Goal: Task Accomplishment & Management: Manage account settings

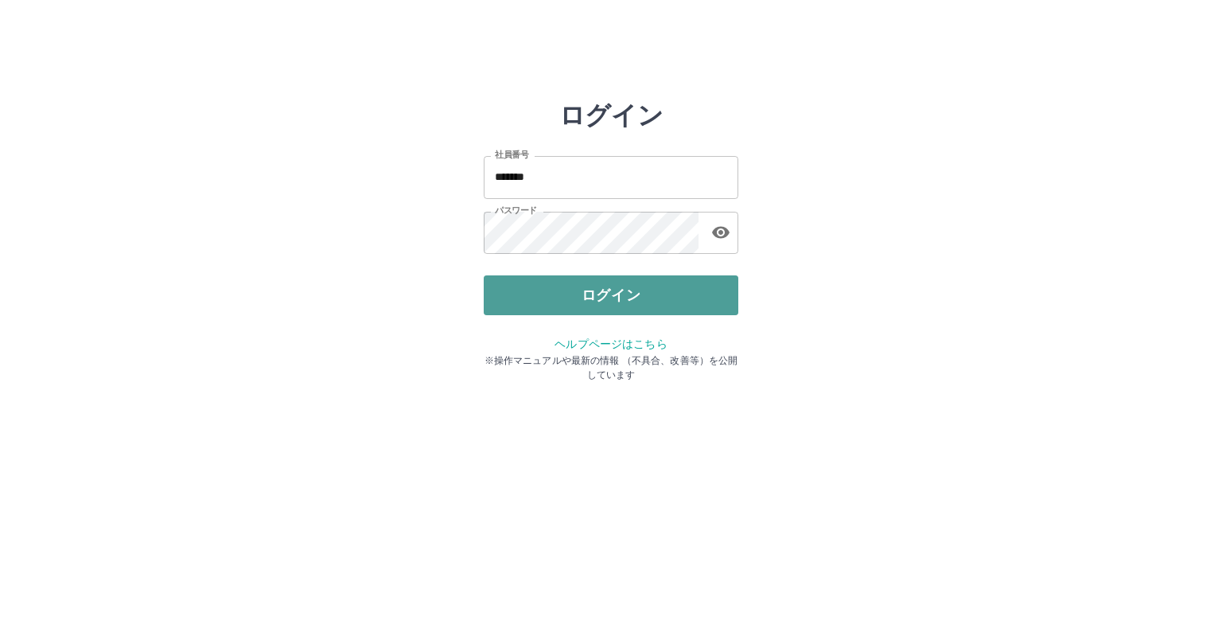
click at [642, 298] on button "ログイン" at bounding box center [611, 295] width 255 height 40
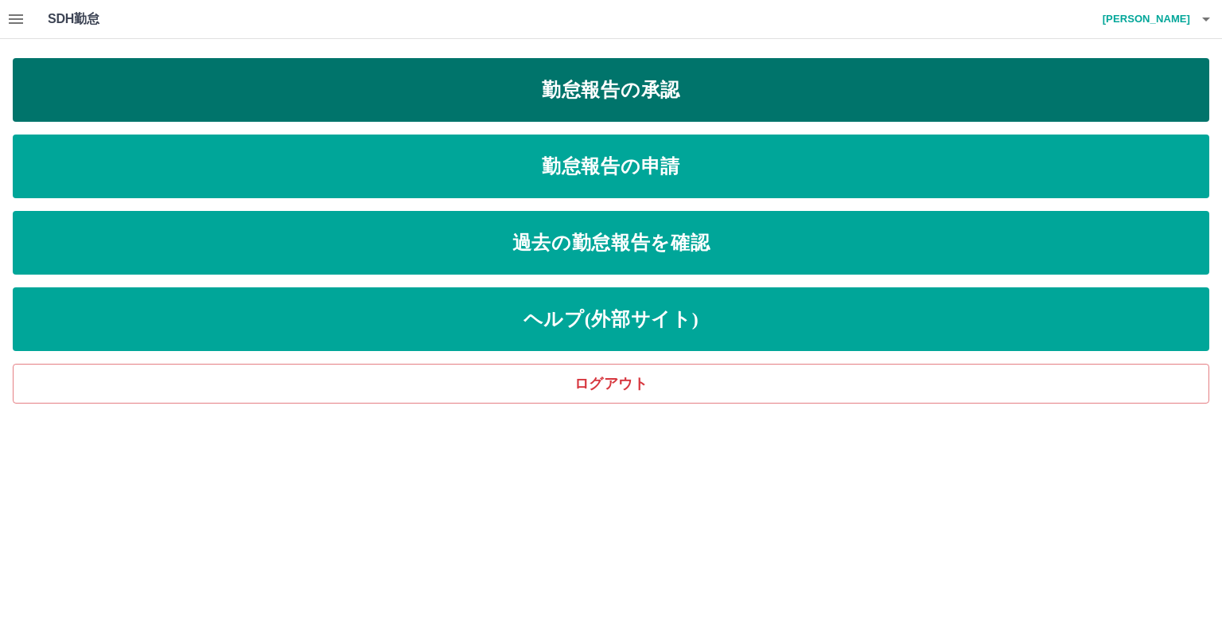
click at [619, 98] on link "勤怠報告の承認" at bounding box center [611, 90] width 1197 height 64
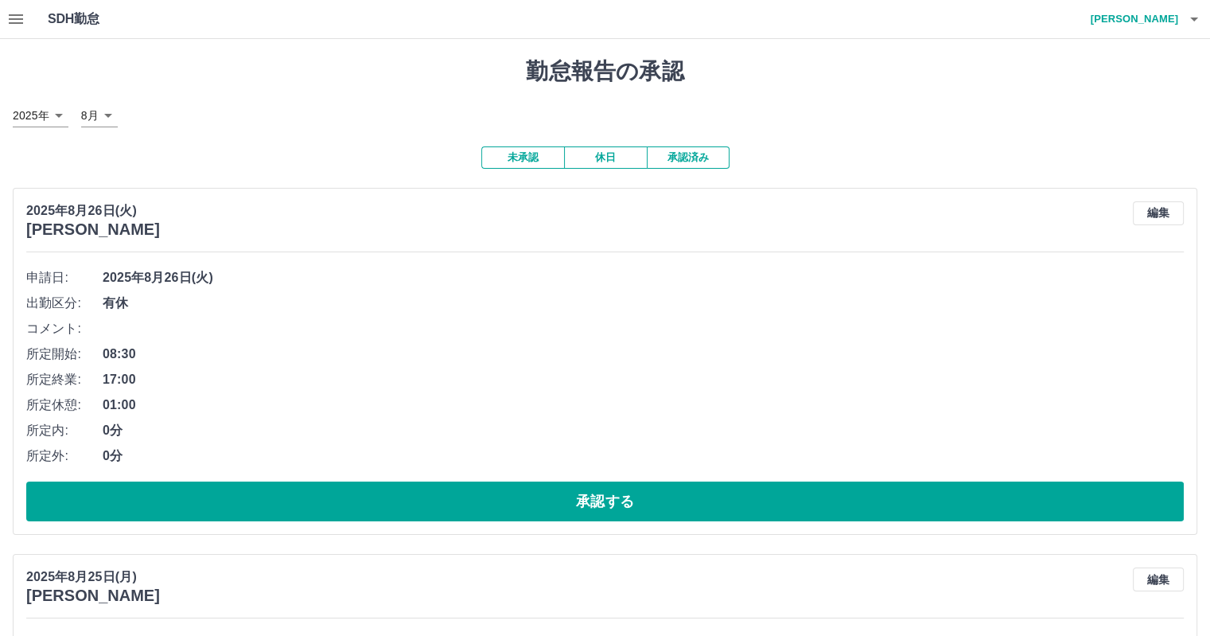
click at [1174, 15] on h4 "平塚　寿行" at bounding box center [1130, 19] width 95 height 38
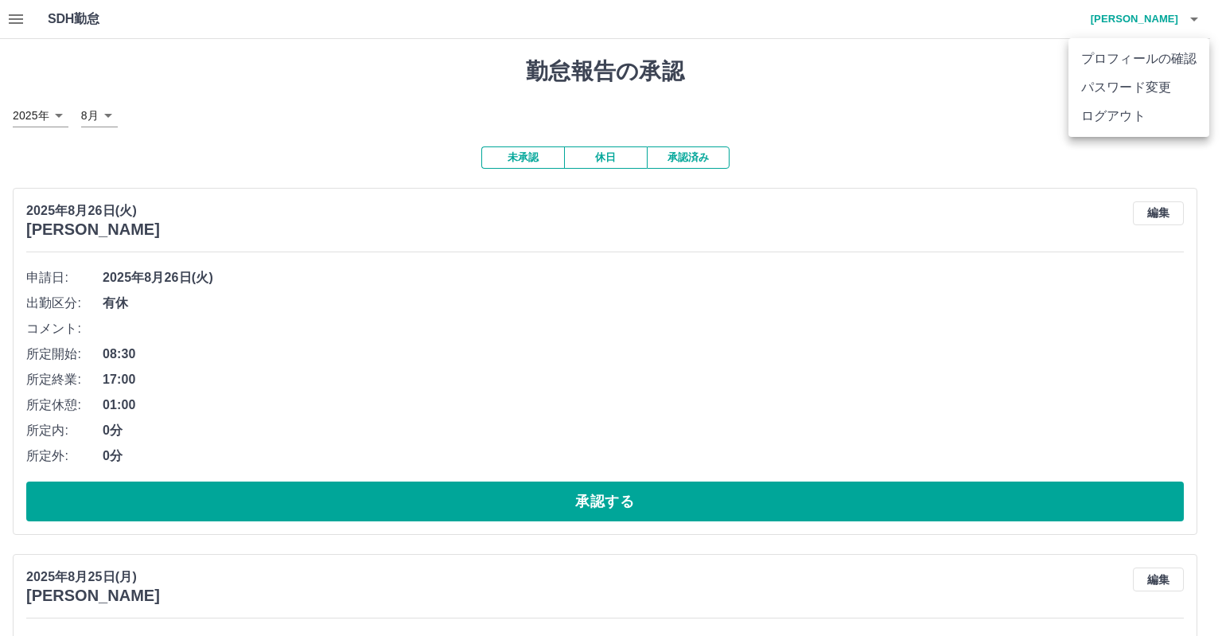
click at [1117, 129] on li "ログアウト" at bounding box center [1138, 116] width 141 height 29
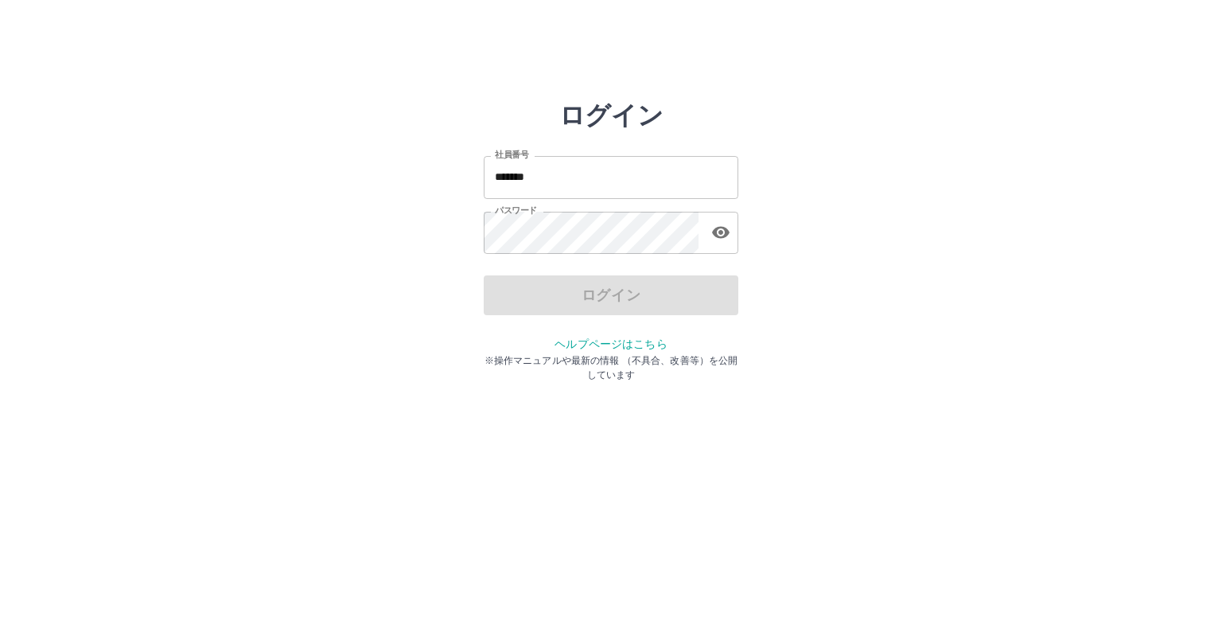
click at [560, 171] on input "*******" at bounding box center [611, 177] width 255 height 42
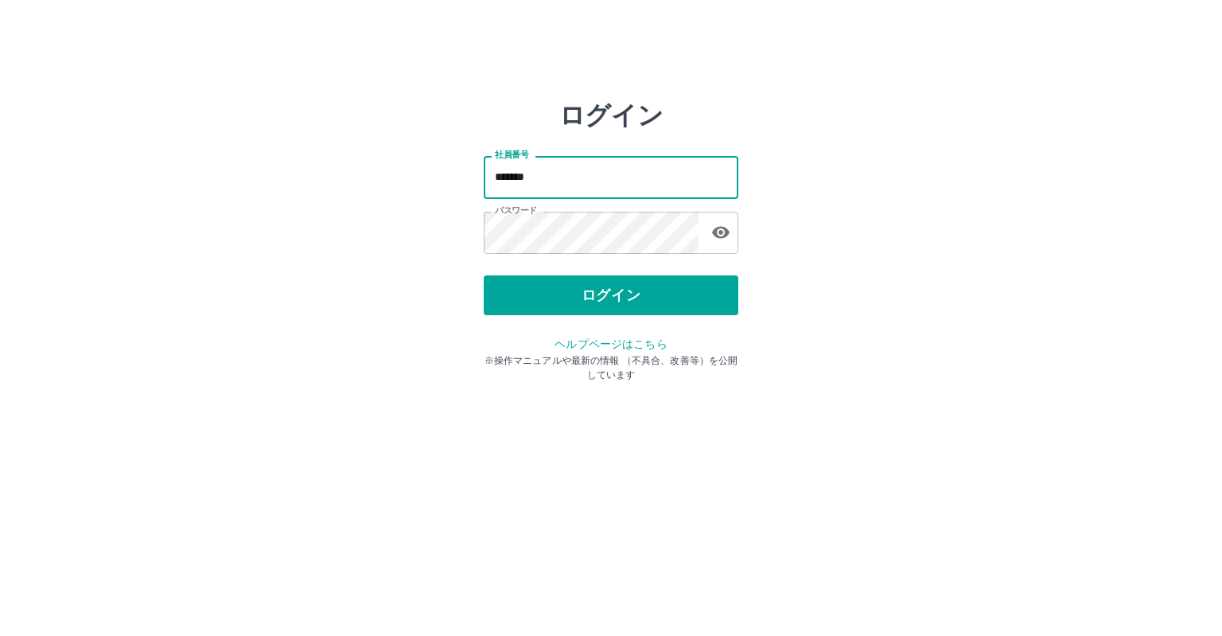
type input "*******"
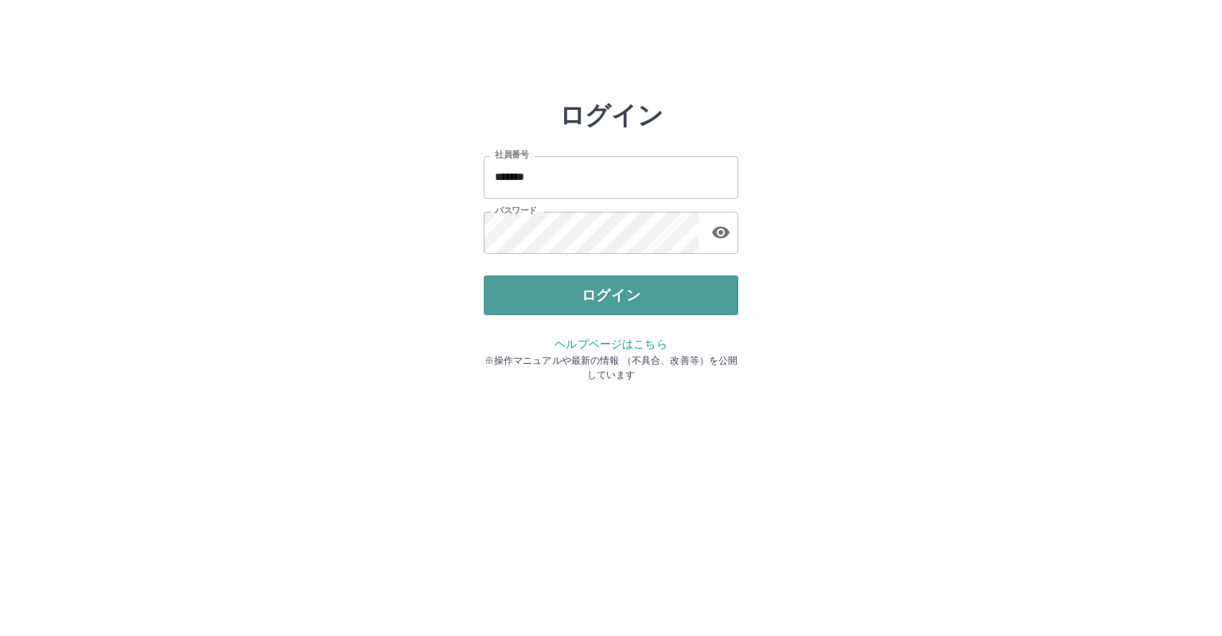
click at [586, 290] on button "ログイン" at bounding box center [611, 295] width 255 height 40
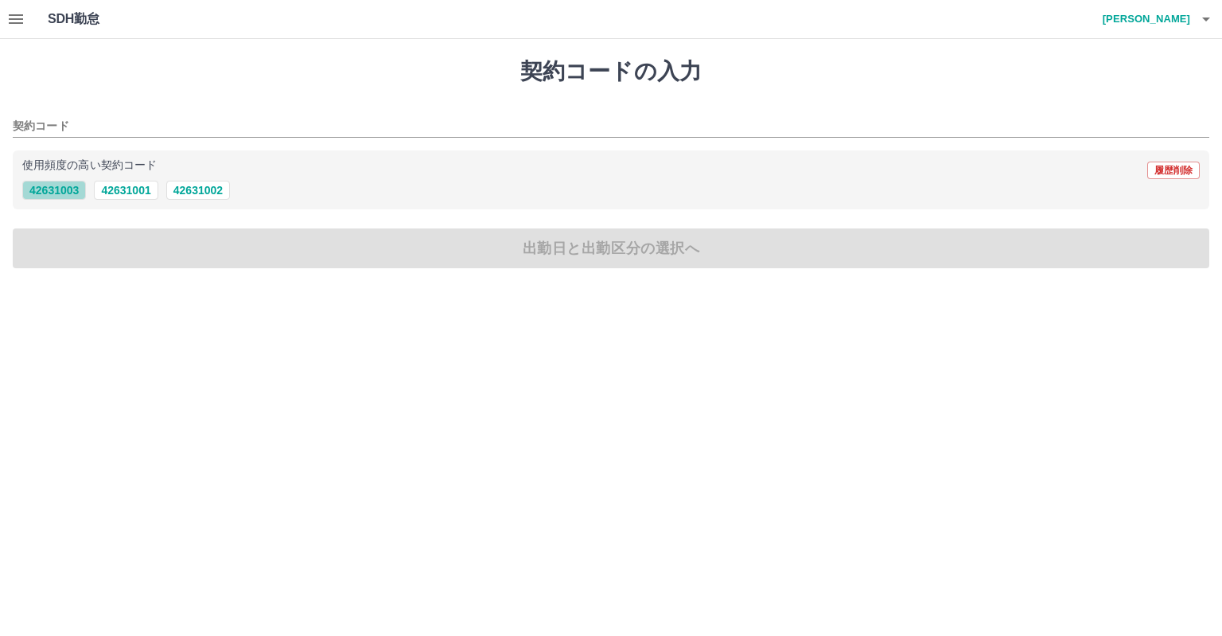
click at [32, 185] on button "42631003" at bounding box center [54, 190] width 64 height 19
type input "********"
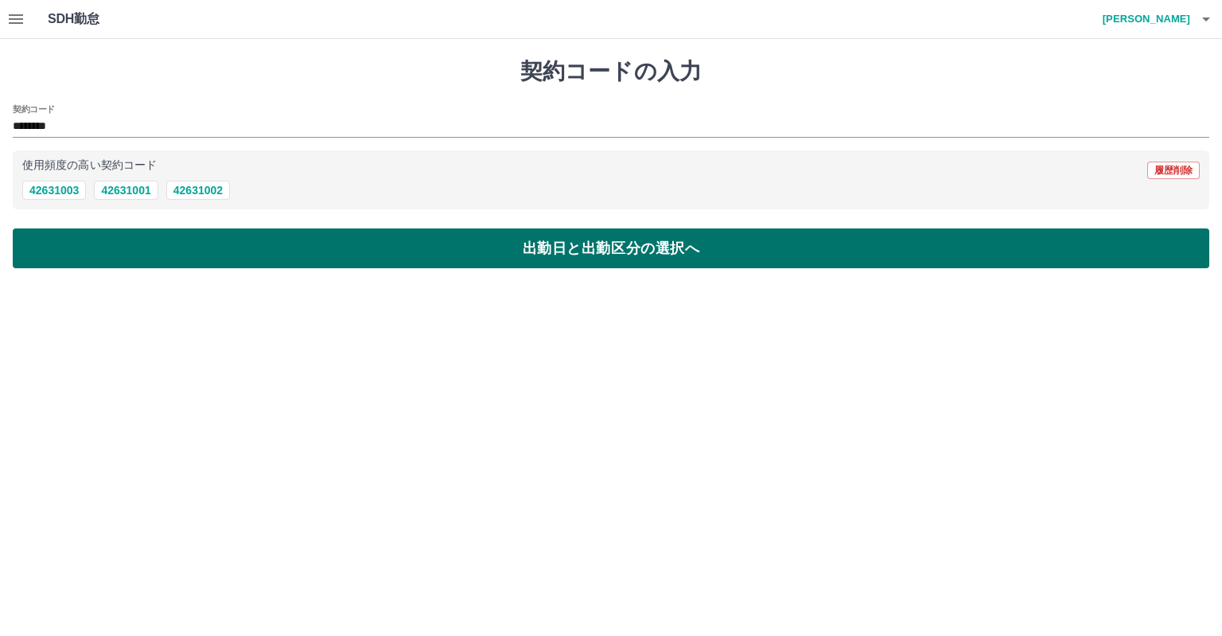
click at [60, 247] on button "出勤日と出勤区分の選択へ" at bounding box center [611, 248] width 1197 height 40
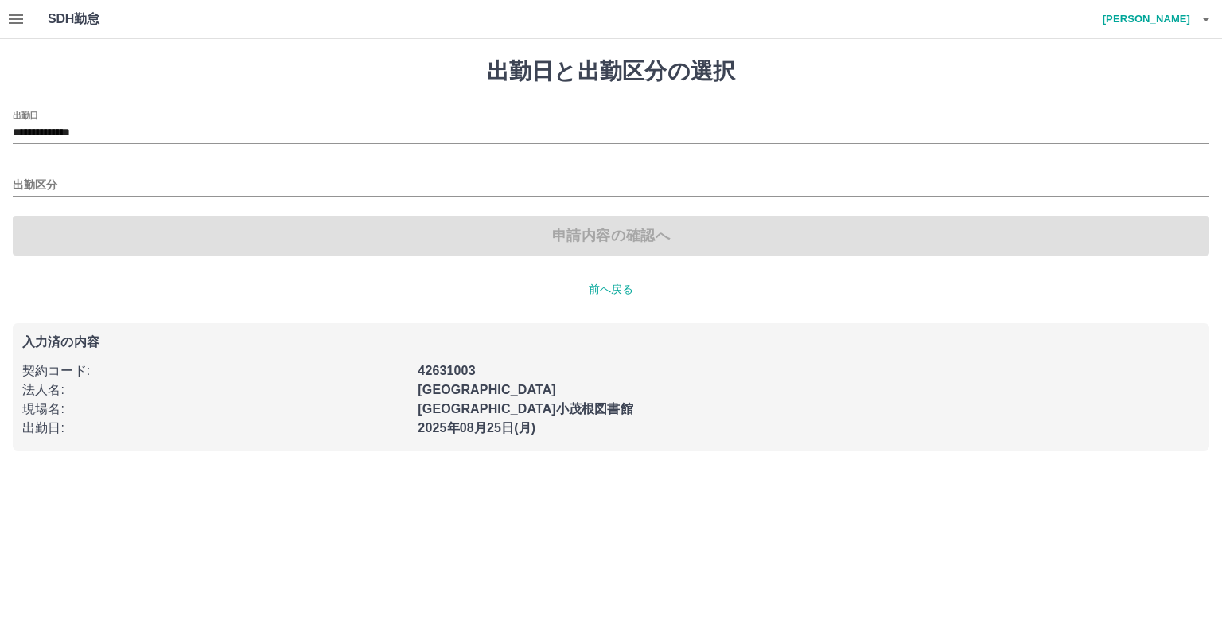
click at [16, 9] on button "button" at bounding box center [16, 19] width 32 height 38
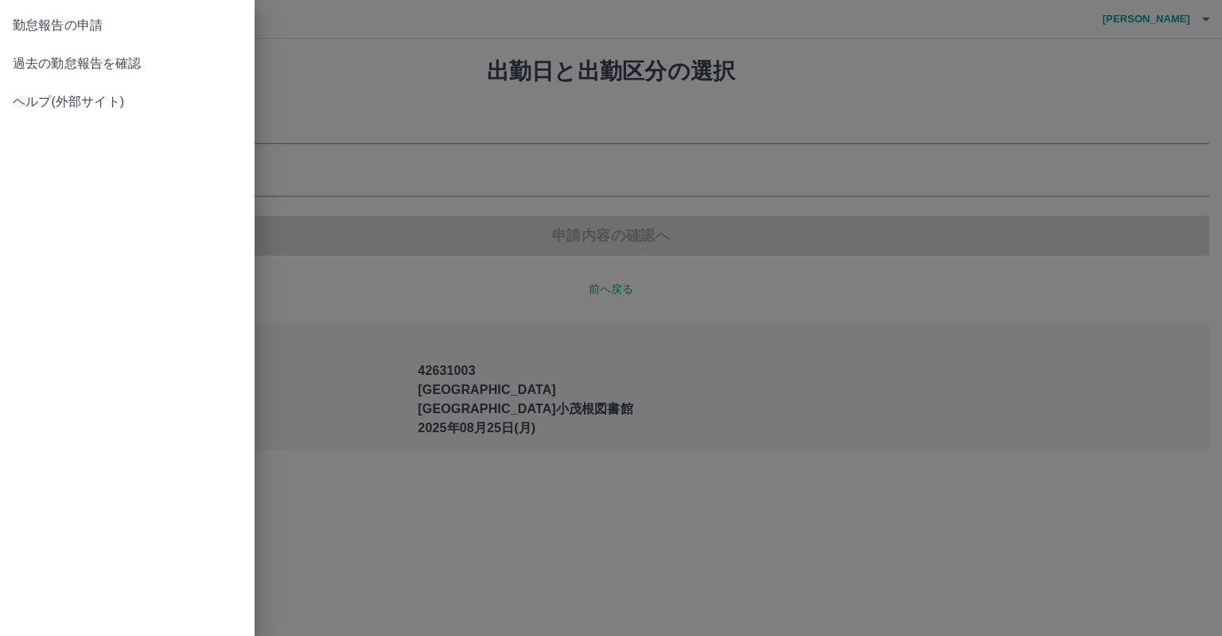
click at [32, 56] on span "過去の勤怠報告を確認" at bounding box center [127, 63] width 229 height 19
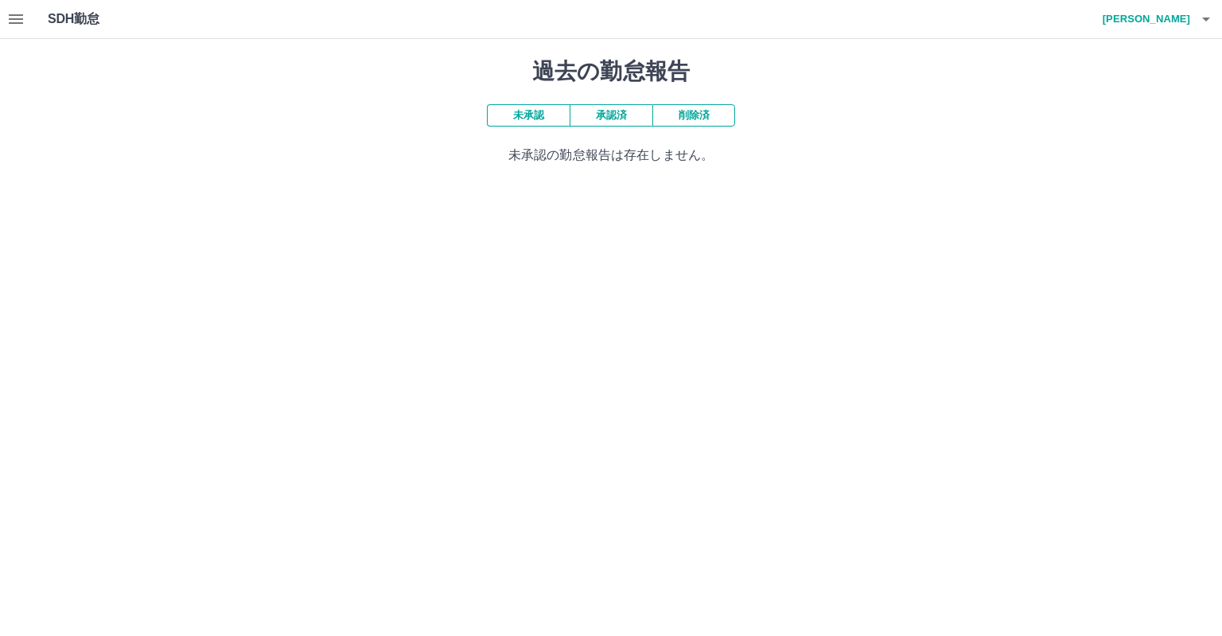
click at [630, 121] on button "承認済" at bounding box center [611, 115] width 83 height 22
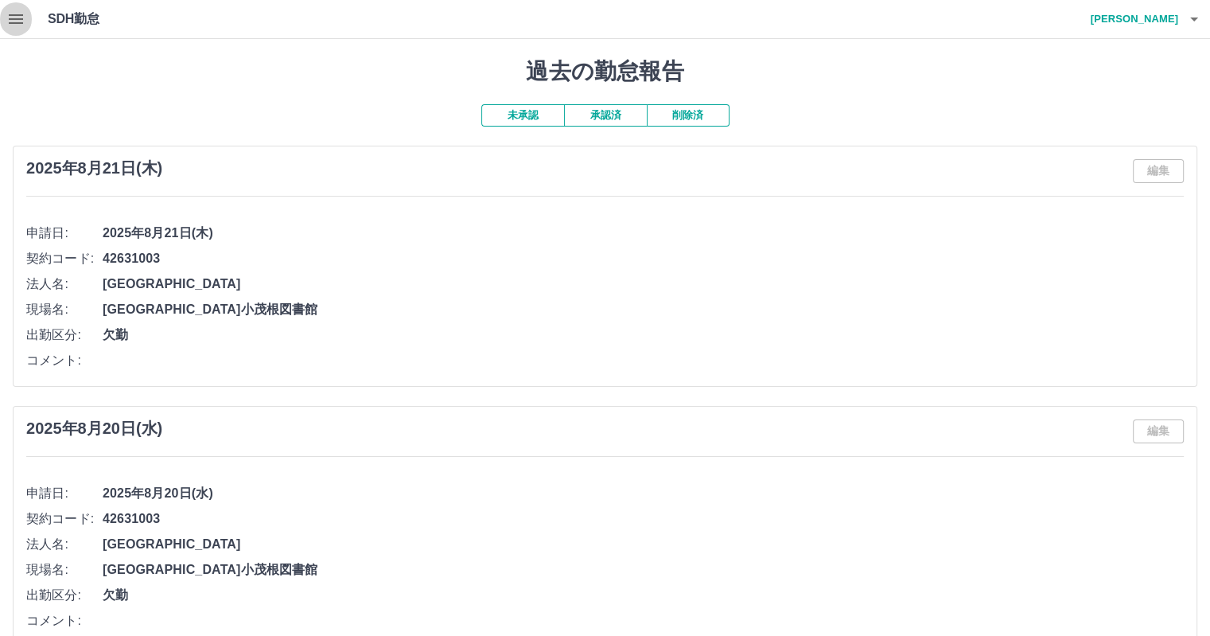
click at [29, 23] on button "button" at bounding box center [16, 19] width 32 height 38
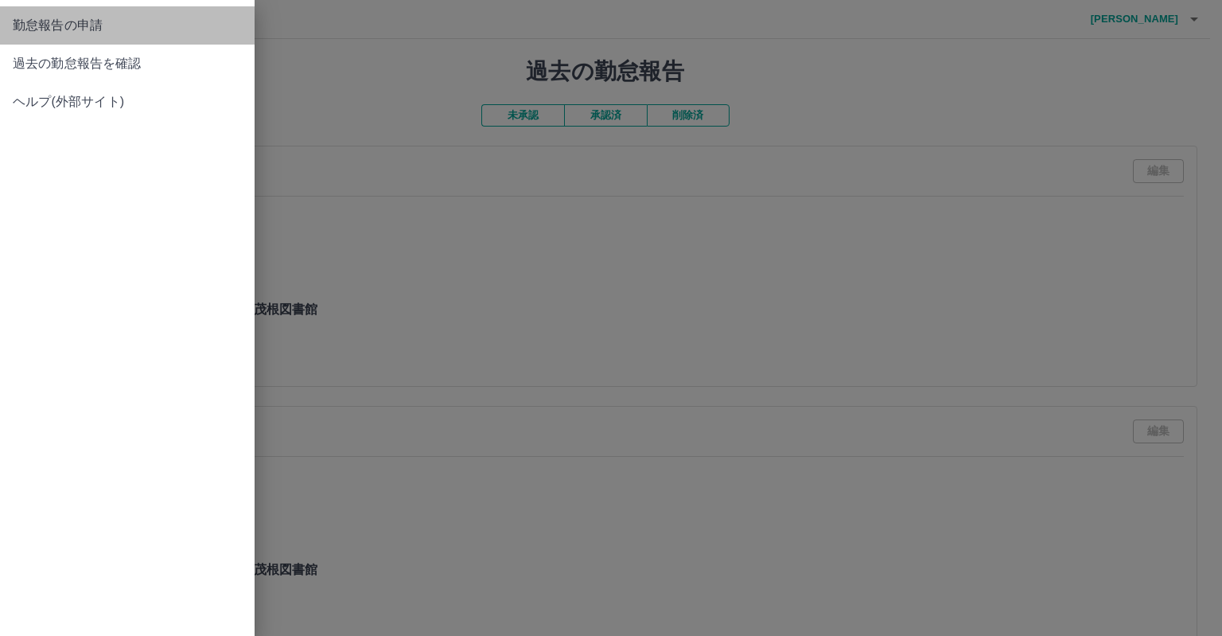
click at [72, 26] on span "勤怠報告の申請" at bounding box center [127, 25] width 229 height 19
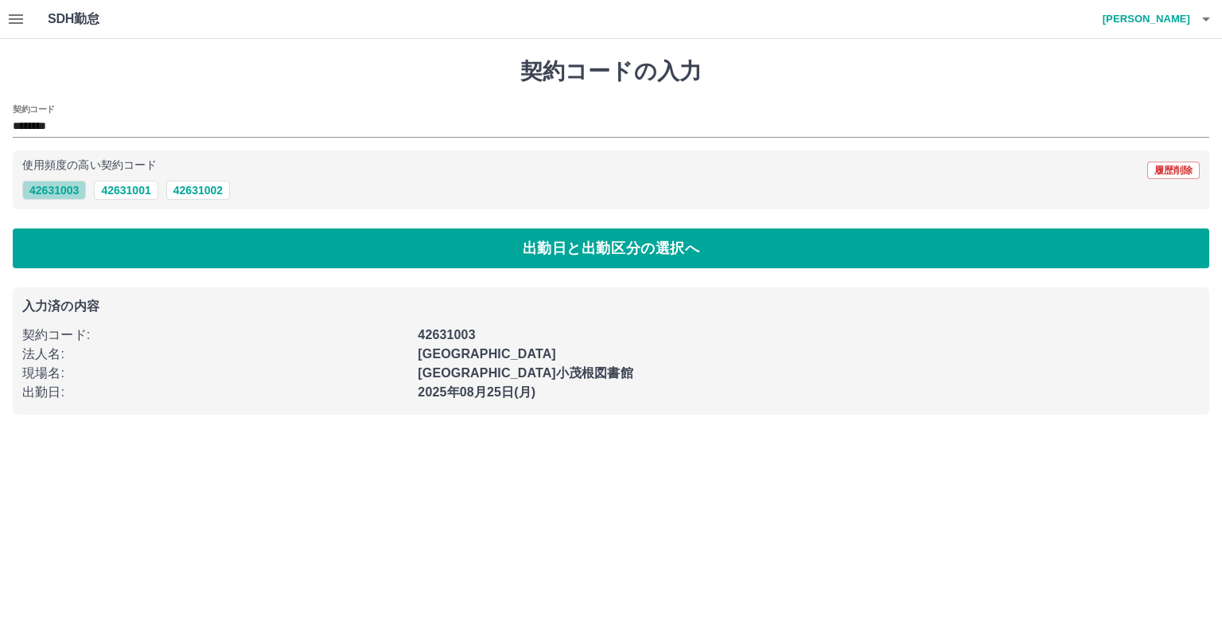
click at [60, 189] on button "42631003" at bounding box center [54, 190] width 64 height 19
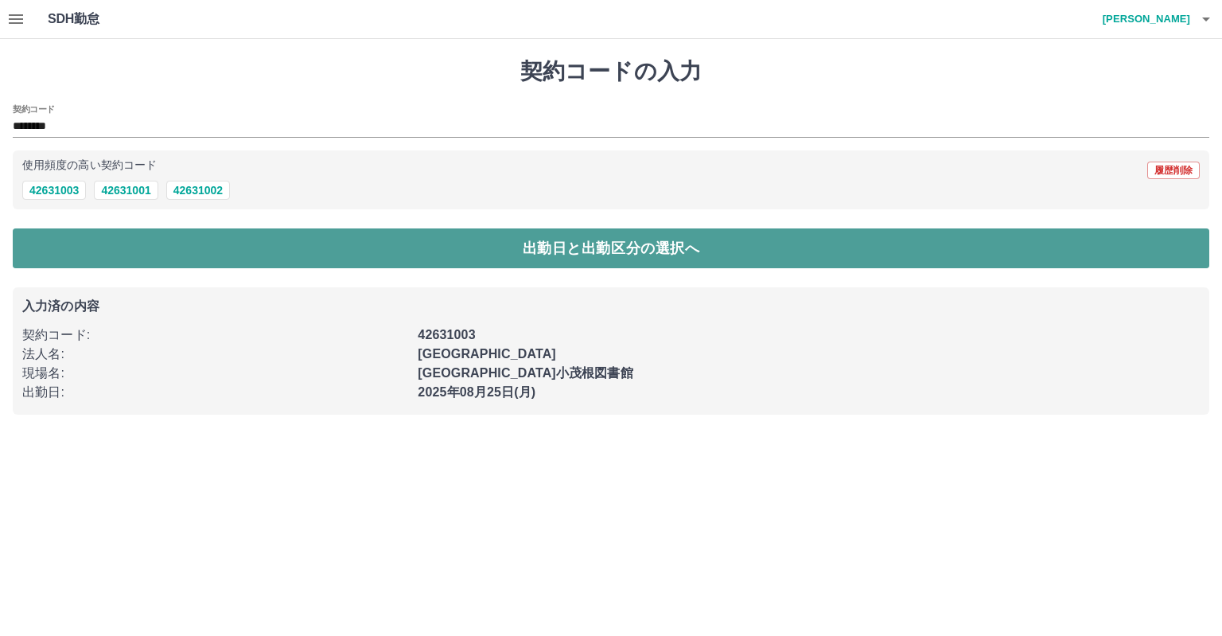
click at [68, 254] on button "出勤日と出勤区分の選択へ" at bounding box center [611, 248] width 1197 height 40
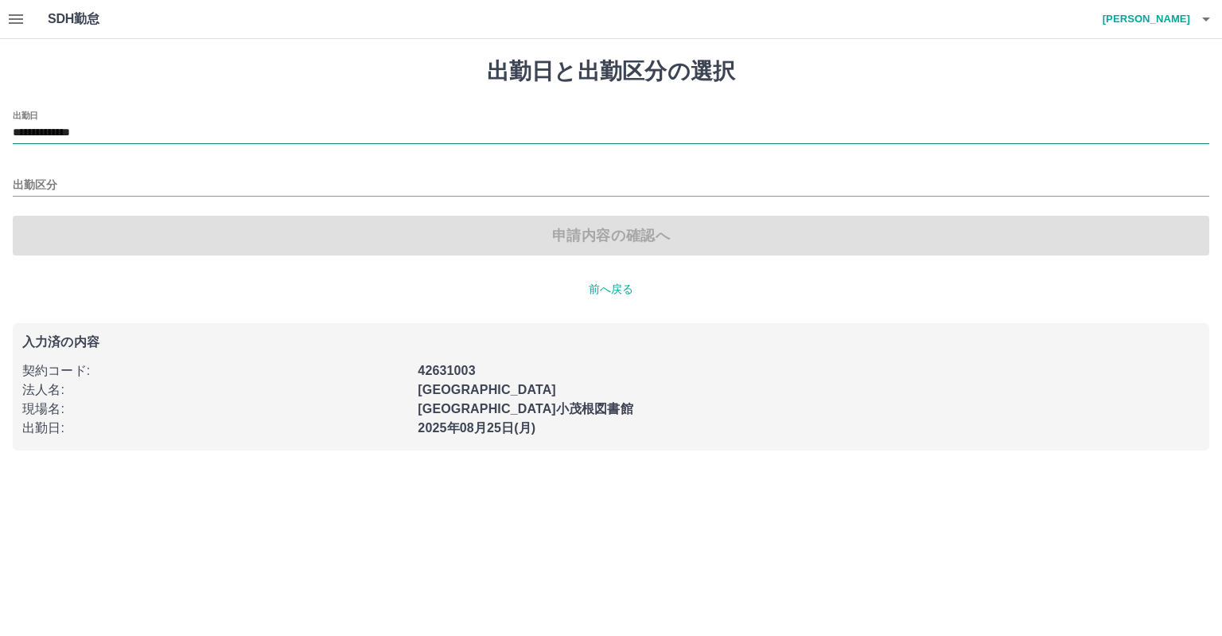
click at [96, 134] on input "**********" at bounding box center [611, 133] width 1197 height 20
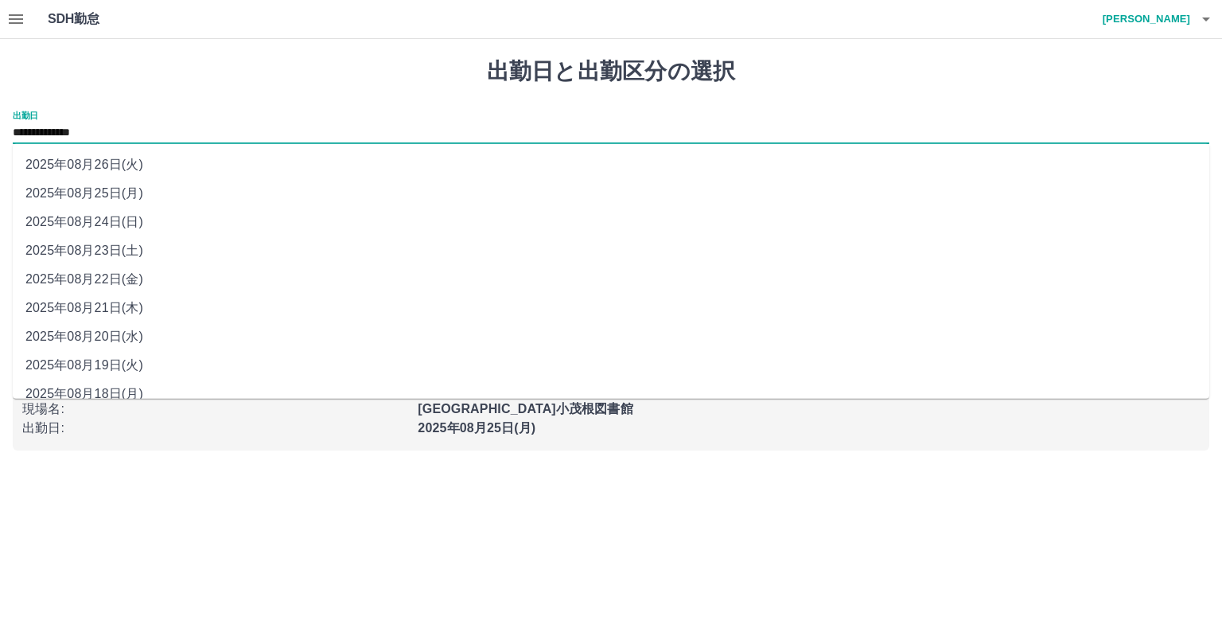
click at [138, 303] on li "2025年08月21日(木)" at bounding box center [611, 308] width 1197 height 29
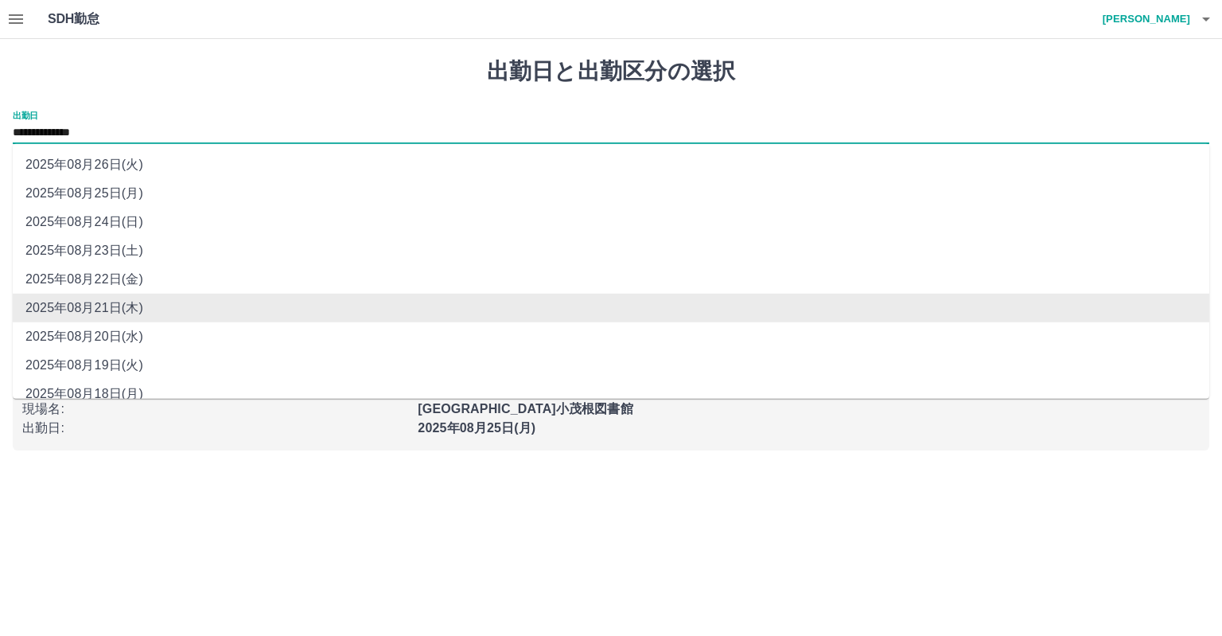
click at [137, 139] on input "**********" at bounding box center [611, 133] width 1197 height 20
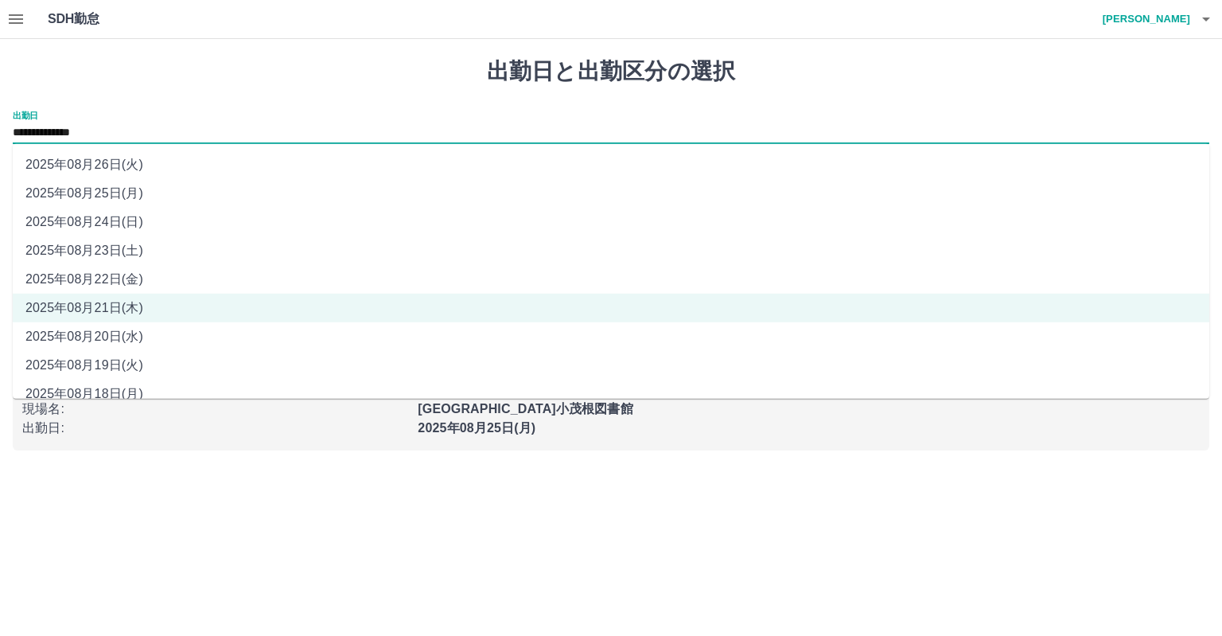
click at [137, 169] on li "2025年08月26日(火)" at bounding box center [611, 164] width 1197 height 29
type input "**********"
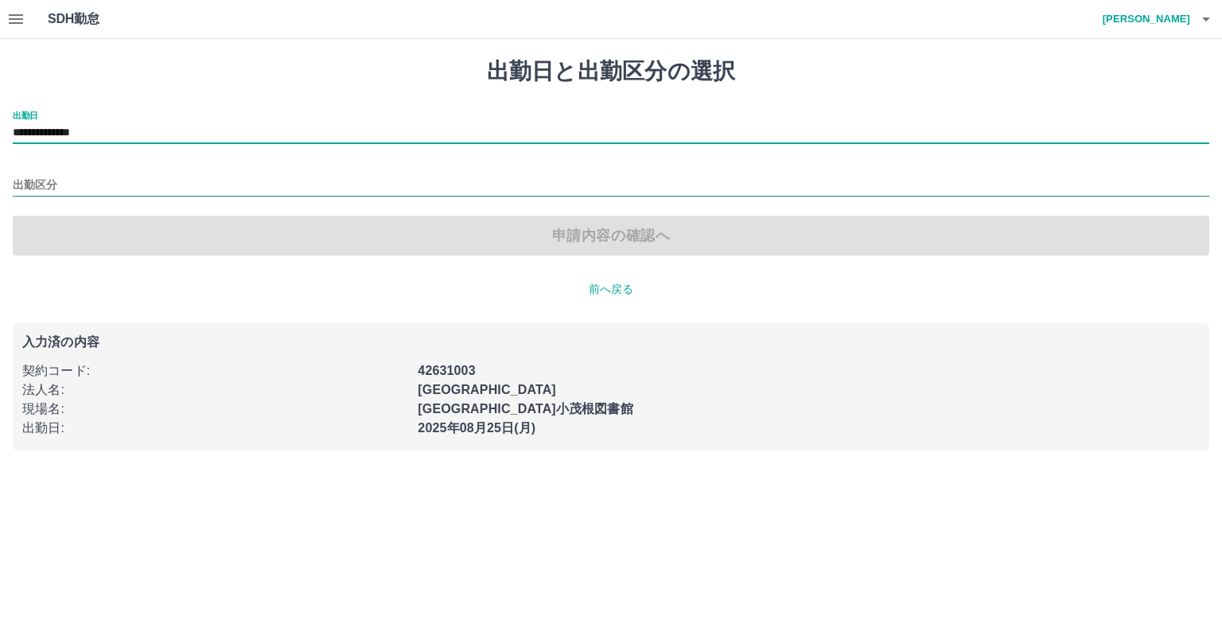
click at [134, 176] on input "出勤区分" at bounding box center [611, 186] width 1197 height 20
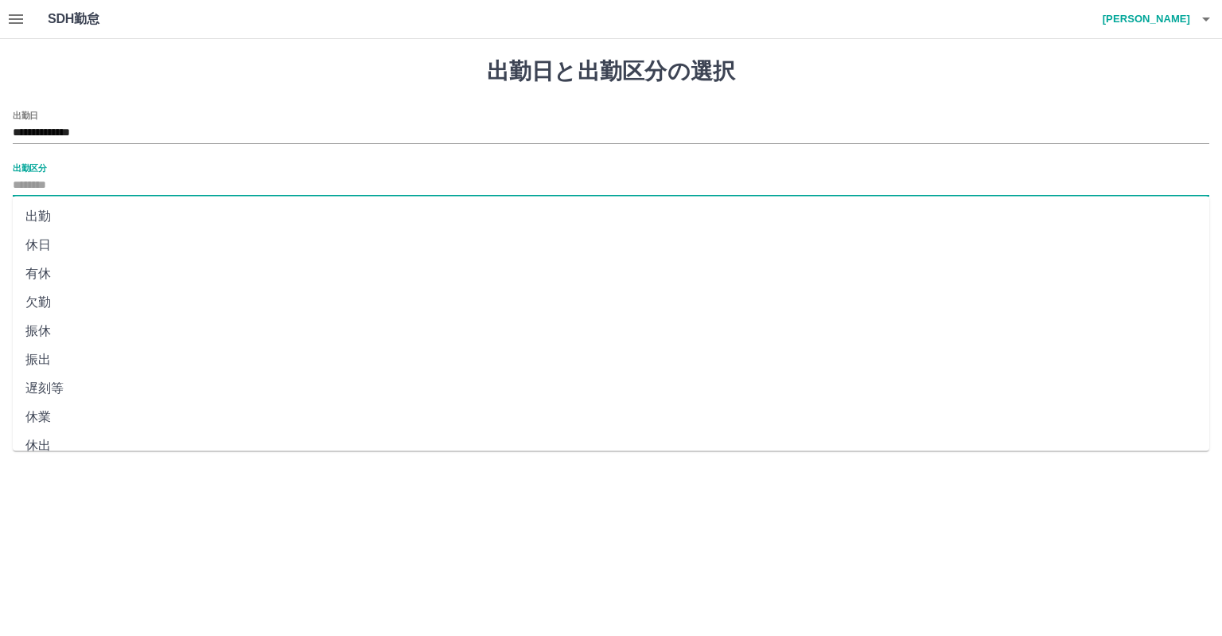
click at [124, 308] on li "欠勤" at bounding box center [611, 302] width 1197 height 29
type input "**"
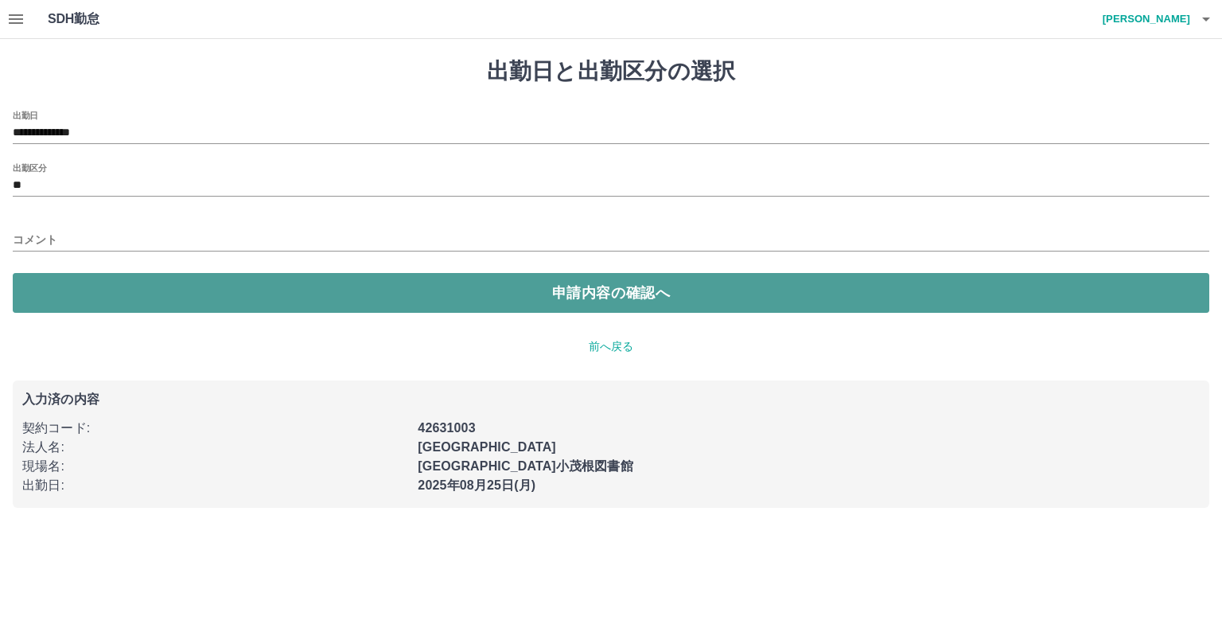
click at [124, 287] on button "申請内容の確認へ" at bounding box center [611, 293] width 1197 height 40
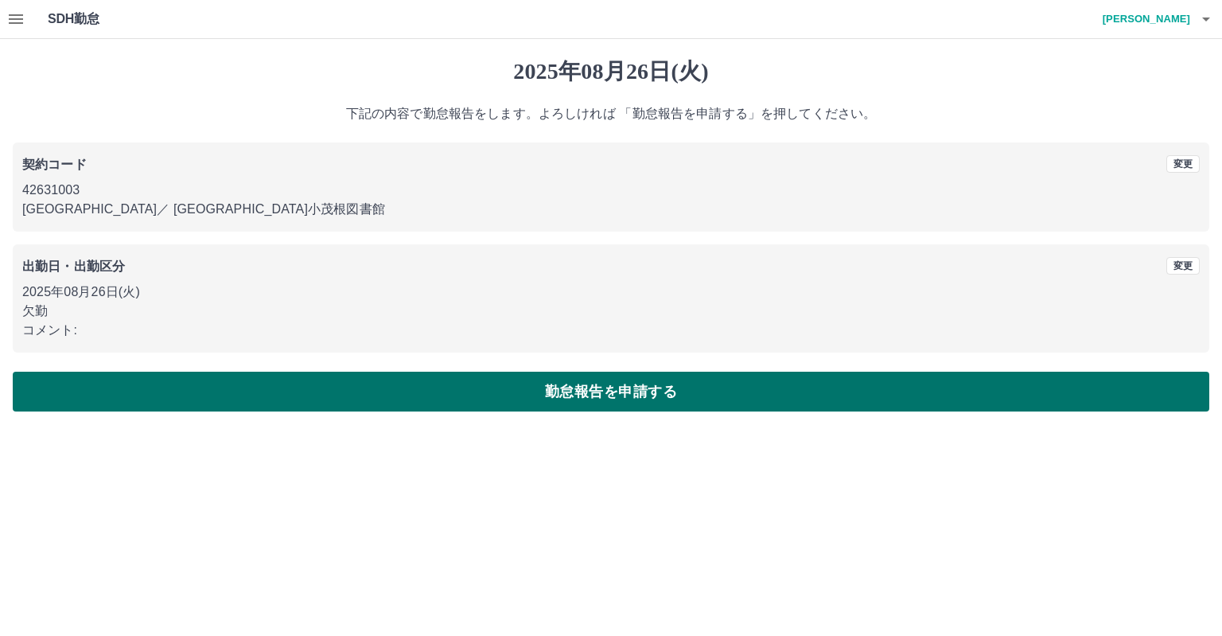
click at [134, 391] on button "勤怠報告を申請する" at bounding box center [611, 392] width 1197 height 40
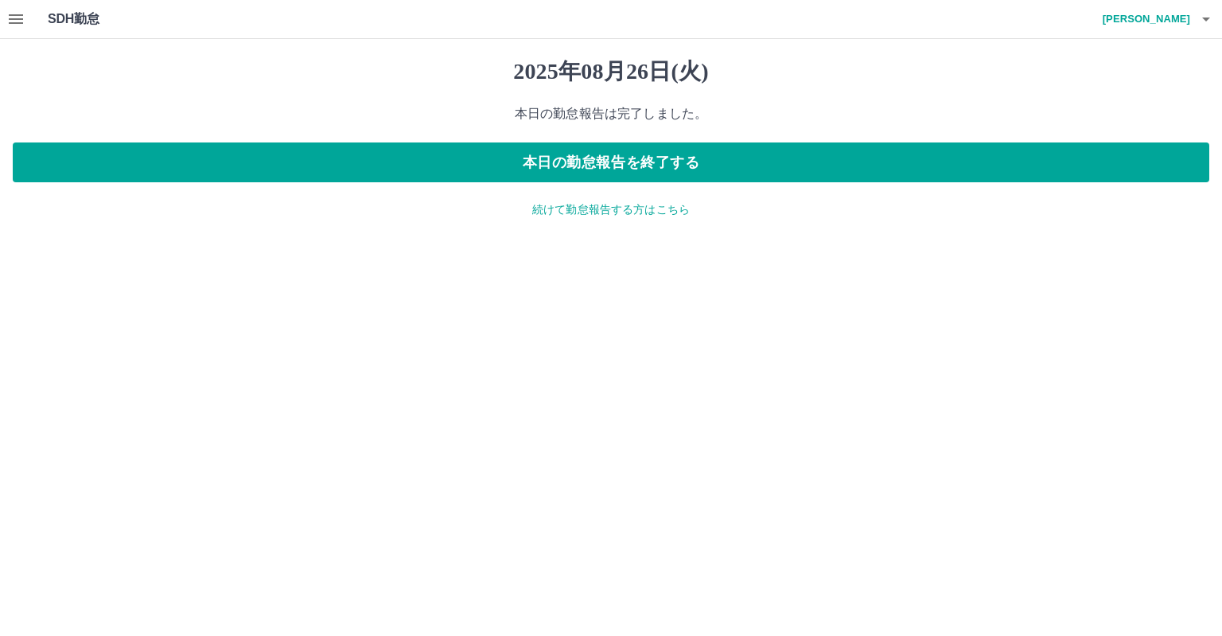
click at [543, 206] on p "続けて勤怠報告する方はこちら" at bounding box center [611, 209] width 1197 height 17
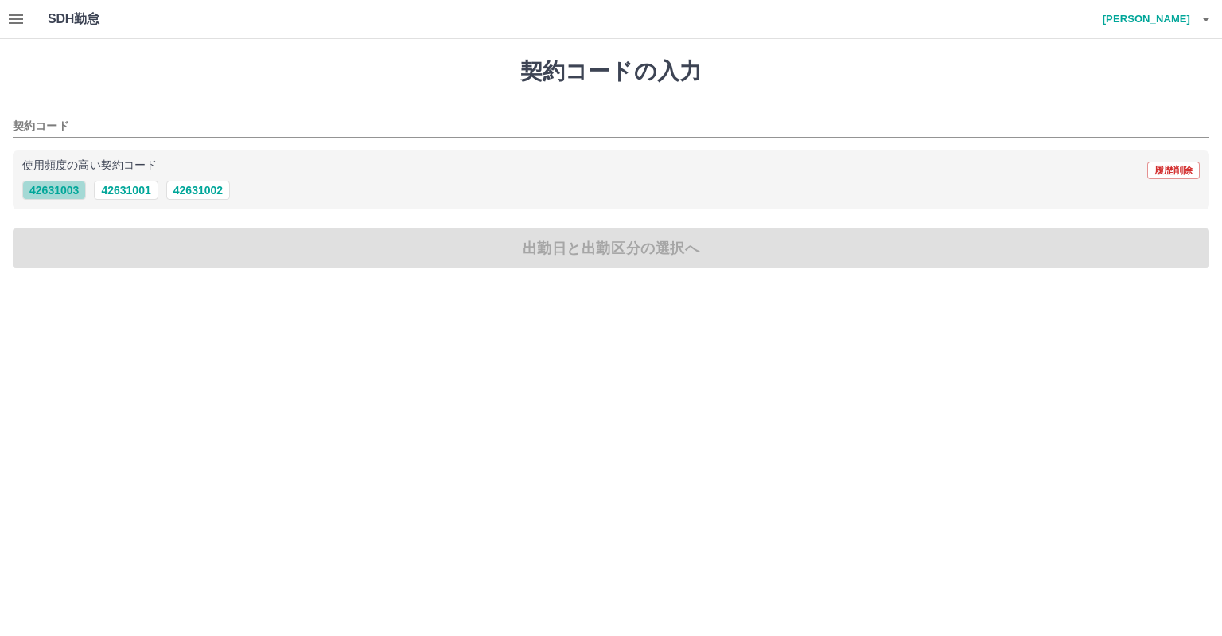
click at [69, 190] on button "42631003" at bounding box center [54, 190] width 64 height 19
type input "********"
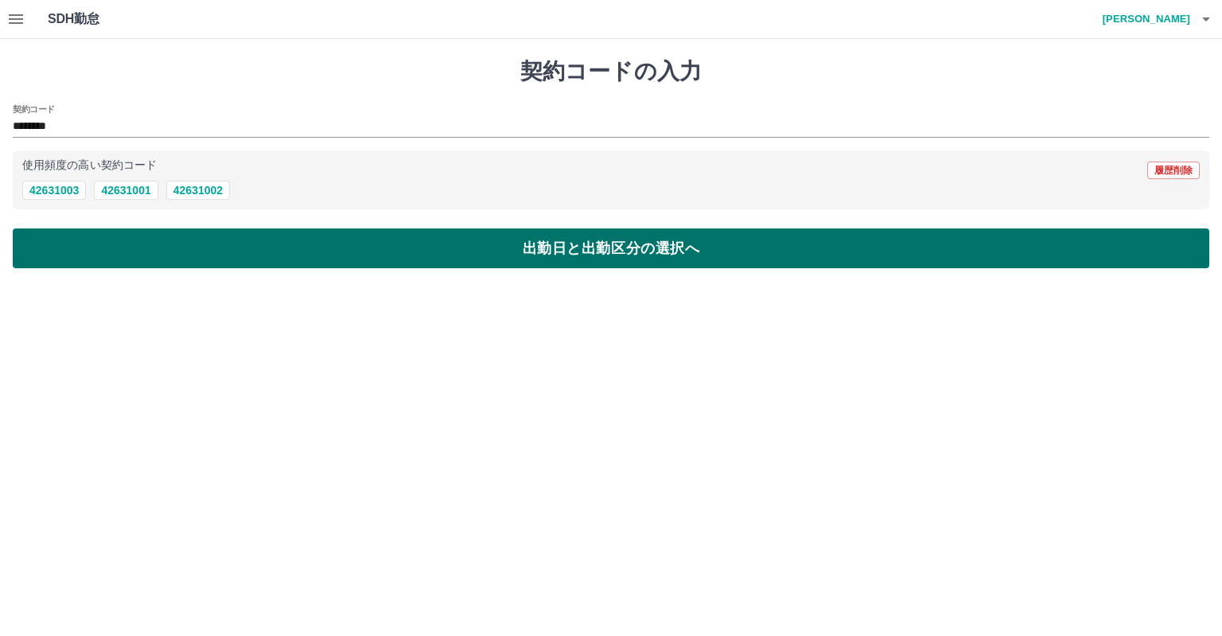
click at [69, 251] on button "出勤日と出勤区分の選択へ" at bounding box center [611, 248] width 1197 height 40
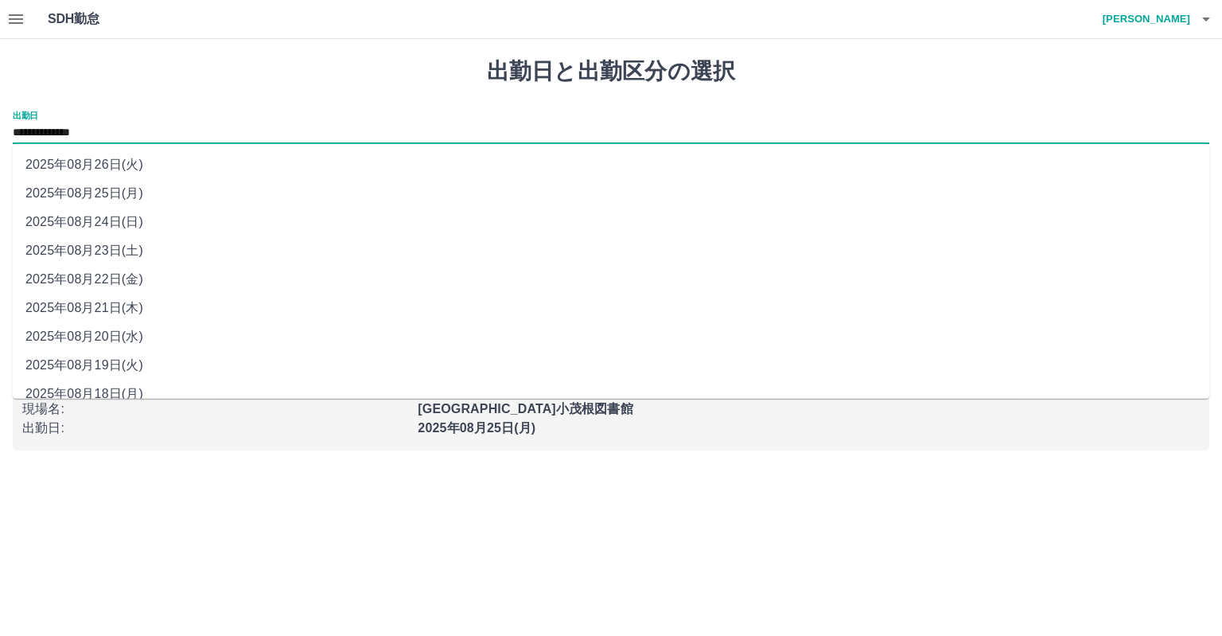
click at [96, 132] on input "**********" at bounding box center [611, 133] width 1197 height 20
click at [98, 193] on li "2025年08月25日(月)" at bounding box center [611, 193] width 1197 height 29
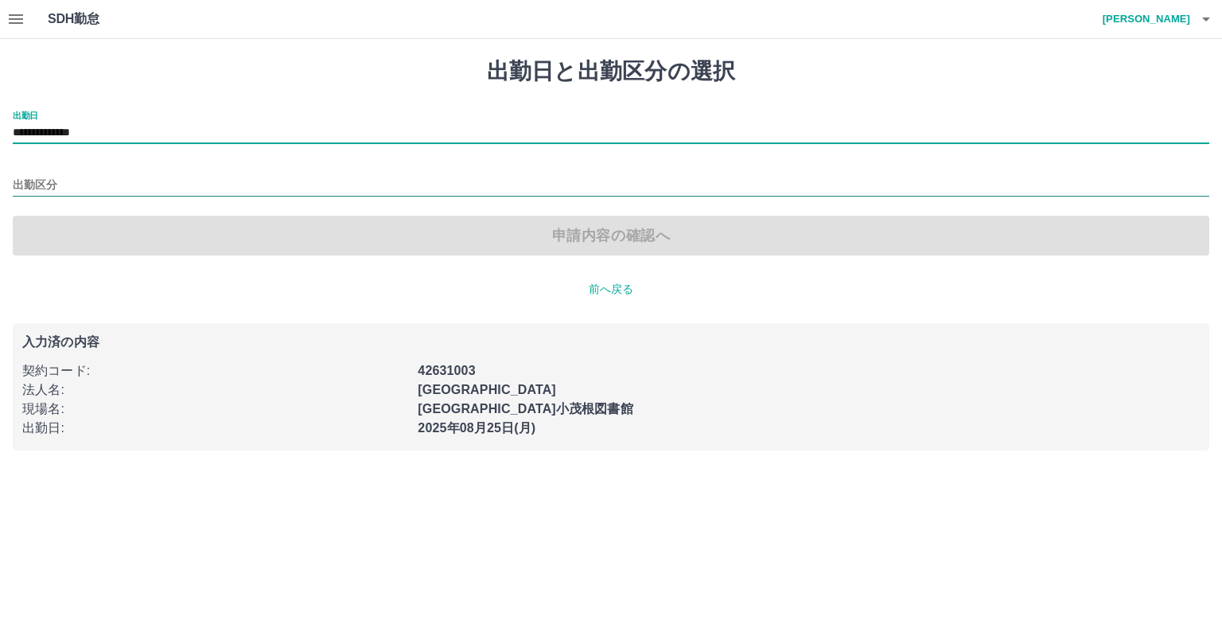
click at [98, 183] on input "出勤区分" at bounding box center [611, 186] width 1197 height 20
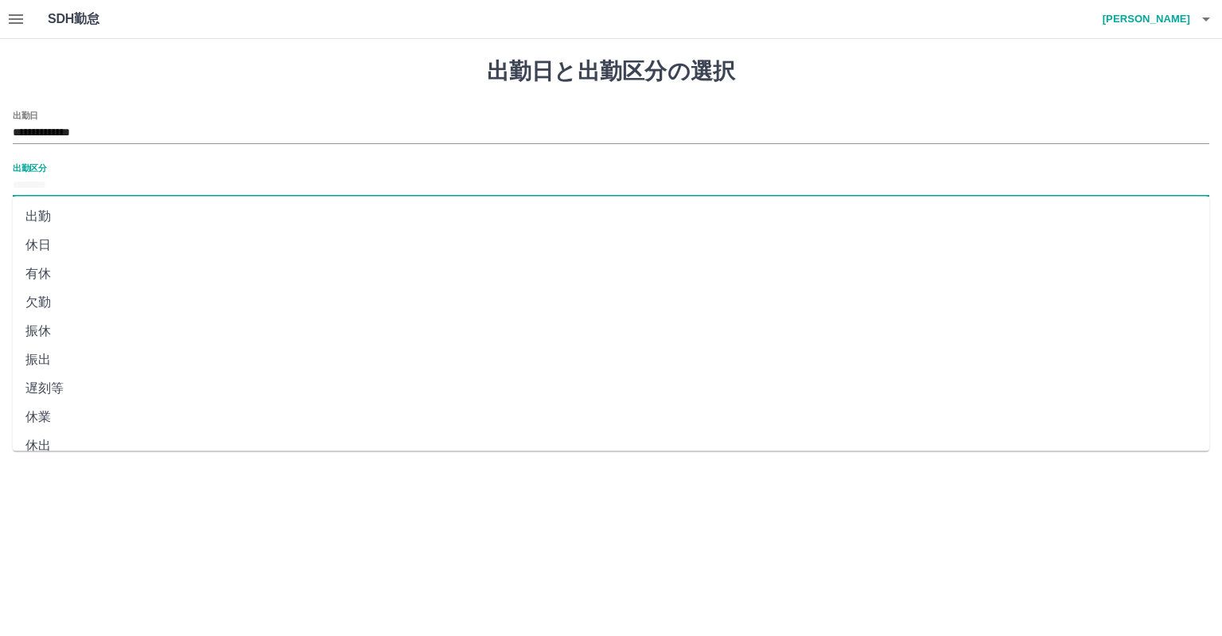
click at [85, 305] on li "欠勤" at bounding box center [611, 302] width 1197 height 29
type input "**"
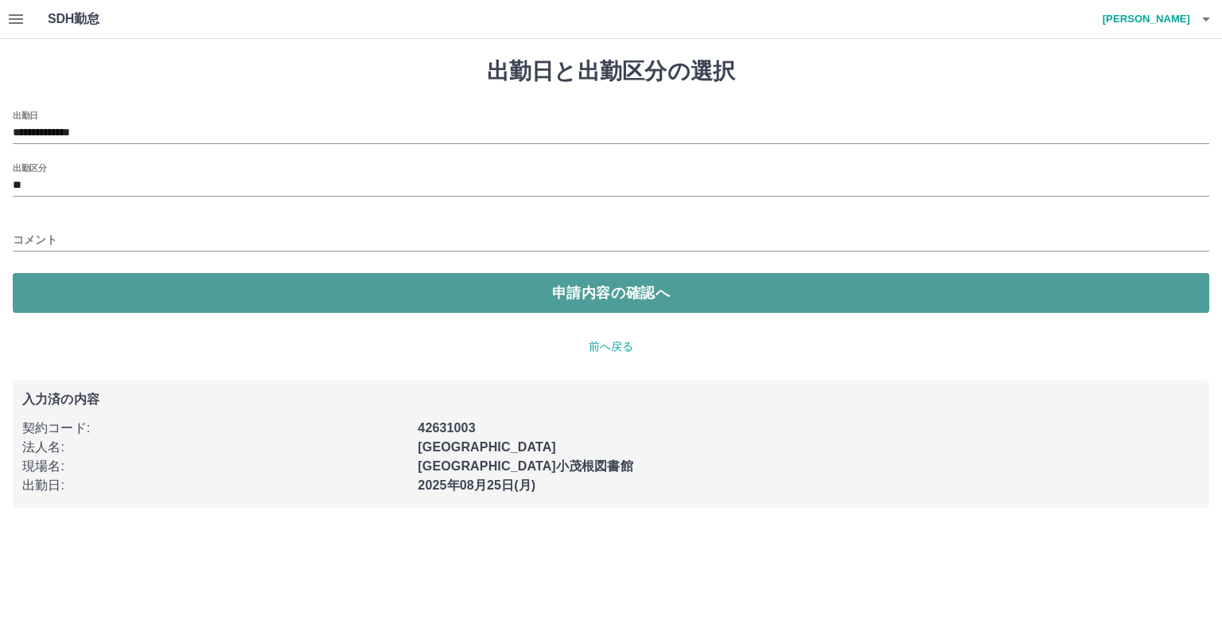
click at [106, 292] on button "申請内容の確認へ" at bounding box center [611, 293] width 1197 height 40
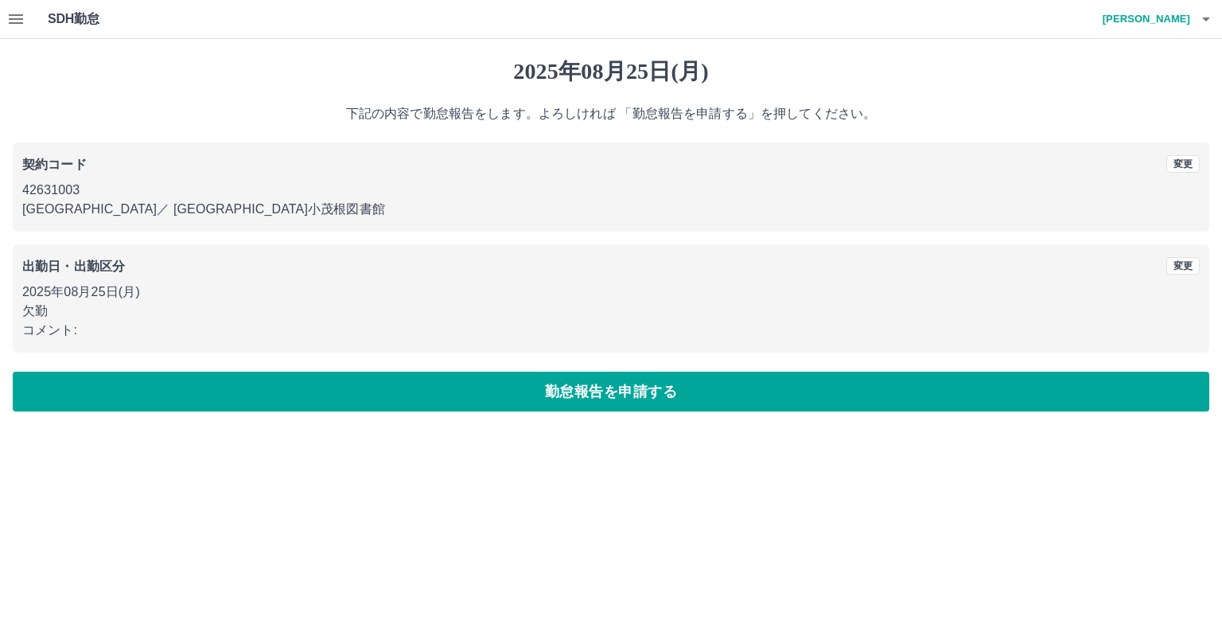
click at [83, 390] on button "勤怠報告を申請する" at bounding box center [611, 392] width 1197 height 40
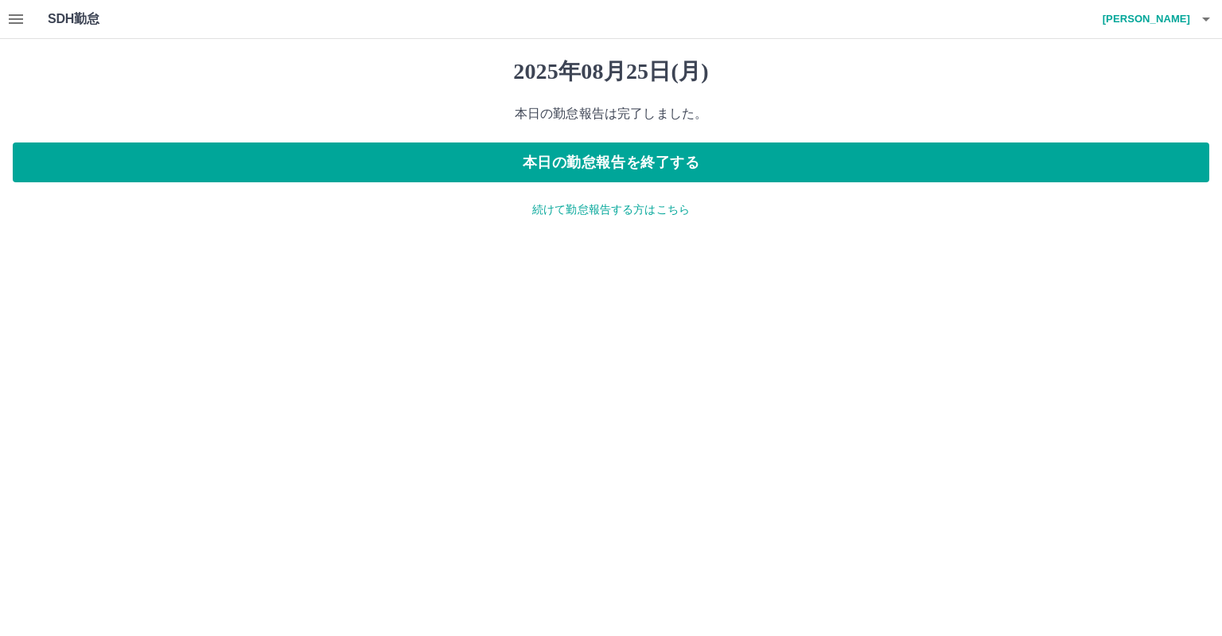
click at [573, 206] on p "続けて勤怠報告する方はこちら" at bounding box center [611, 209] width 1197 height 17
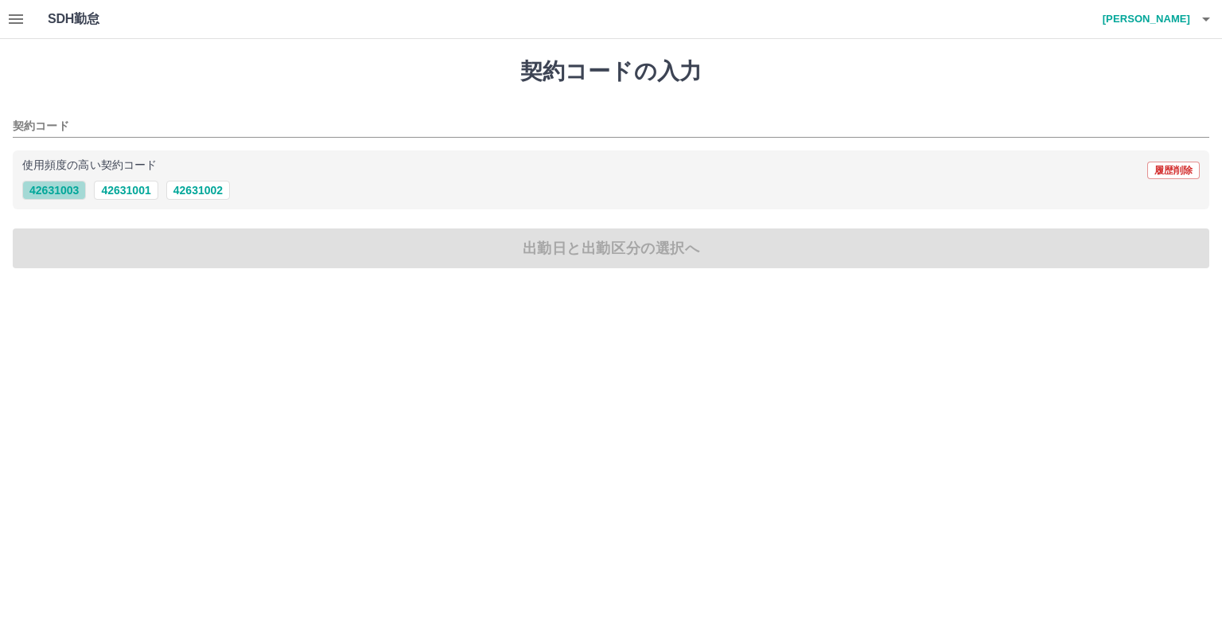
click at [49, 197] on button "42631003" at bounding box center [54, 190] width 64 height 19
type input "********"
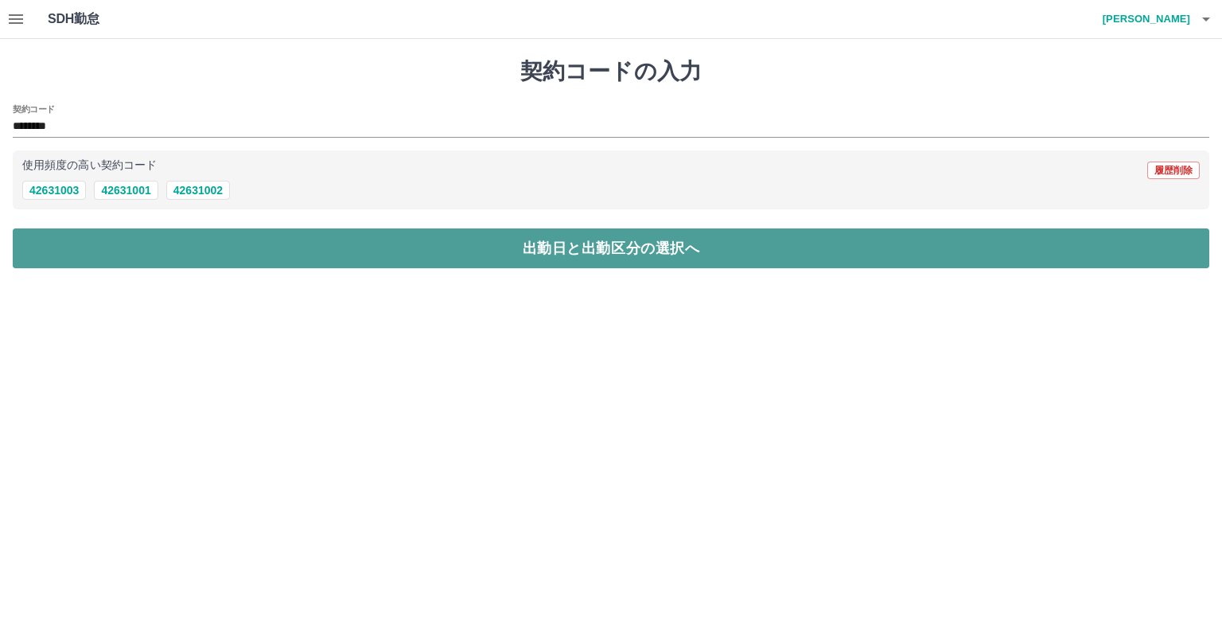
click at [60, 255] on button "出勤日と出勤区分の選択へ" at bounding box center [611, 248] width 1197 height 40
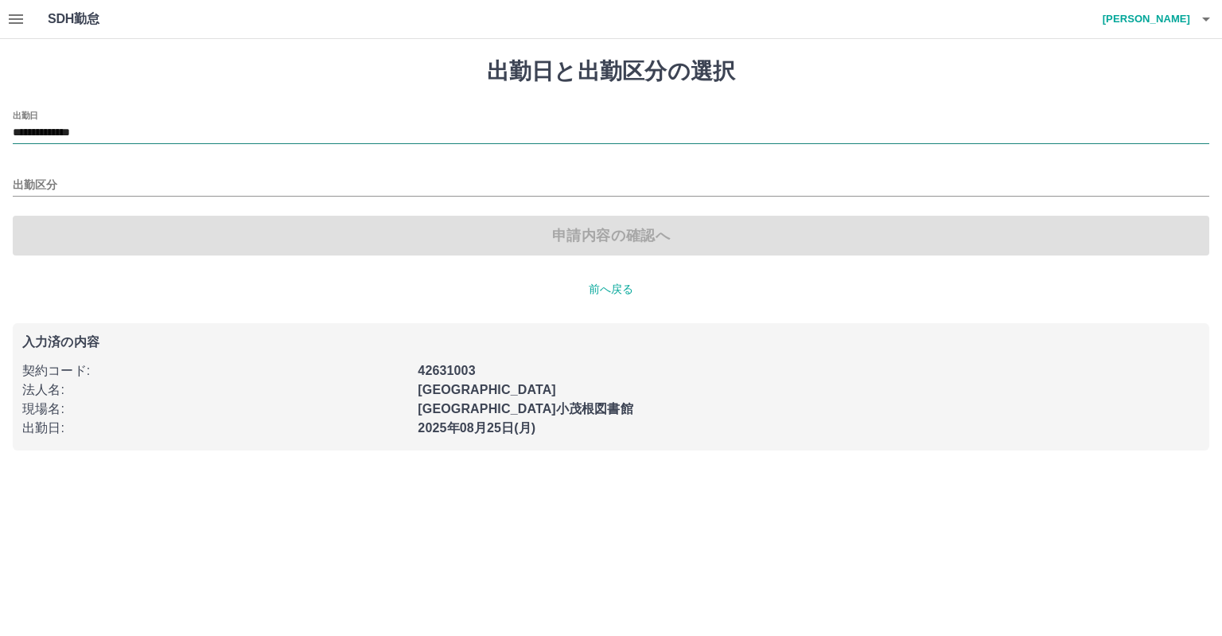
click at [134, 136] on input "**********" at bounding box center [611, 133] width 1197 height 20
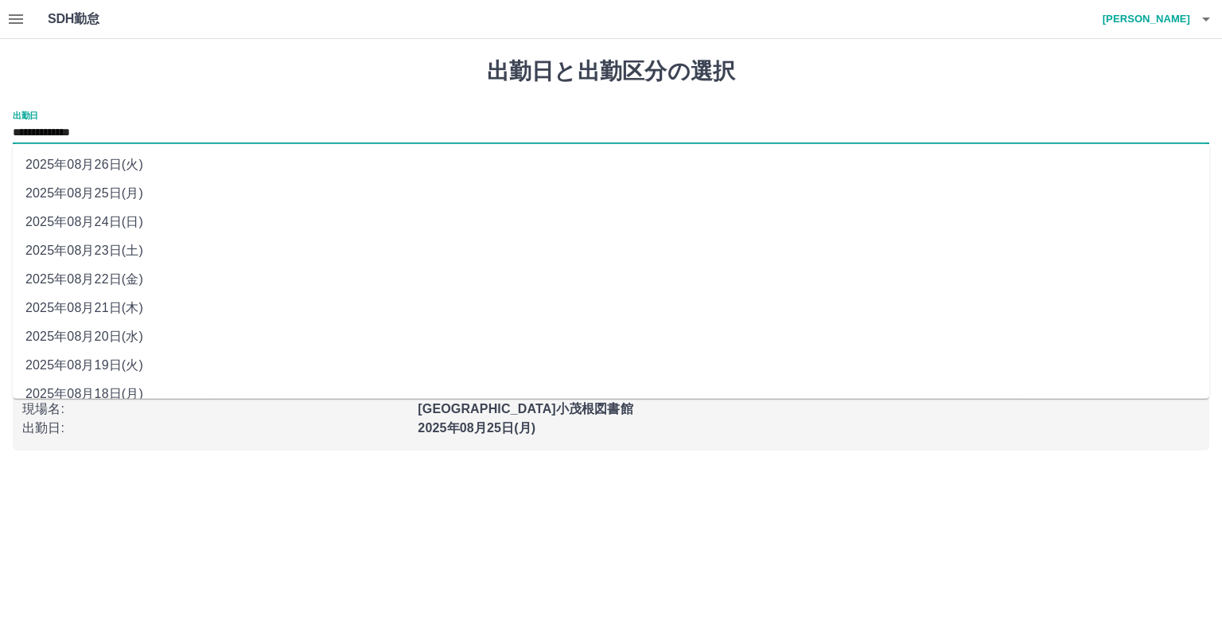
click at [120, 219] on li "2025年08月24日(日)" at bounding box center [611, 222] width 1197 height 29
type input "**********"
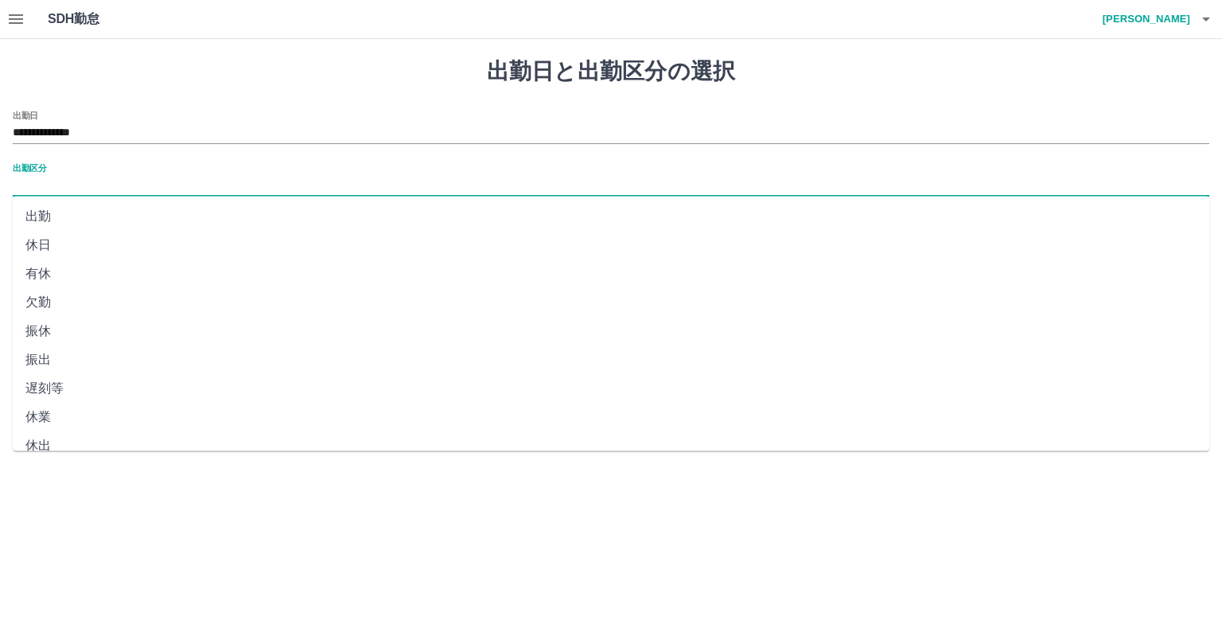
click at [71, 188] on input "出勤区分" at bounding box center [611, 186] width 1197 height 20
click at [69, 426] on li "法定休" at bounding box center [611, 436] width 1197 height 29
type input "***"
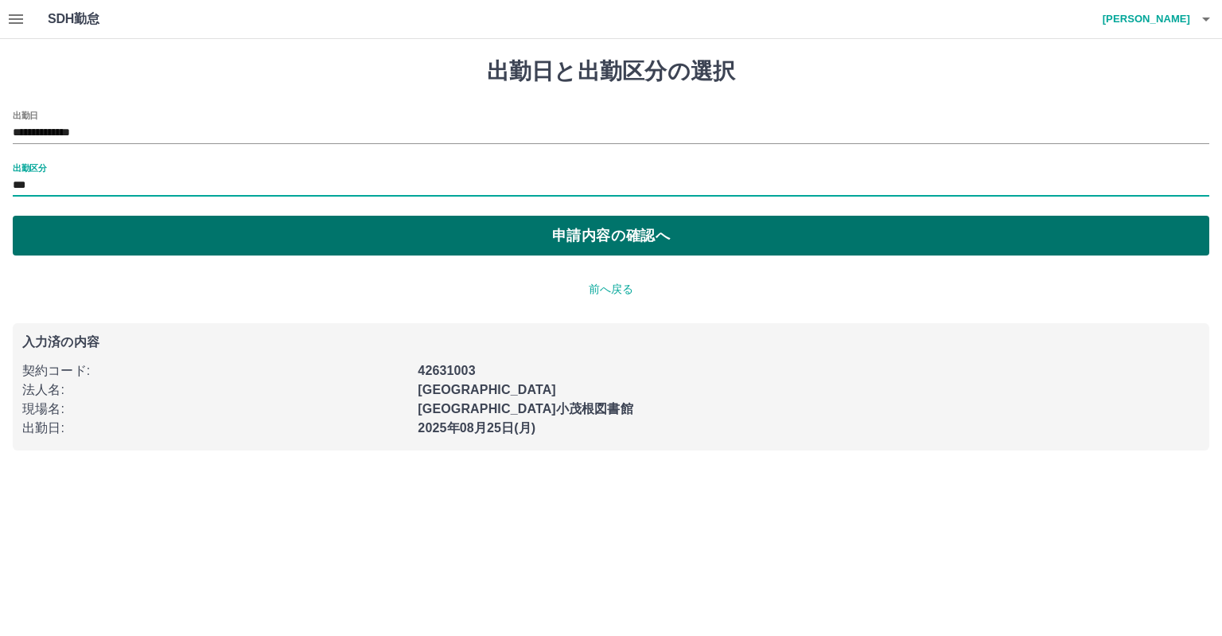
click at [130, 231] on button "申請内容の確認へ" at bounding box center [611, 236] width 1197 height 40
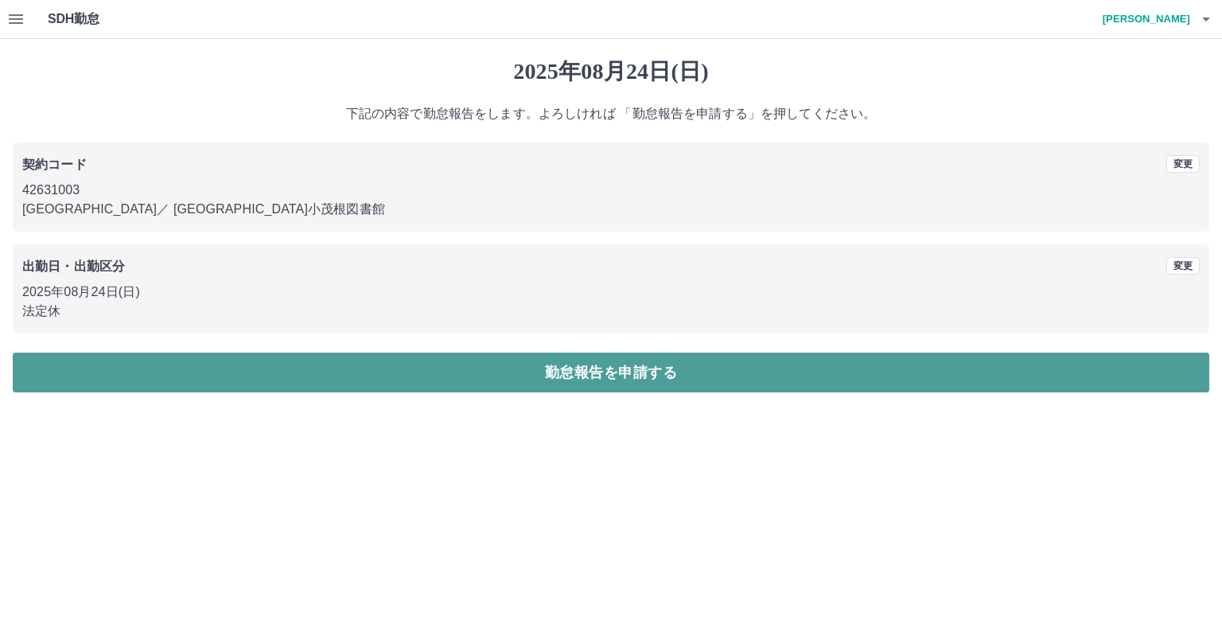
click at [87, 375] on button "勤怠報告を申請する" at bounding box center [611, 372] width 1197 height 40
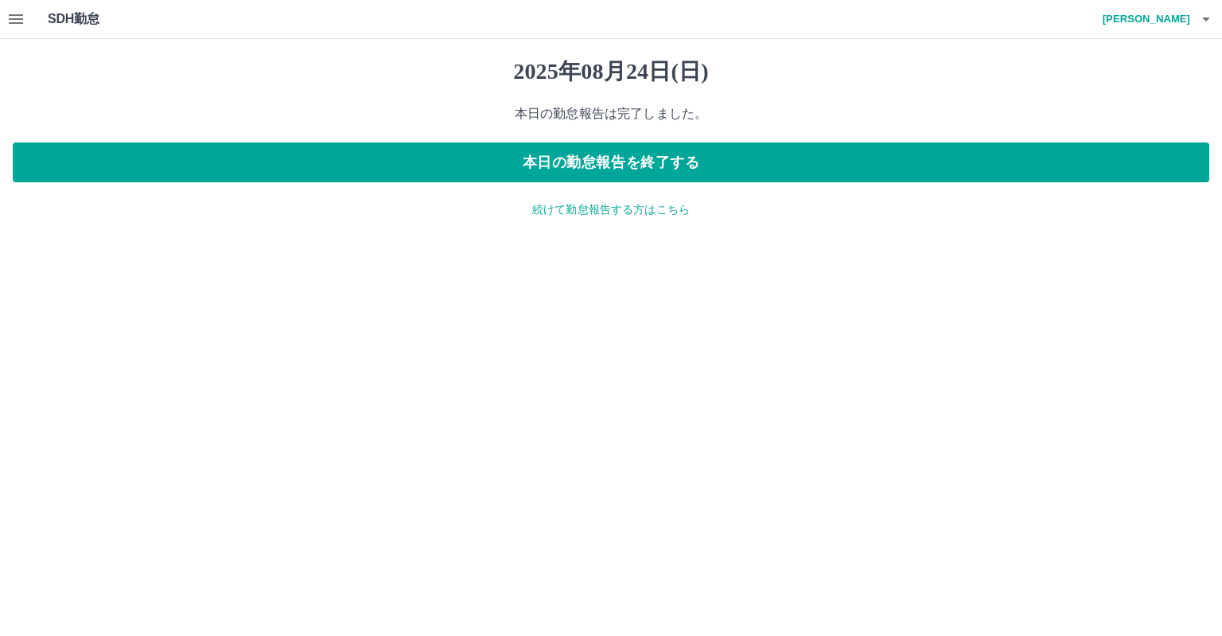
click at [558, 211] on p "続けて勤怠報告する方はこちら" at bounding box center [611, 209] width 1197 height 17
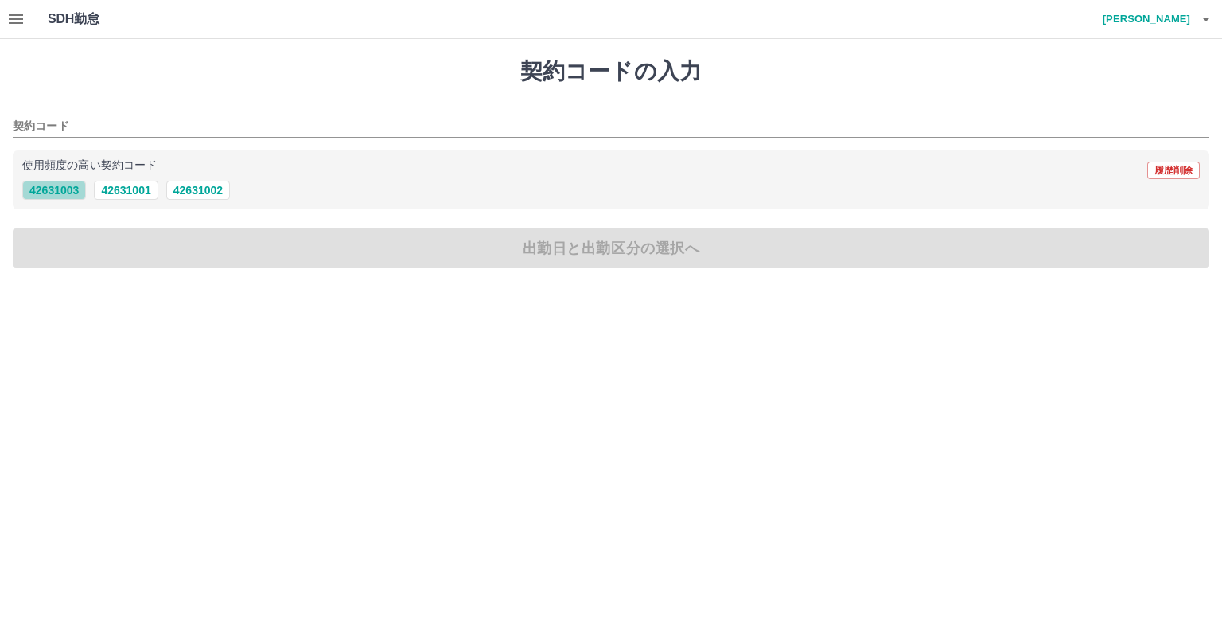
click at [51, 187] on button "42631003" at bounding box center [54, 190] width 64 height 19
type input "********"
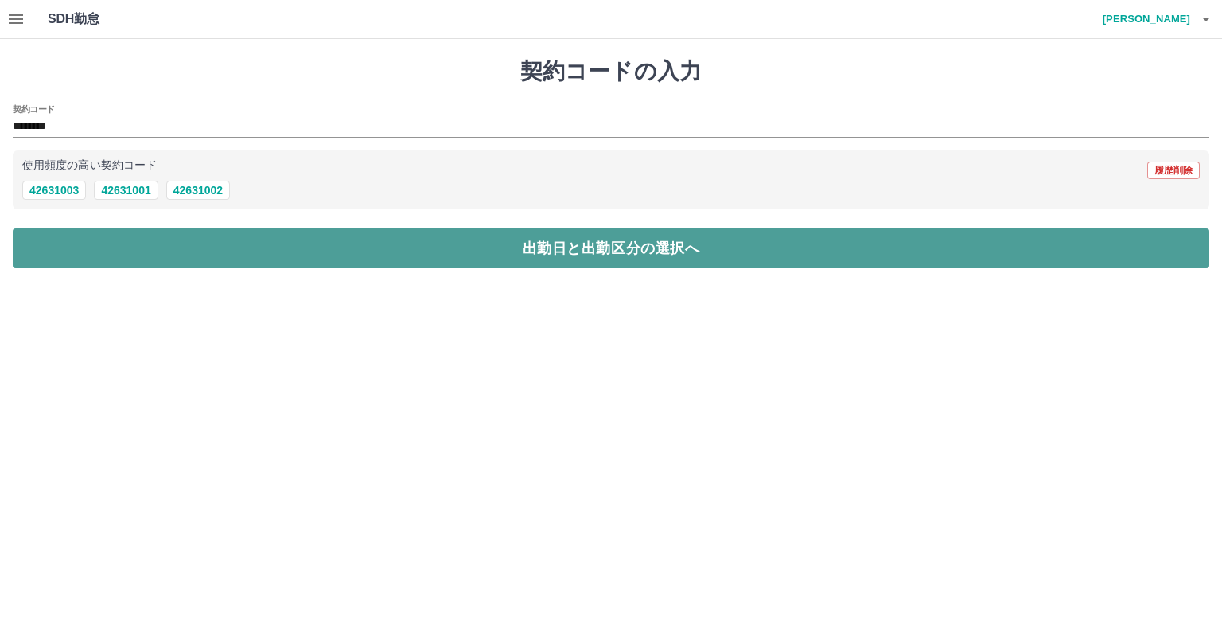
click at [89, 244] on button "出勤日と出勤区分の選択へ" at bounding box center [611, 248] width 1197 height 40
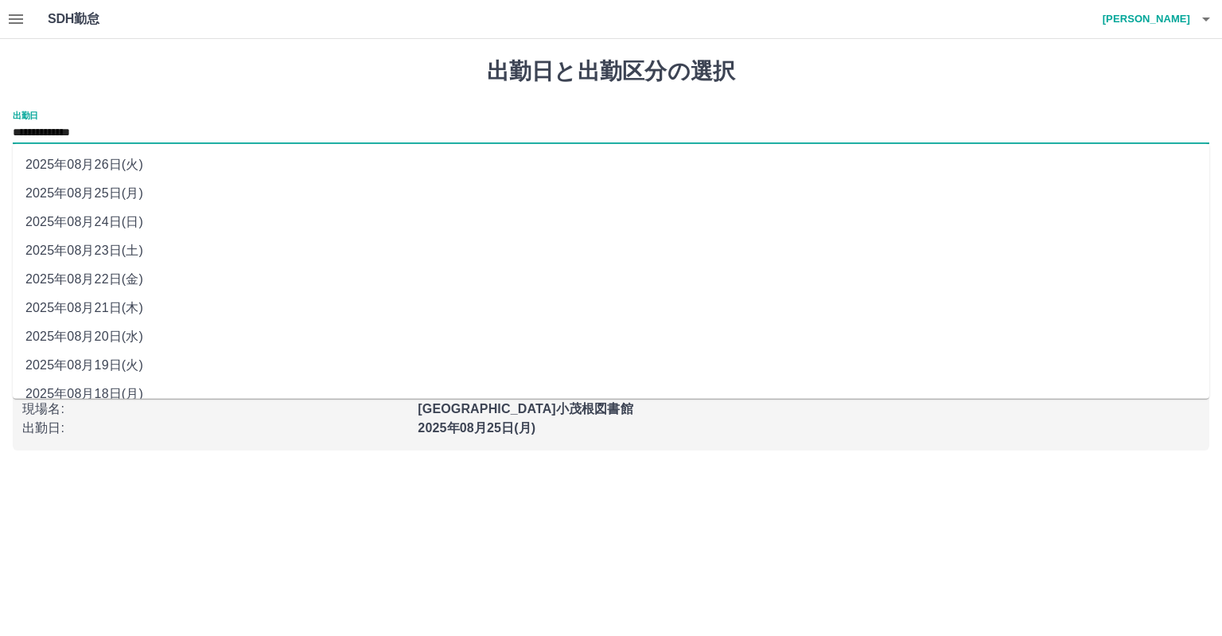
click at [126, 132] on input "**********" at bounding box center [611, 133] width 1197 height 20
click at [124, 250] on li "2025年08月23日(土)" at bounding box center [611, 250] width 1197 height 29
type input "**********"
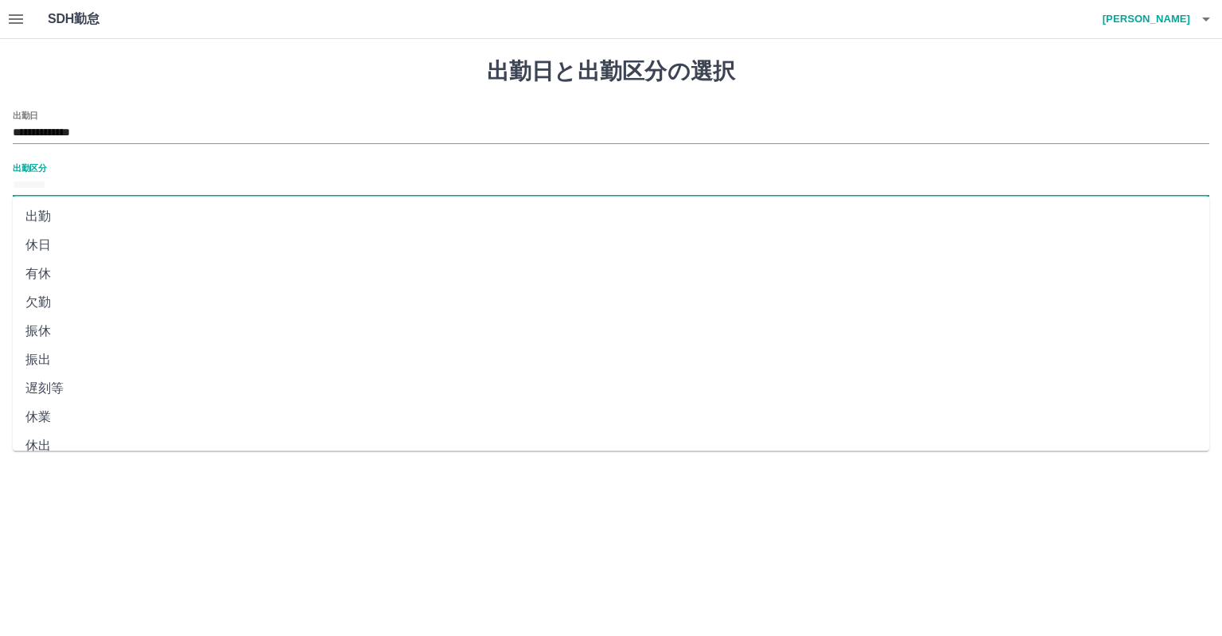
click at [71, 177] on input "出勤区分" at bounding box center [611, 186] width 1197 height 20
click at [79, 247] on li "休日" at bounding box center [611, 245] width 1197 height 29
type input "**"
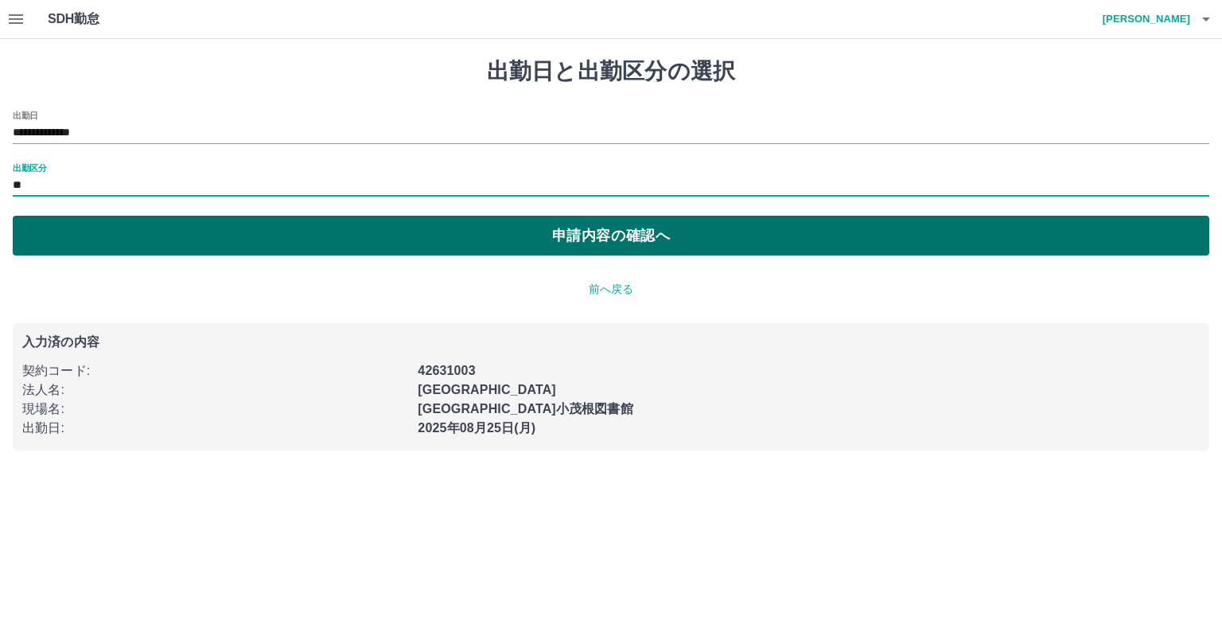
click at [76, 242] on button "申請内容の確認へ" at bounding box center [611, 236] width 1197 height 40
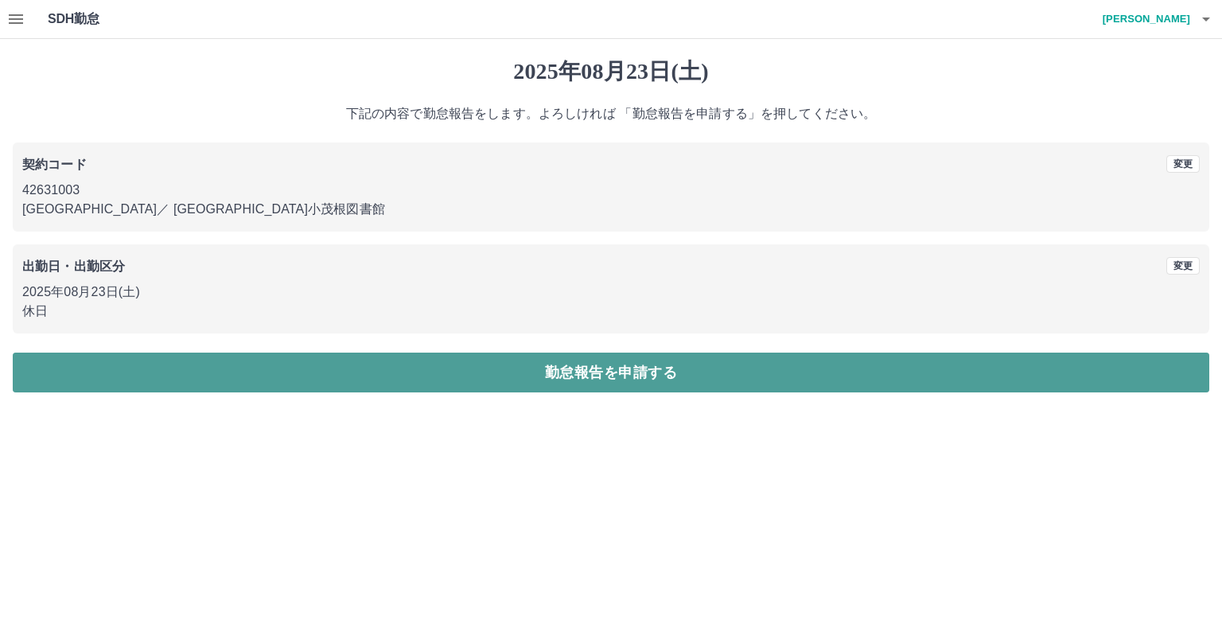
click at [53, 368] on button "勤怠報告を申請する" at bounding box center [611, 372] width 1197 height 40
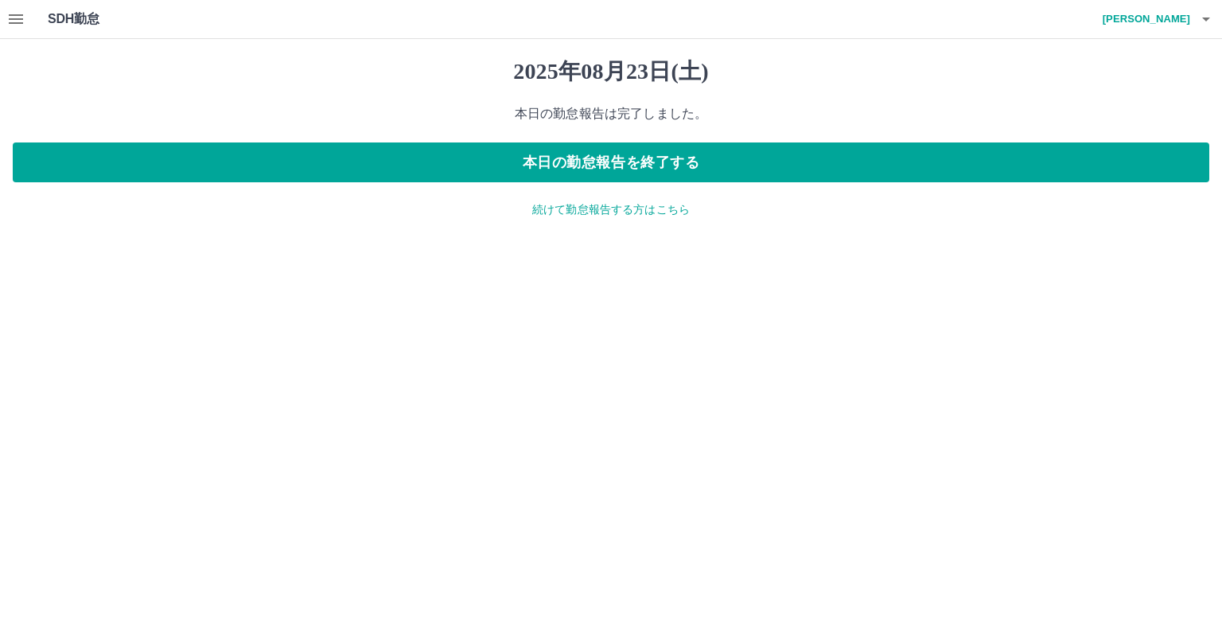
click at [564, 214] on p "続けて勤怠報告する方はこちら" at bounding box center [611, 209] width 1197 height 17
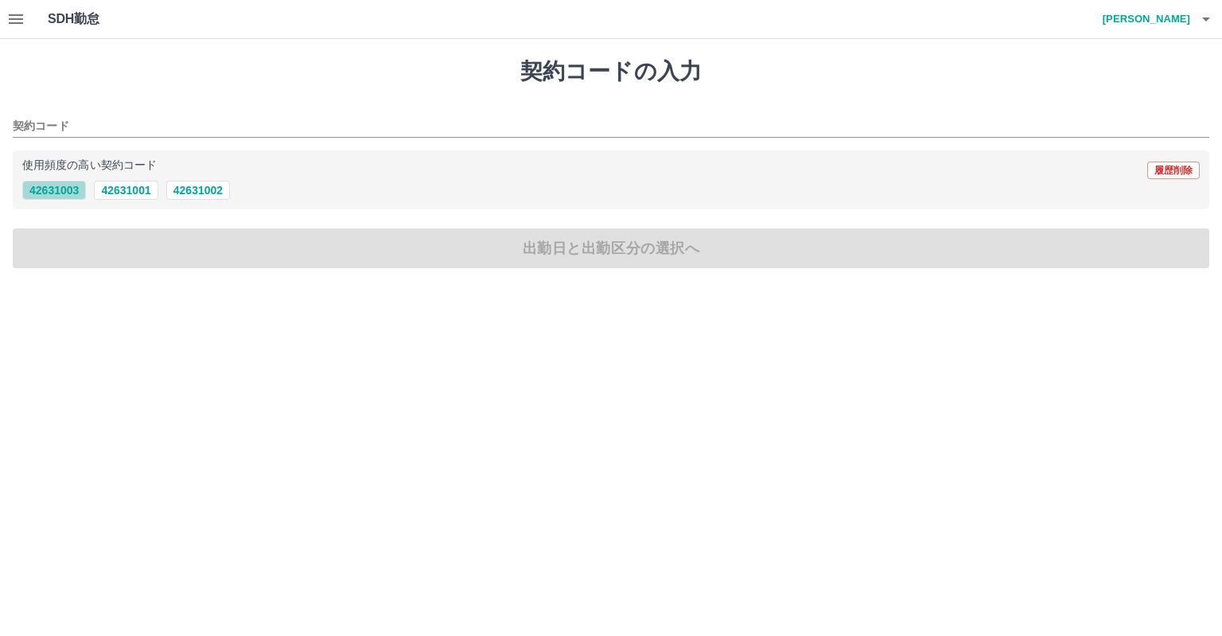
click at [73, 184] on button "42631003" at bounding box center [54, 190] width 64 height 19
type input "********"
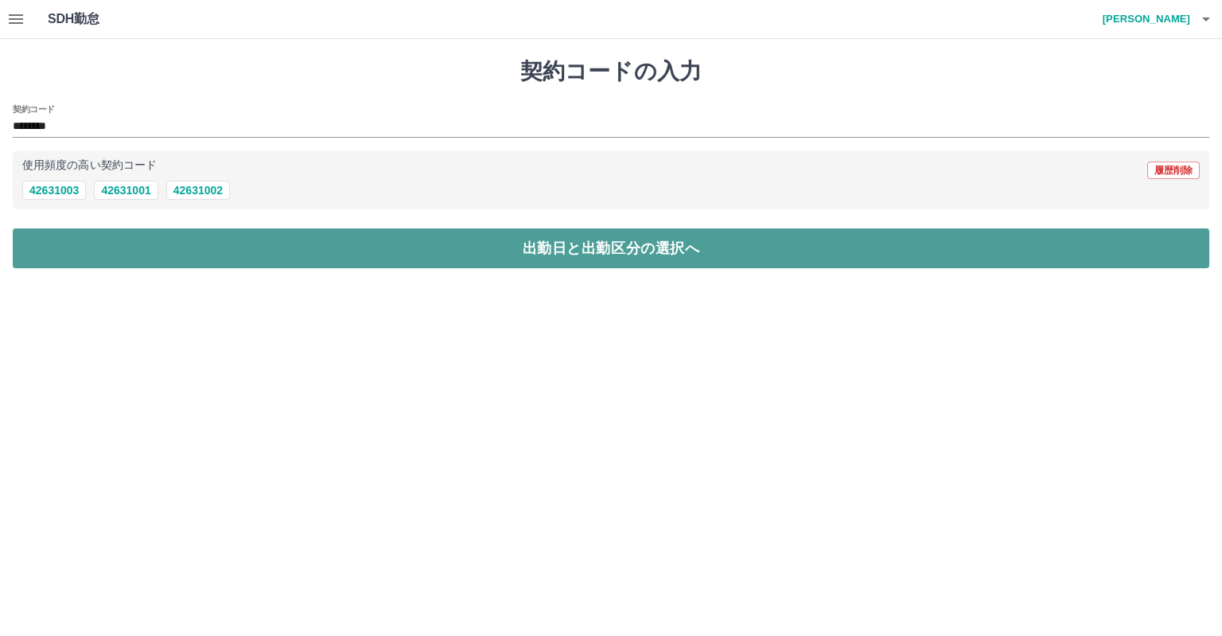
click at [51, 267] on button "出勤日と出勤区分の選択へ" at bounding box center [611, 248] width 1197 height 40
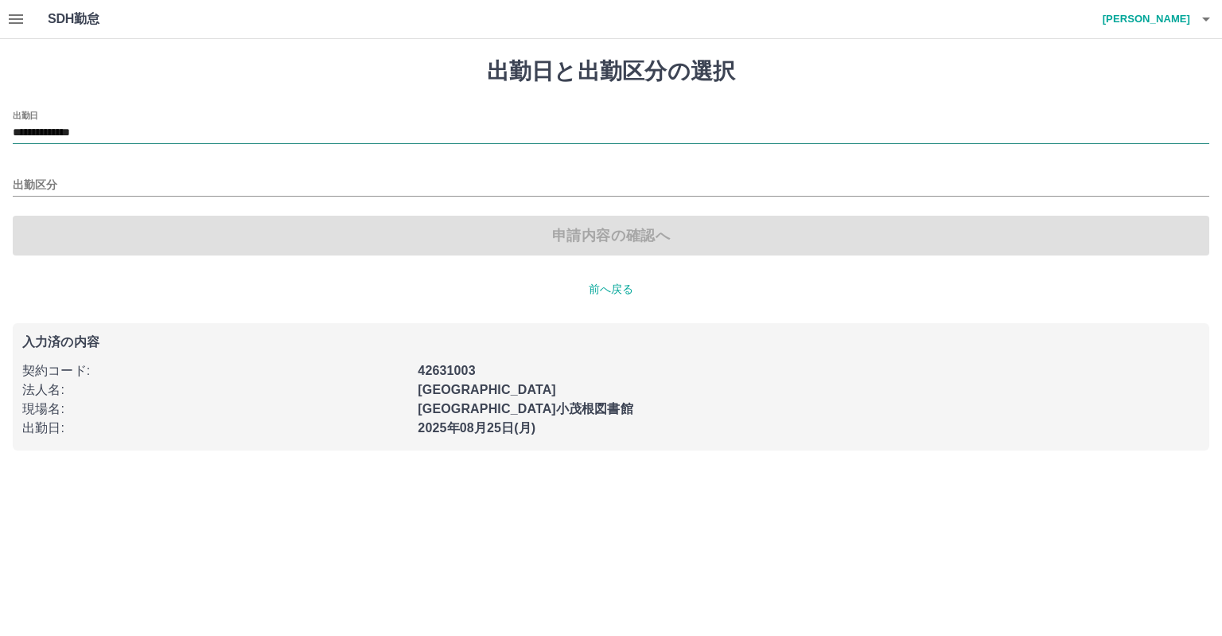
click at [121, 134] on input "**********" at bounding box center [611, 133] width 1197 height 20
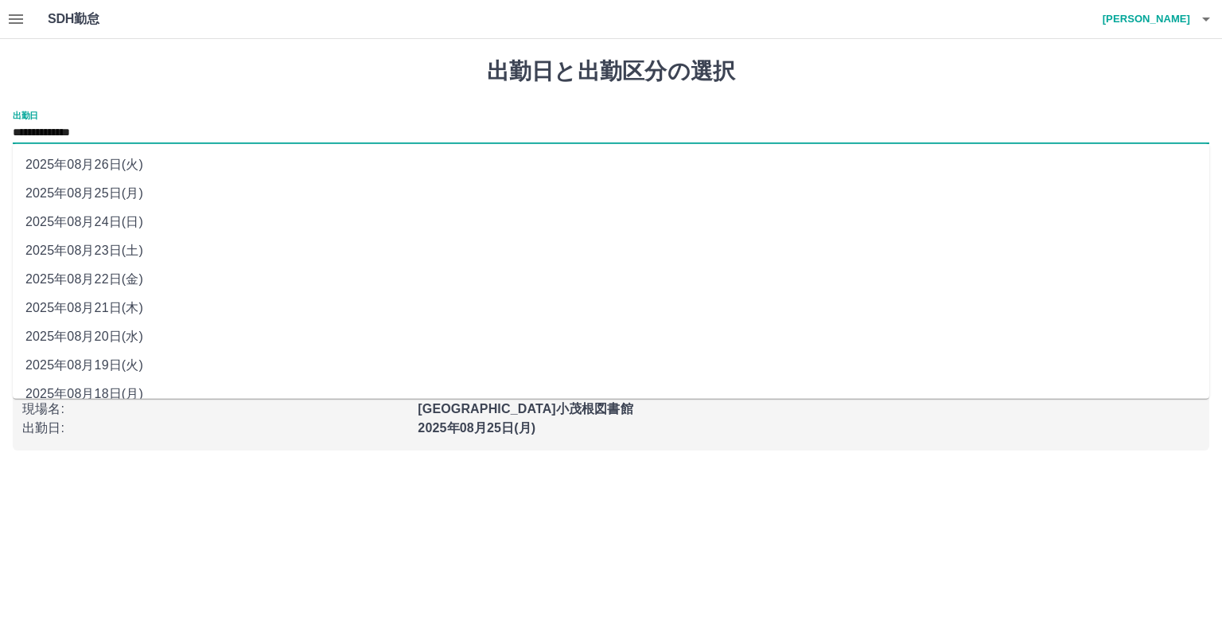
click at [108, 278] on li "2025年08月22日(金)" at bounding box center [611, 279] width 1197 height 29
type input "**********"
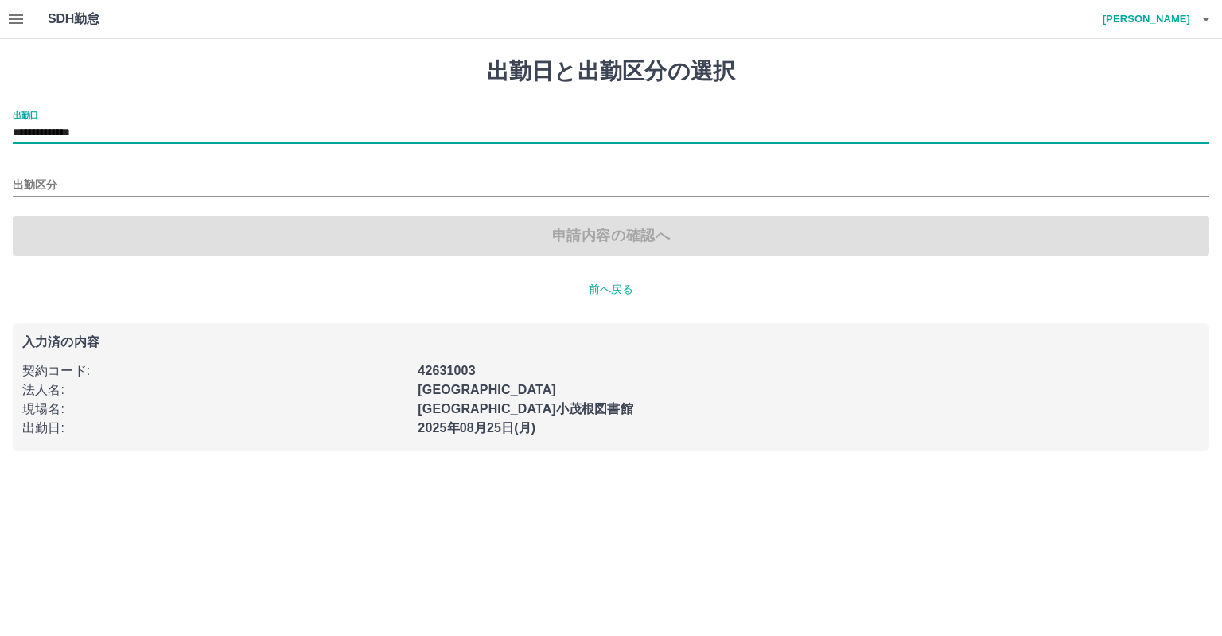
click at [137, 171] on div "出勤区分" at bounding box center [611, 179] width 1197 height 33
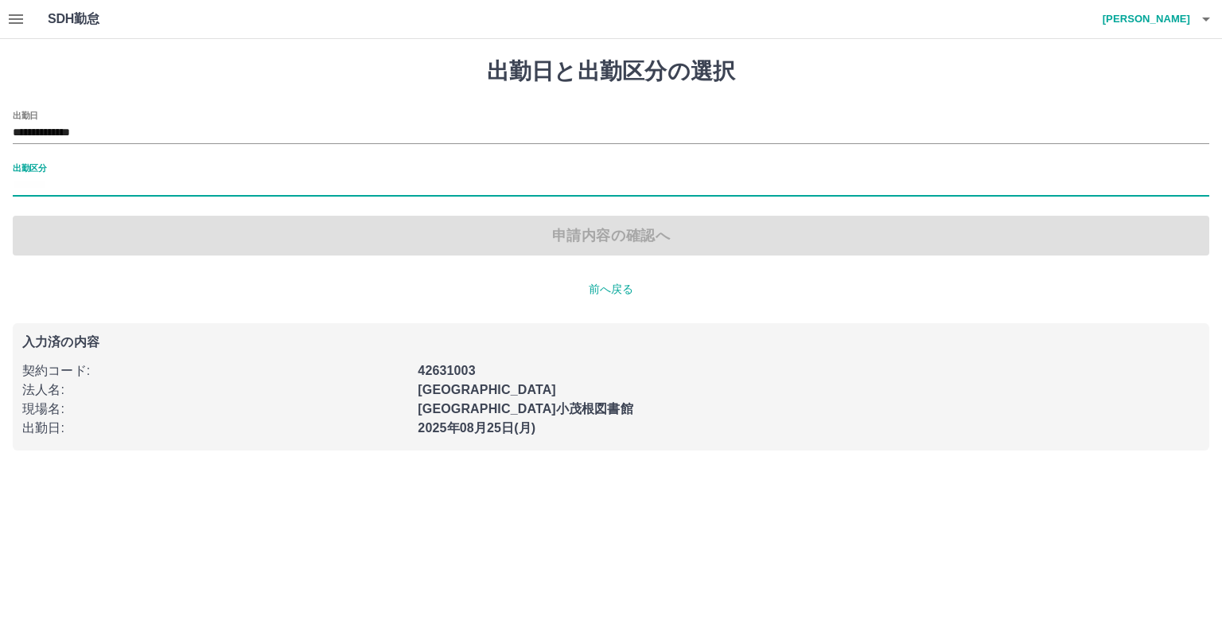
click at [137, 180] on input "出勤区分" at bounding box center [611, 186] width 1197 height 20
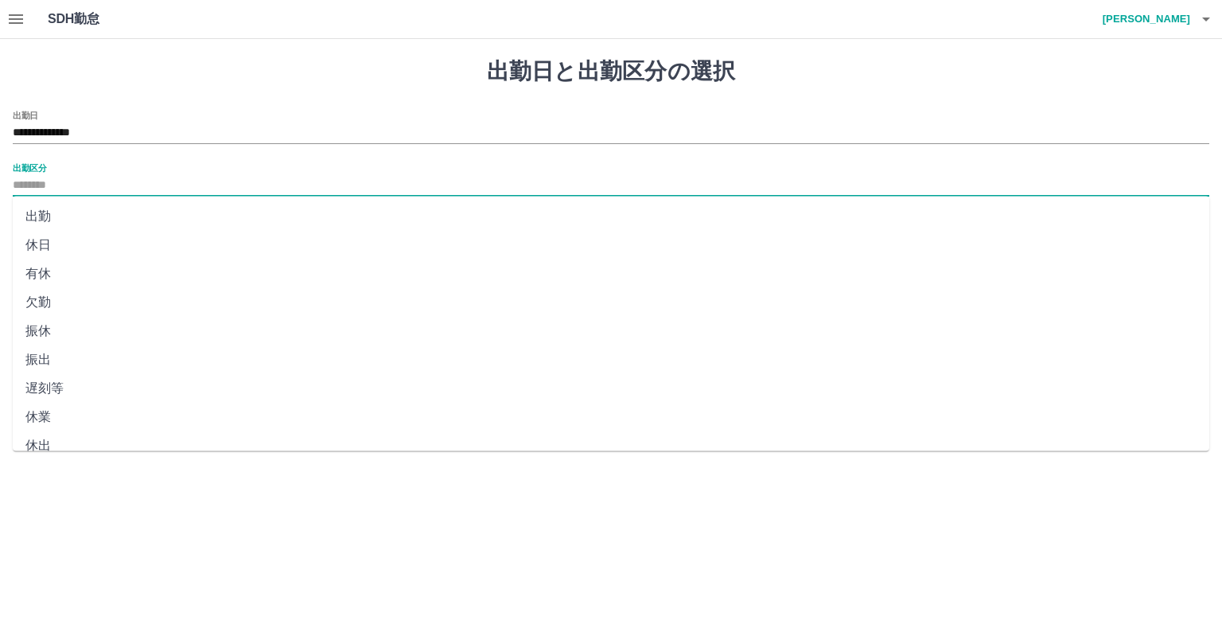
click at [116, 251] on li "休日" at bounding box center [611, 245] width 1197 height 29
type input "**"
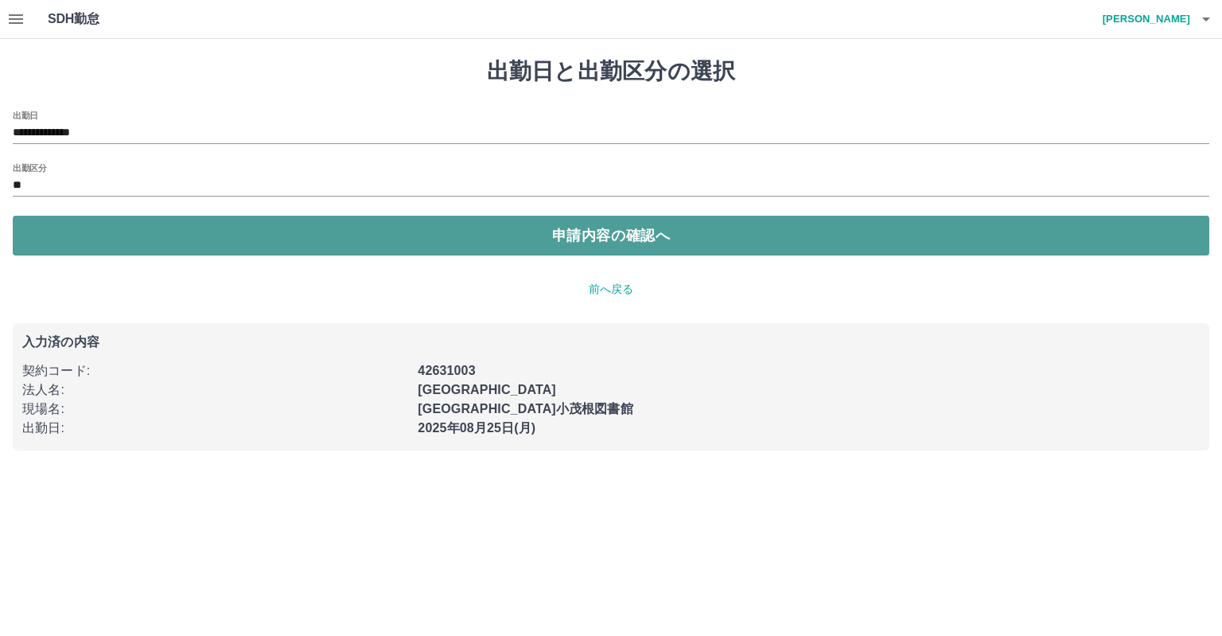
click at [103, 245] on button "申請内容の確認へ" at bounding box center [611, 236] width 1197 height 40
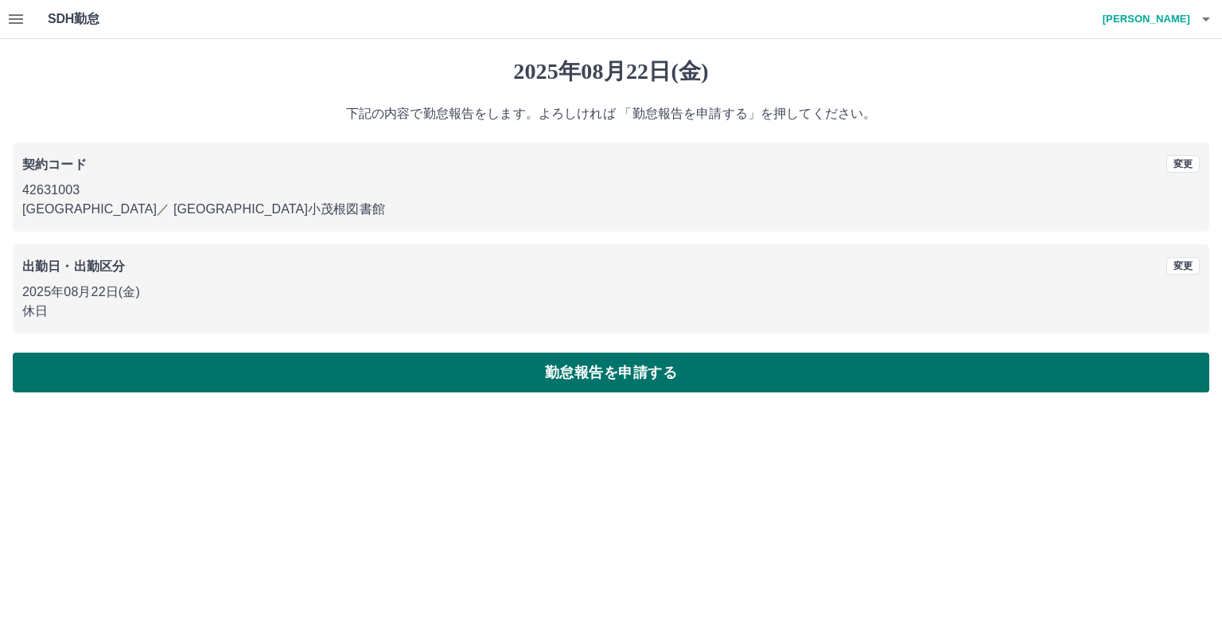
click at [48, 356] on button "勤怠報告を申請する" at bounding box center [611, 372] width 1197 height 40
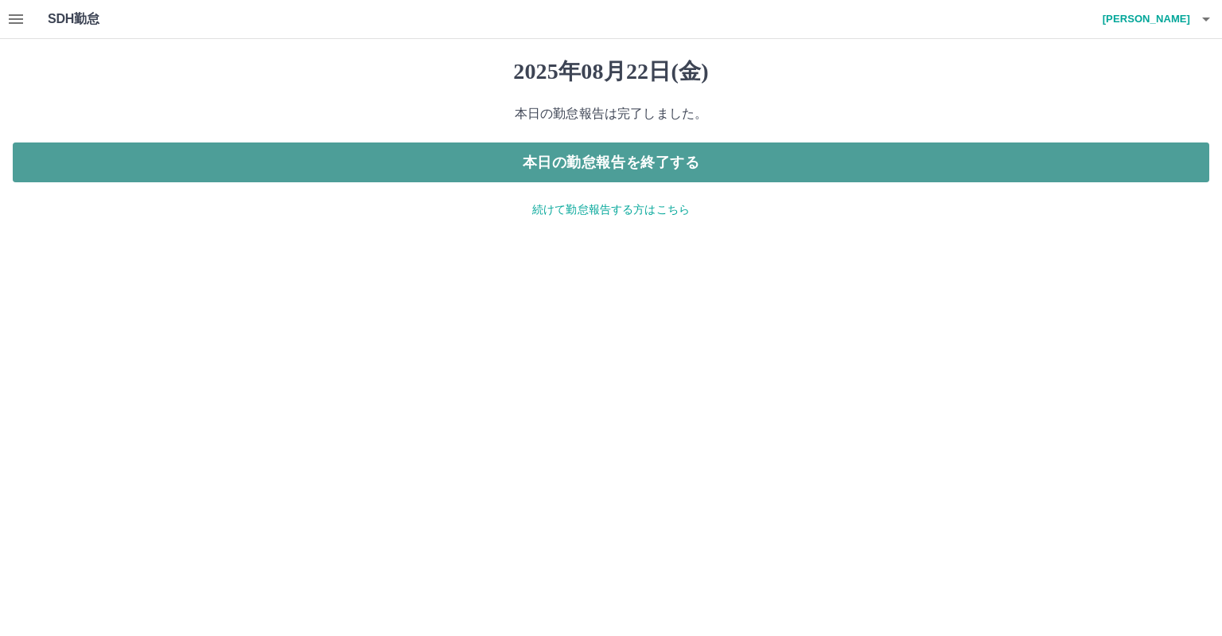
click at [646, 170] on button "本日の勤怠報告を終了する" at bounding box center [611, 162] width 1197 height 40
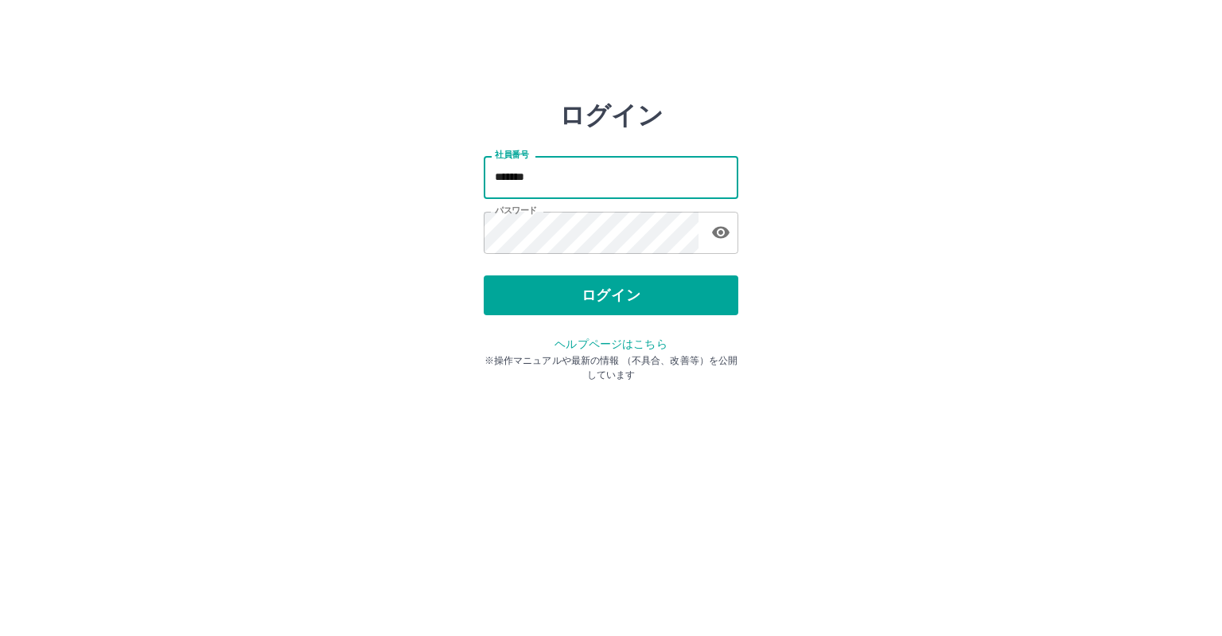
click at [590, 184] on input "*******" at bounding box center [611, 177] width 255 height 42
type input "*******"
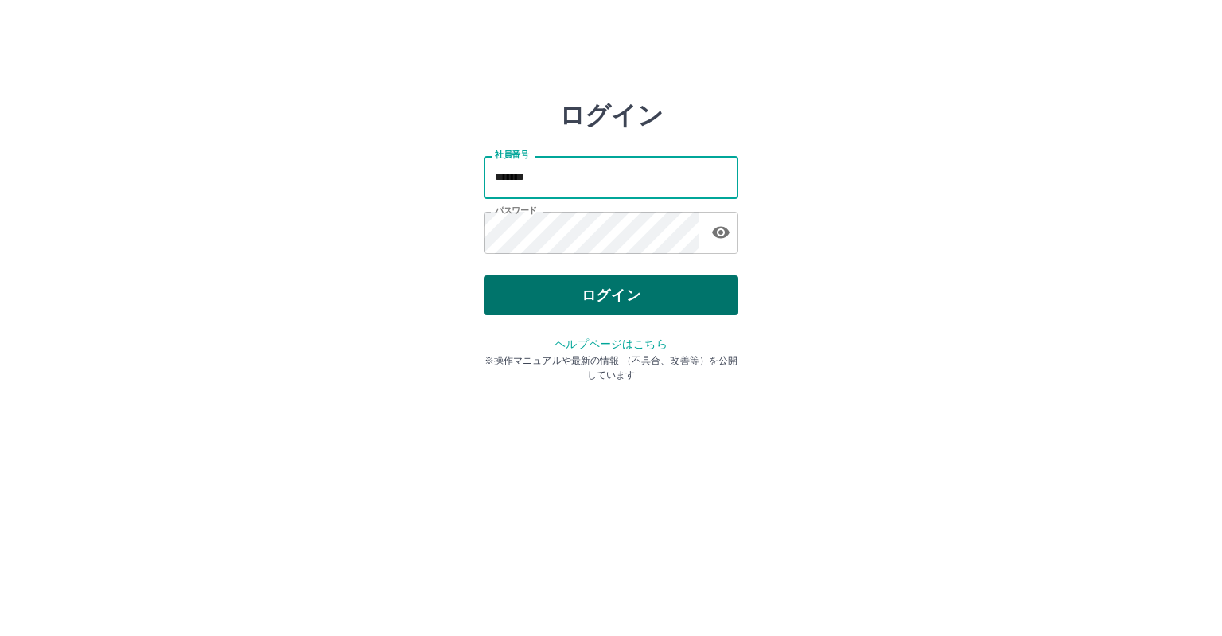
click at [557, 306] on button "ログイン" at bounding box center [611, 295] width 255 height 40
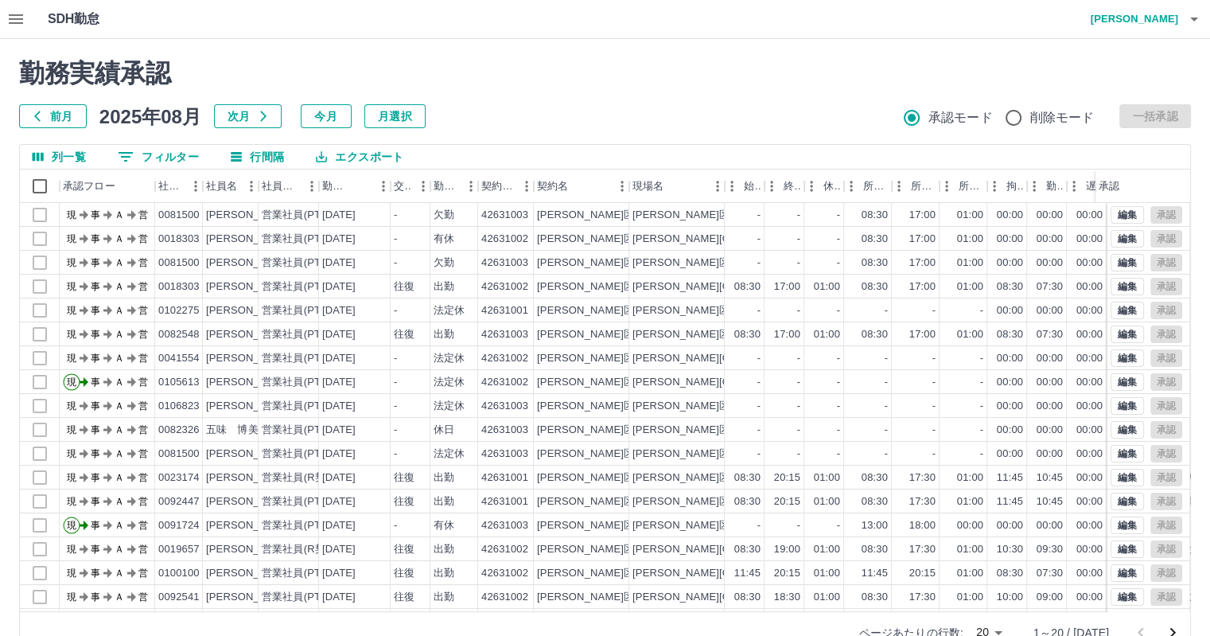
click at [153, 158] on button "0 フィルター" at bounding box center [158, 157] width 107 height 24
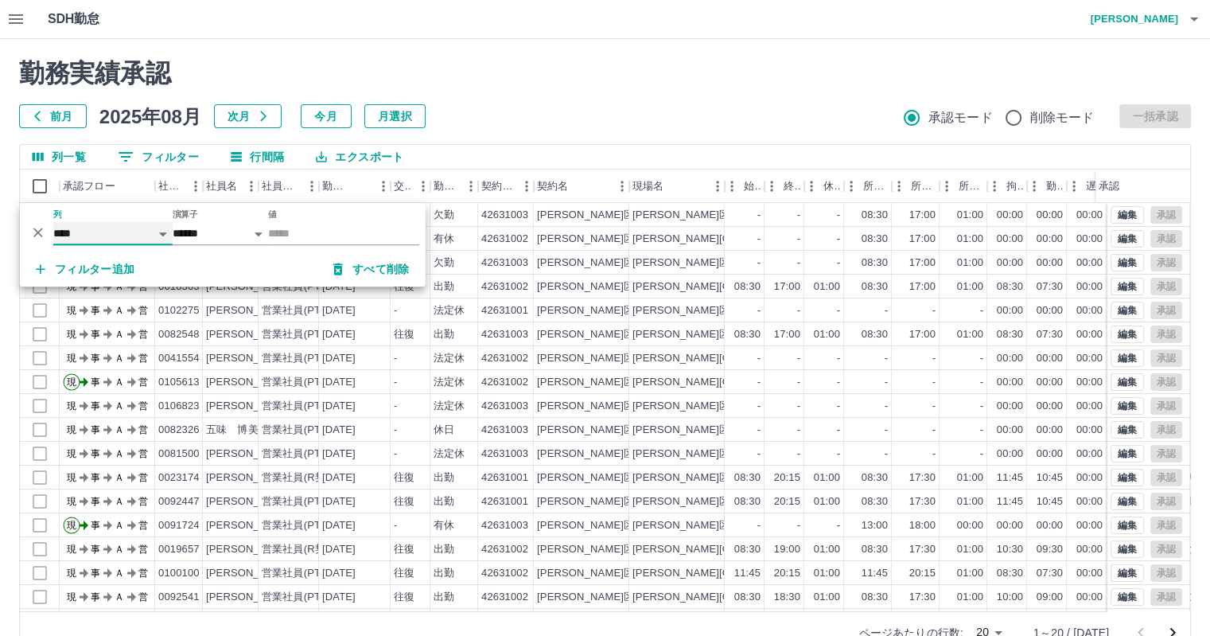
click at [108, 225] on select "**** *** **** *** *** **** ***** *** *** ** ** ** **** **** **** ** ** *** ****…" at bounding box center [112, 233] width 119 height 23
click at [53, 222] on select "**** *** **** *** *** **** ***** *** *** ** ** ** **** **** **** ** ** *** ****…" at bounding box center [112, 233] width 119 height 23
select select "**********"
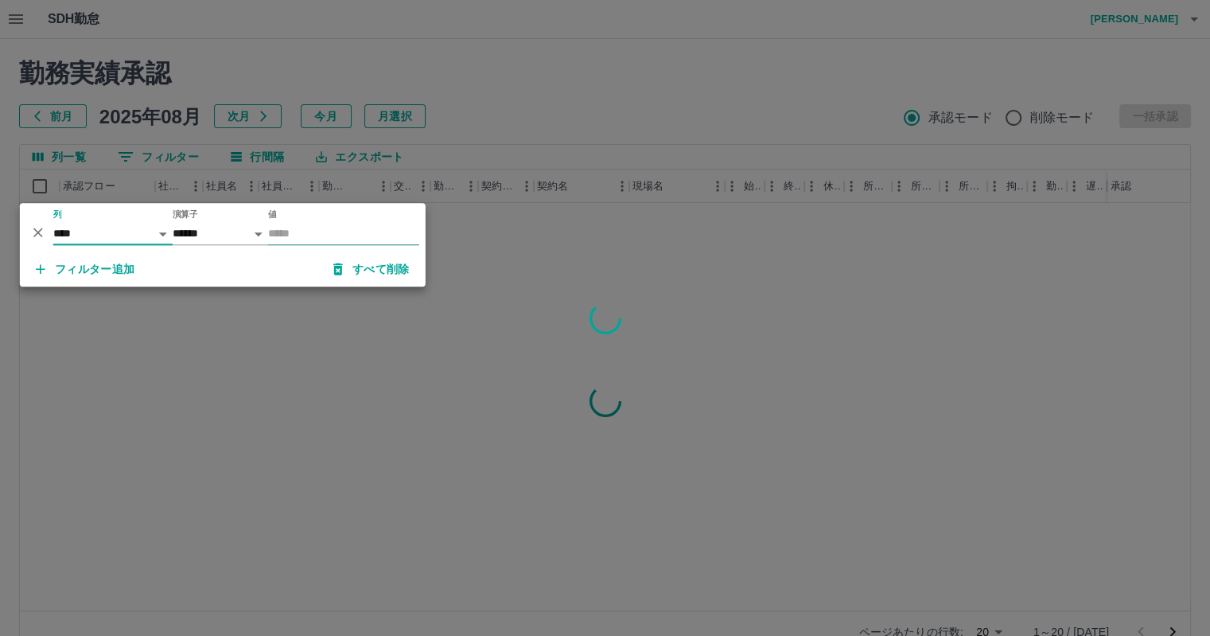
click at [313, 235] on input "値" at bounding box center [343, 233] width 151 height 23
type input "**"
click at [573, 68] on div at bounding box center [605, 318] width 1210 height 636
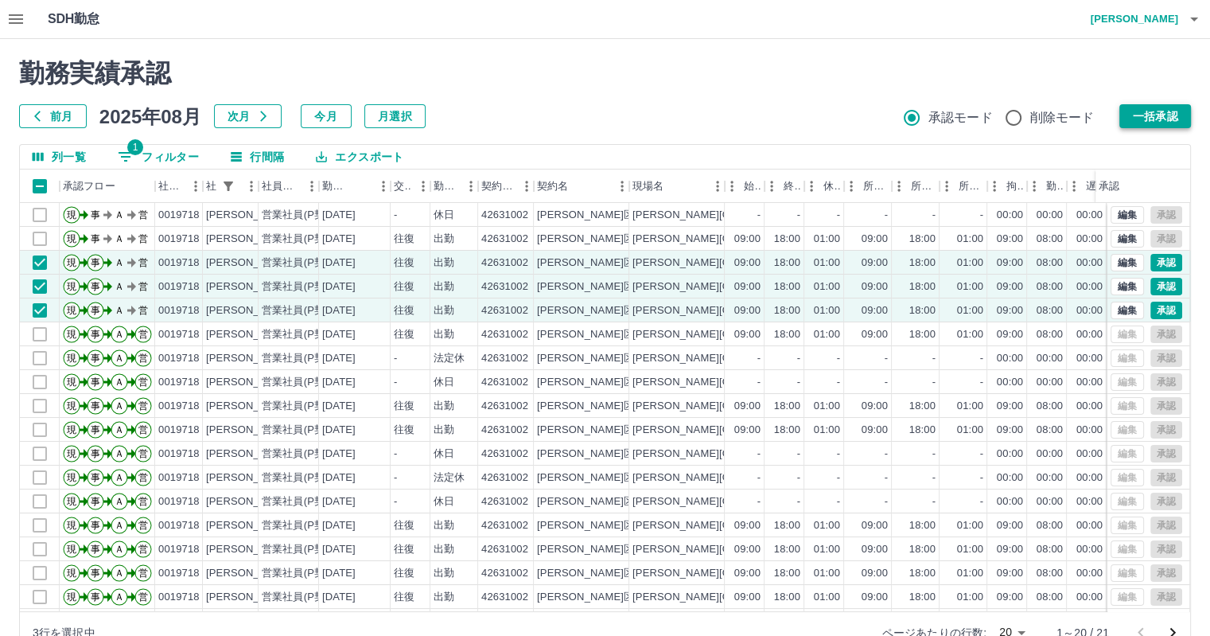
click at [1177, 115] on button "一括承認" at bounding box center [1155, 116] width 72 height 24
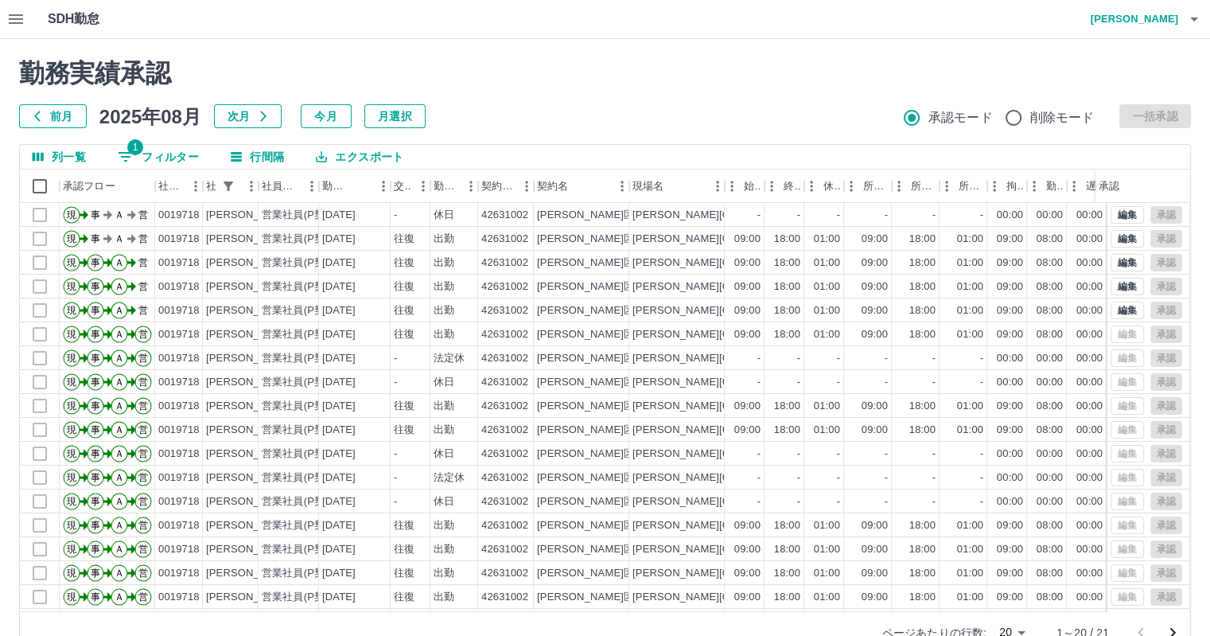
click at [137, 161] on button "1 フィルター" at bounding box center [158, 157] width 107 height 24
select select "**********"
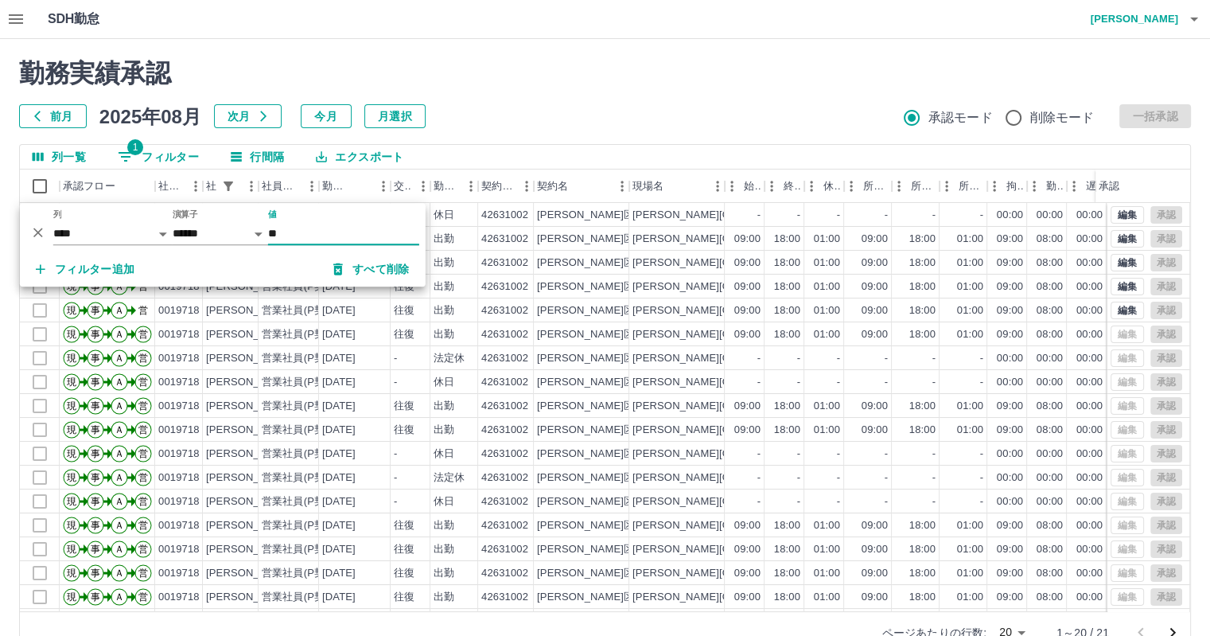
click at [648, 36] on div "SDH勤怠 藤原　朋望" at bounding box center [605, 19] width 1210 height 39
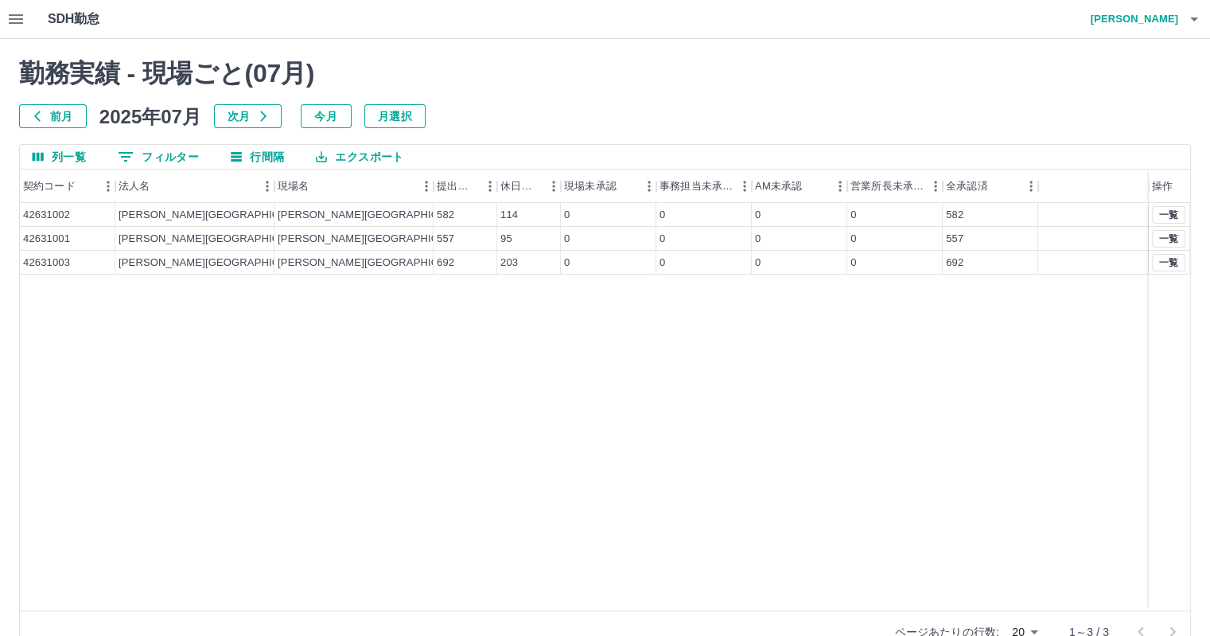
click at [267, 117] on icon "button" at bounding box center [263, 116] width 13 height 13
click at [1181, 212] on button "一覧" at bounding box center [1168, 215] width 33 height 18
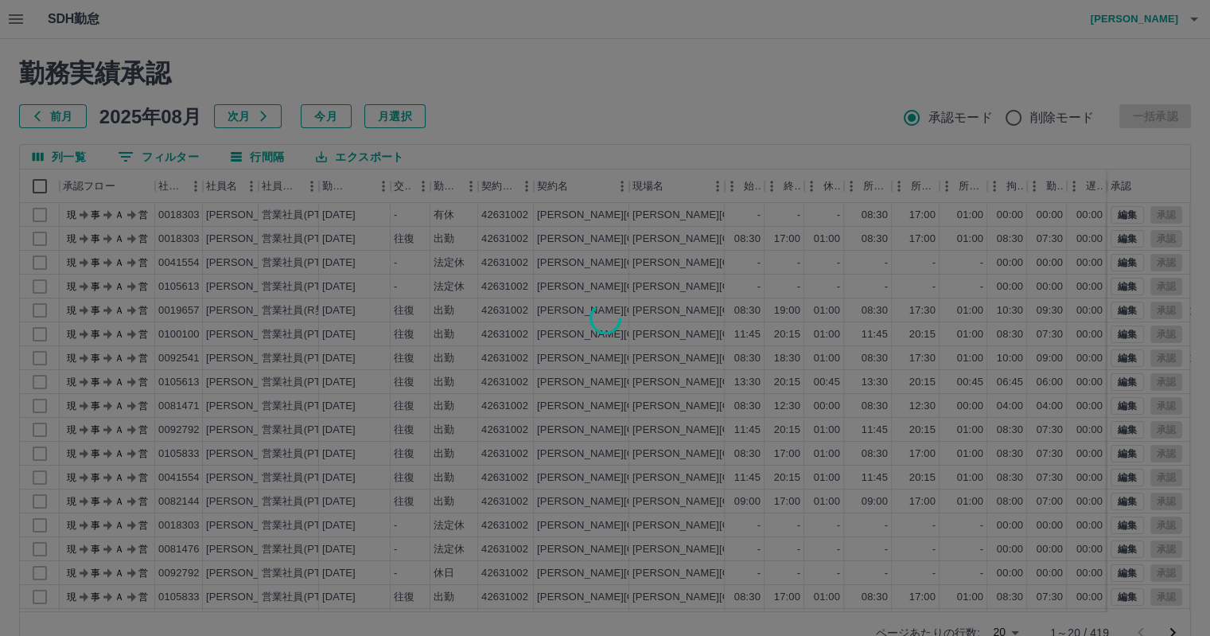
scroll to position [37, 0]
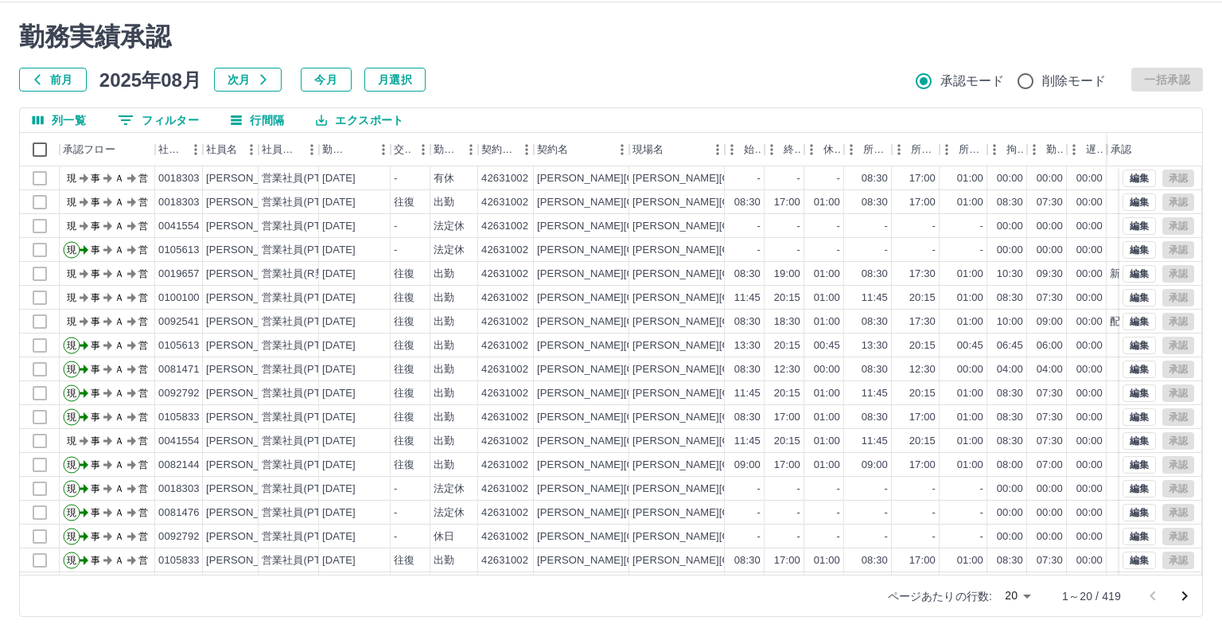
click at [998, 594] on body "SDH勤怠 藤原　朋望 勤務実績承認 前月 2025年08月 次月 今月 月選択 承認モード 削除モード 一括承認 列一覧 0 フィルター 行間隔 エクスポー…" at bounding box center [611, 299] width 1222 height 672
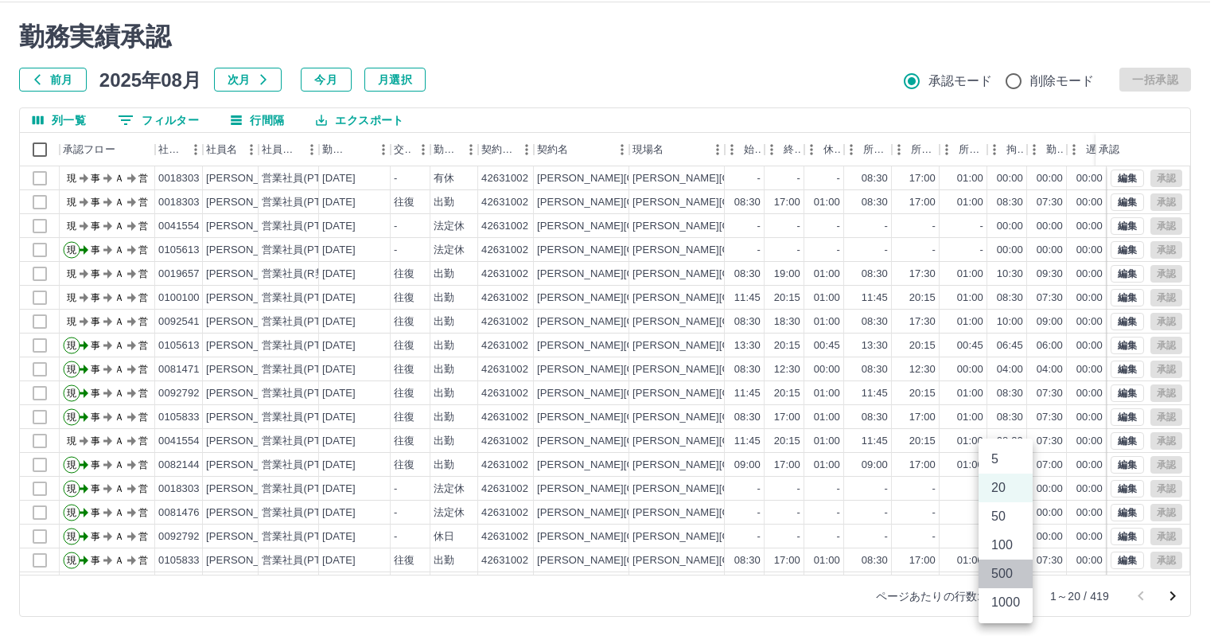
click at [1004, 578] on li "500" at bounding box center [1006, 573] width 54 height 29
type input "***"
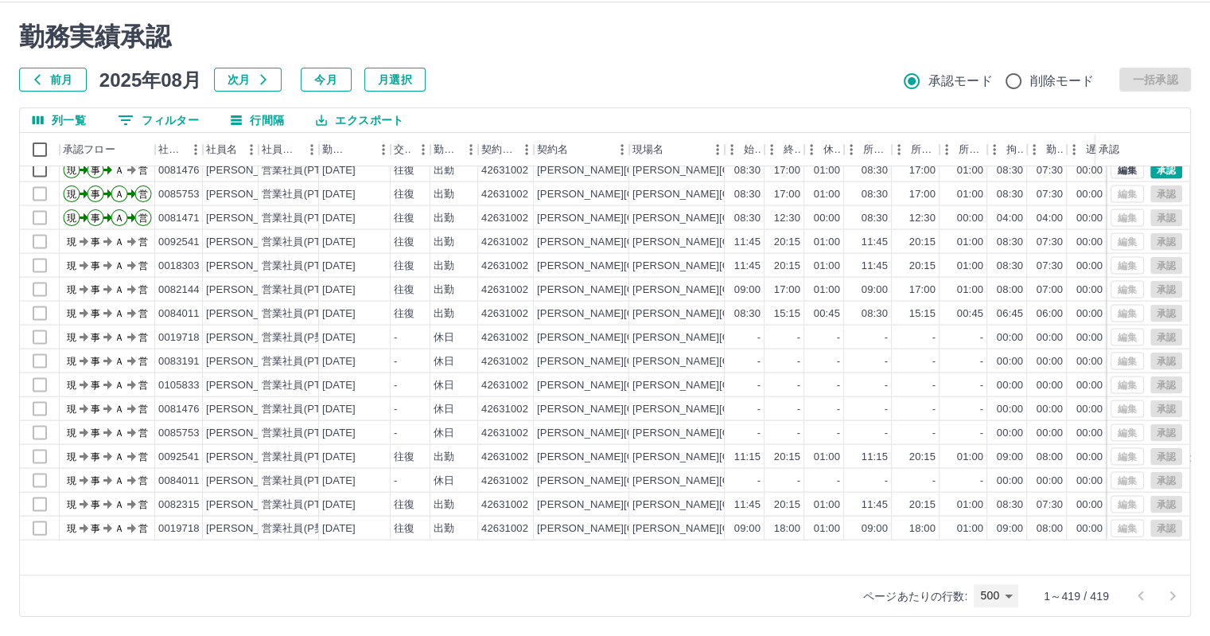
scroll to position [3182, 0]
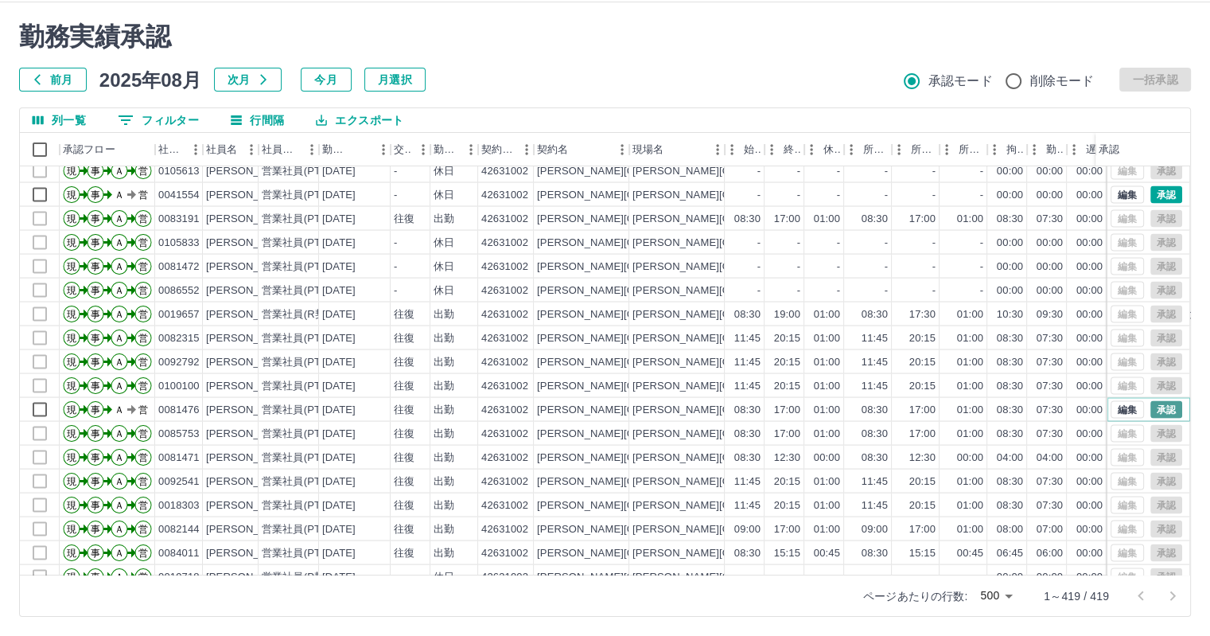
click at [1154, 407] on button "承認" at bounding box center [1166, 409] width 32 height 18
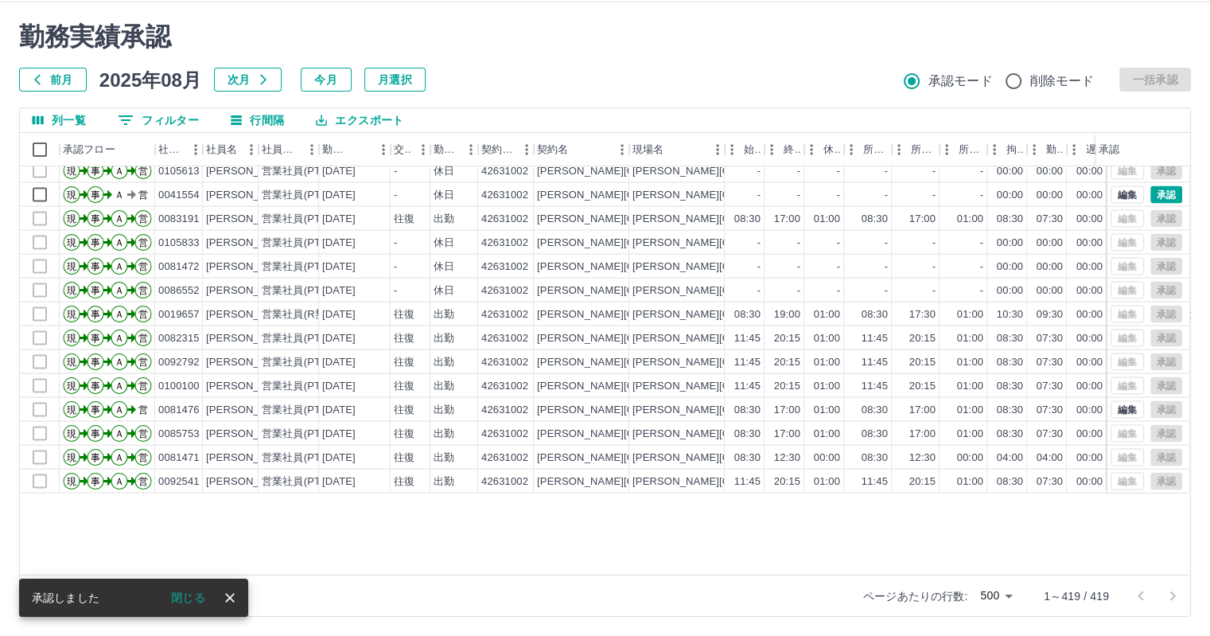
scroll to position [3023, 0]
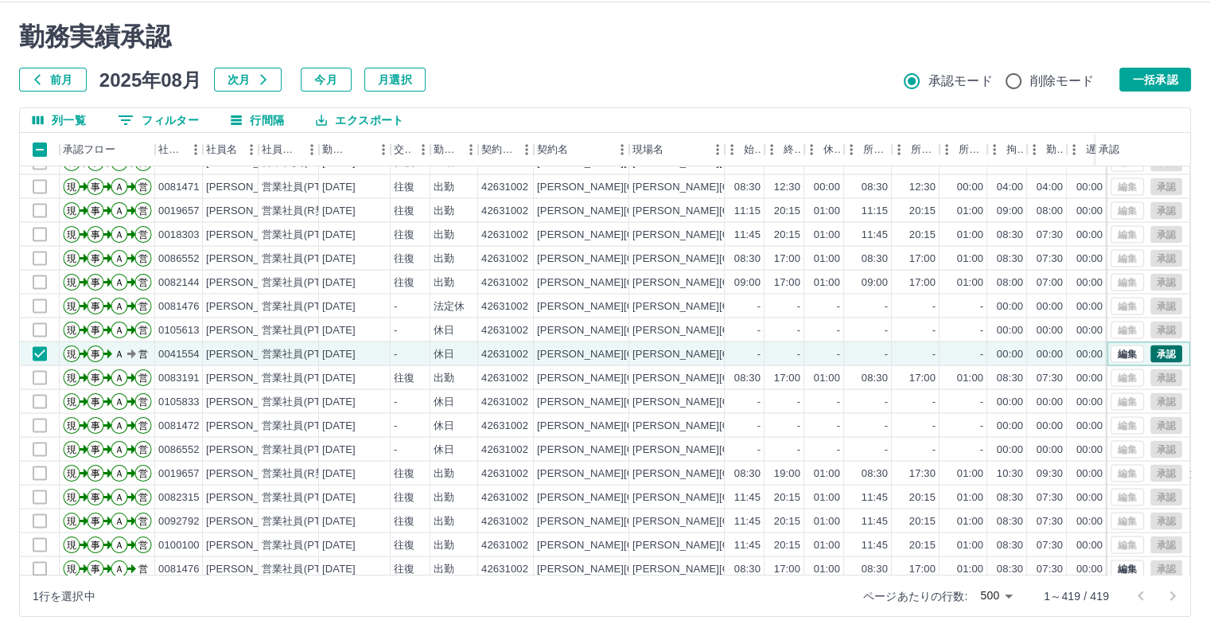
click at [1151, 350] on button "承認" at bounding box center [1166, 353] width 32 height 18
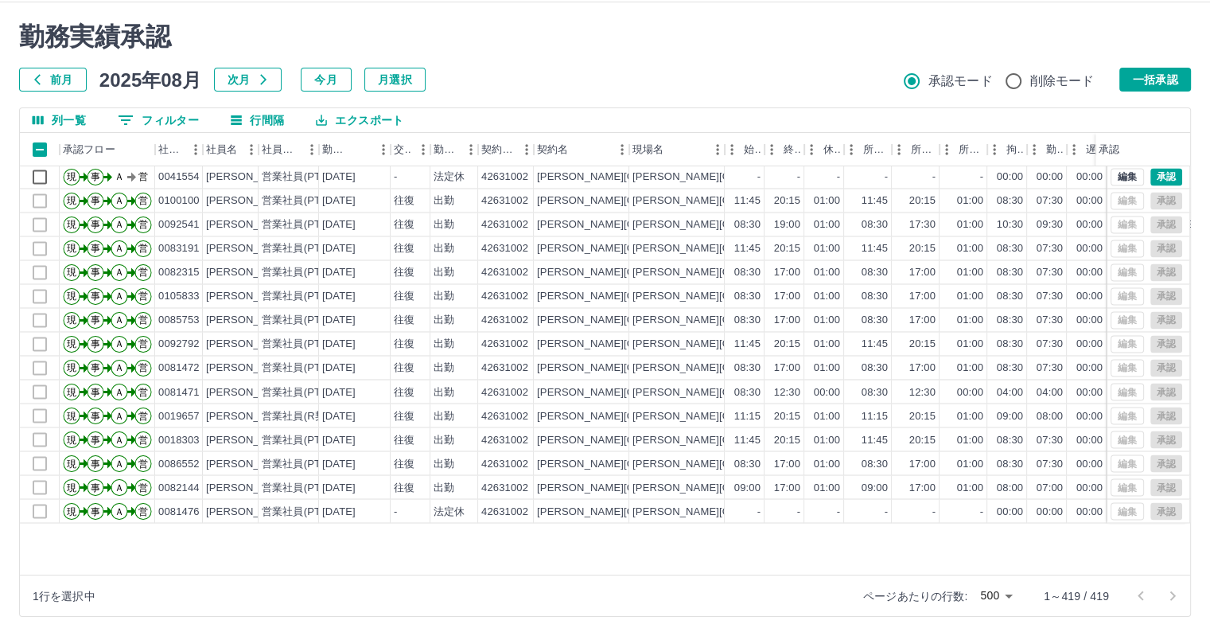
scroll to position [2625, 0]
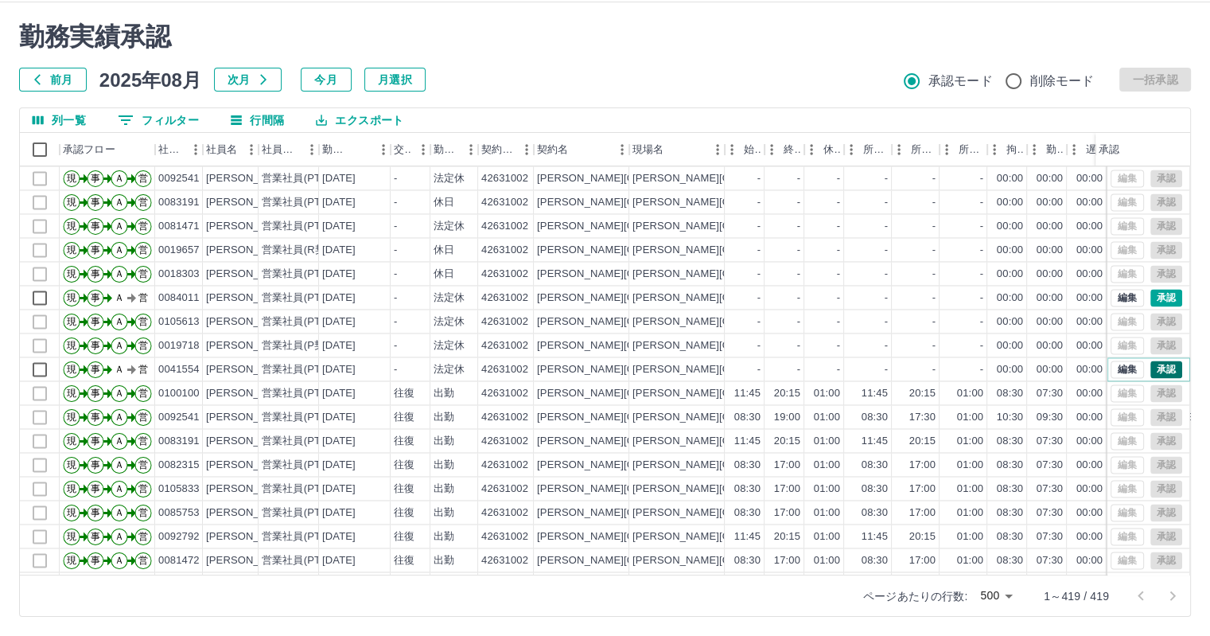
click at [1150, 371] on button "承認" at bounding box center [1166, 369] width 32 height 18
click at [1150, 297] on button "承認" at bounding box center [1166, 298] width 32 height 18
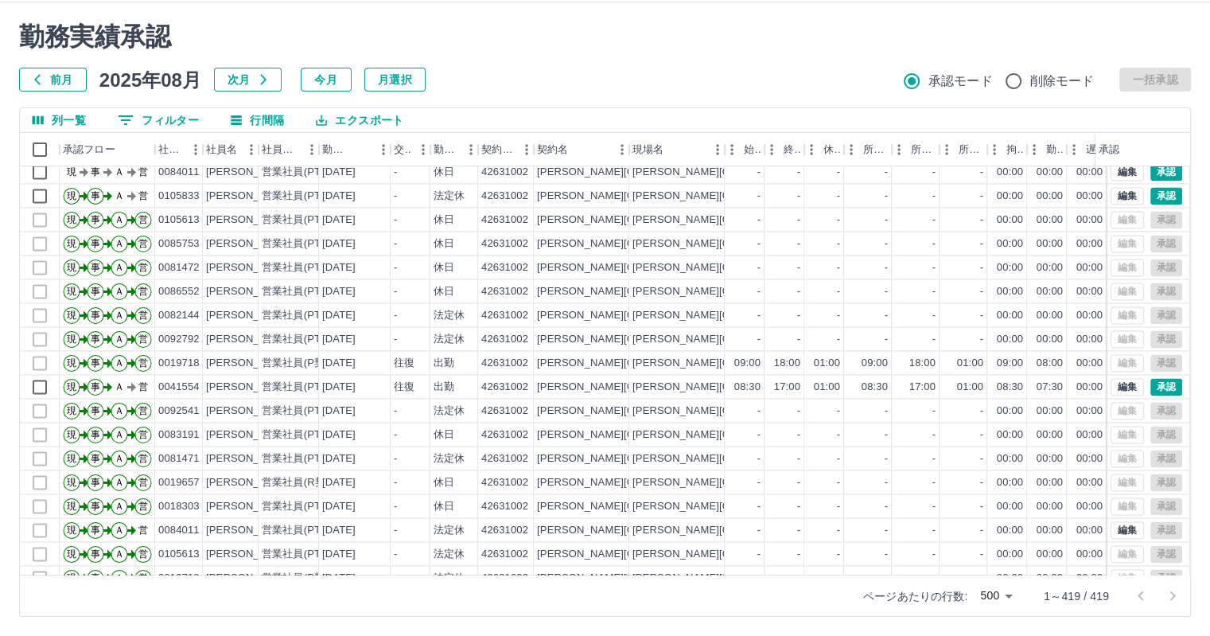
scroll to position [2387, 0]
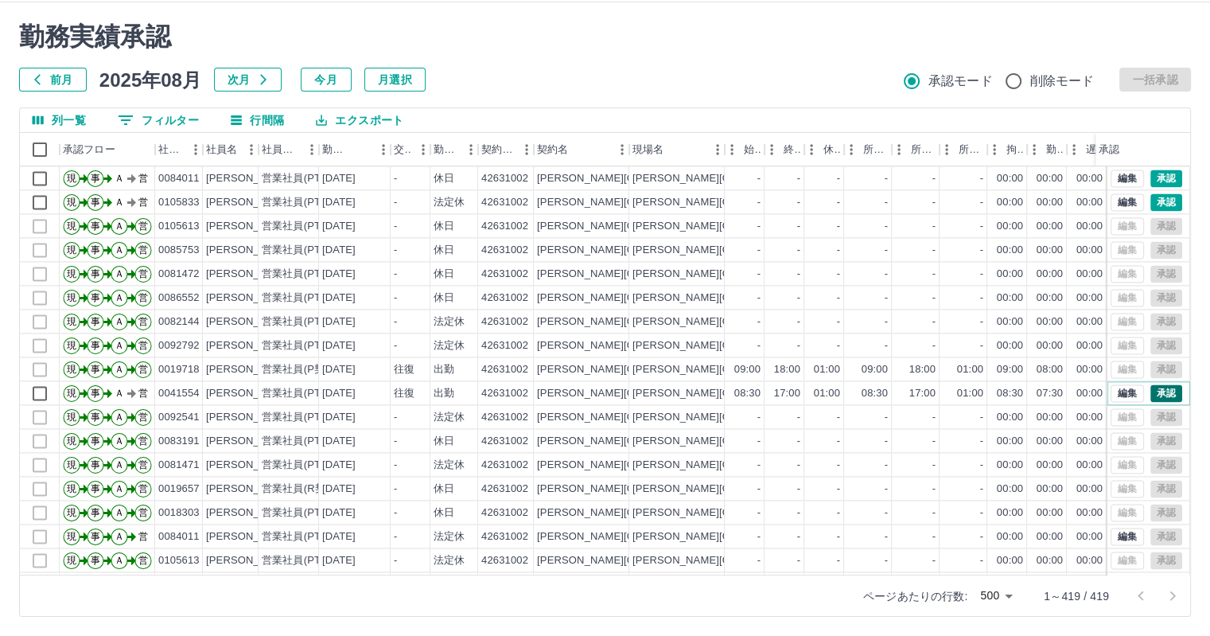
click at [1162, 387] on button "承認" at bounding box center [1166, 393] width 32 height 18
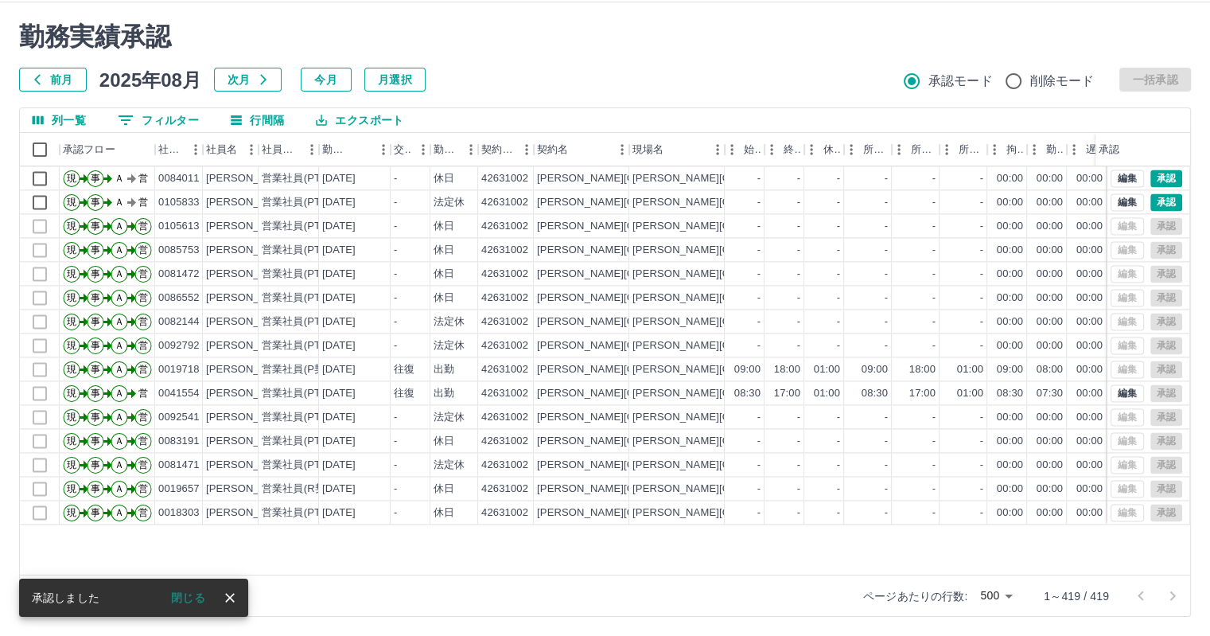
scroll to position [2228, 0]
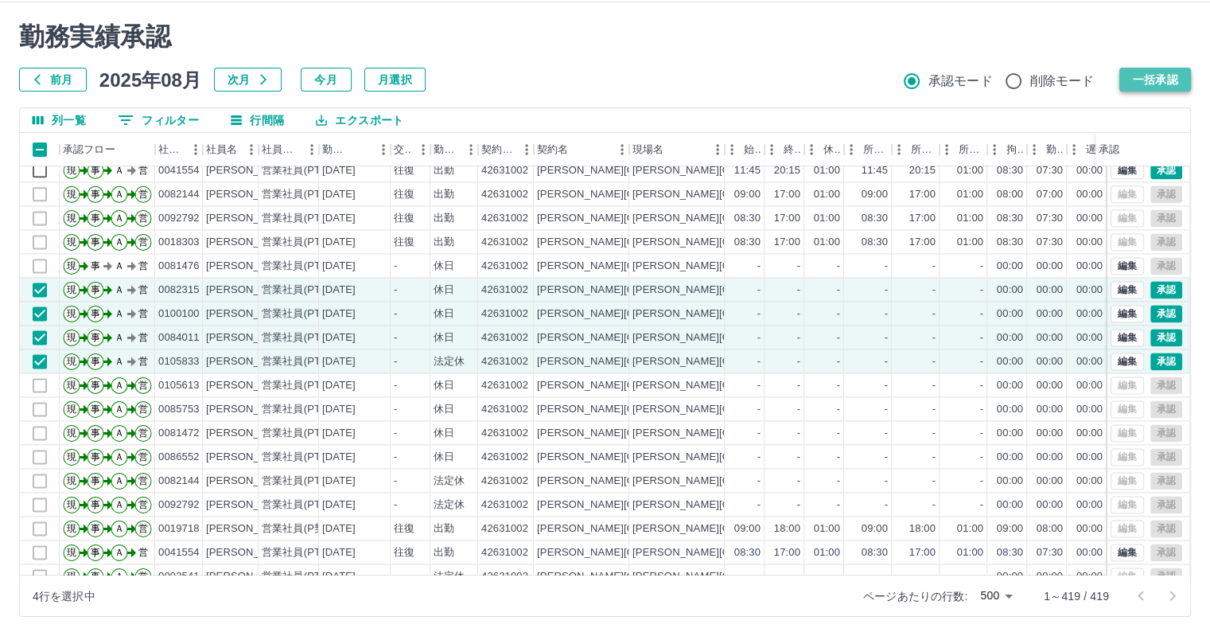
click at [1136, 86] on button "一括承認" at bounding box center [1155, 80] width 72 height 24
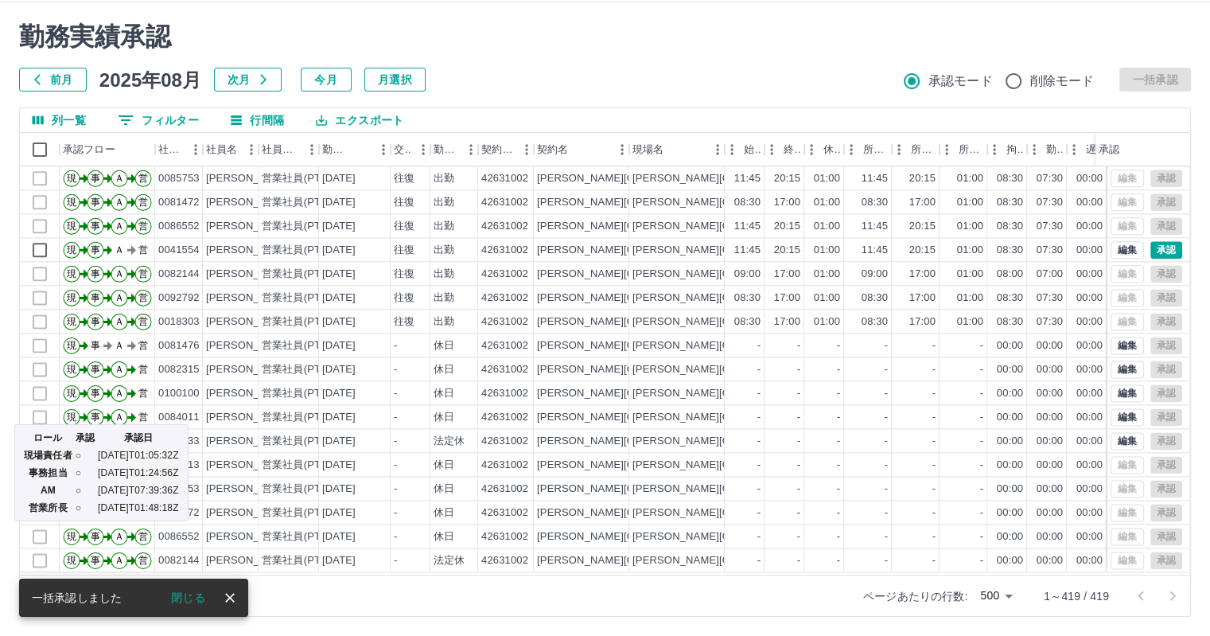
scroll to position [2069, 0]
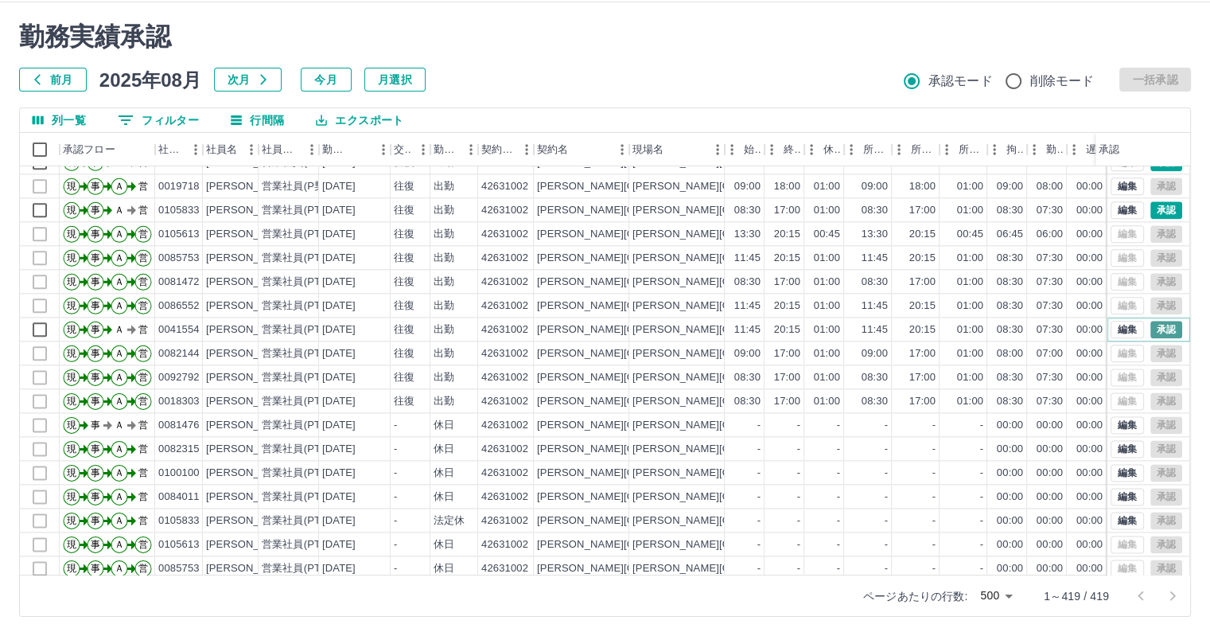
click at [1154, 325] on button "承認" at bounding box center [1166, 330] width 32 height 18
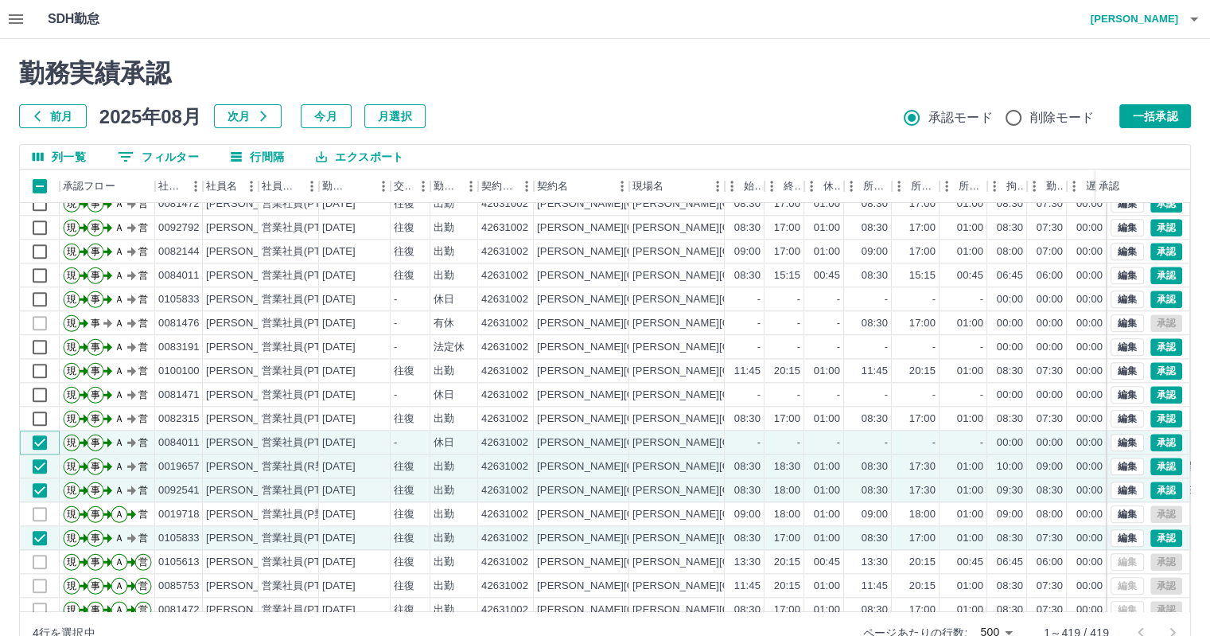
scroll to position [1750, 0]
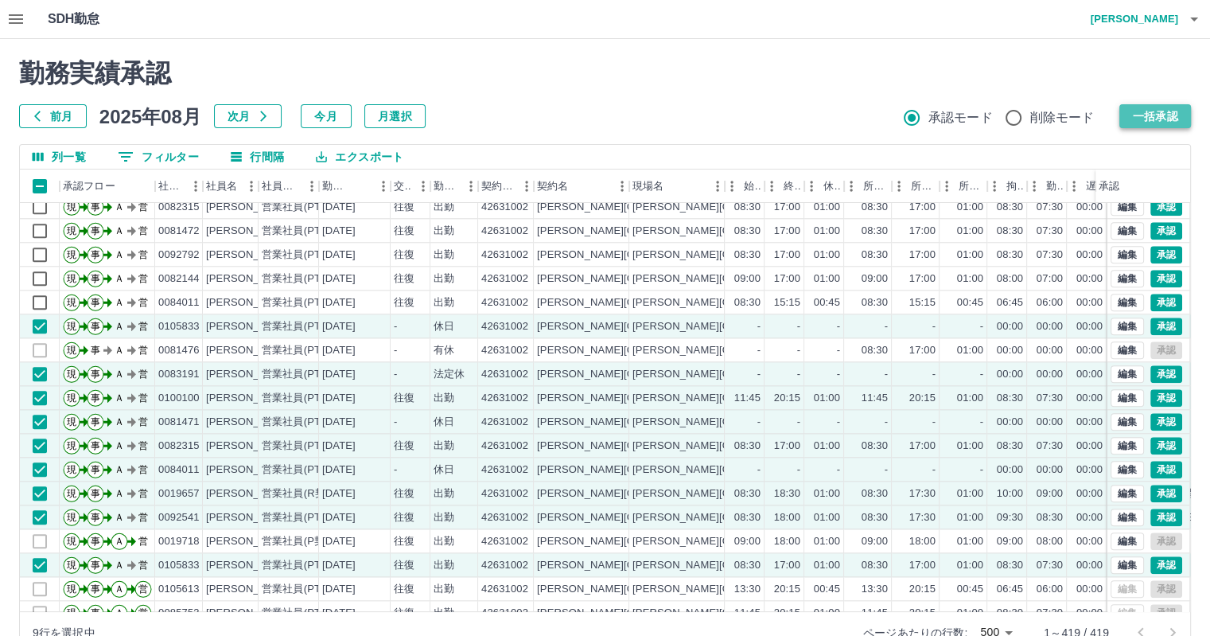
click at [1155, 120] on button "一括承認" at bounding box center [1155, 116] width 72 height 24
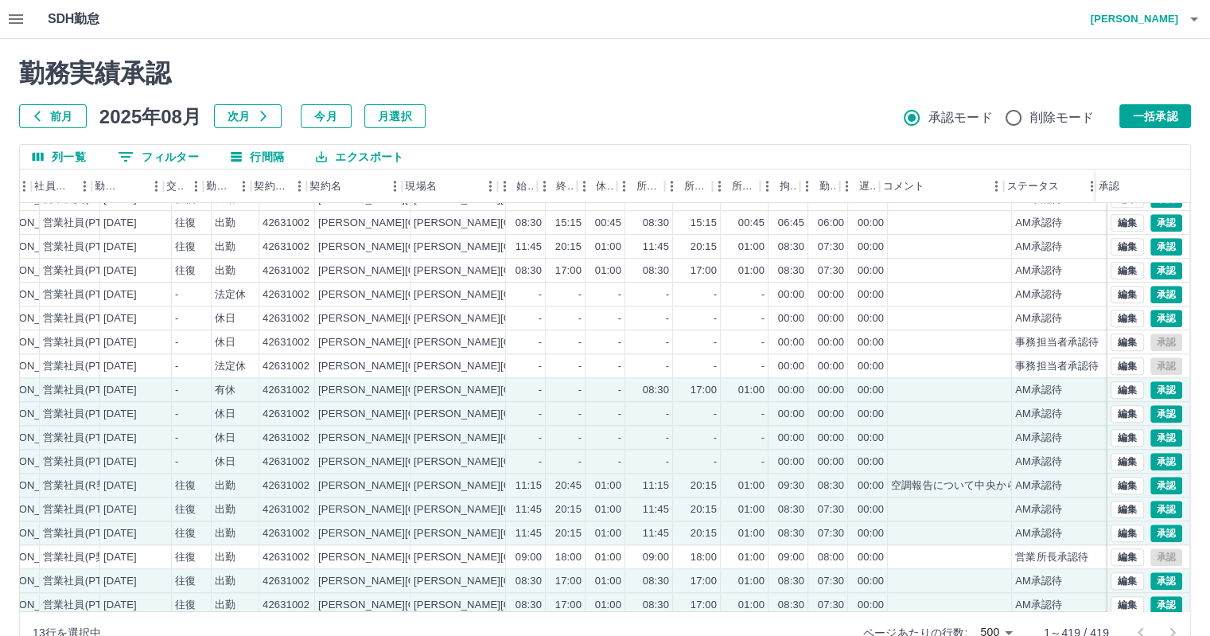
scroll to position [1352, 230]
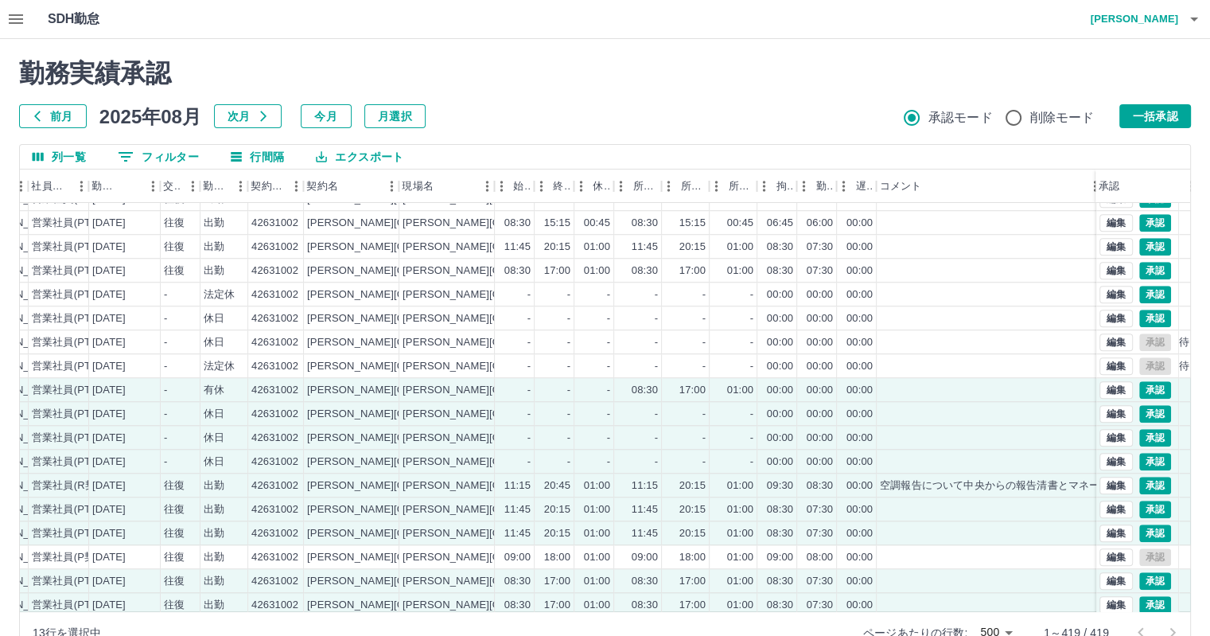
drag, startPoint x: 1003, startPoint y: 180, endPoint x: 1106, endPoint y: 190, distance: 103.1
click at [1106, 190] on div "承認フロー 社員番号 社員名 社員区分 勤務日 交通費 勤務区分 契約コード 契約名 現場名 始業 終業 休憩 所定開始 所定終業 所定休憩 拘束 勤務 遅刻…" at bounding box center [605, 185] width 1170 height 33
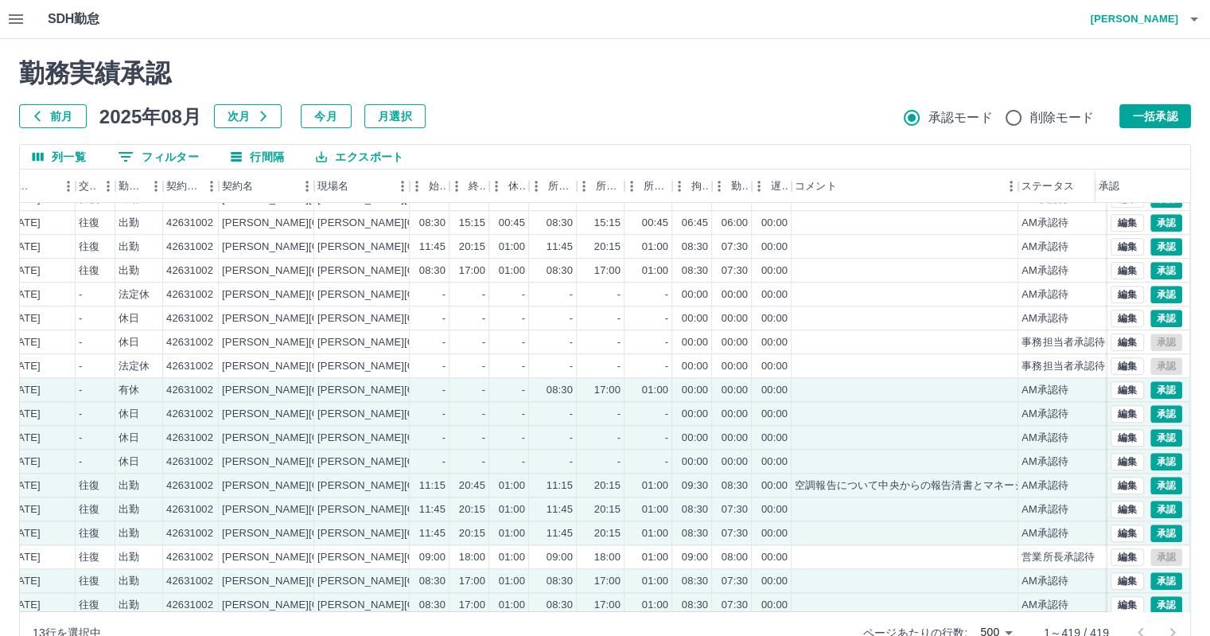
scroll to position [1352, 333]
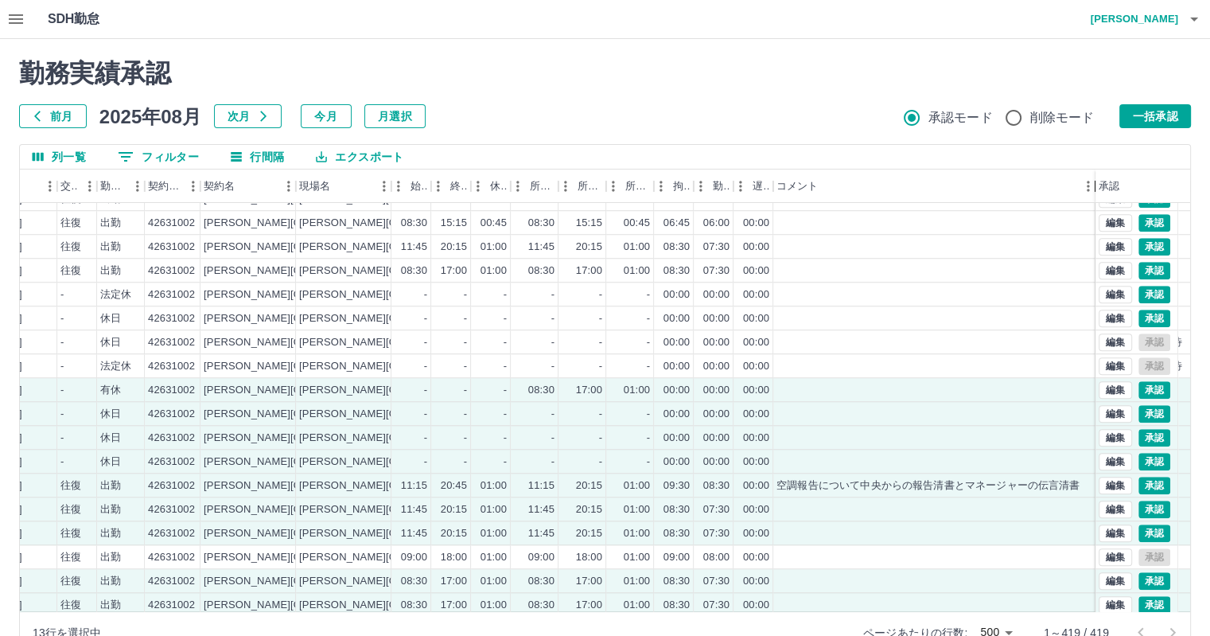
drag, startPoint x: 997, startPoint y: 181, endPoint x: 1092, endPoint y: 182, distance: 95.5
click at [1092, 182] on div "コメント" at bounding box center [1095, 185] width 19 height 33
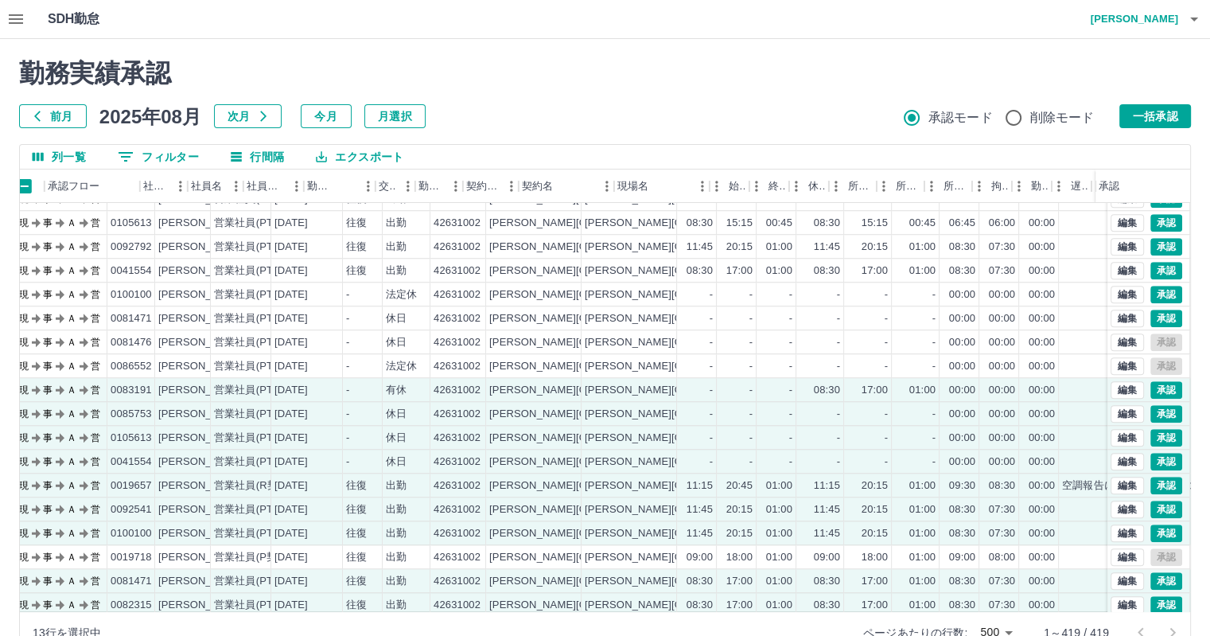
scroll to position [1352, 0]
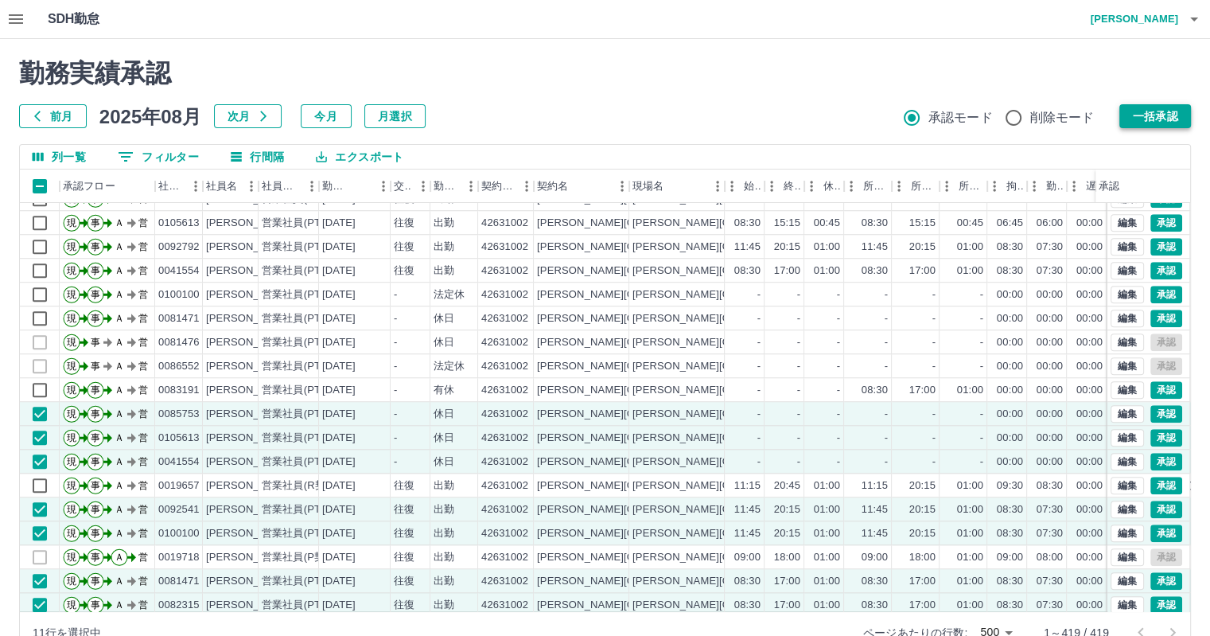
click at [1155, 111] on button "一括承認" at bounding box center [1155, 116] width 72 height 24
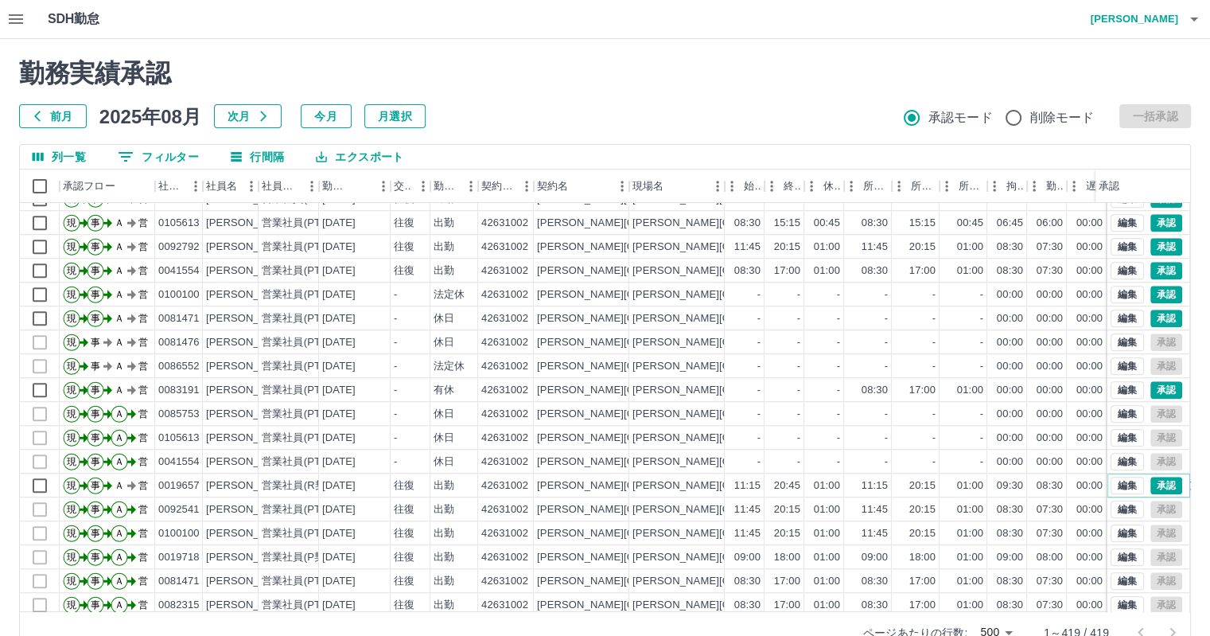
click at [1152, 483] on button "承認" at bounding box center [1166, 486] width 32 height 18
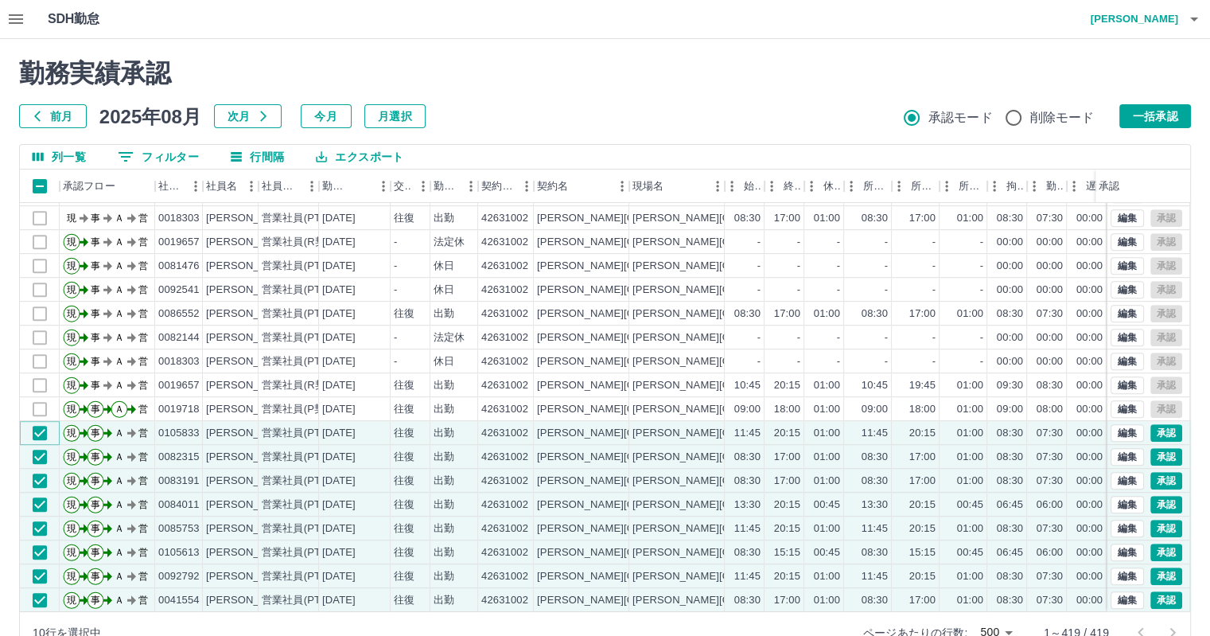
scroll to position [955, 0]
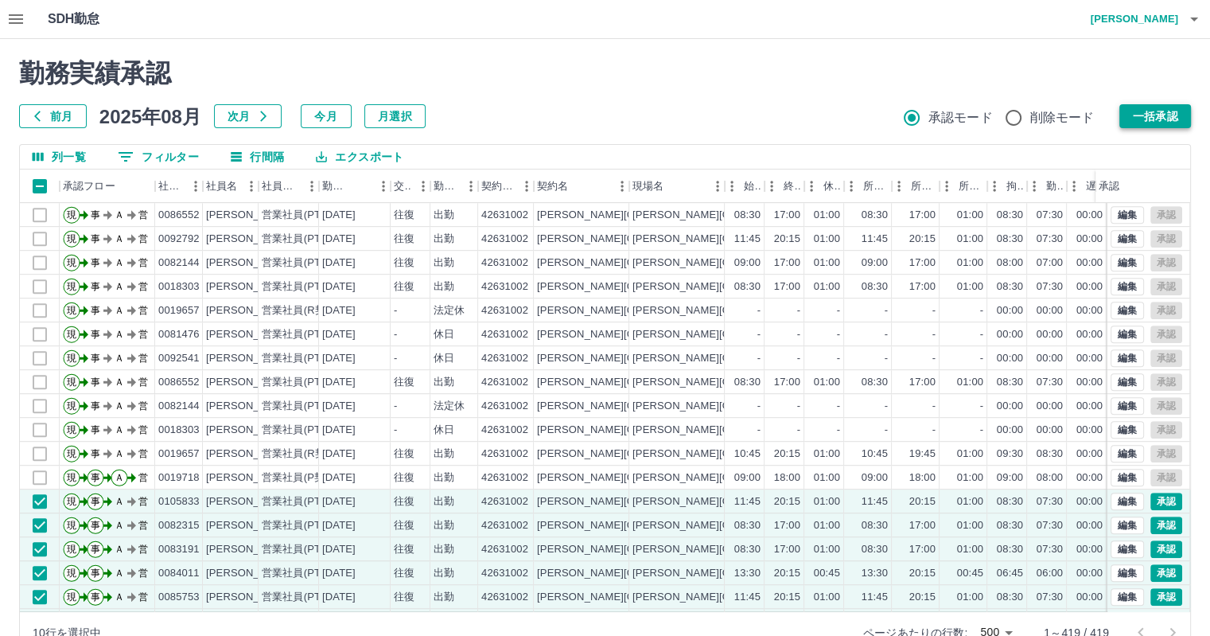
click at [1162, 123] on button "一括承認" at bounding box center [1155, 116] width 72 height 24
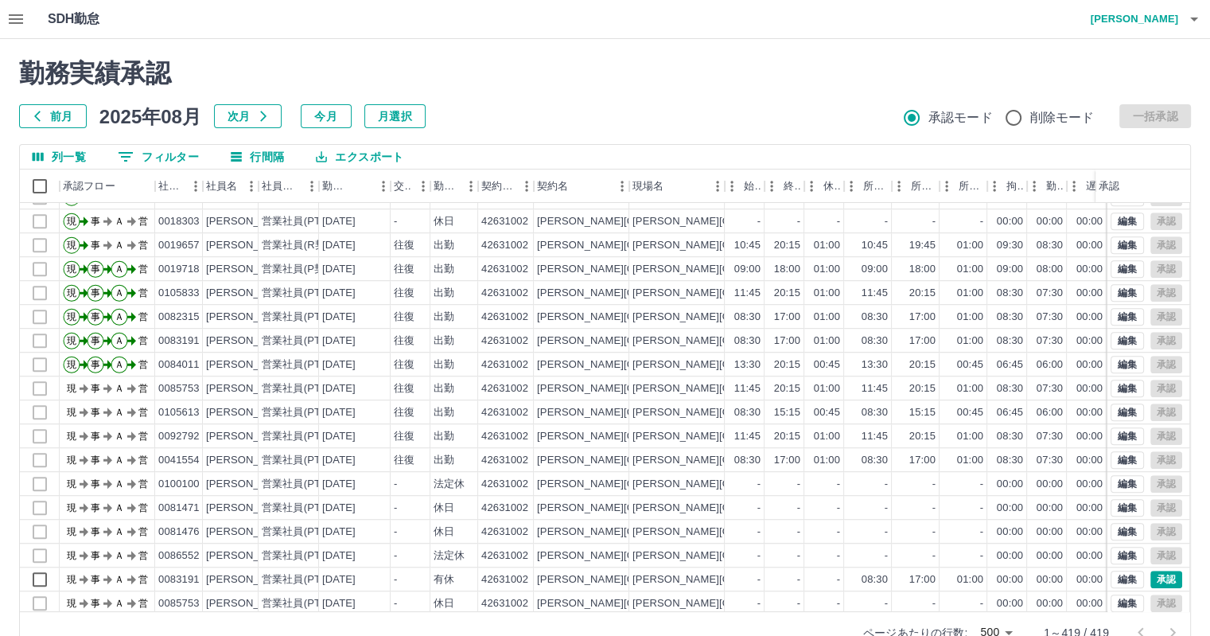
scroll to position [1273, 0]
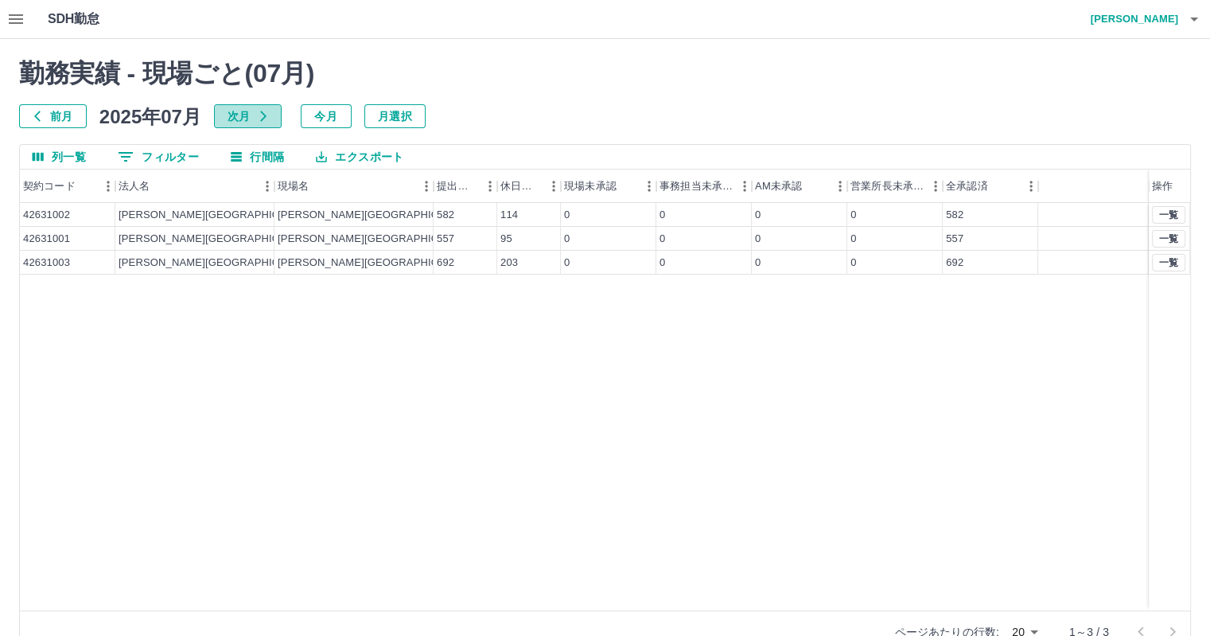
click at [275, 115] on button "次月" at bounding box center [248, 116] width 68 height 24
click at [1177, 238] on button "一覧" at bounding box center [1168, 239] width 33 height 18
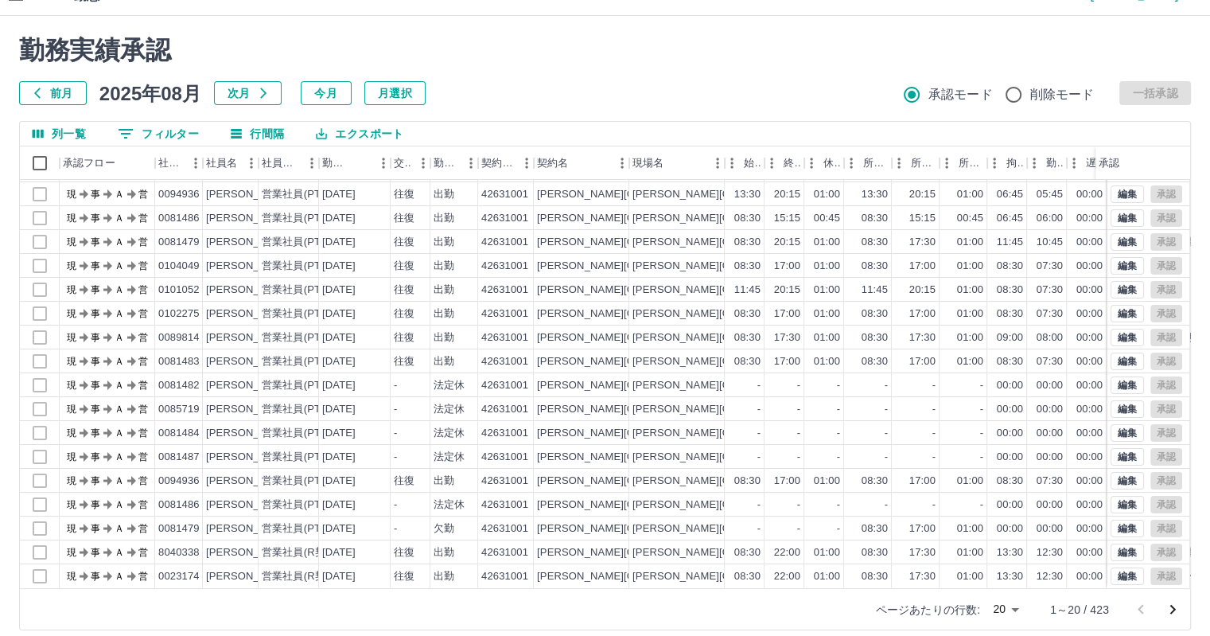
scroll to position [37, 0]
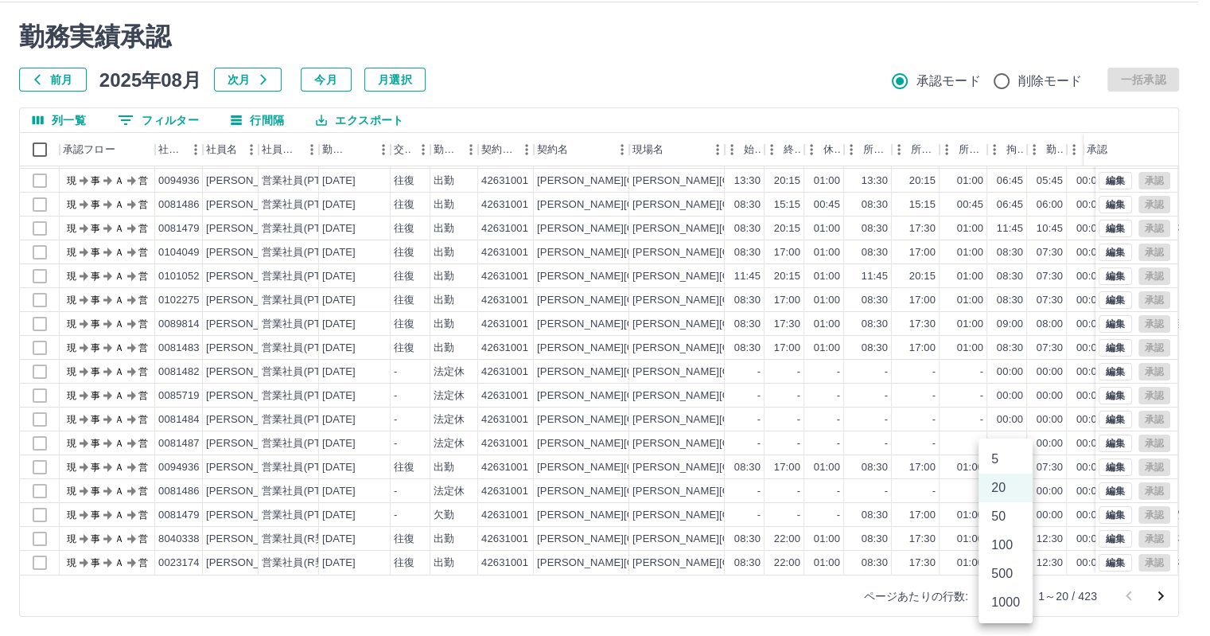
click at [1010, 595] on body "SDH勤怠 [PERSON_NAME] 勤務実績承認 前月 [DATE] 次月 今月 月選択 承認モード 削除モード 一括承認 列一覧 0 フィルター 行間隔…" at bounding box center [605, 299] width 1210 height 672
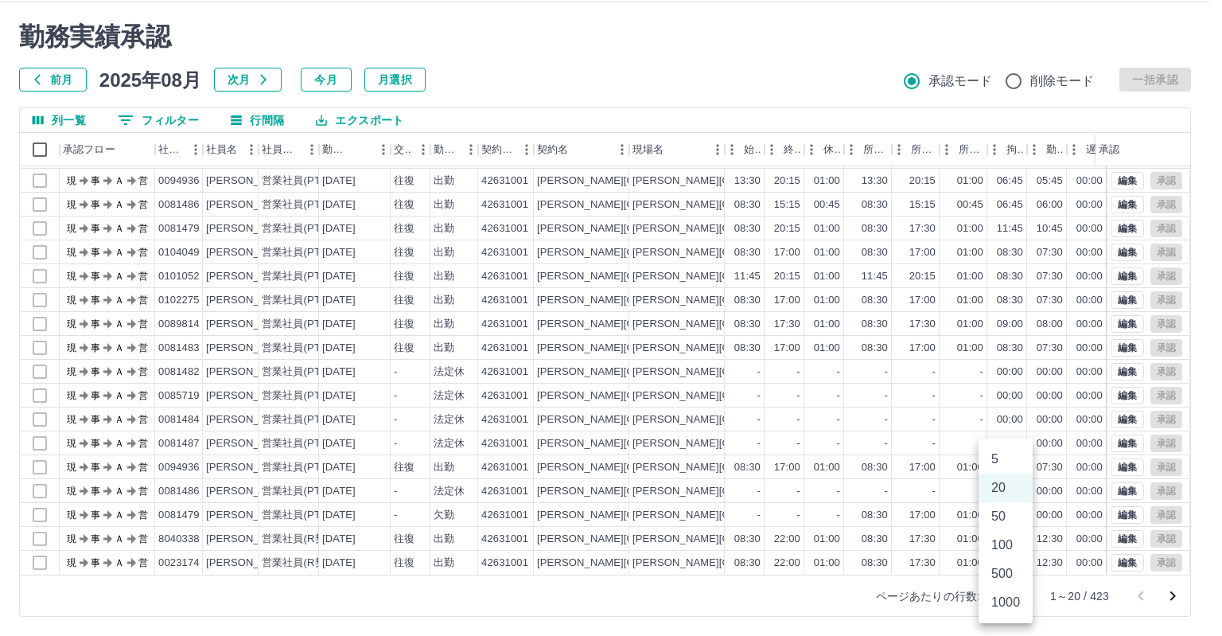
click at [1010, 578] on li "500" at bounding box center [1006, 573] width 54 height 29
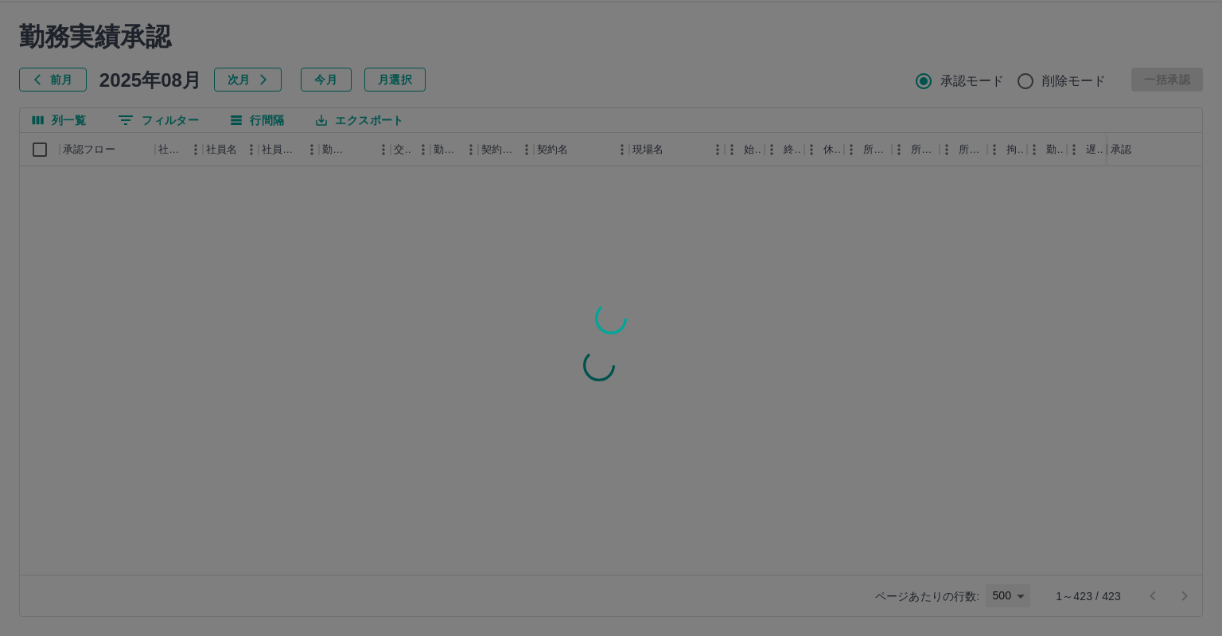
type input "***"
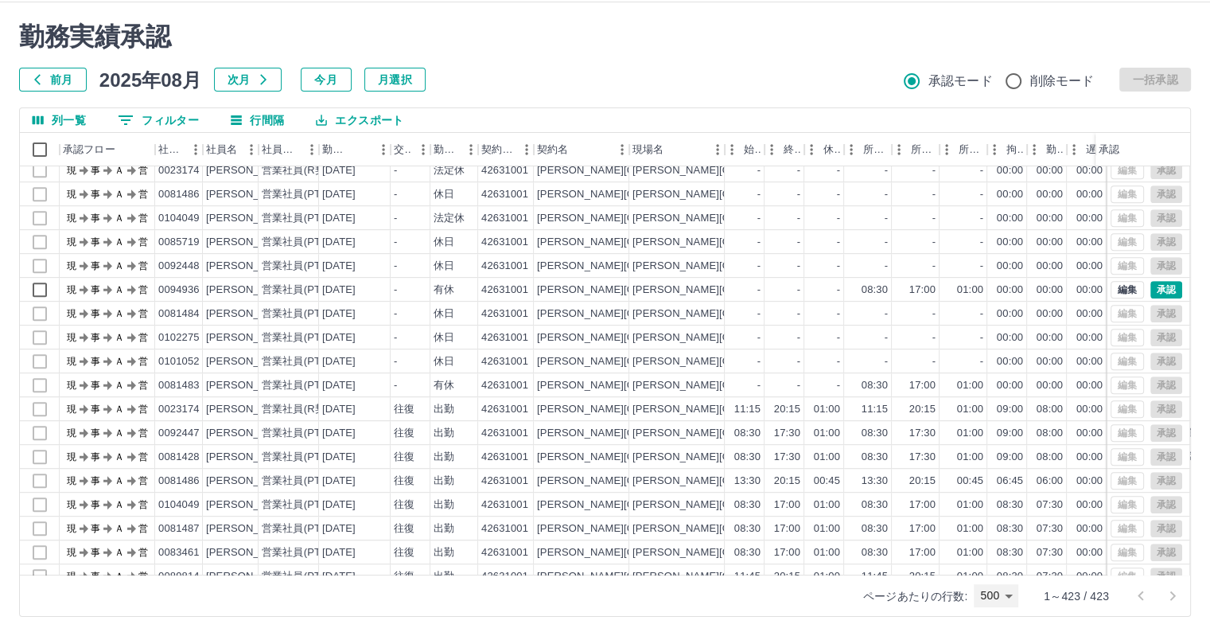
scroll to position [6972, 0]
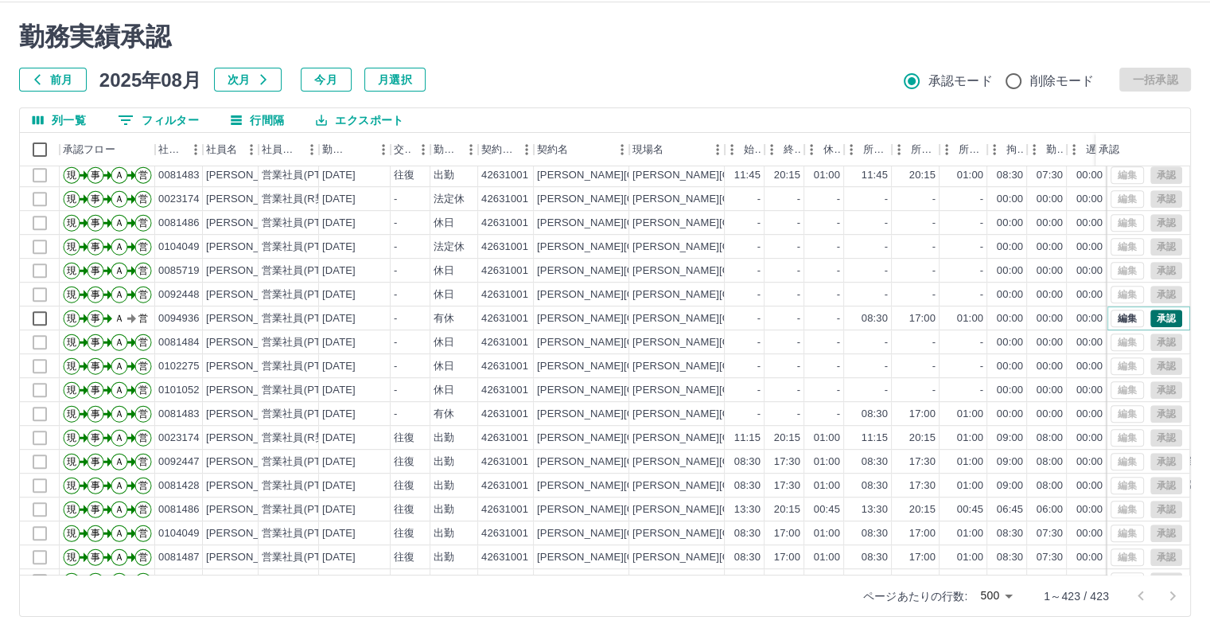
click at [1154, 321] on button "承認" at bounding box center [1166, 318] width 32 height 18
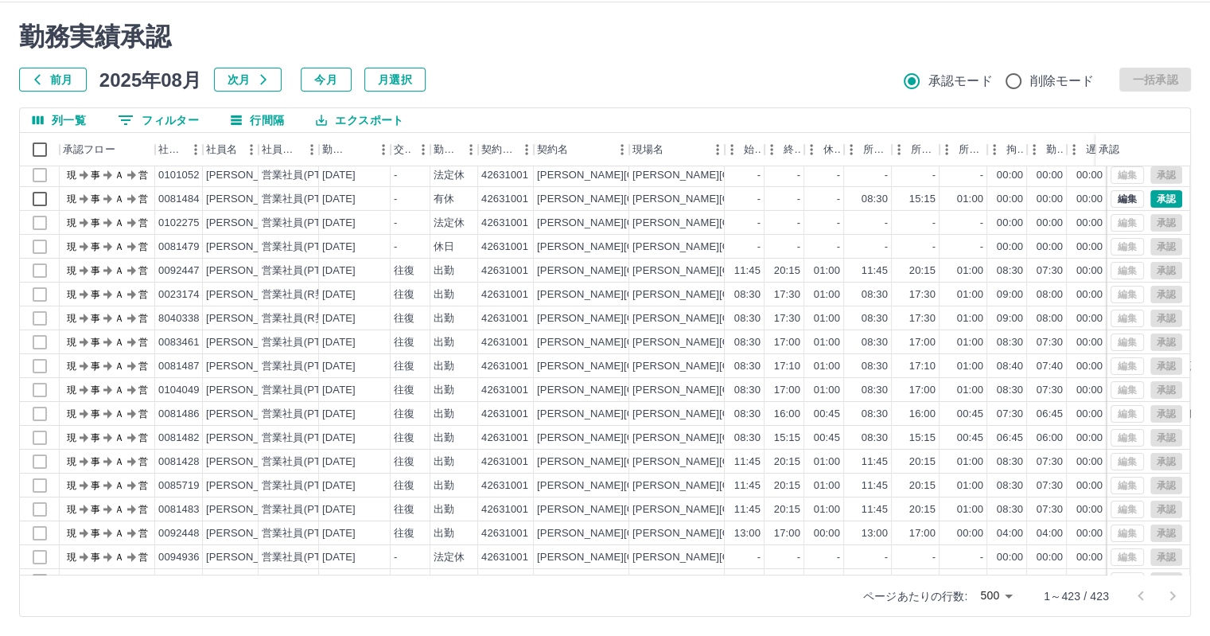
scroll to position [5445, 0]
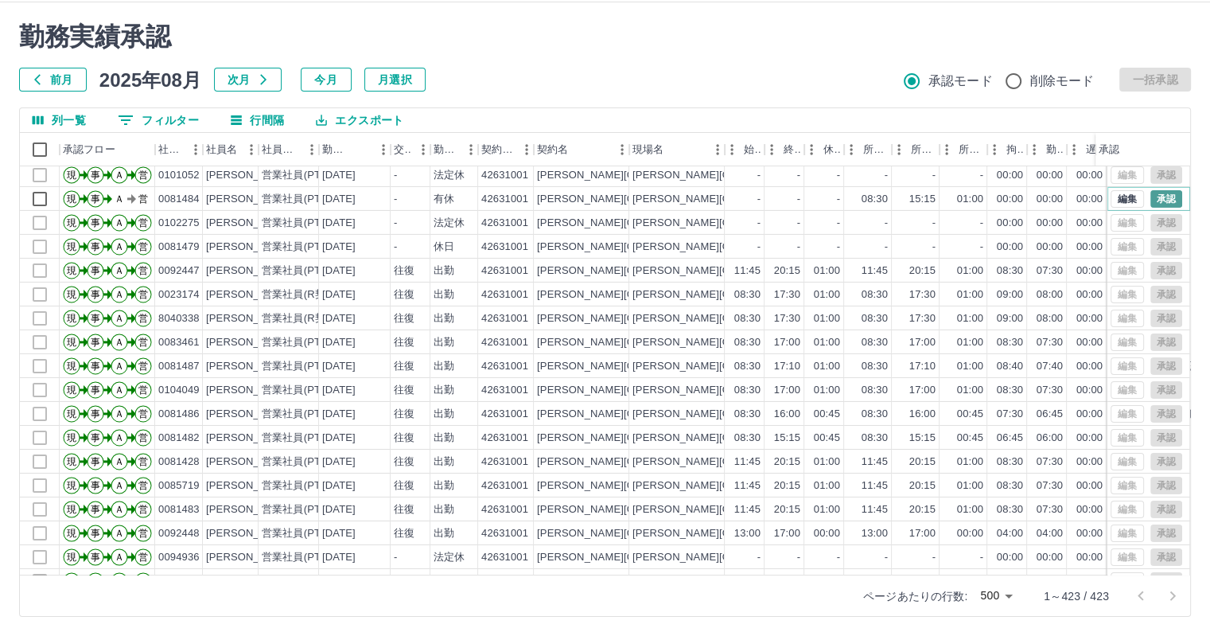
click at [1151, 193] on button "承認" at bounding box center [1166, 199] width 32 height 18
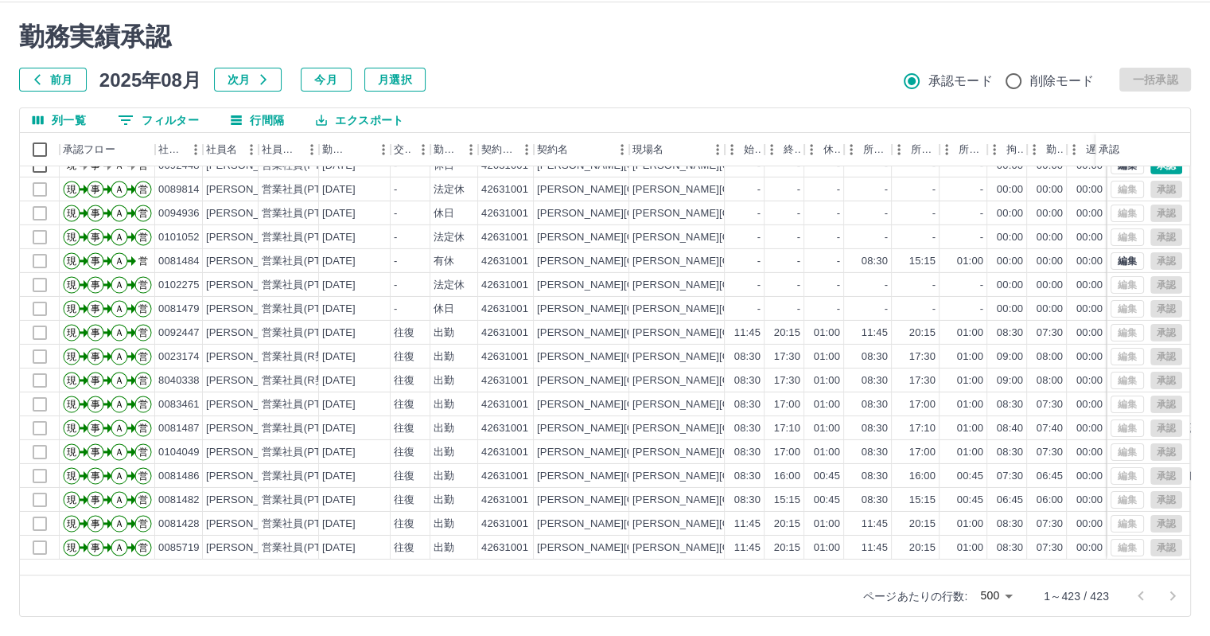
scroll to position [5206, 0]
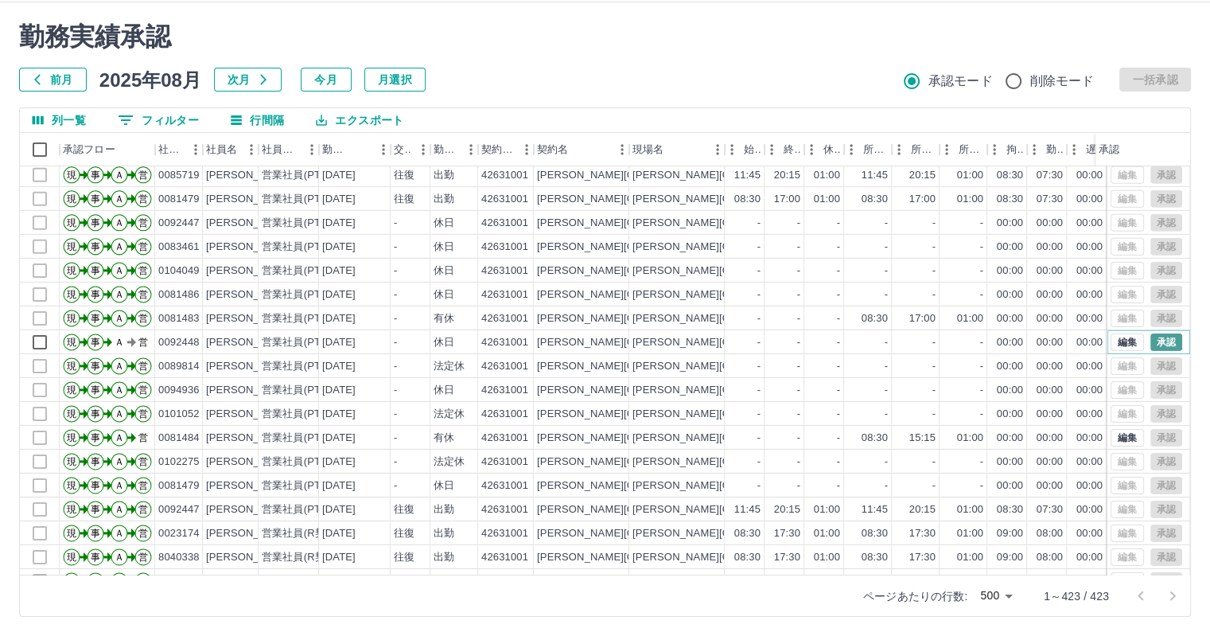
click at [1157, 335] on button "承認" at bounding box center [1166, 342] width 32 height 18
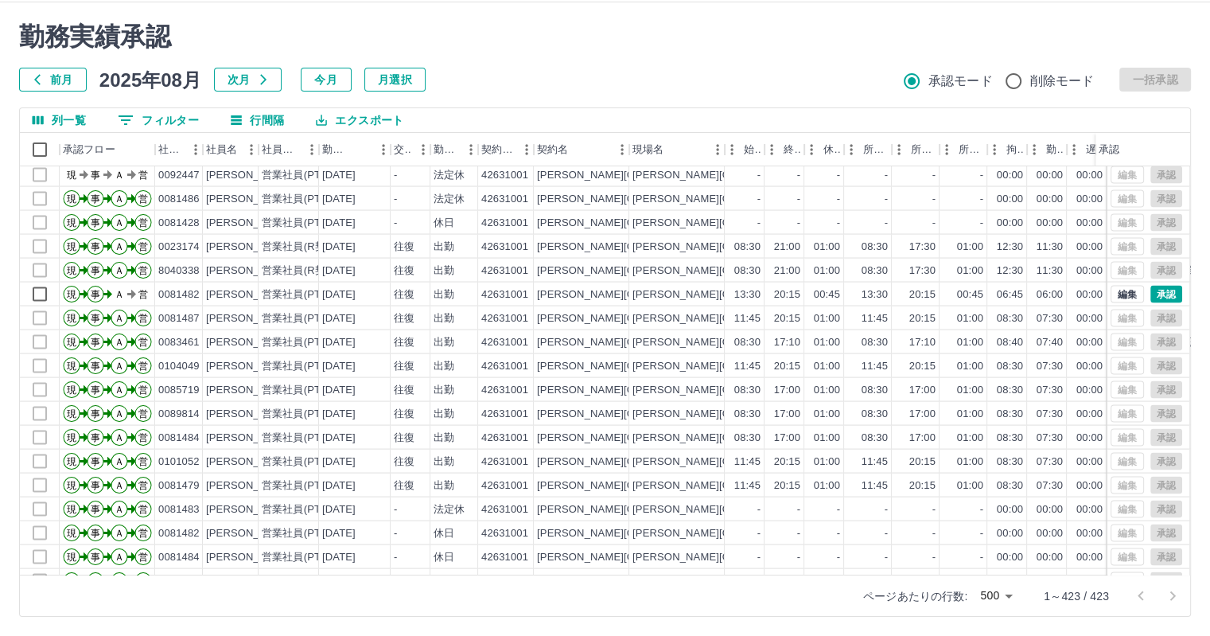
scroll to position [3217, 0]
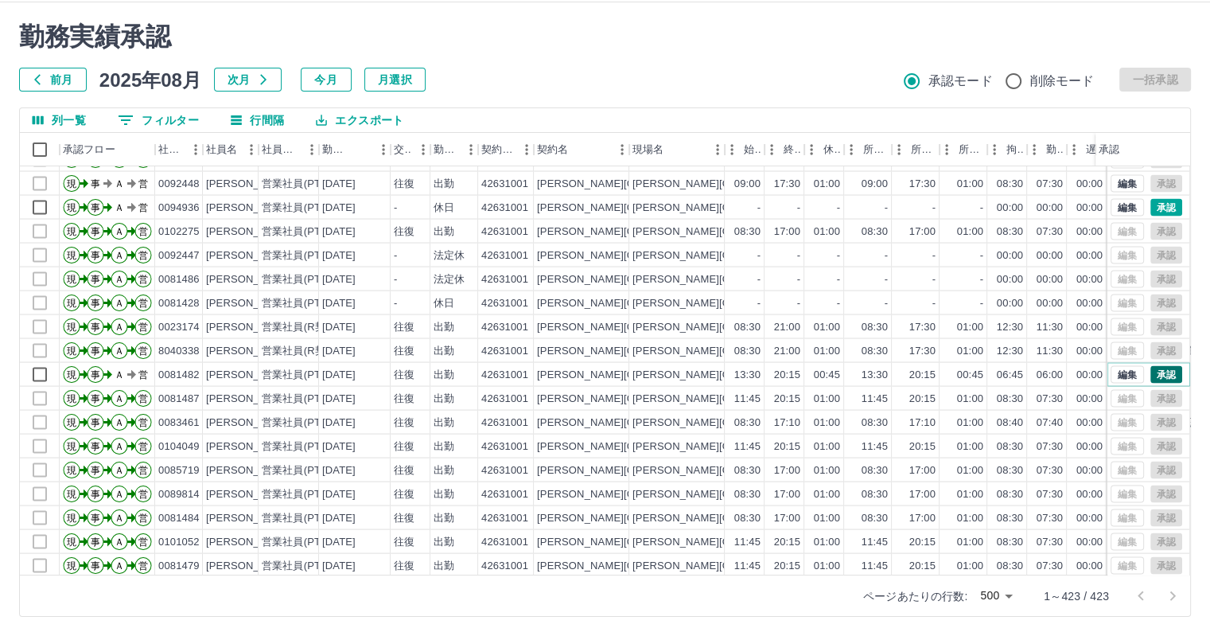
click at [1150, 369] on button "承認" at bounding box center [1166, 374] width 32 height 18
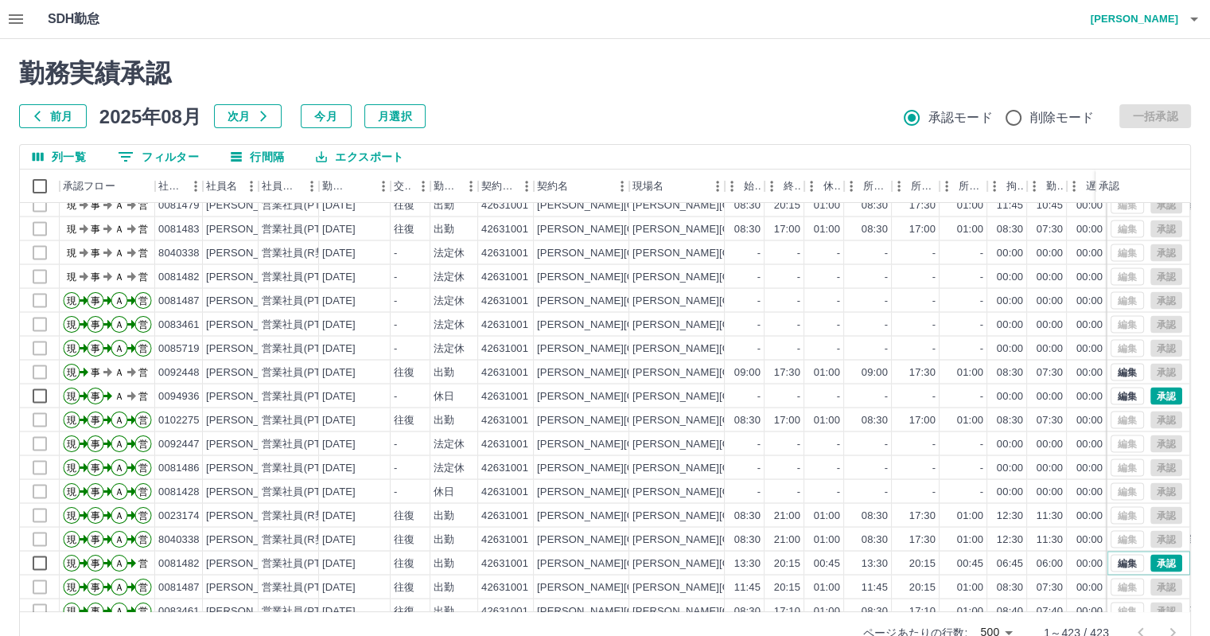
scroll to position [3058, 0]
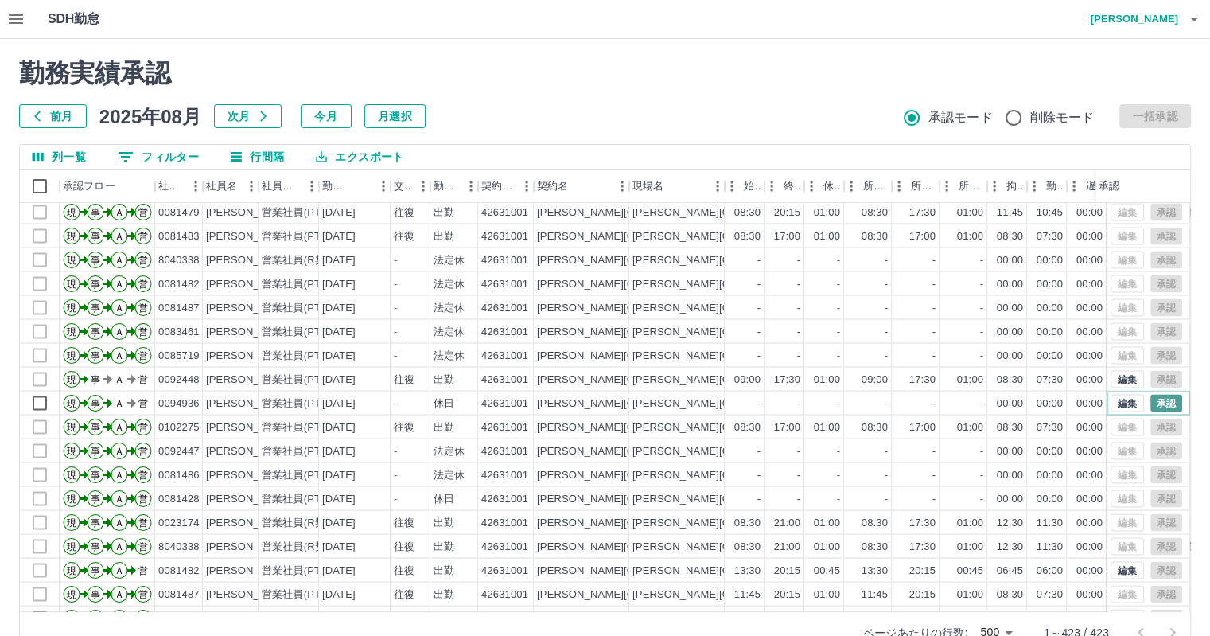
click at [1150, 403] on button "承認" at bounding box center [1166, 403] width 32 height 18
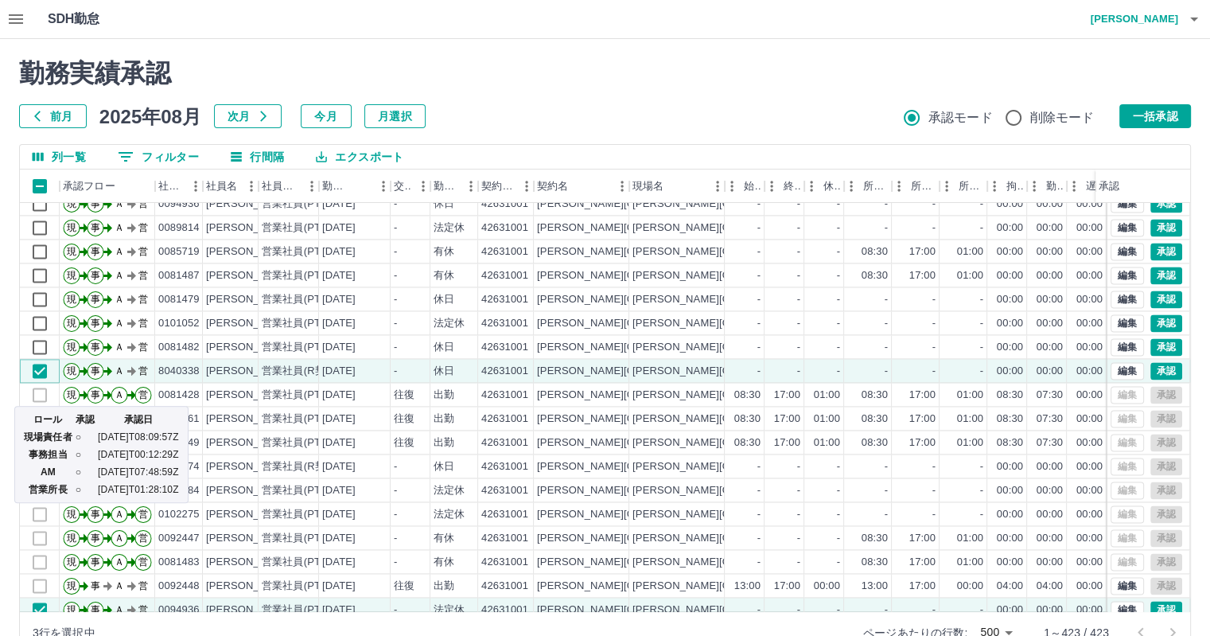
scroll to position [2342, 0]
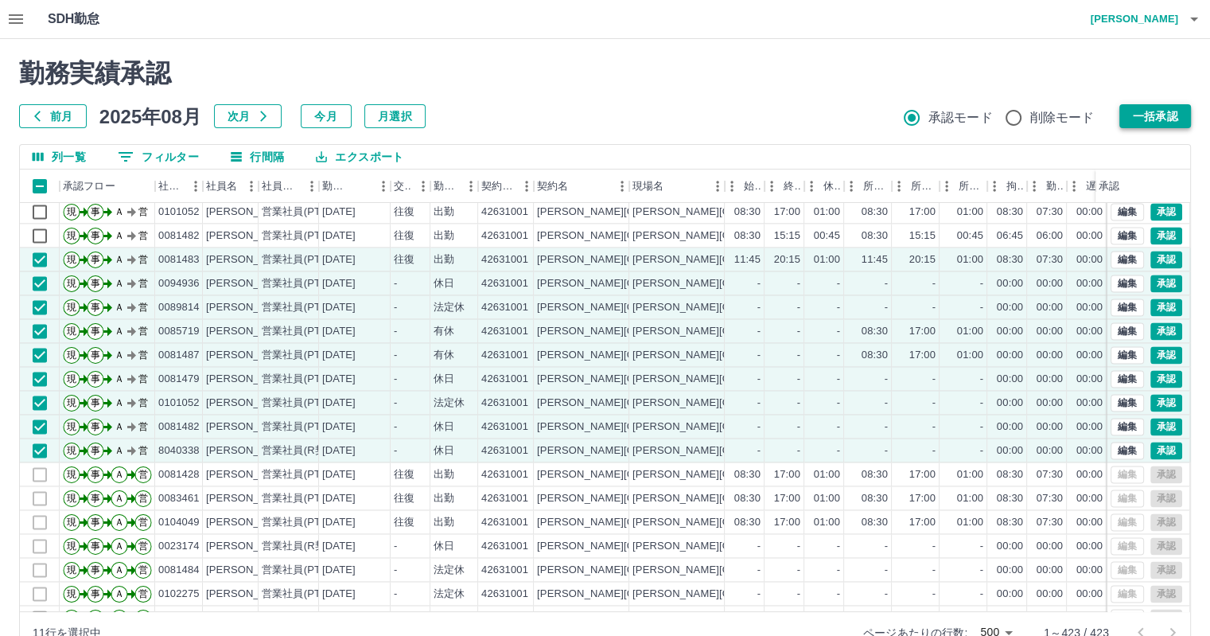
click at [1129, 124] on button "一括承認" at bounding box center [1155, 116] width 72 height 24
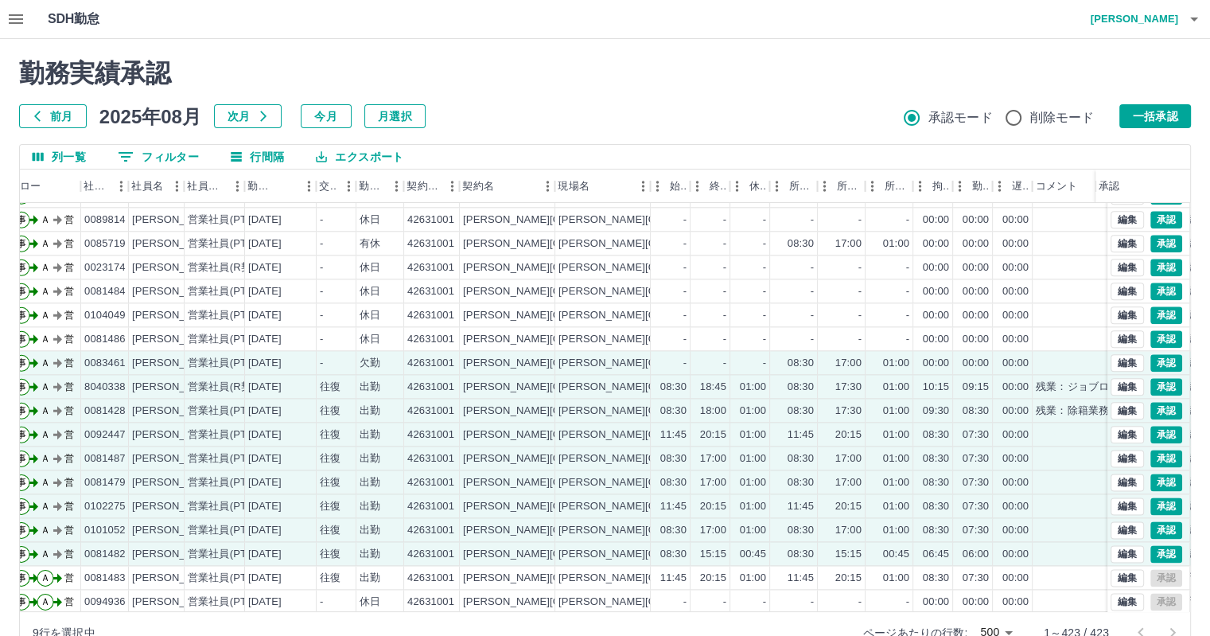
scroll to position [2024, 0]
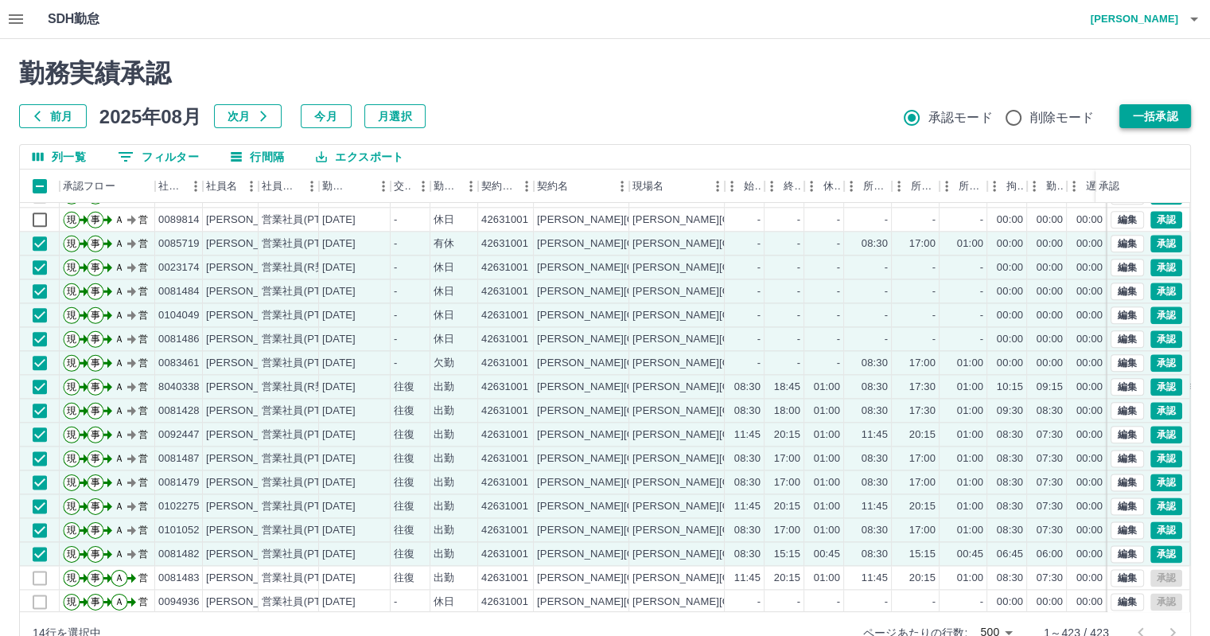
click at [1165, 126] on button "一括承認" at bounding box center [1155, 116] width 72 height 24
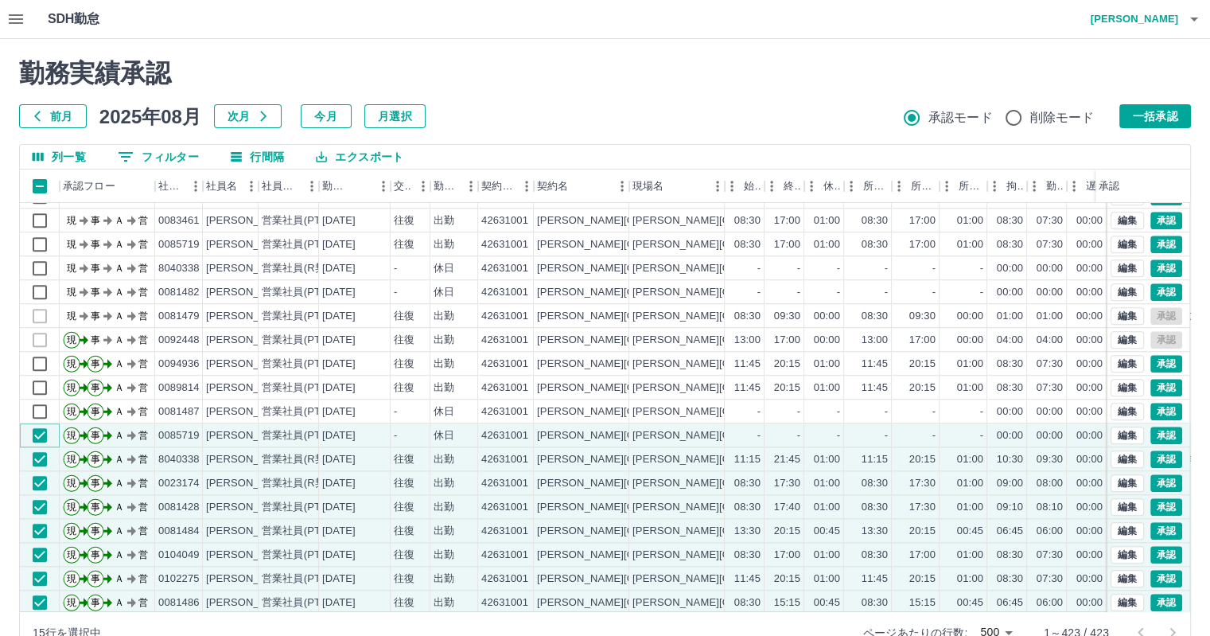
scroll to position [1387, 0]
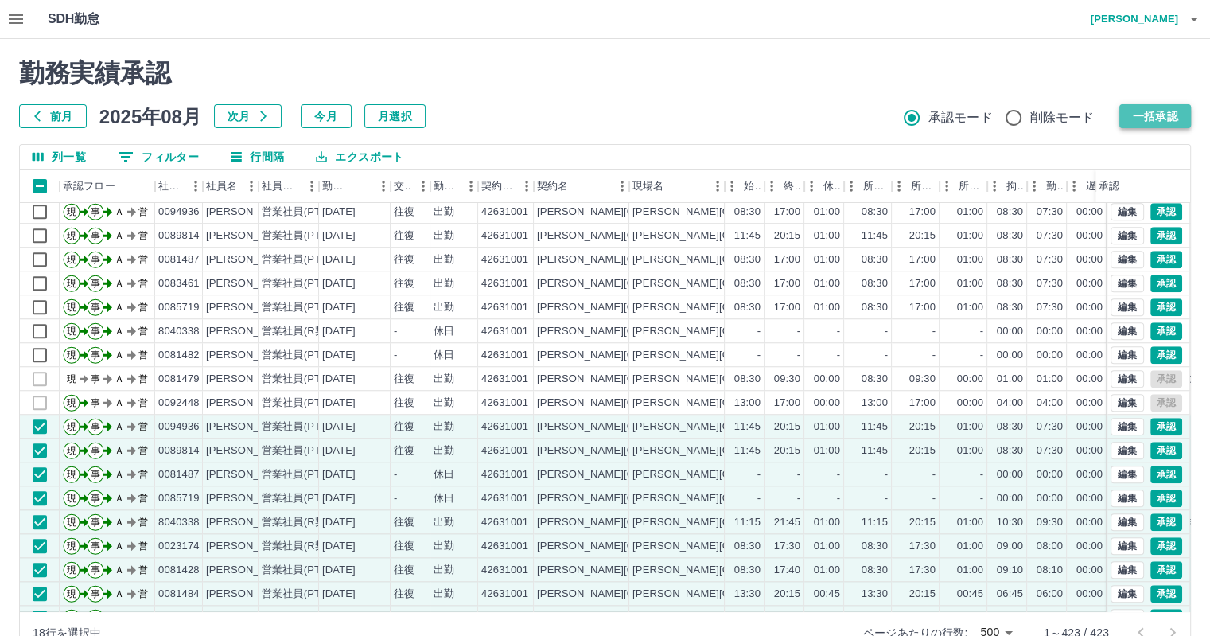
click at [1150, 112] on button "一括承認" at bounding box center [1155, 116] width 72 height 24
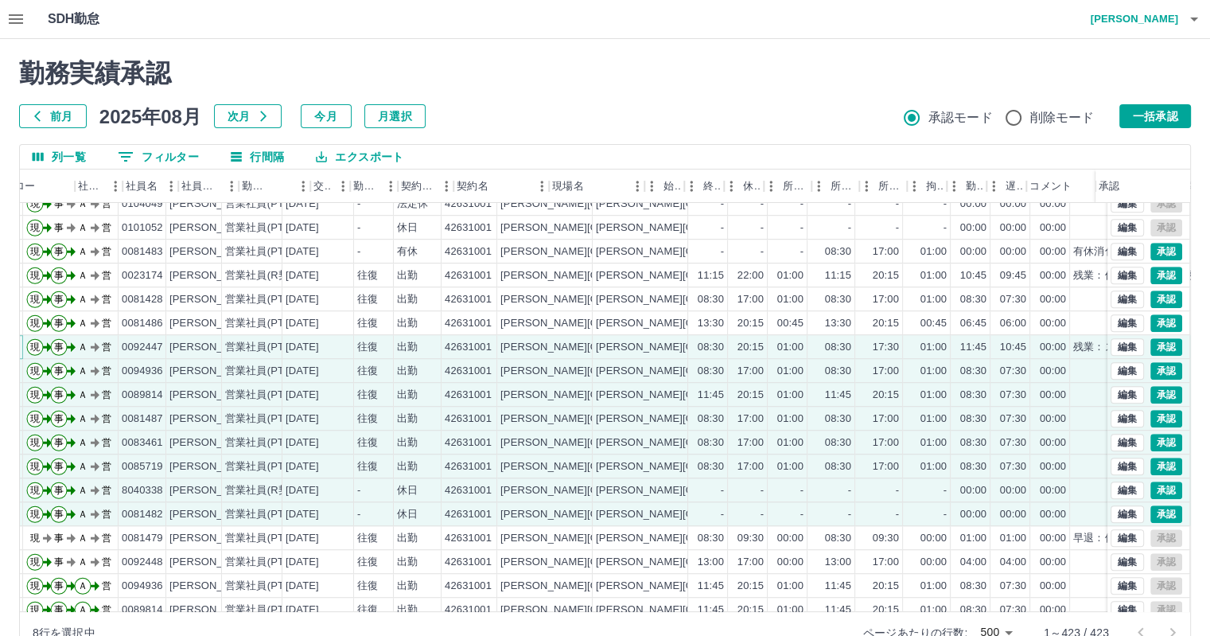
scroll to position [1228, 0]
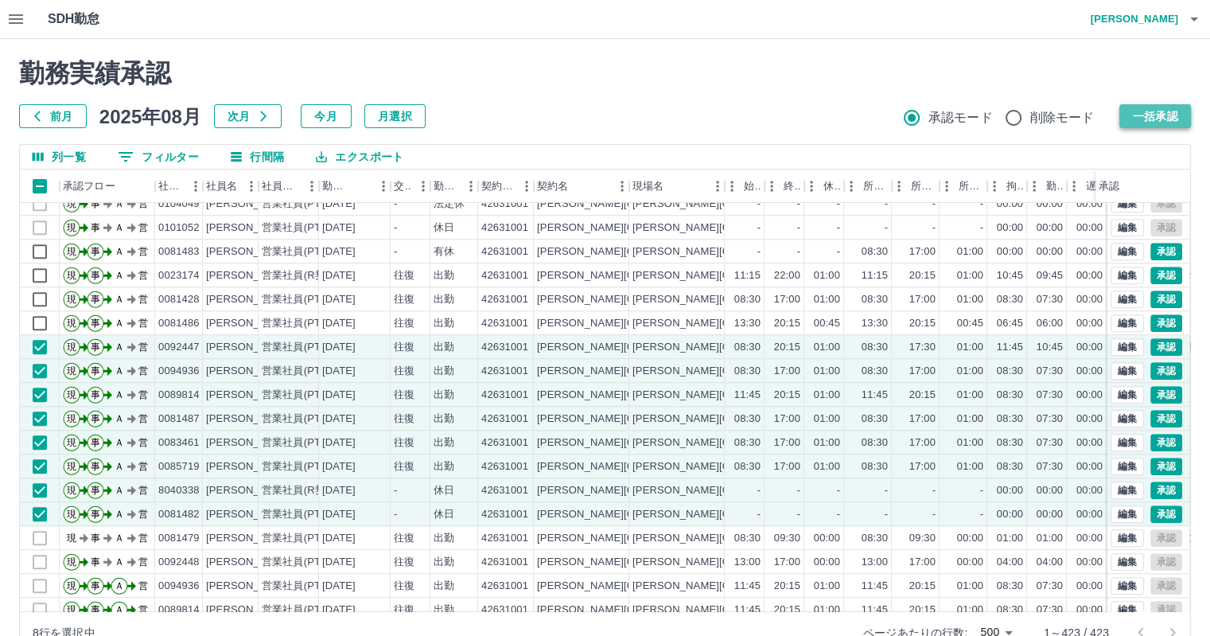
click at [1172, 109] on button "一括承認" at bounding box center [1155, 116] width 72 height 24
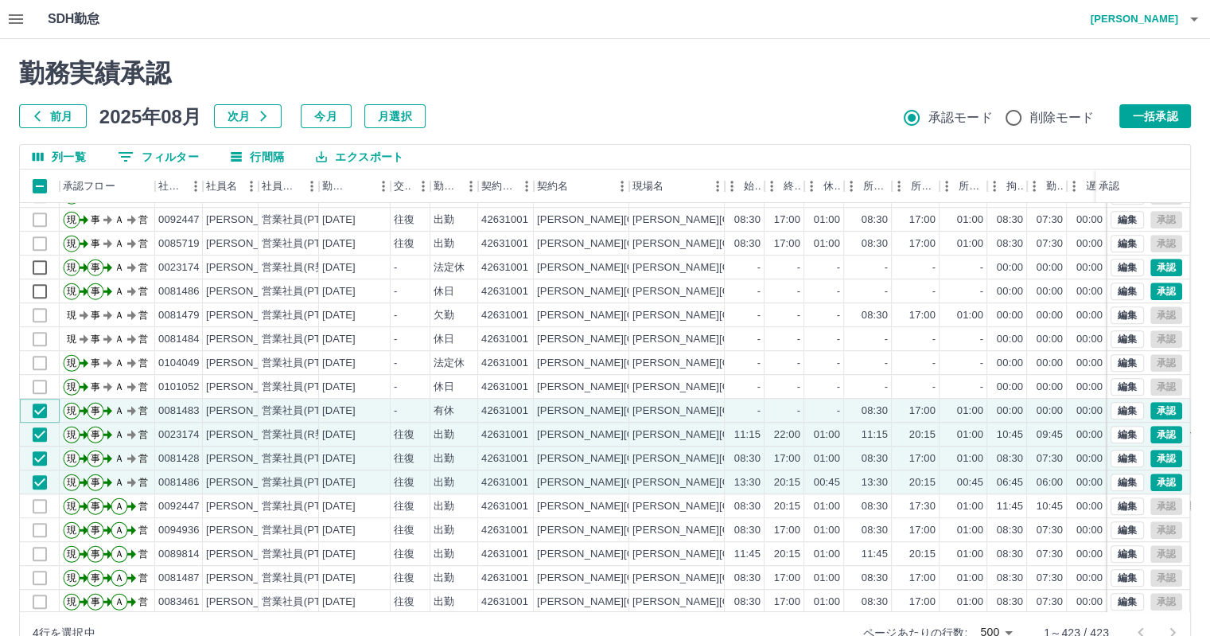
scroll to position [990, 0]
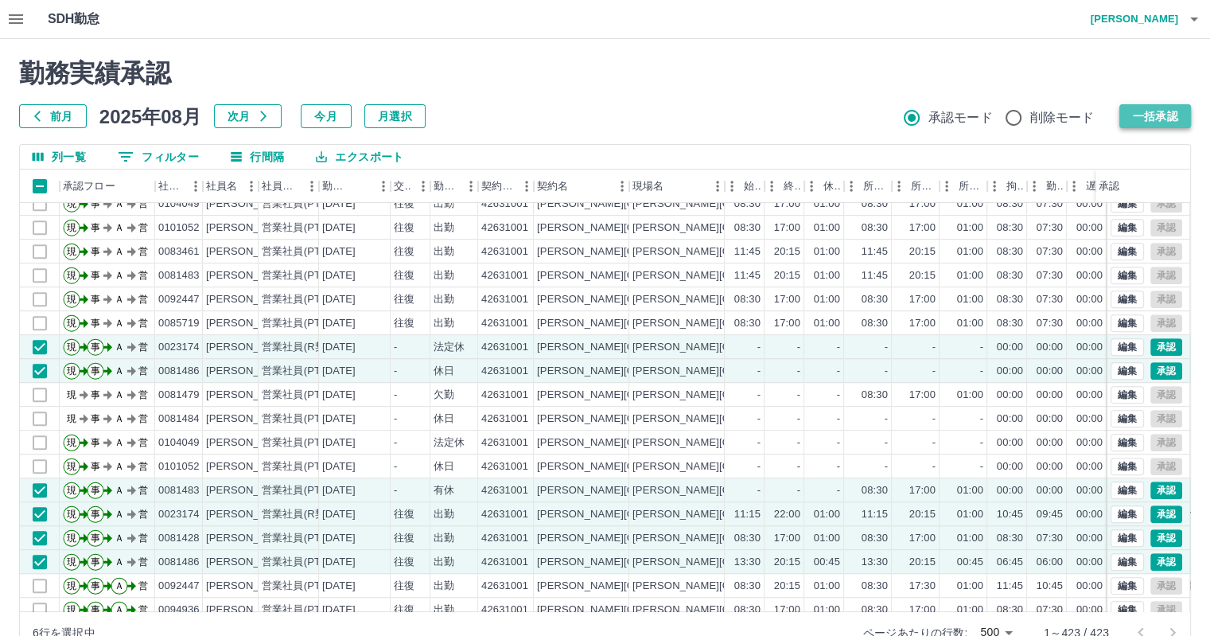
click at [1181, 119] on button "一括承認" at bounding box center [1155, 116] width 72 height 24
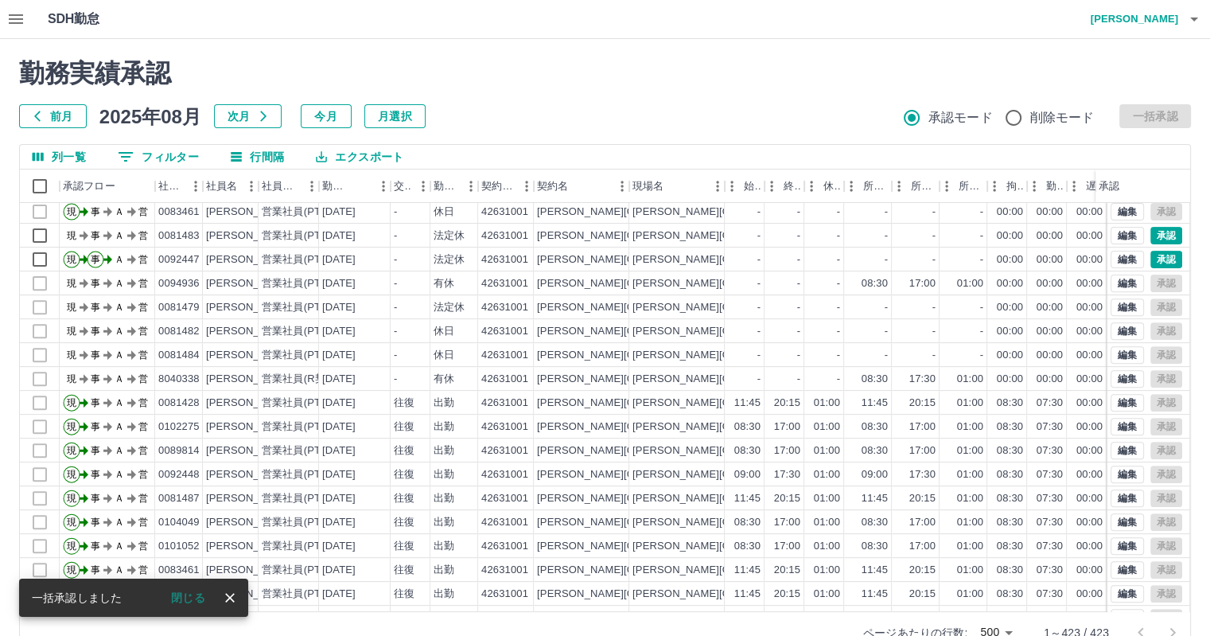
scroll to position [433, 0]
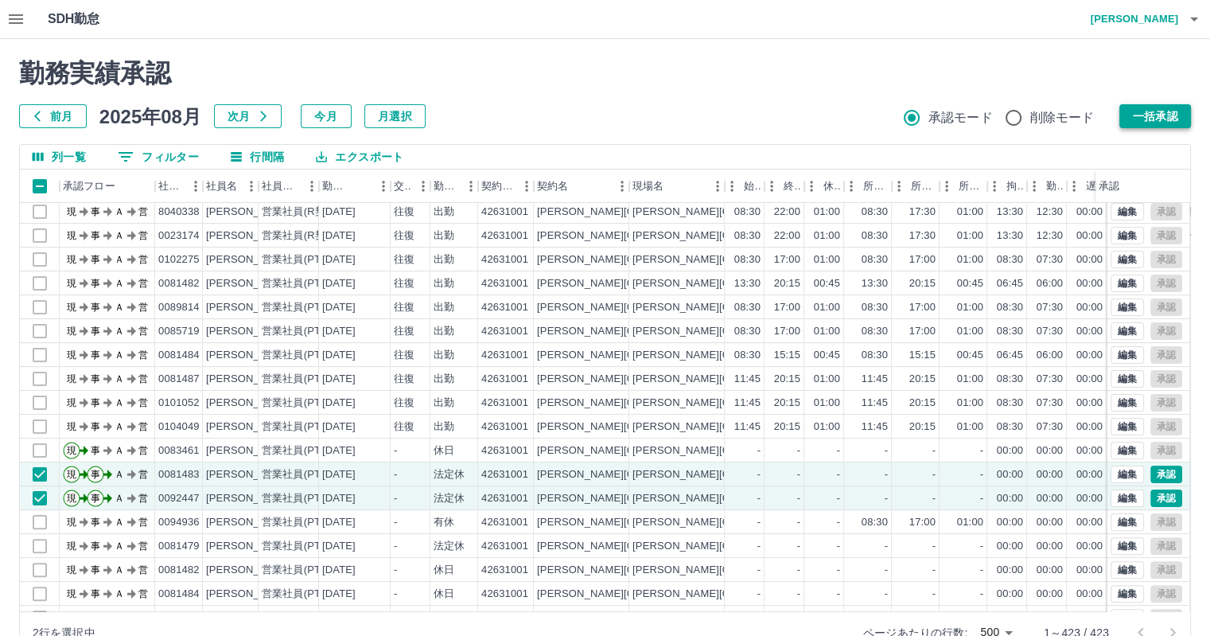
click at [1150, 111] on button "一括承認" at bounding box center [1155, 116] width 72 height 24
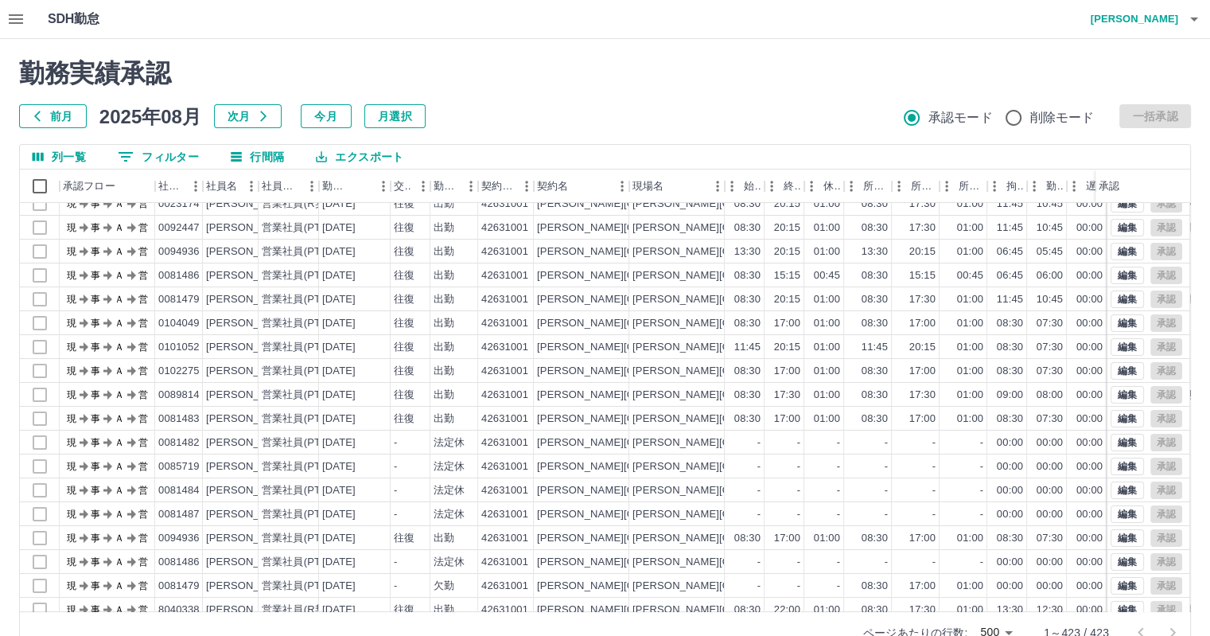
scroll to position [0, 0]
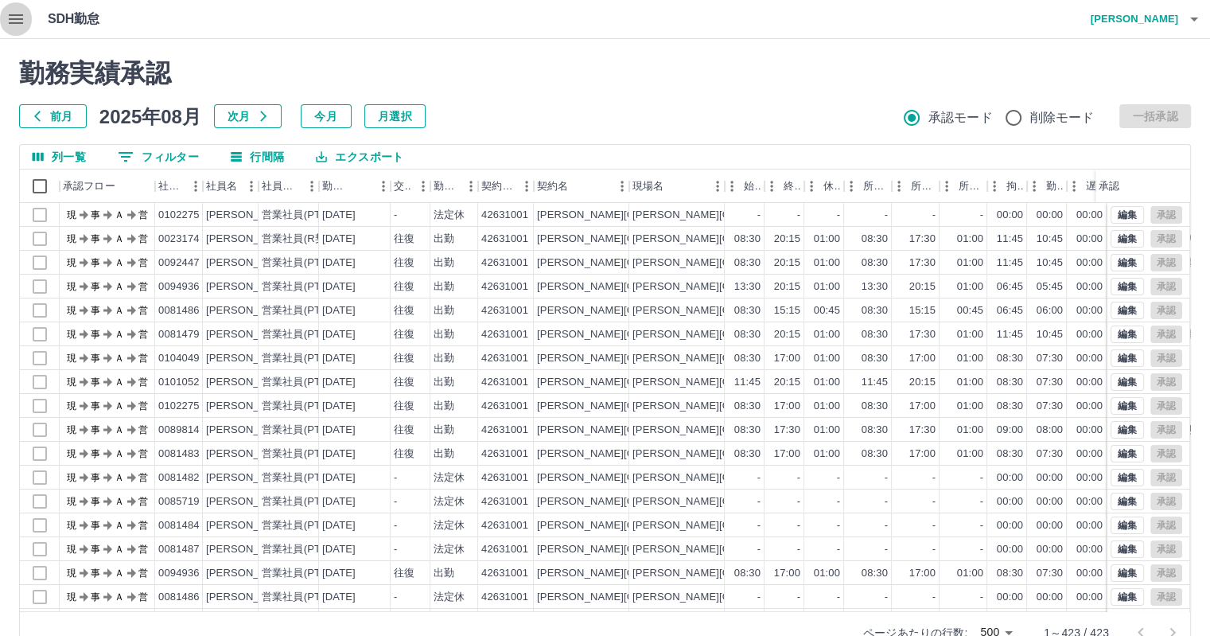
click at [13, 12] on icon "button" at bounding box center [15, 19] width 19 height 19
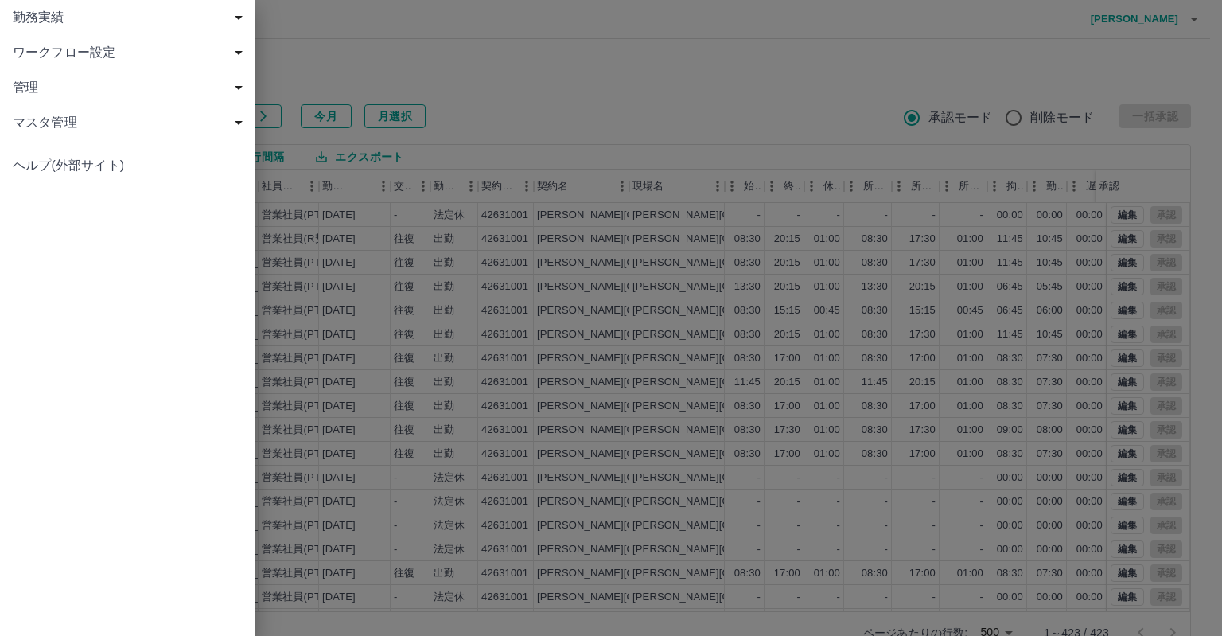
click at [130, 20] on span "勤務実績" at bounding box center [130, 17] width 235 height 19
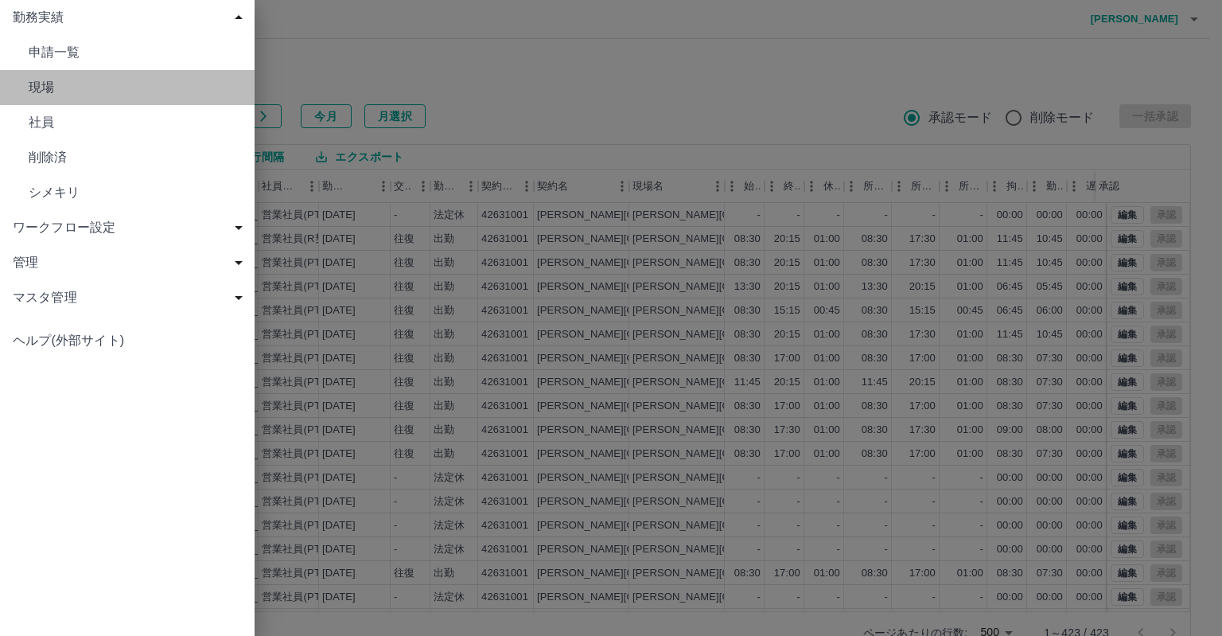
click at [127, 88] on span "現場" at bounding box center [135, 87] width 213 height 19
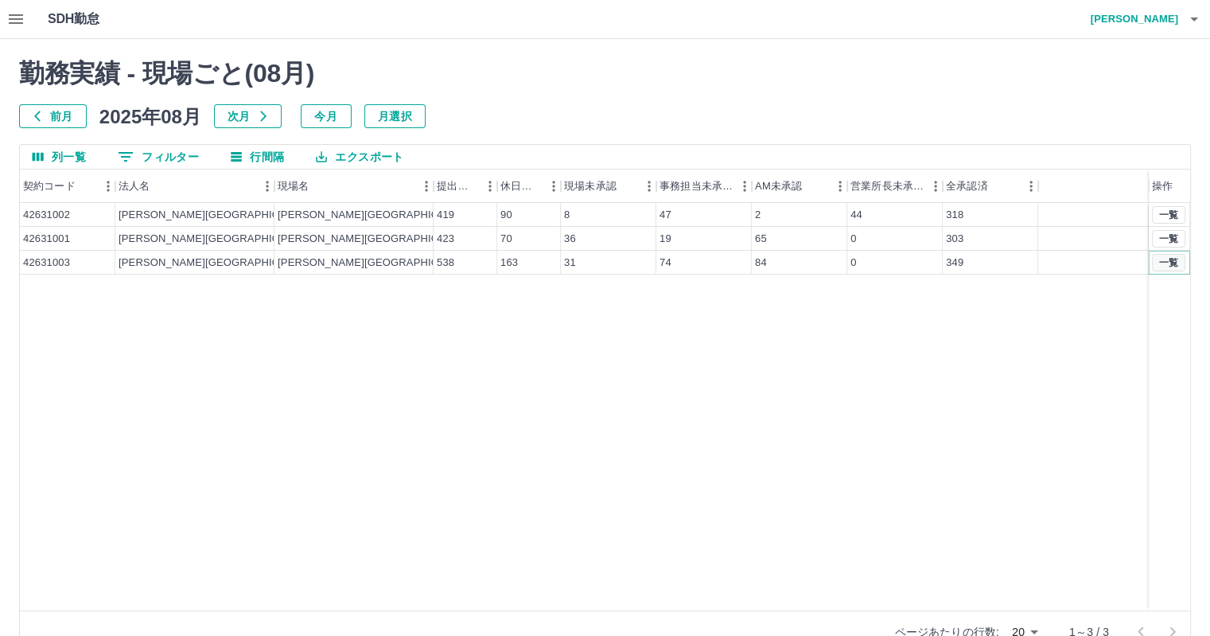
click at [1170, 261] on button "一覧" at bounding box center [1168, 263] width 33 height 18
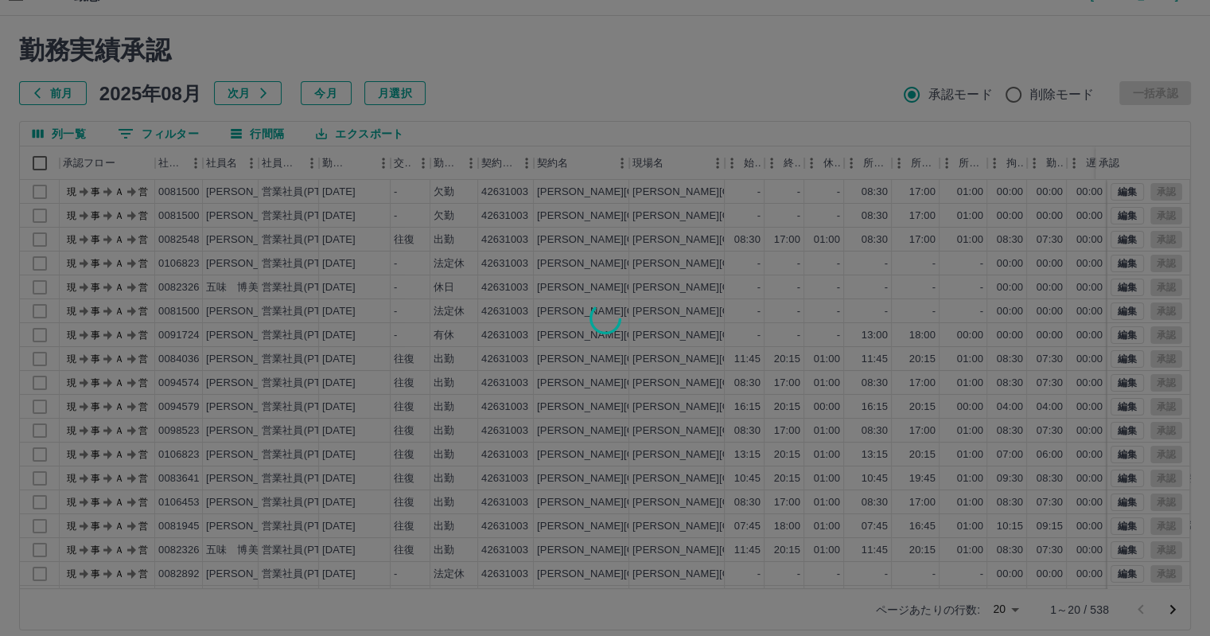
scroll to position [37, 0]
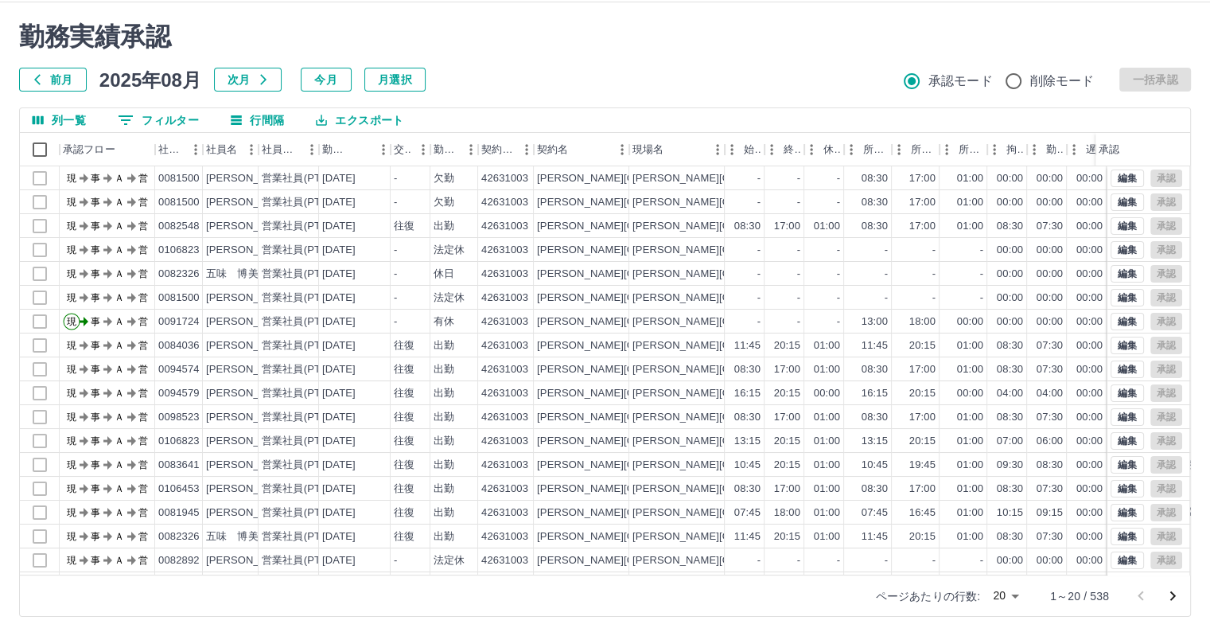
click at [1009, 595] on body "SDH勤怠 藤原　朋望 勤務実績承認 前月 2025年08月 次月 今月 月選択 承認モード 削除モード 一括承認 列一覧 0 フィルター 行間隔 エクスポー…" at bounding box center [605, 299] width 1210 height 672
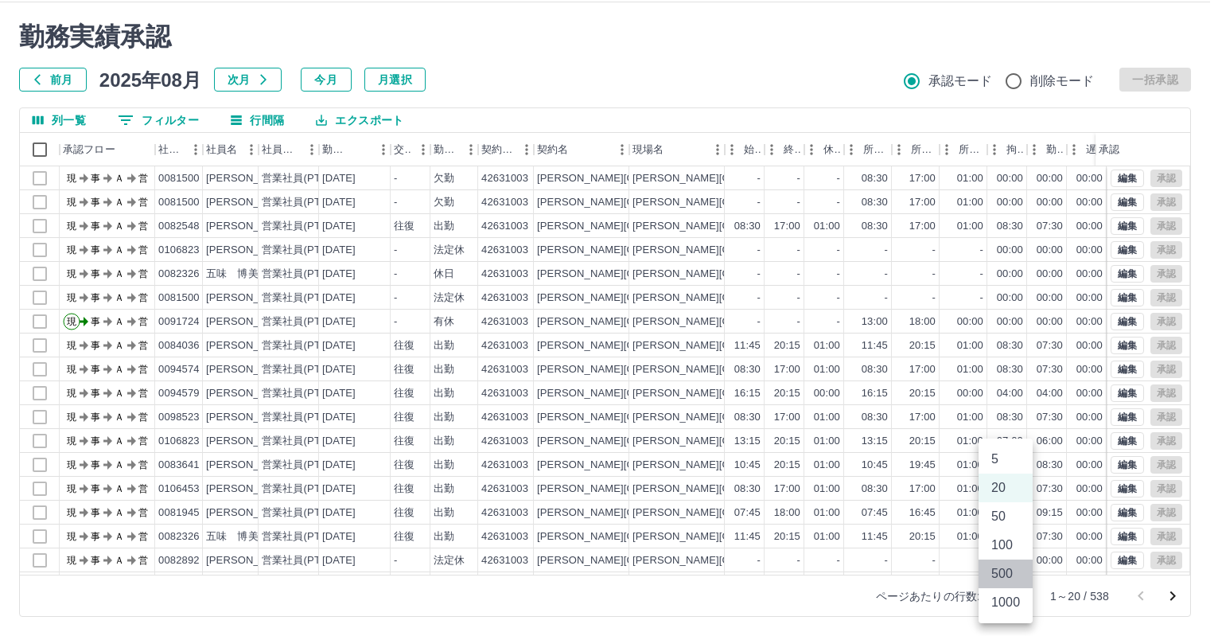
click at [1009, 575] on li "500" at bounding box center [1006, 573] width 54 height 29
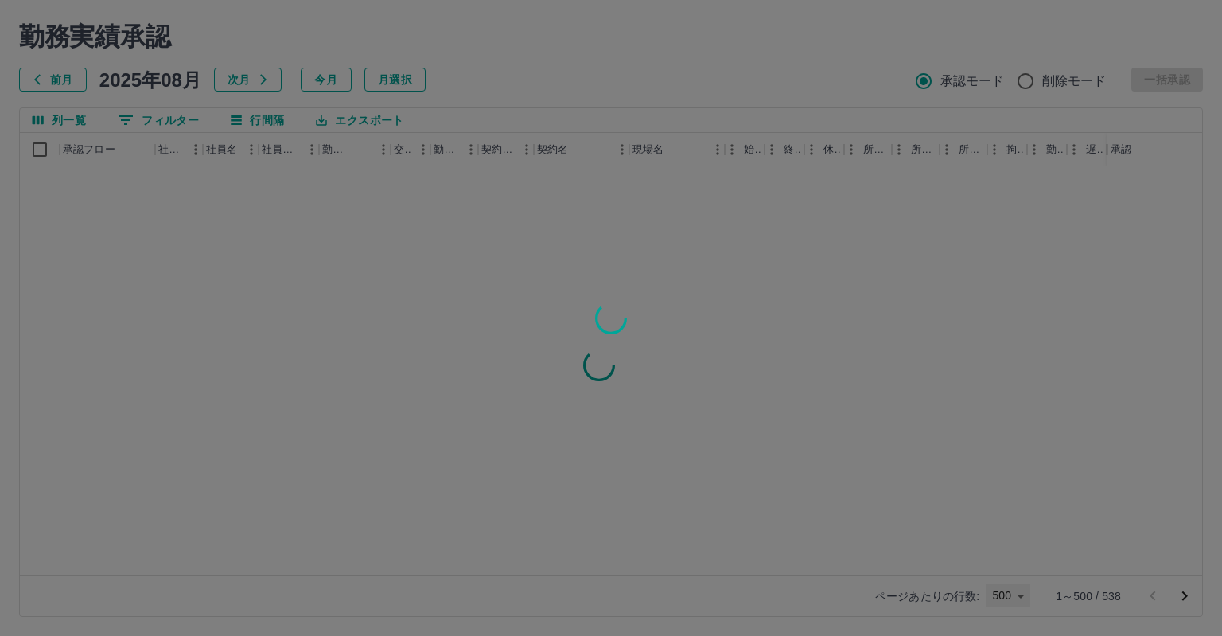
type input "***"
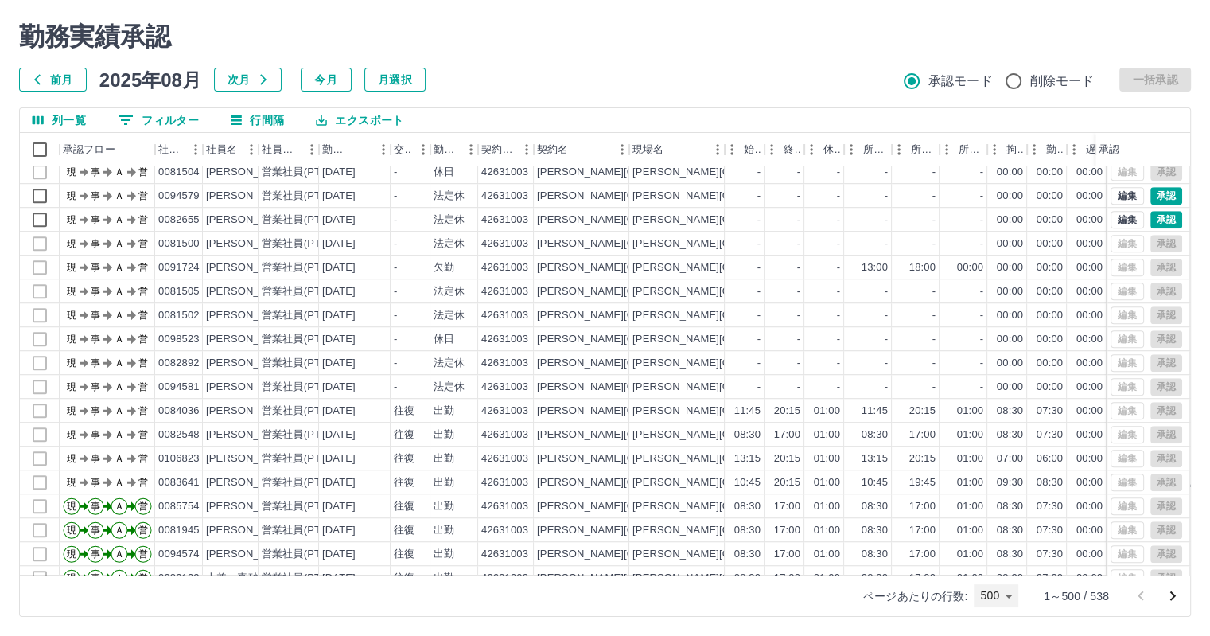
scroll to position [7200, 0]
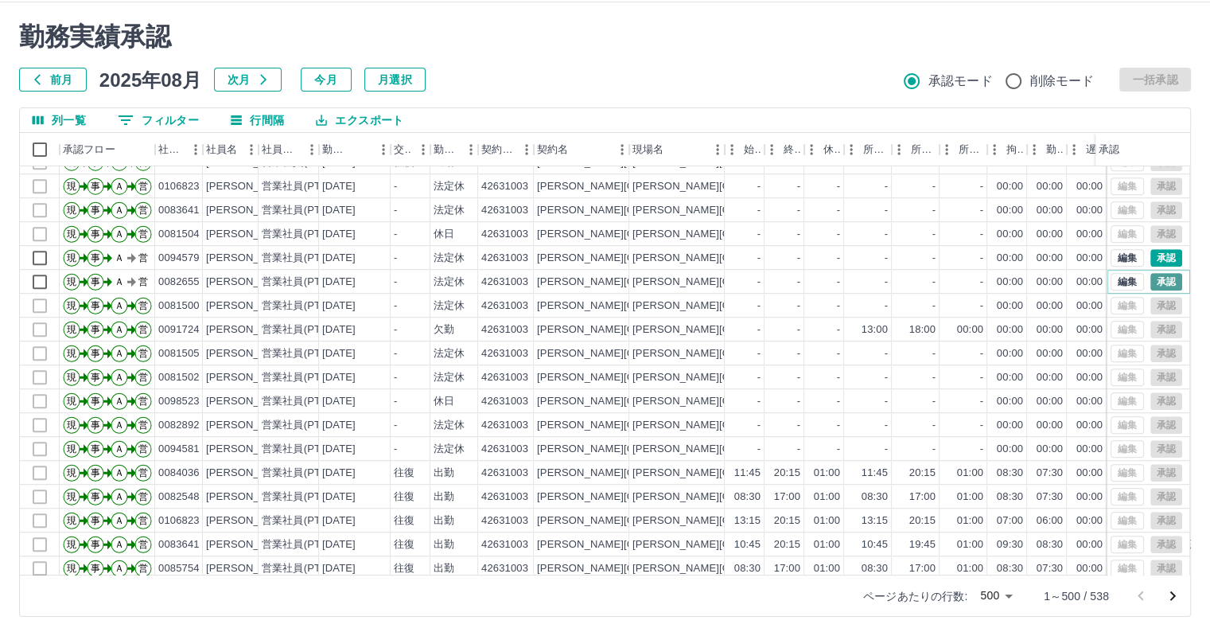
click at [1150, 279] on button "承認" at bounding box center [1166, 282] width 32 height 18
click at [1154, 255] on button "承認" at bounding box center [1166, 258] width 32 height 18
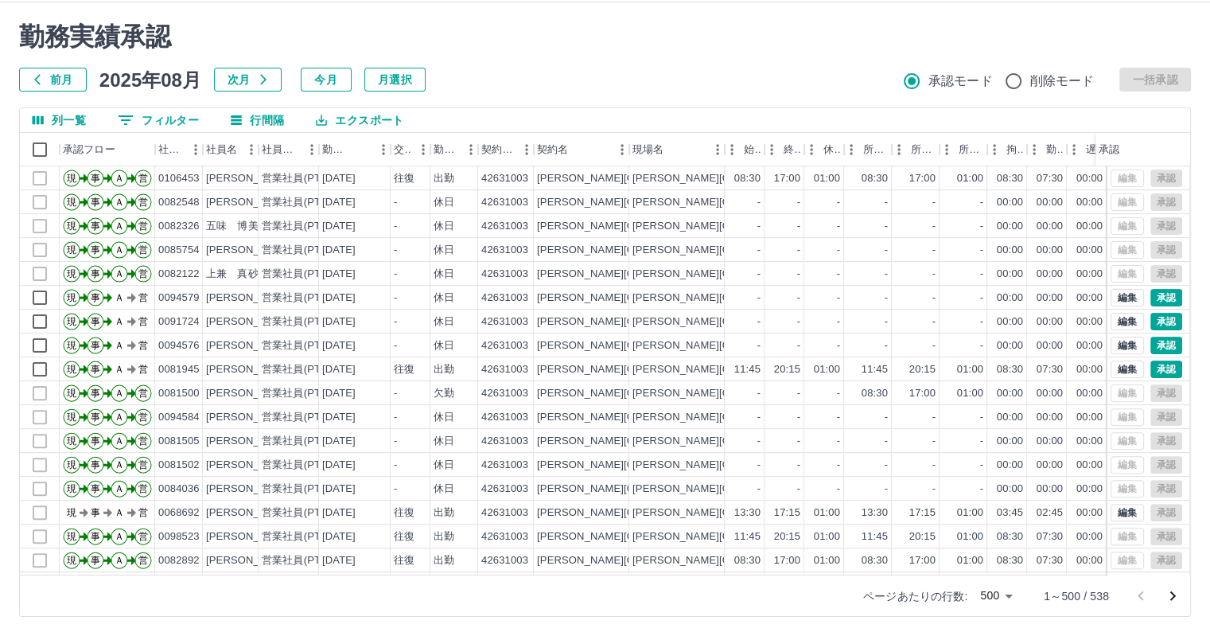
scroll to position [6564, 0]
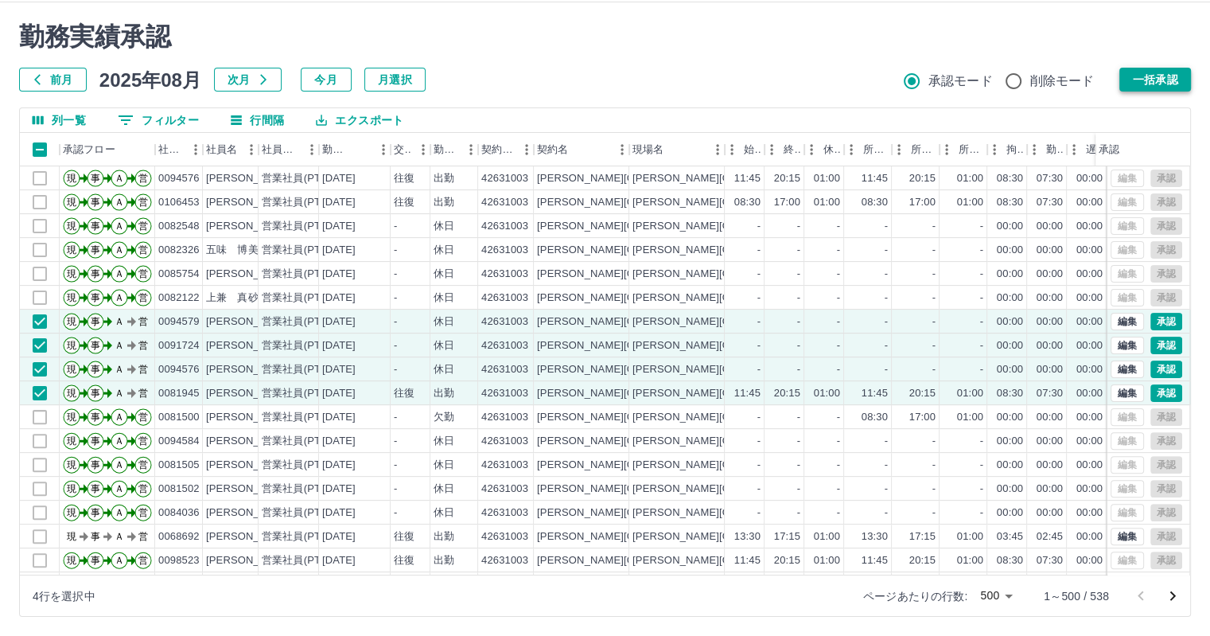
click at [1163, 85] on button "一括承認" at bounding box center [1155, 80] width 72 height 24
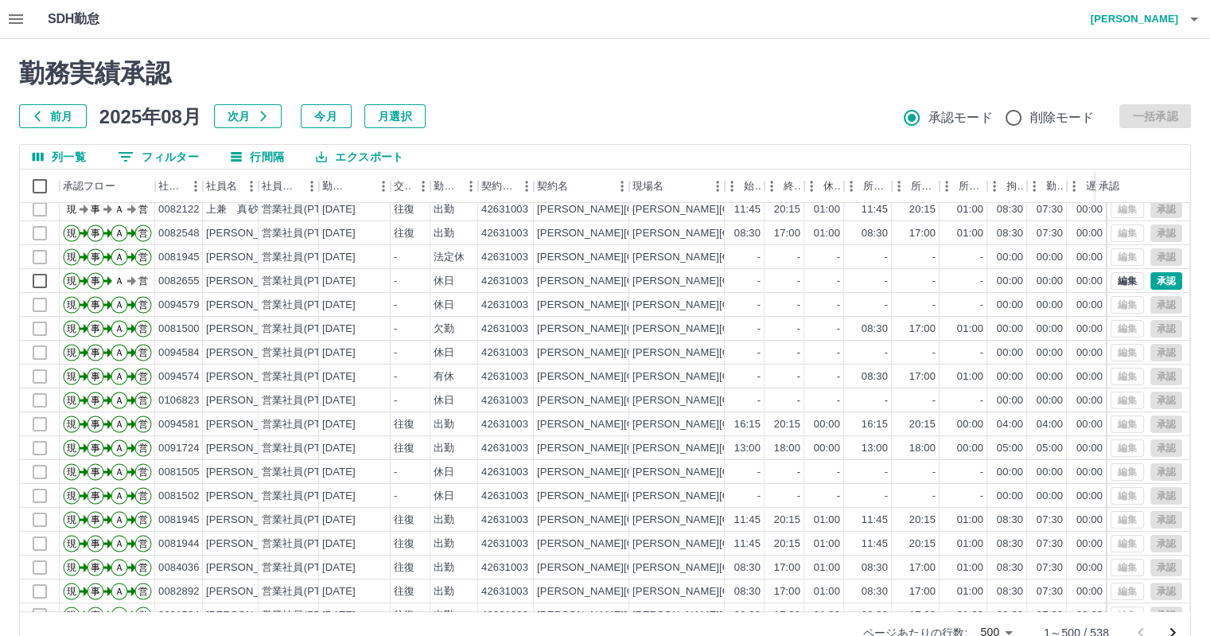
scroll to position [6007, 0]
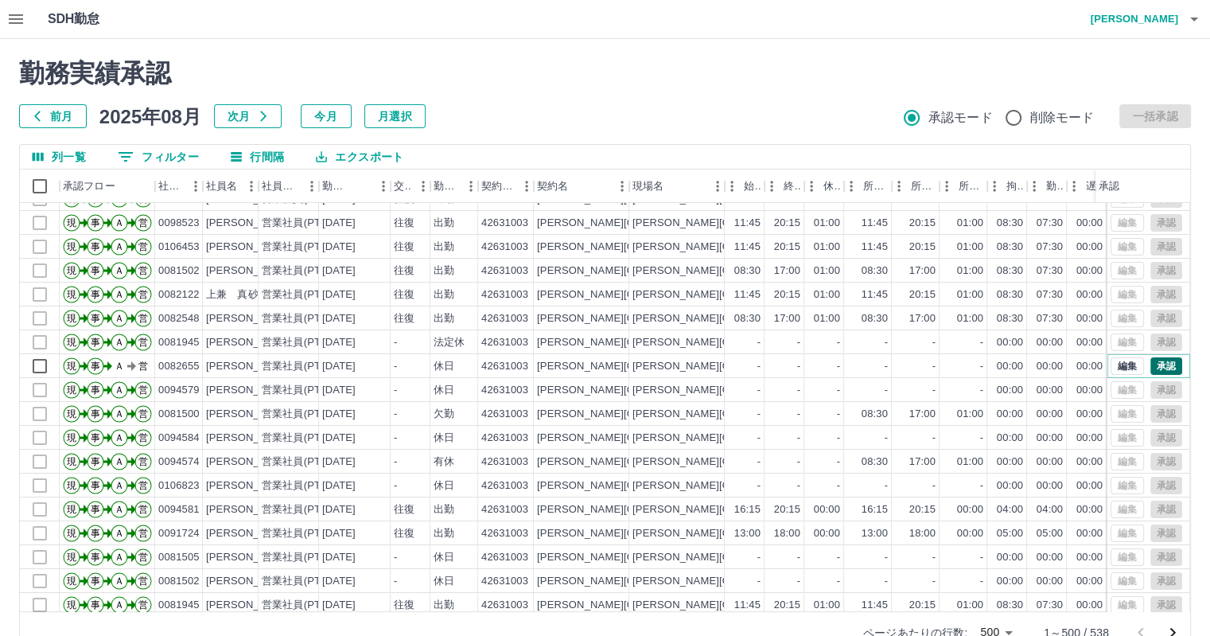
click at [1160, 360] on button "承認" at bounding box center [1166, 366] width 32 height 18
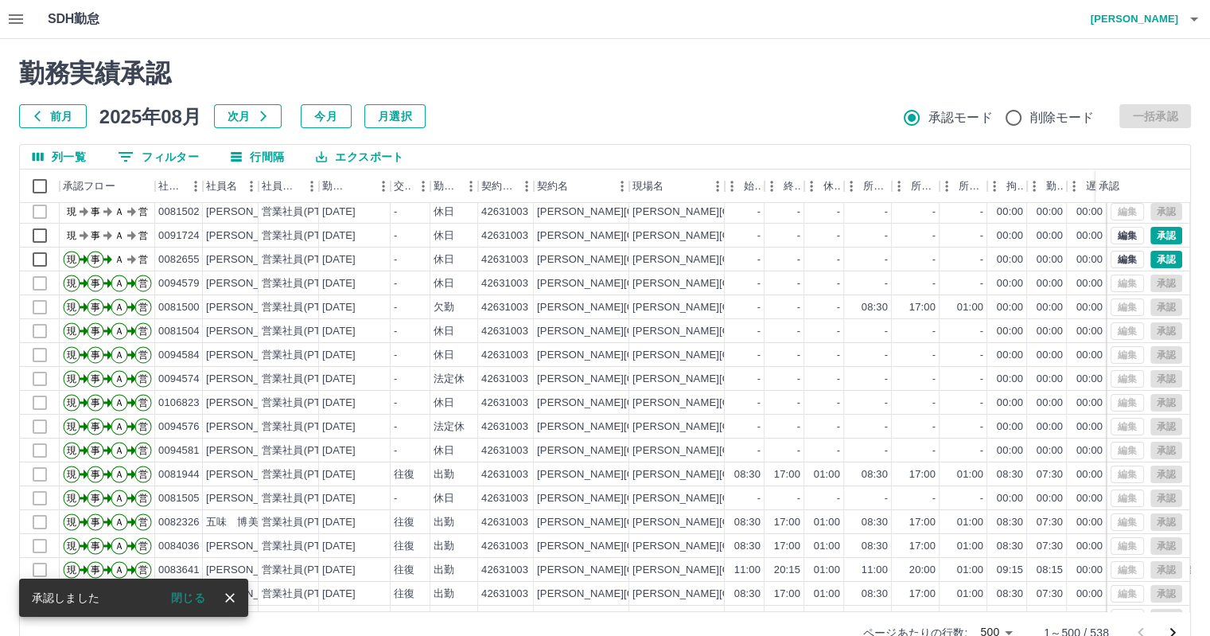
scroll to position [5529, 0]
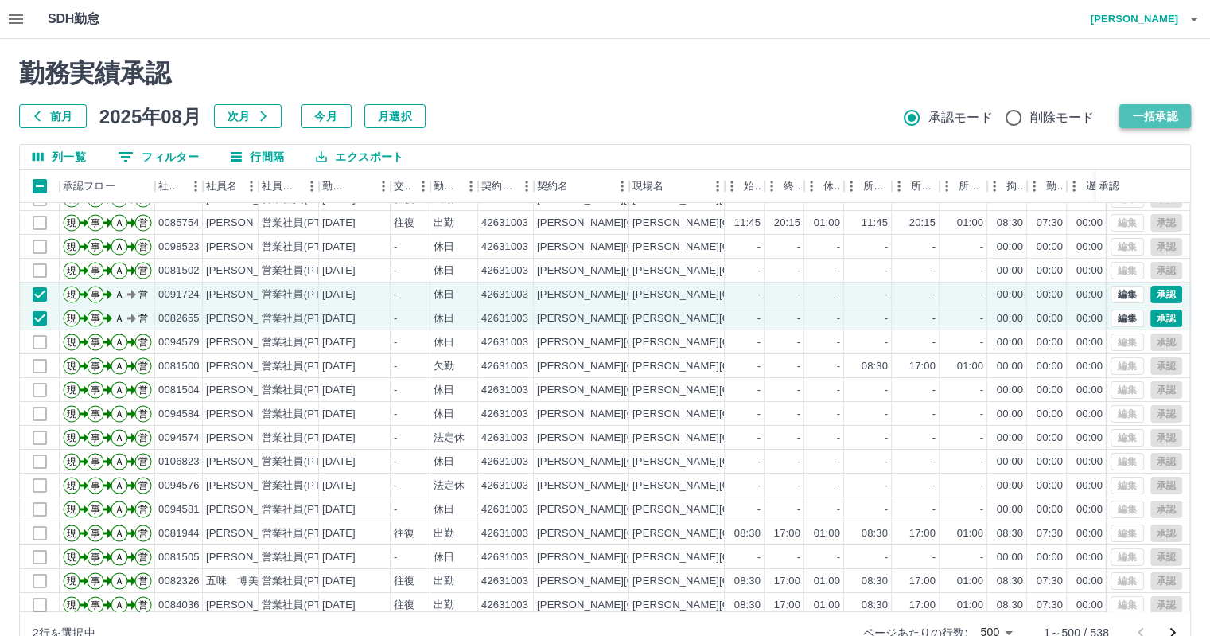
click at [1146, 120] on button "一括承認" at bounding box center [1155, 116] width 72 height 24
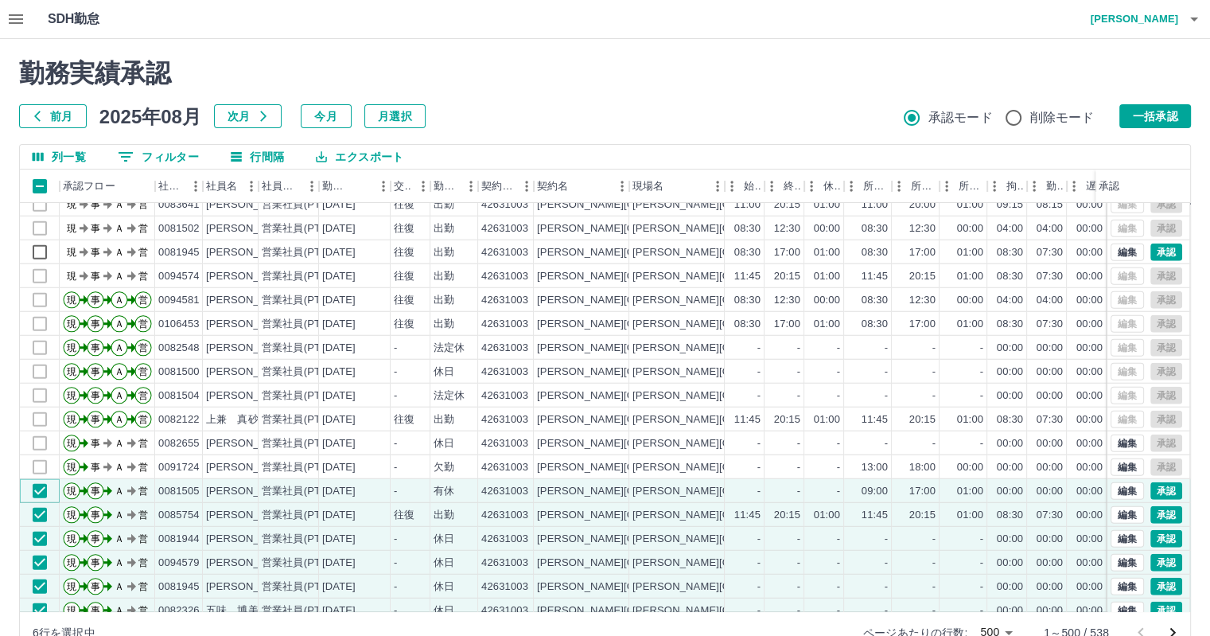
scroll to position [4280, 0]
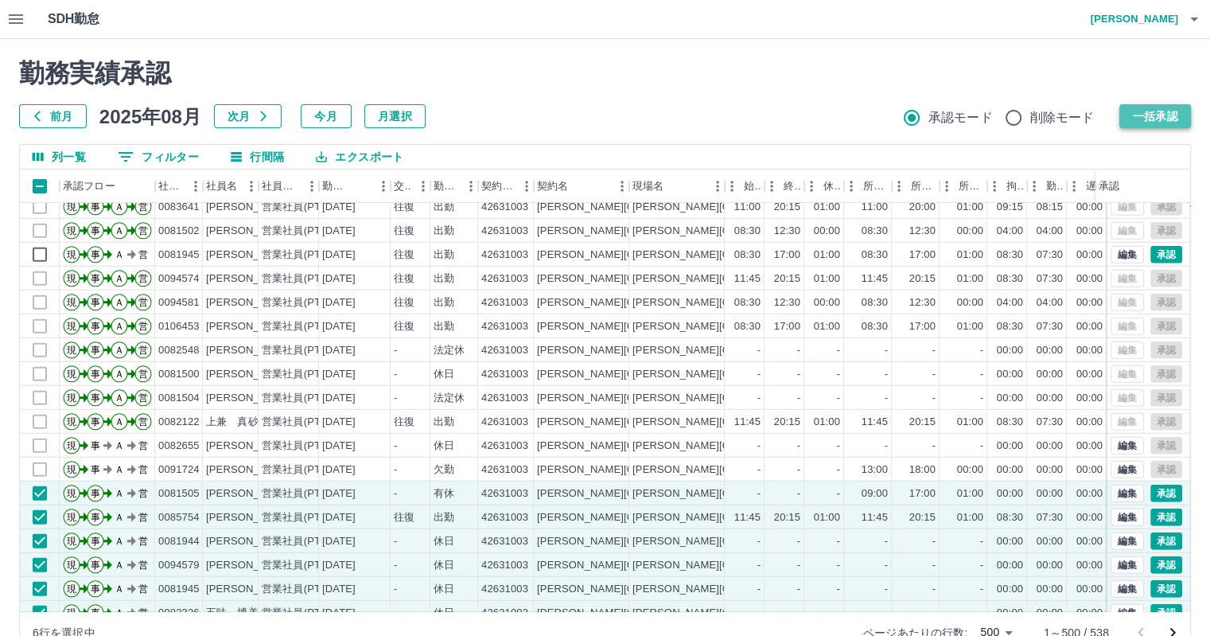
click at [1173, 114] on button "一括承認" at bounding box center [1155, 116] width 72 height 24
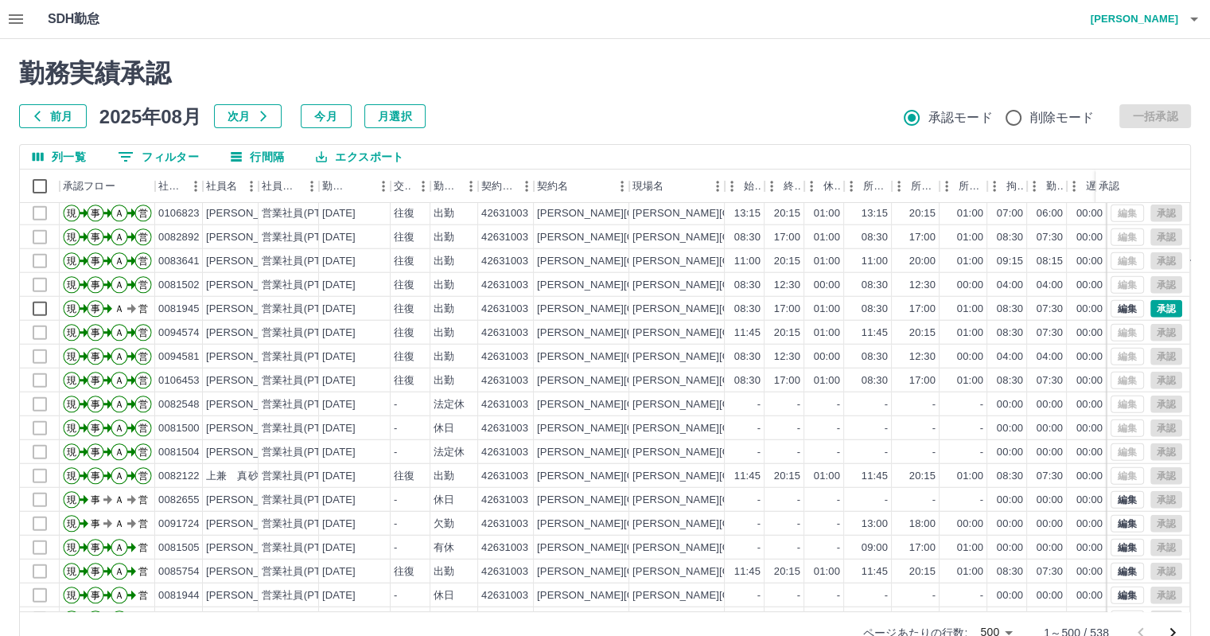
scroll to position [4201, 0]
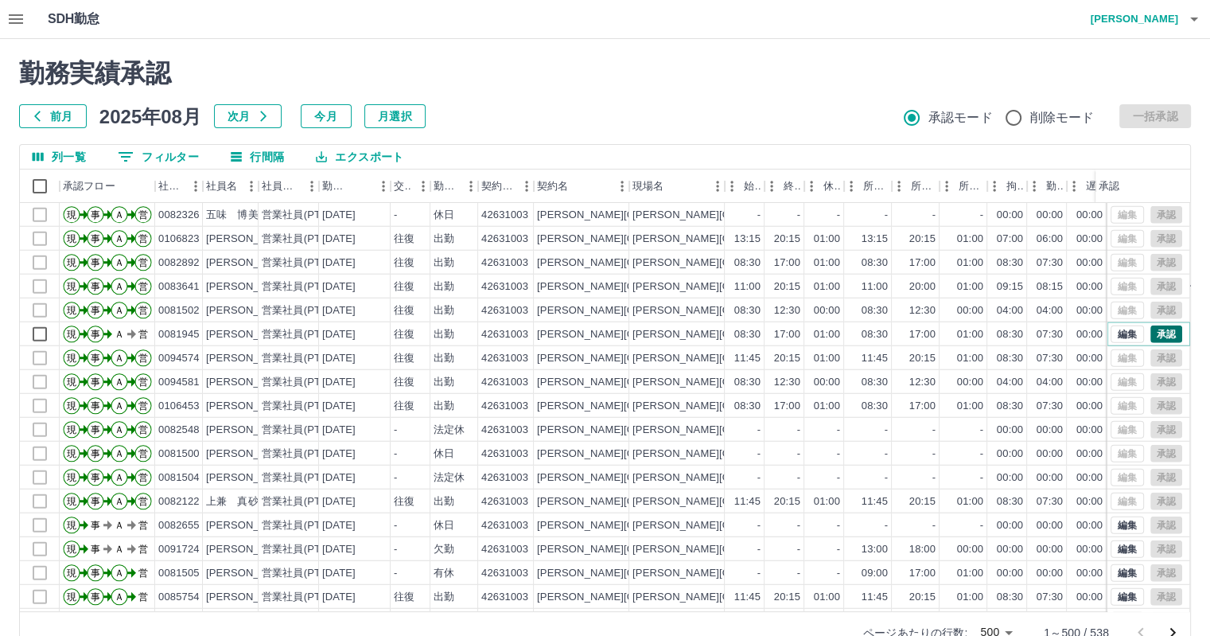
click at [1150, 333] on button "承認" at bounding box center [1166, 334] width 32 height 18
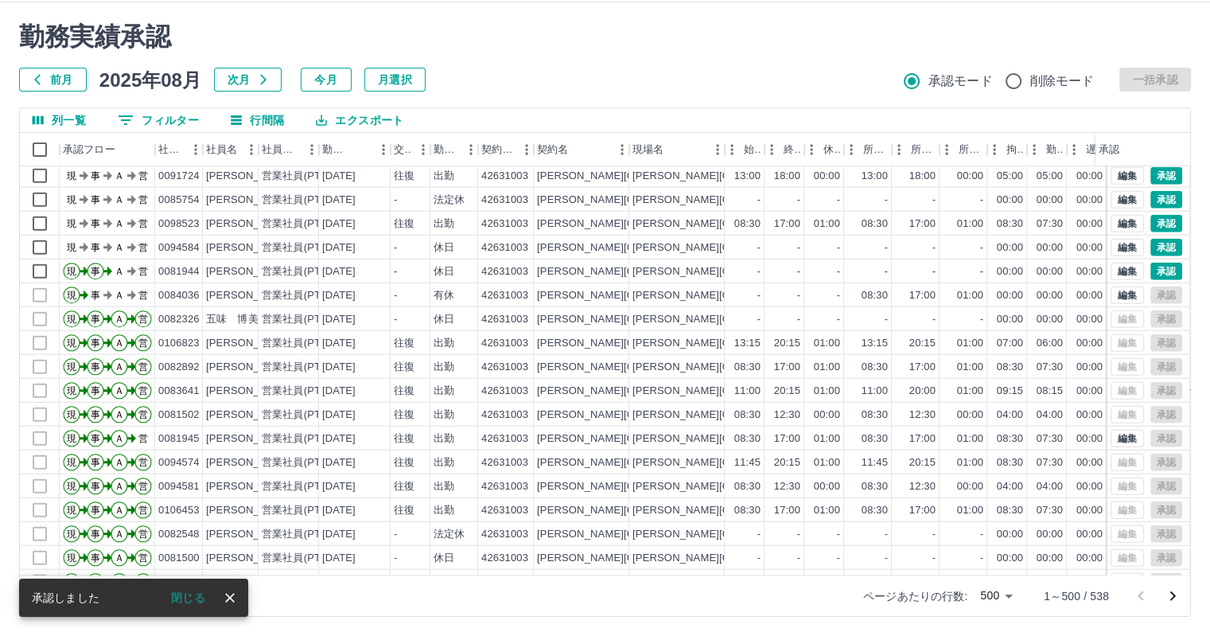
scroll to position [3962, 0]
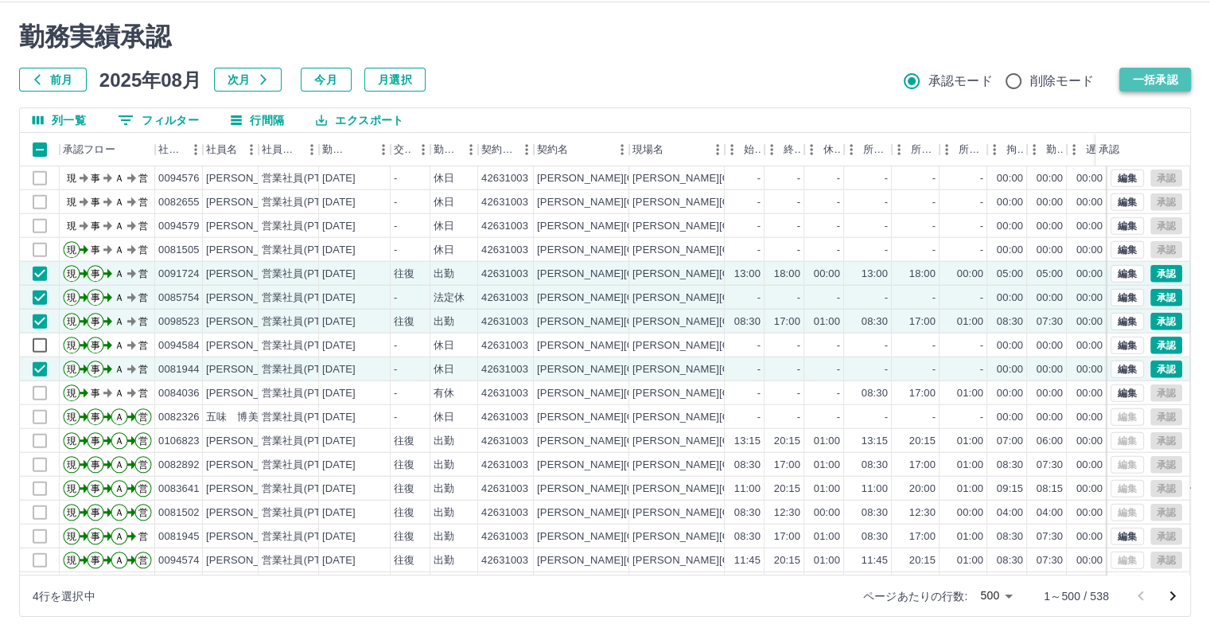
click at [1145, 69] on button "一括承認" at bounding box center [1155, 80] width 72 height 24
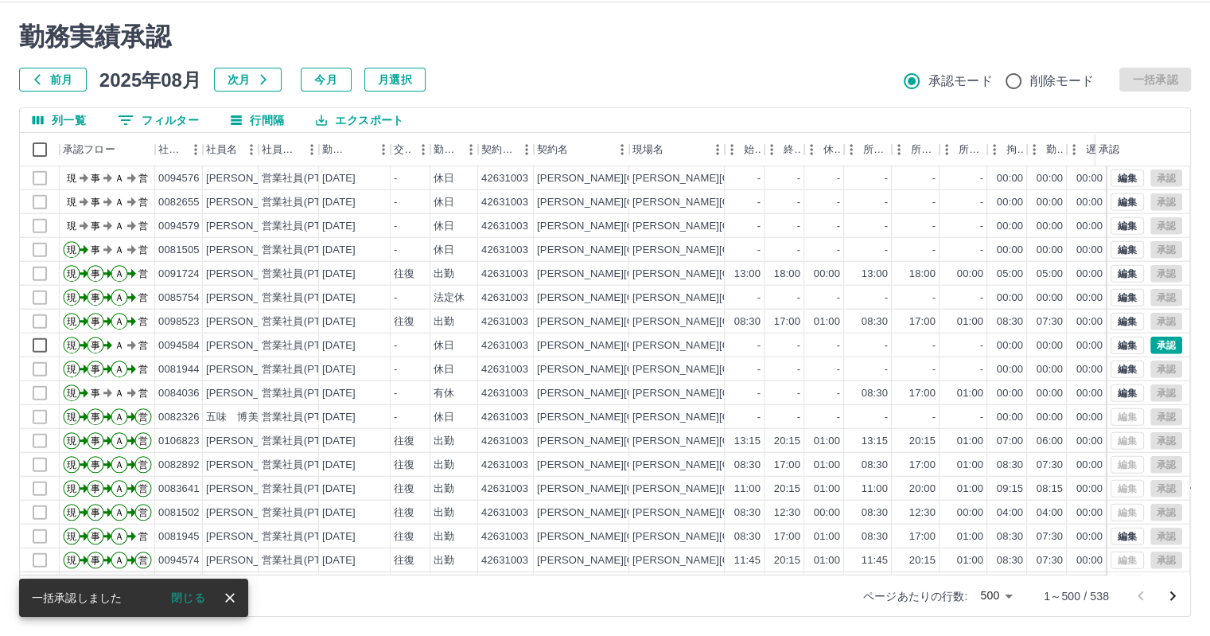
click at [178, 126] on button "フィルター" at bounding box center [158, 120] width 107 height 24
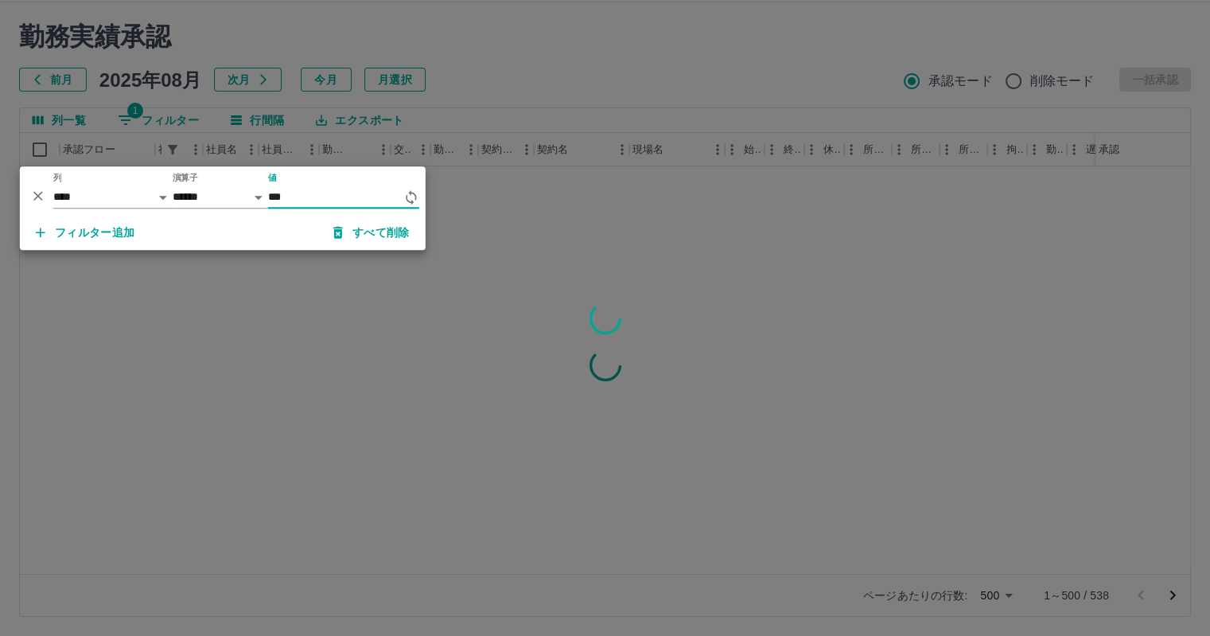
scroll to position [0, 0]
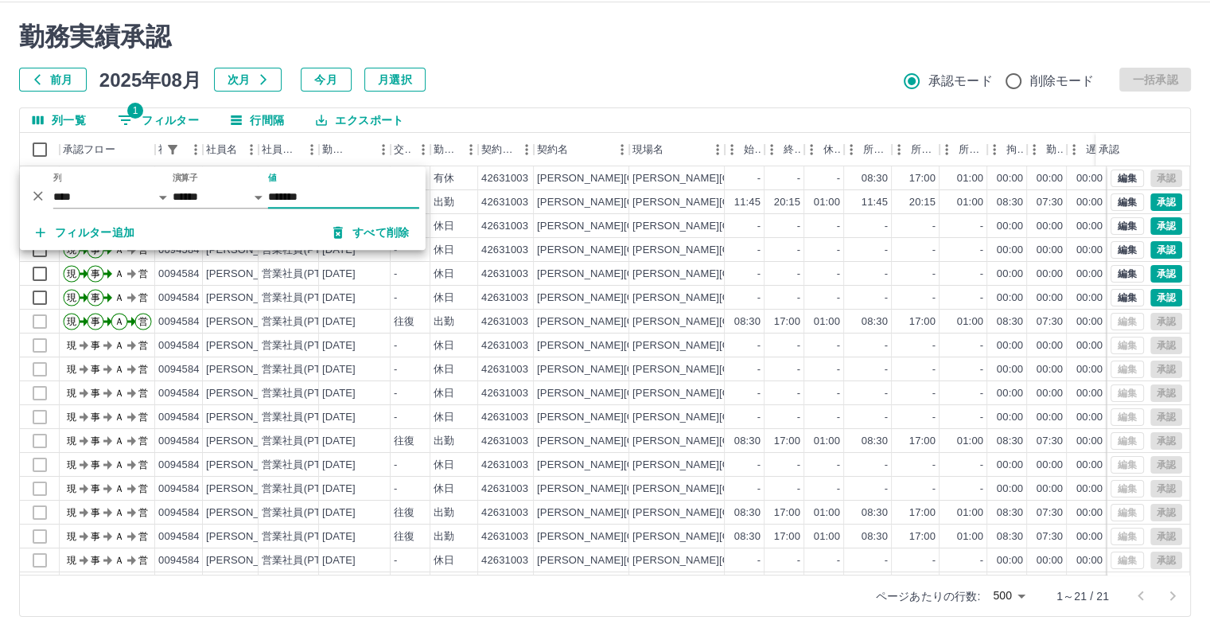
type input "*******"
click at [620, 79] on div "勤務実績承認 前月 2025年08月 次月 今月 月選択 承認モード 削除モード 一括承認" at bounding box center [605, 56] width 1172 height 70
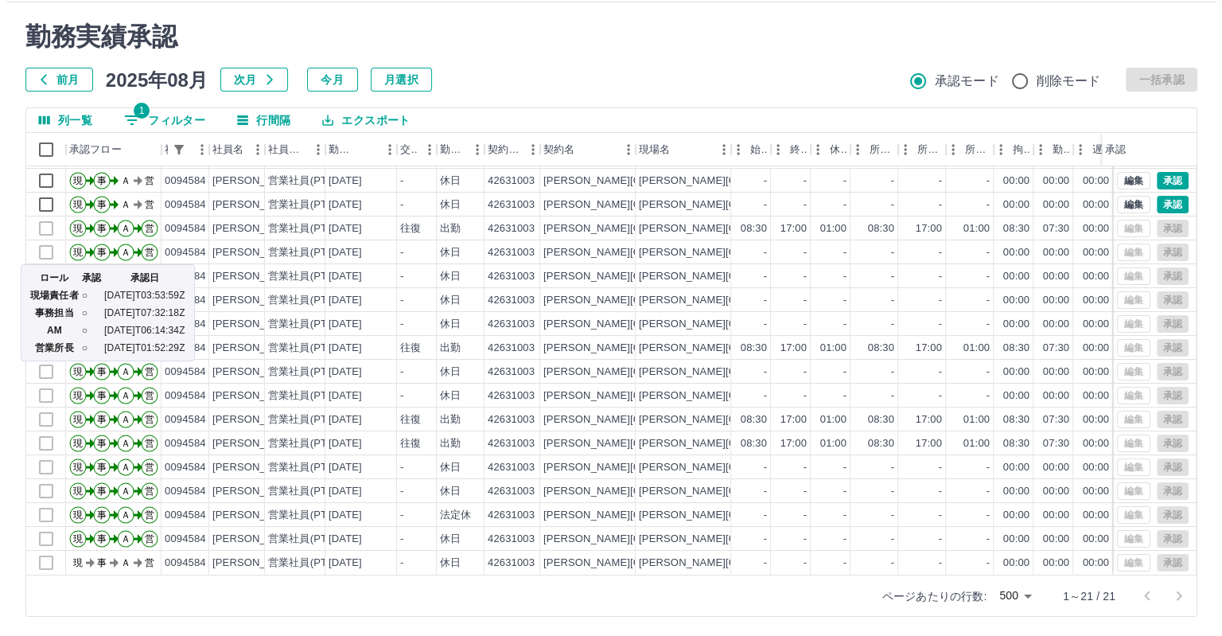
scroll to position [104, 0]
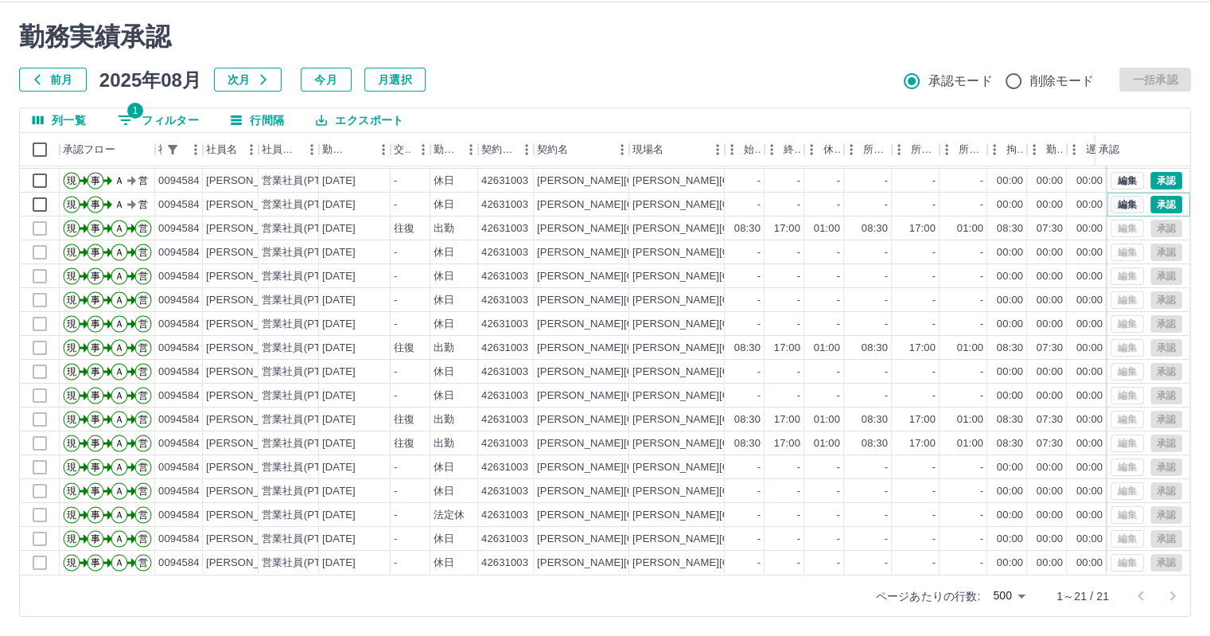
click at [1123, 196] on button "編集" at bounding box center [1127, 205] width 33 height 18
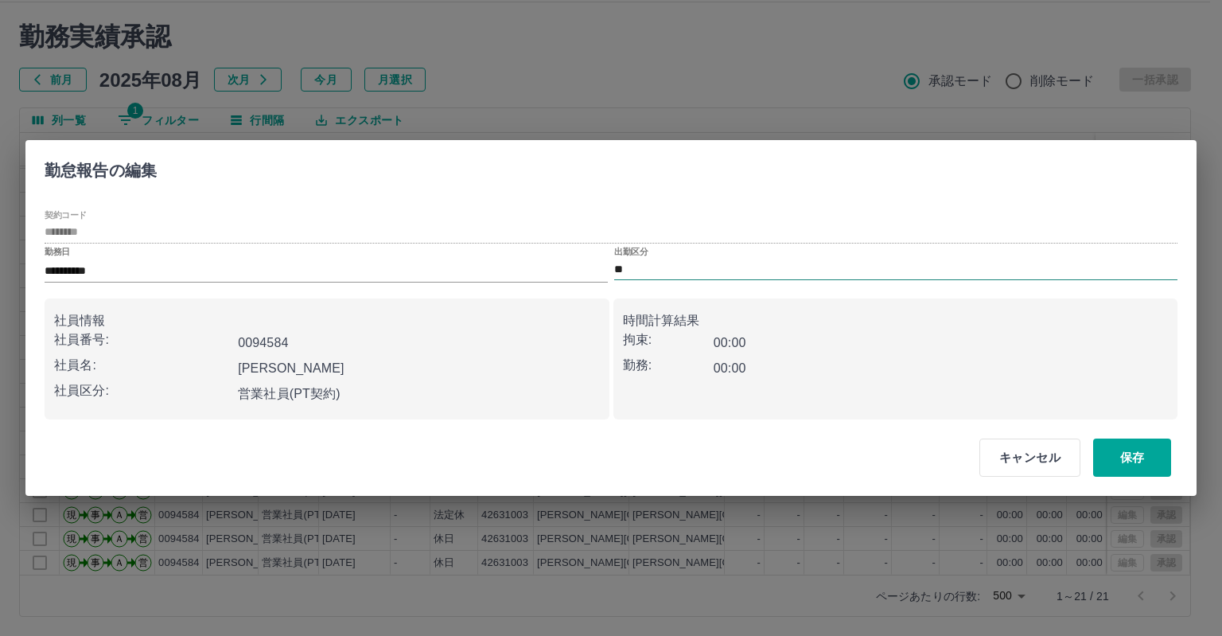
click at [687, 262] on input "**" at bounding box center [895, 269] width 563 height 20
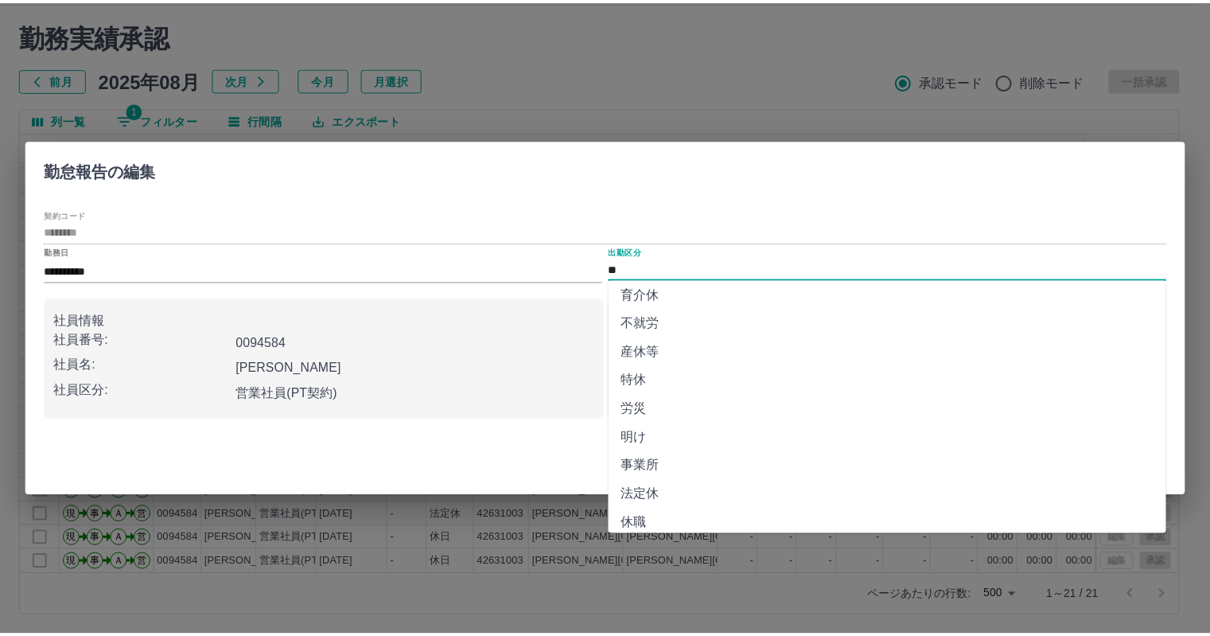
scroll to position [274, 0]
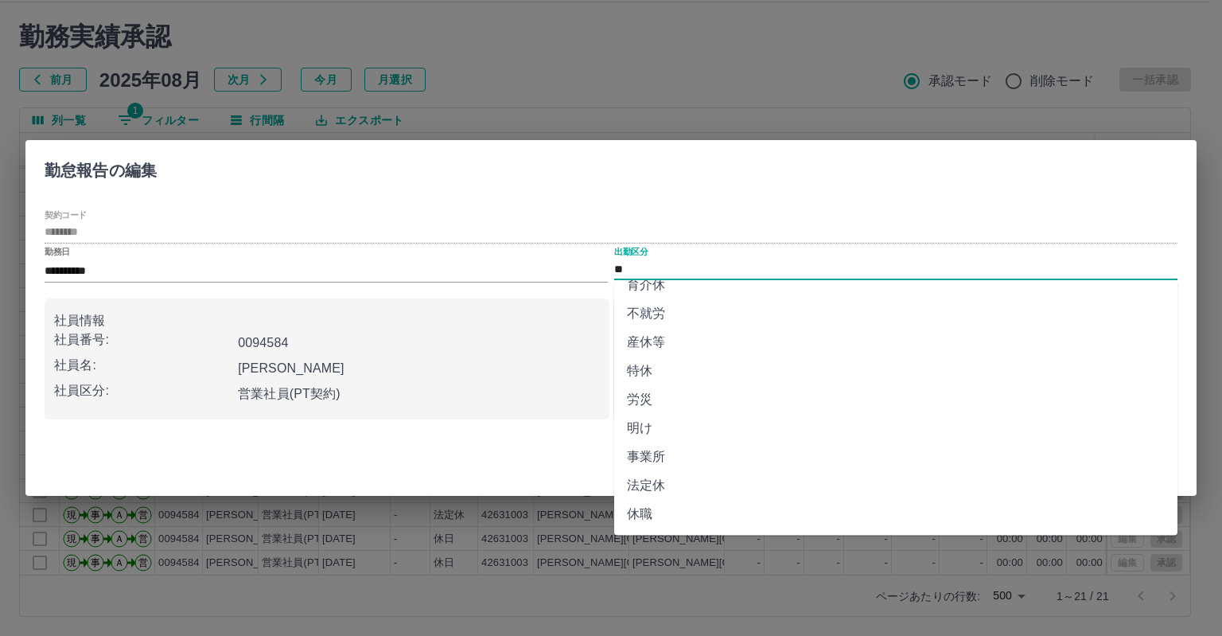
click at [687, 477] on li "法定休" at bounding box center [895, 485] width 563 height 29
type input "***"
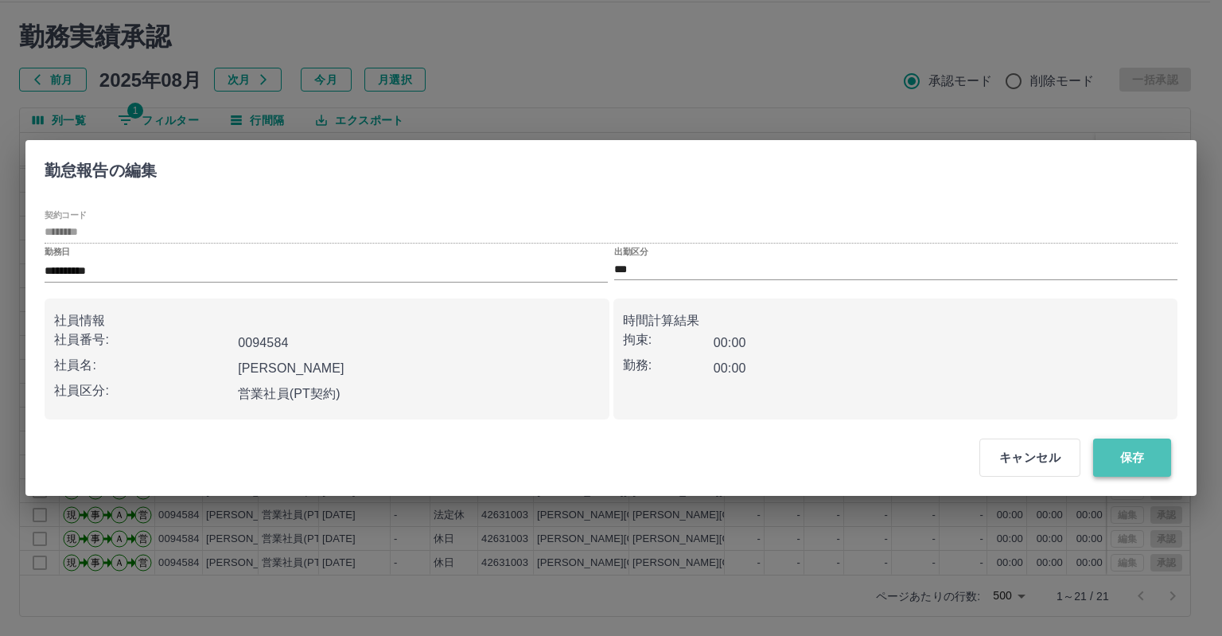
click at [1134, 454] on button "保存" at bounding box center [1132, 457] width 78 height 38
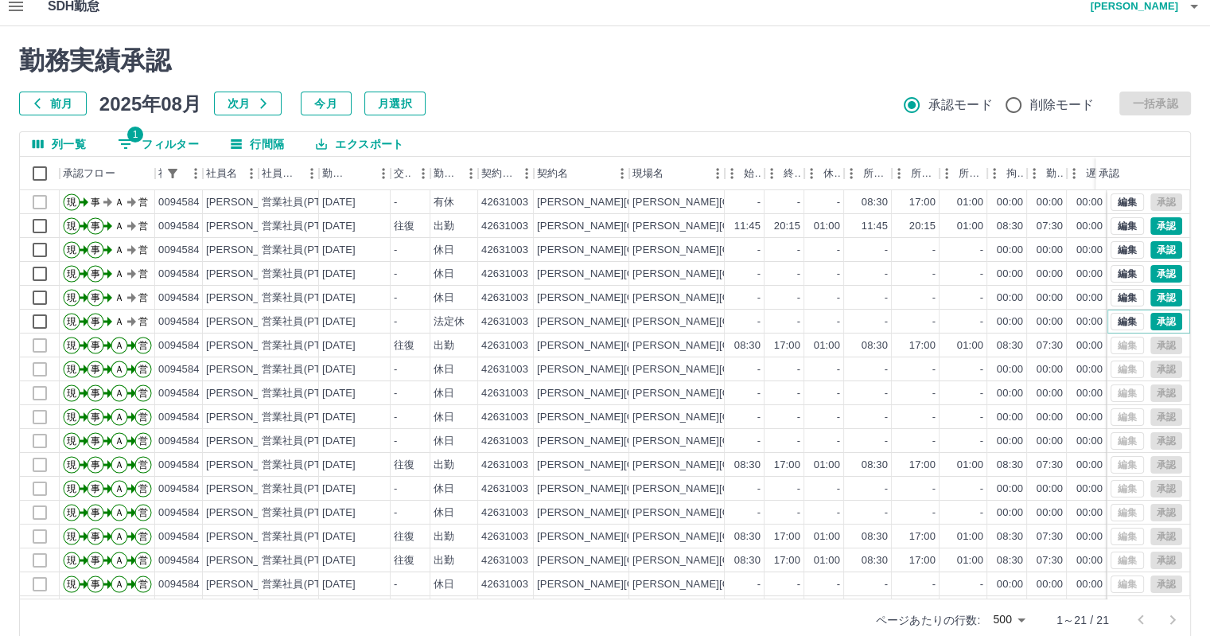
scroll to position [0, 0]
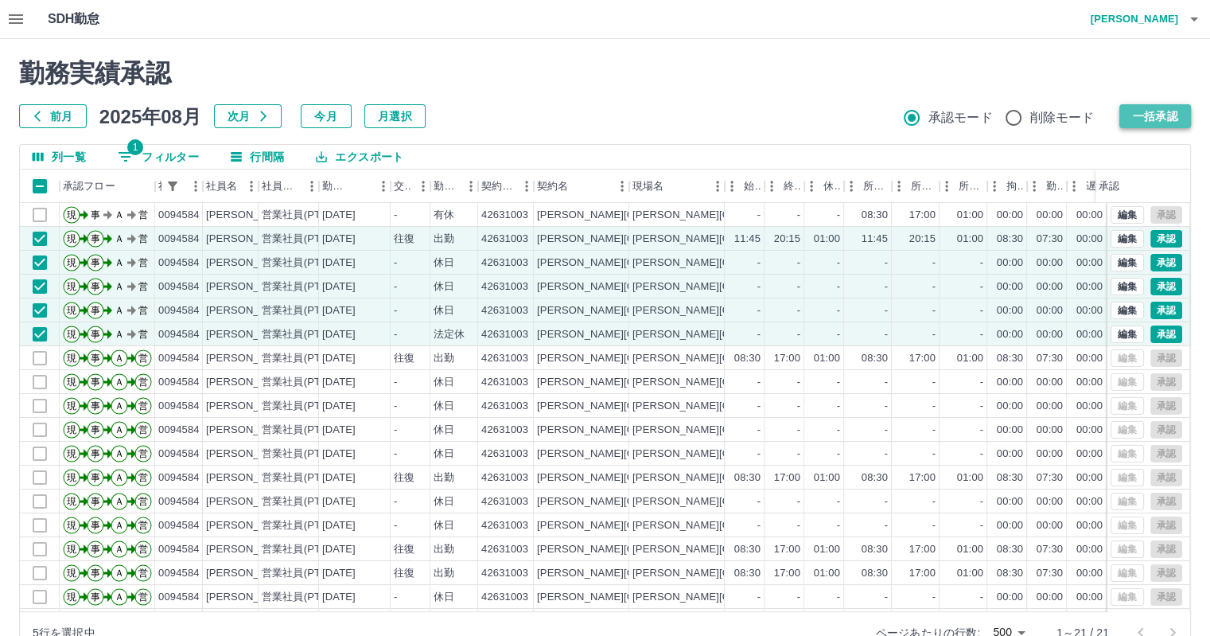
click at [1143, 116] on button "一括承認" at bounding box center [1155, 116] width 72 height 24
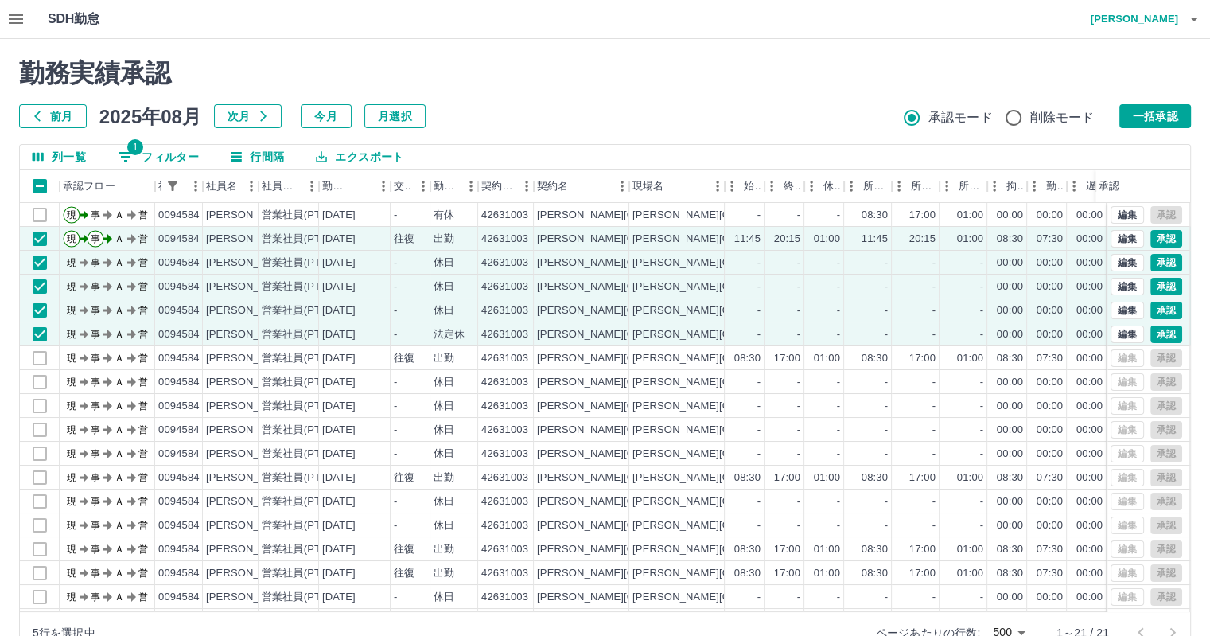
click at [234, 73] on h2 "勤務実績承認" at bounding box center [605, 73] width 1172 height 30
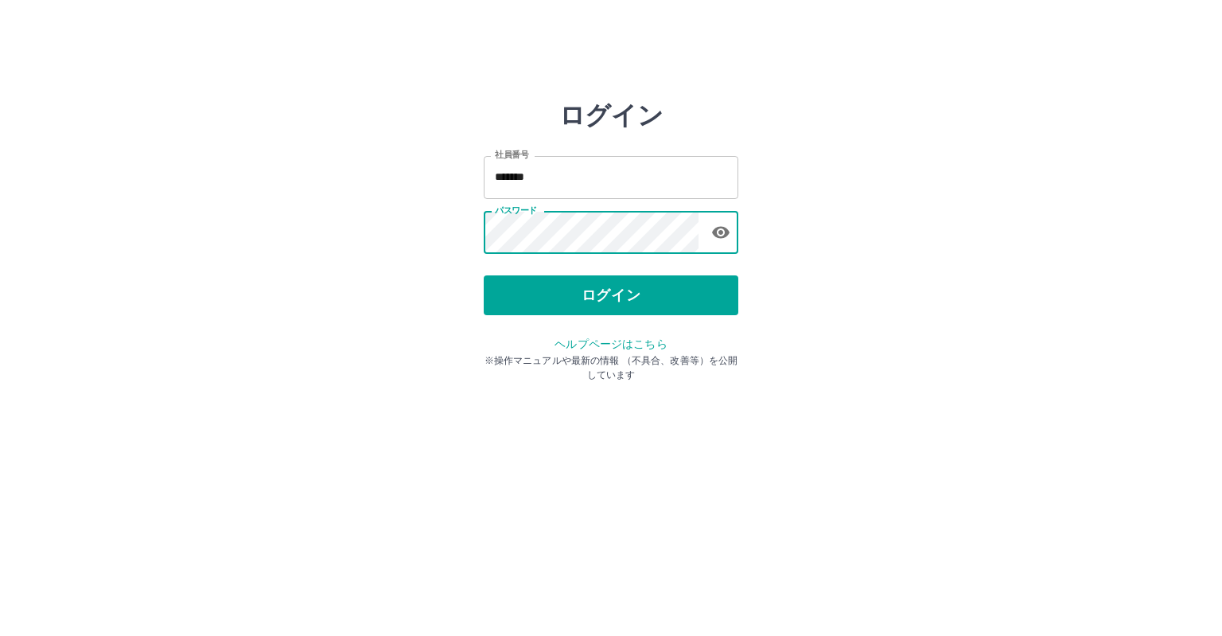
type input "*******"
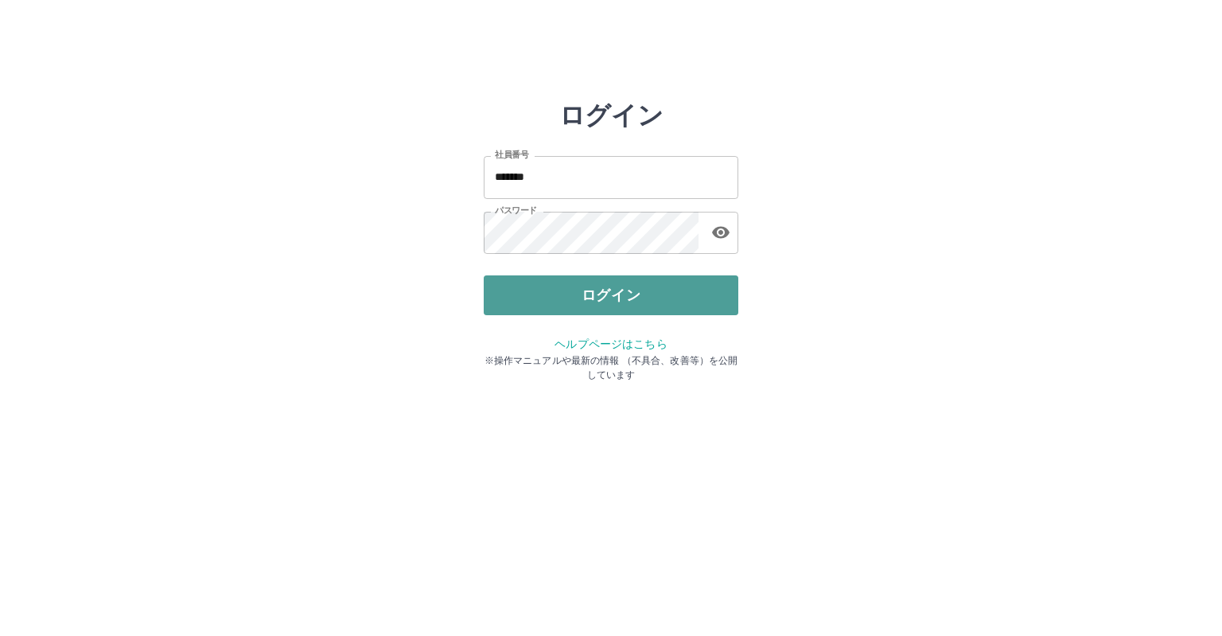
click at [555, 293] on button "ログイン" at bounding box center [611, 295] width 255 height 40
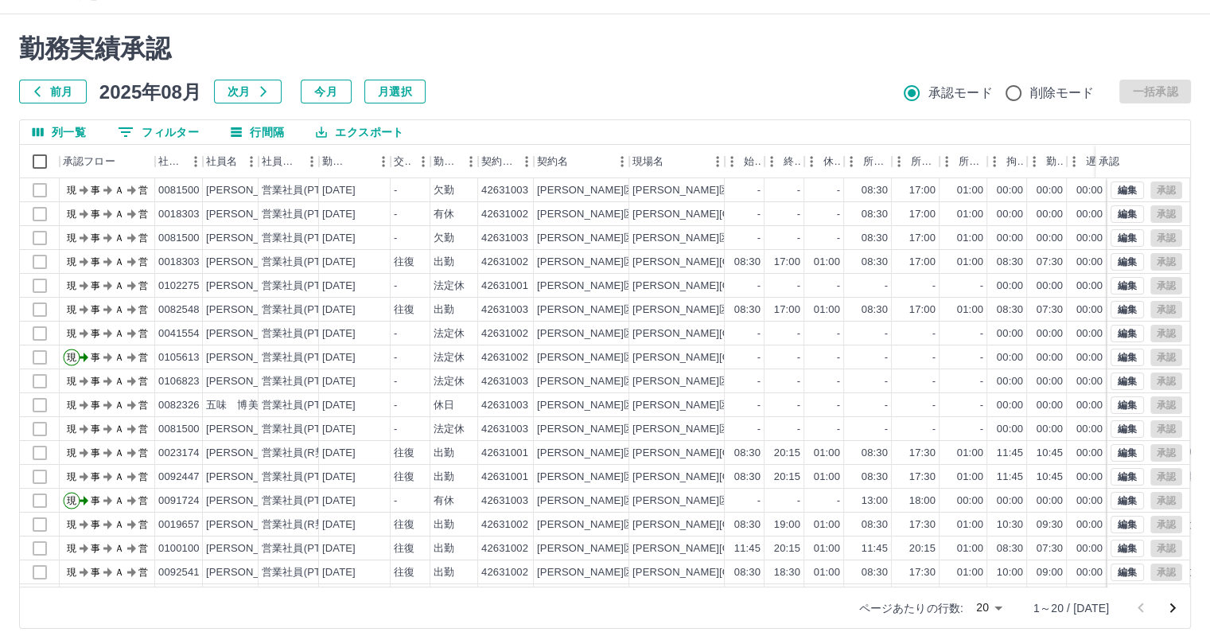
scroll to position [37, 0]
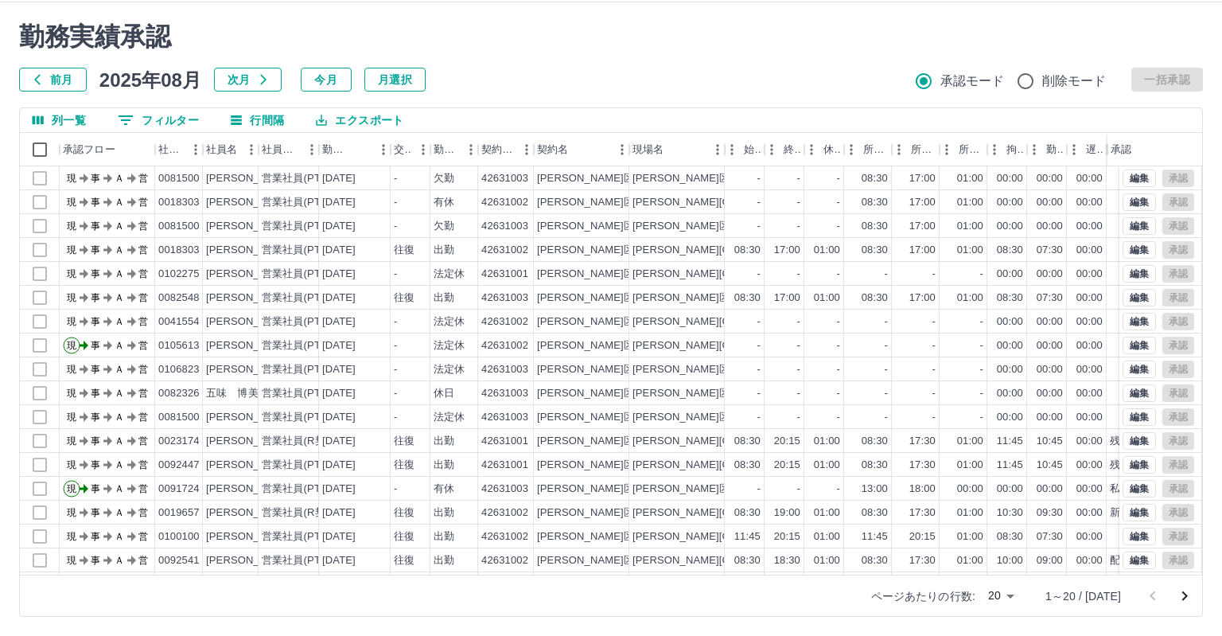
click at [999, 591] on body "SDH勤怠 [PERSON_NAME] 勤務実績承認 前月 [DATE] 次月 今月 月選択 承認モード 削除モード 一括承認 列一覧 0 フィルター 行間隔…" at bounding box center [611, 299] width 1222 height 672
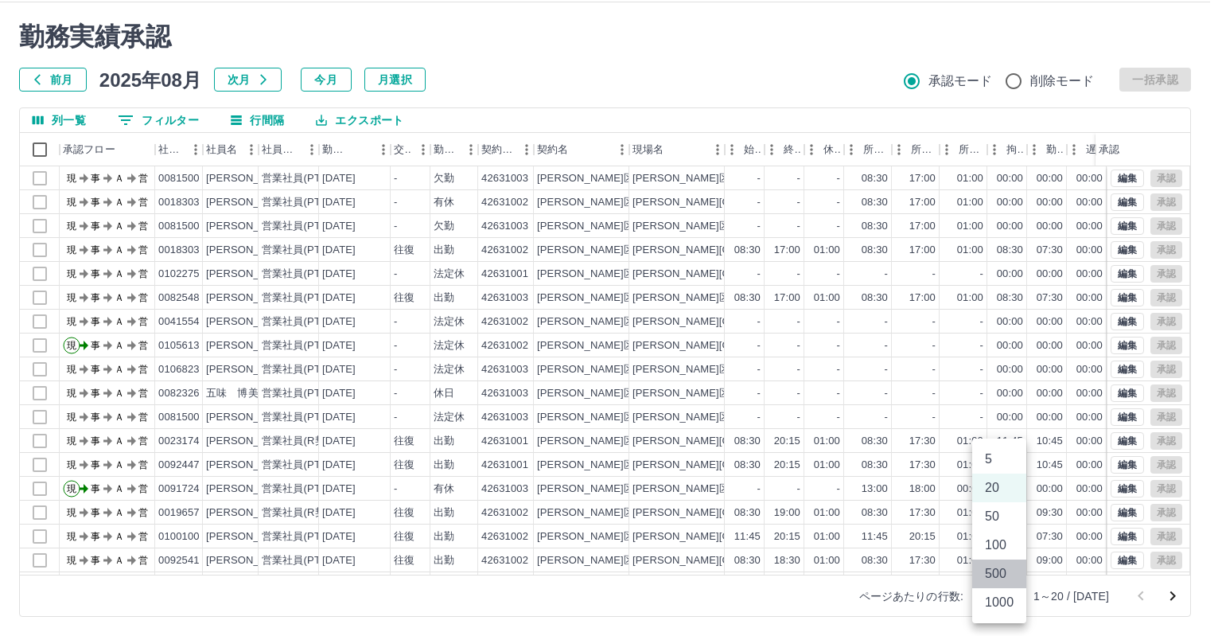
click at [1002, 571] on li "500" at bounding box center [999, 573] width 54 height 29
type input "***"
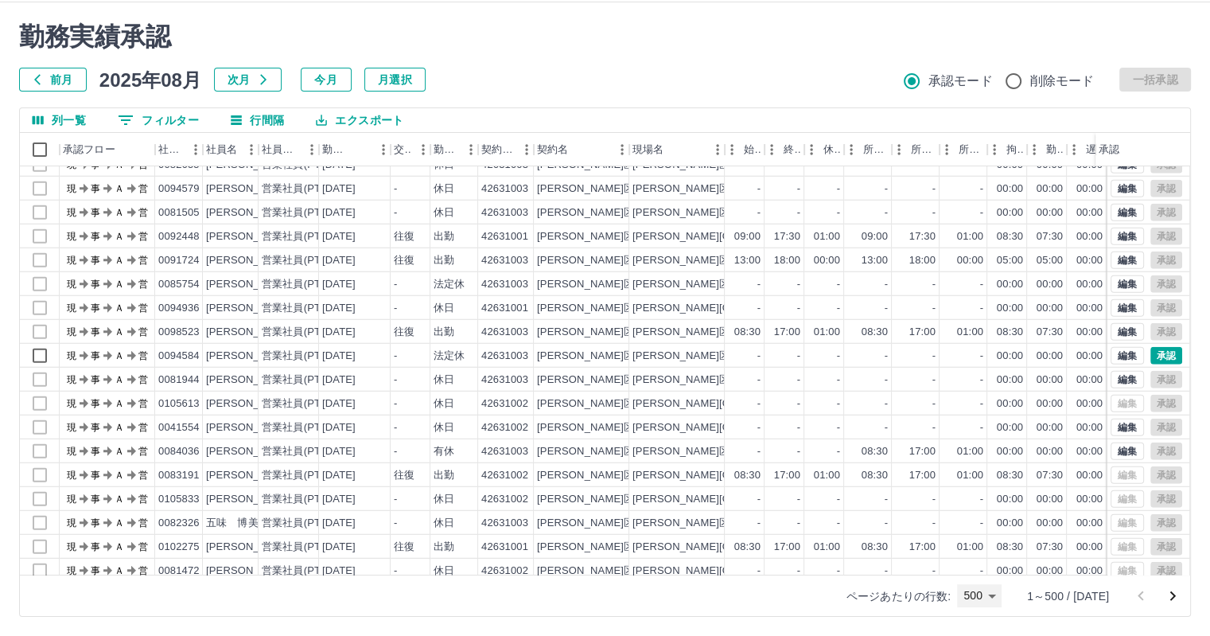
scroll to position [10437, 0]
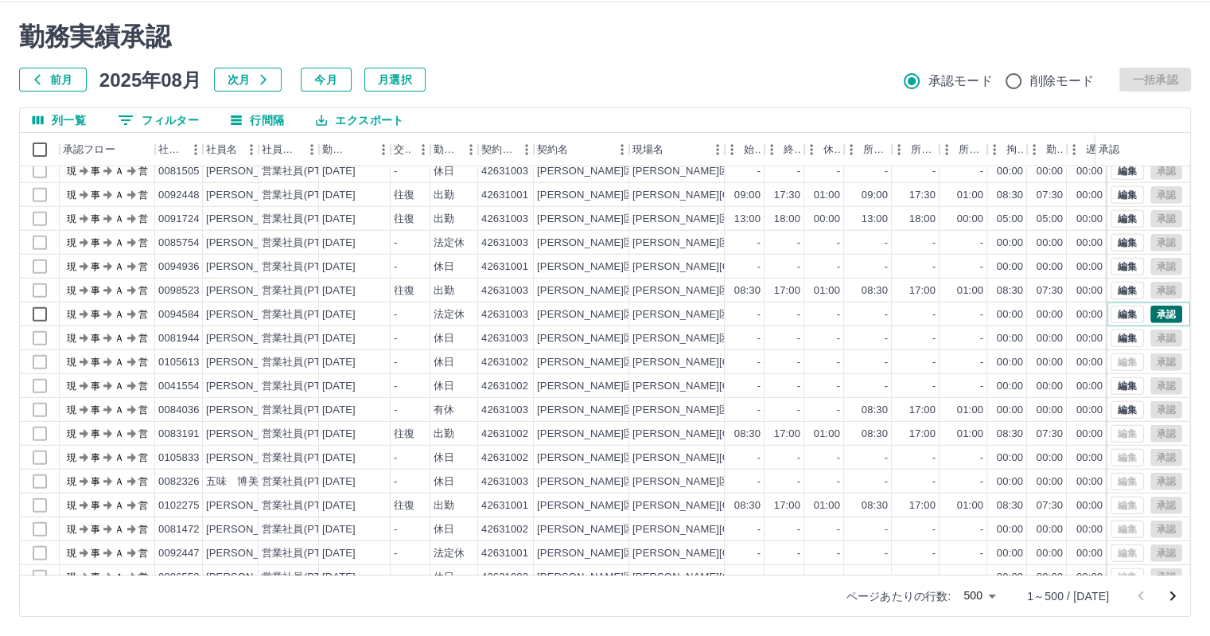
click at [1162, 309] on button "承認" at bounding box center [1166, 315] width 32 height 18
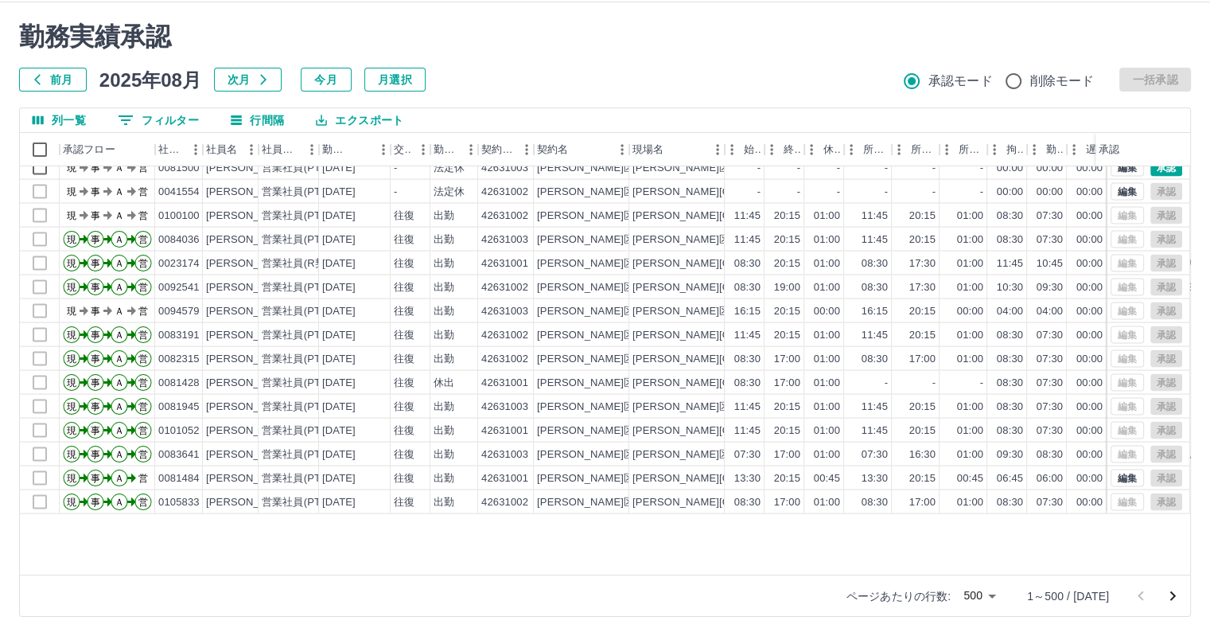
scroll to position [9164, 0]
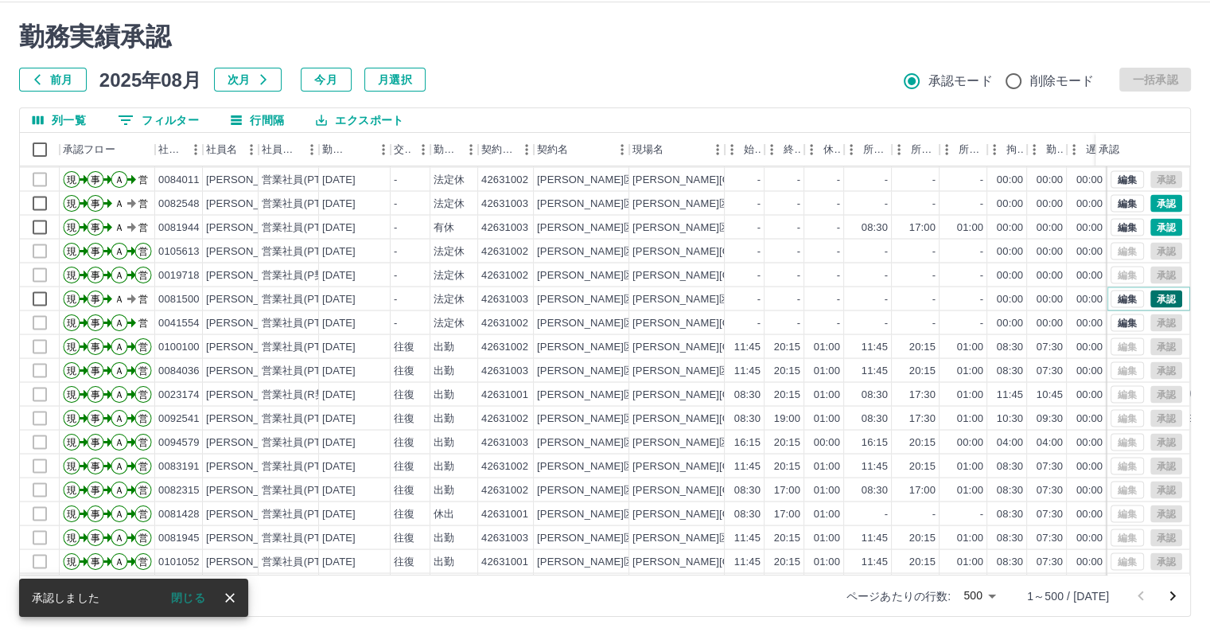
click at [1150, 302] on button "承認" at bounding box center [1166, 299] width 32 height 18
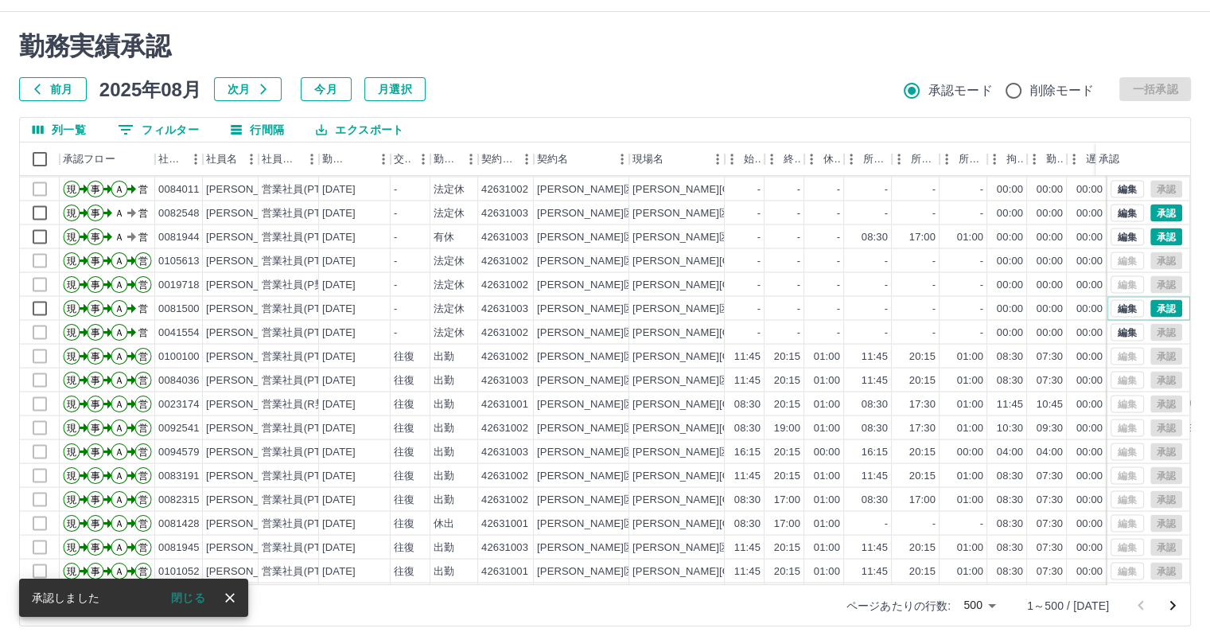
scroll to position [0, 0]
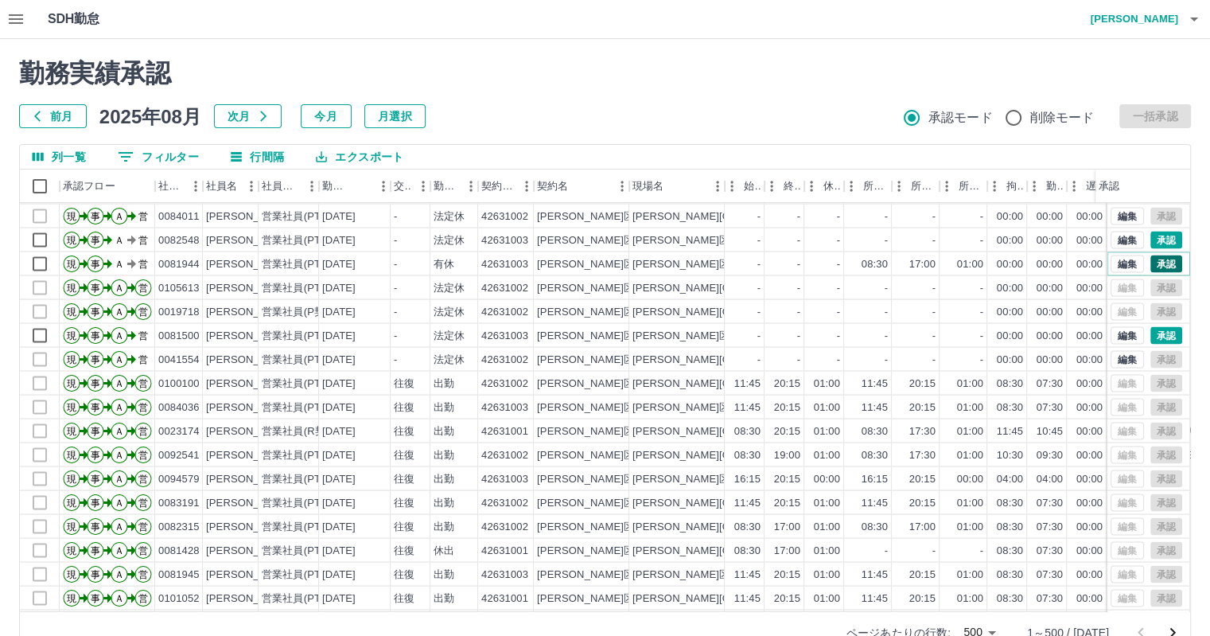
click at [1159, 263] on button "承認" at bounding box center [1166, 264] width 32 height 18
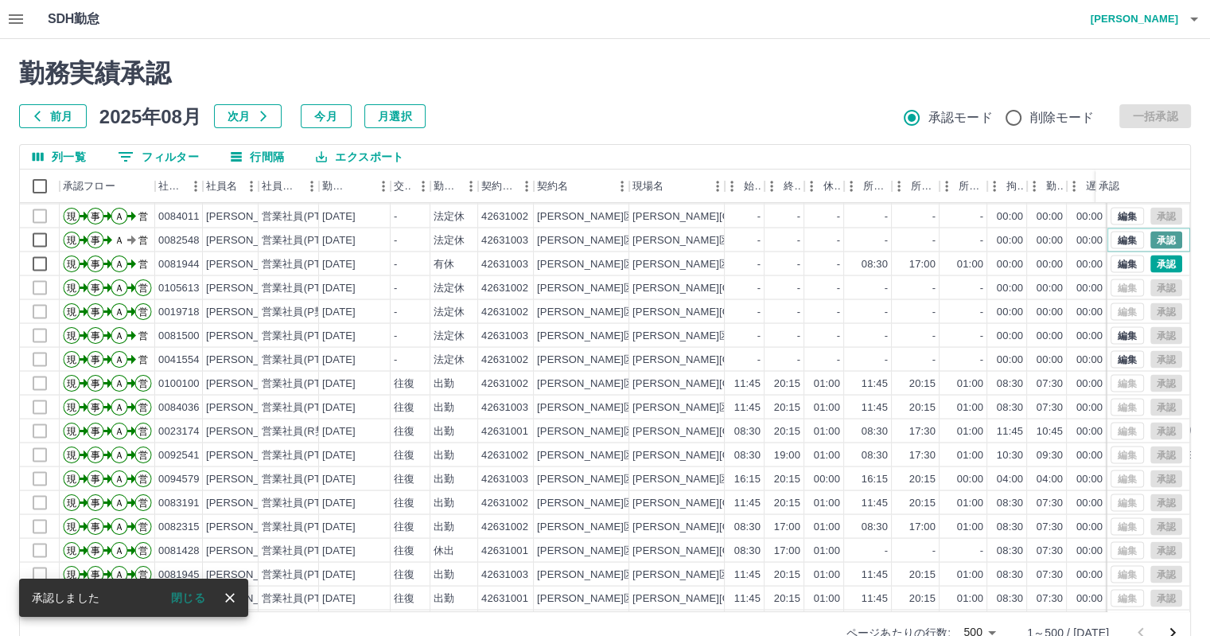
click at [1160, 232] on button "承認" at bounding box center [1166, 240] width 32 height 18
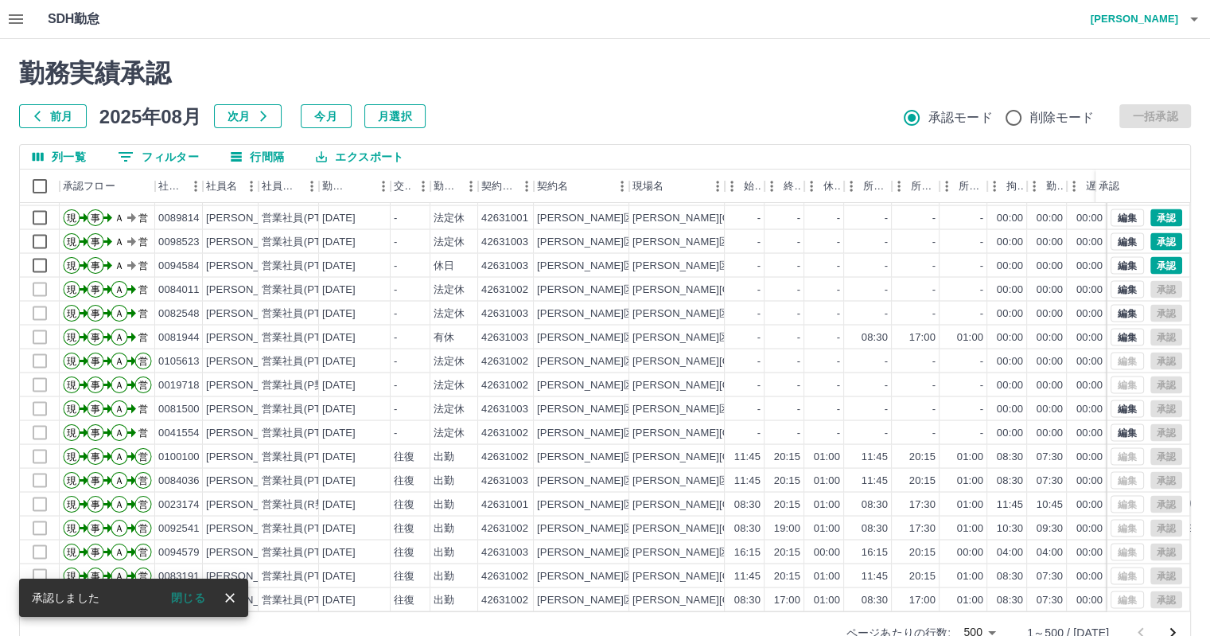
scroll to position [9005, 0]
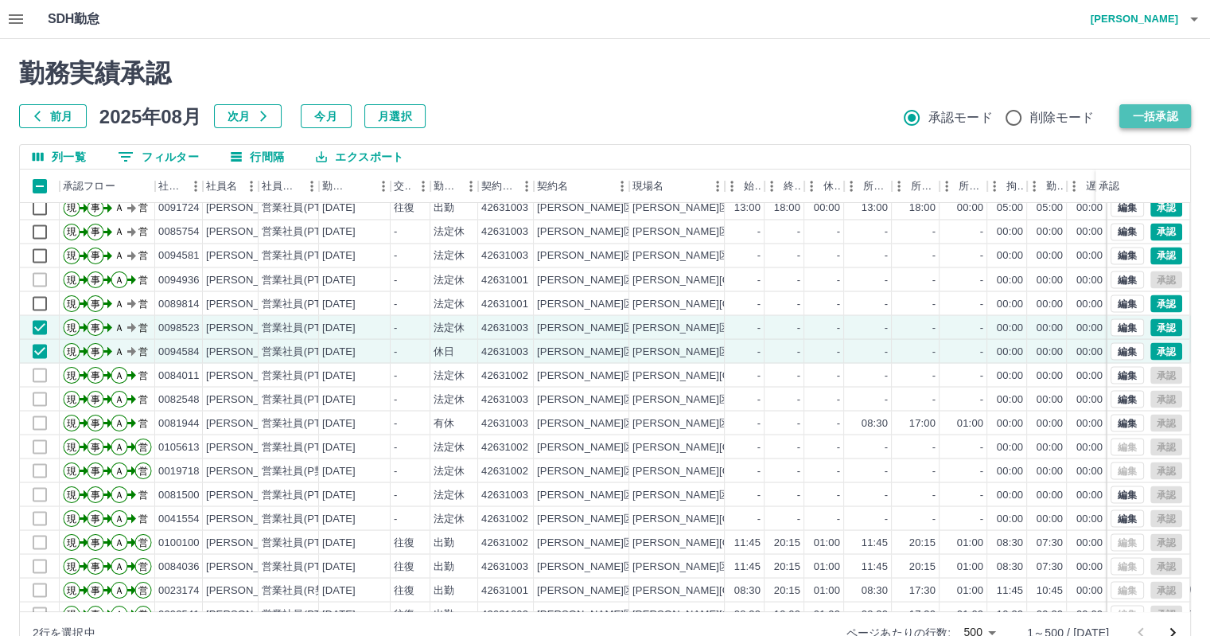
click at [1171, 115] on button "一括承認" at bounding box center [1155, 116] width 72 height 24
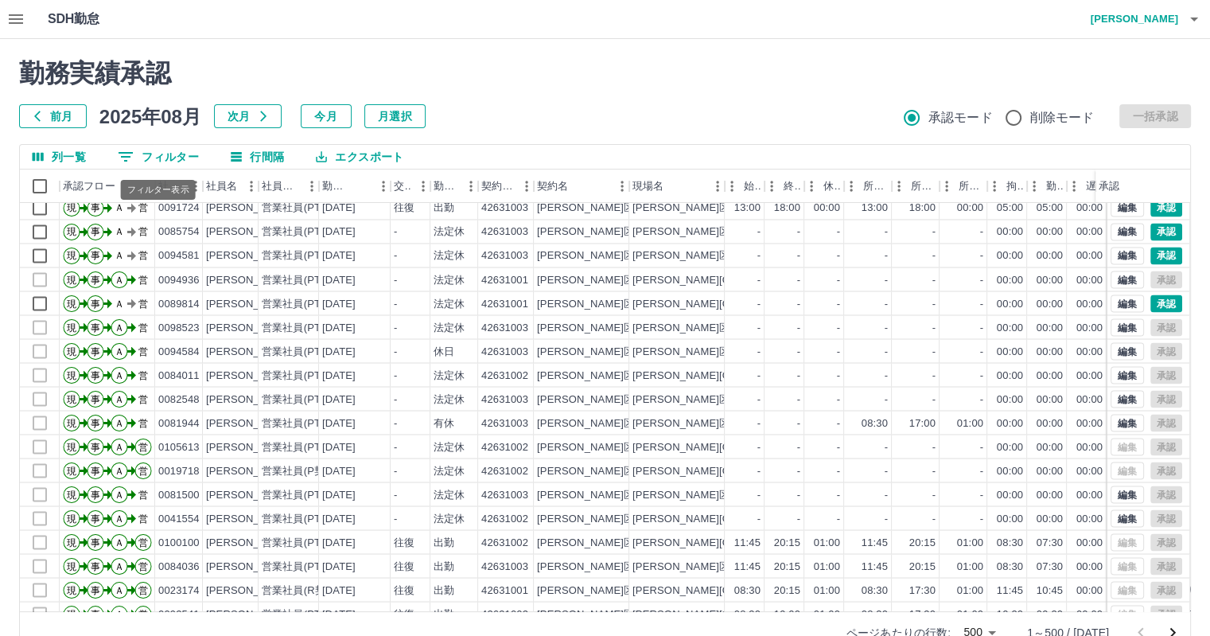
click at [162, 158] on button "0 フィルター" at bounding box center [158, 157] width 107 height 24
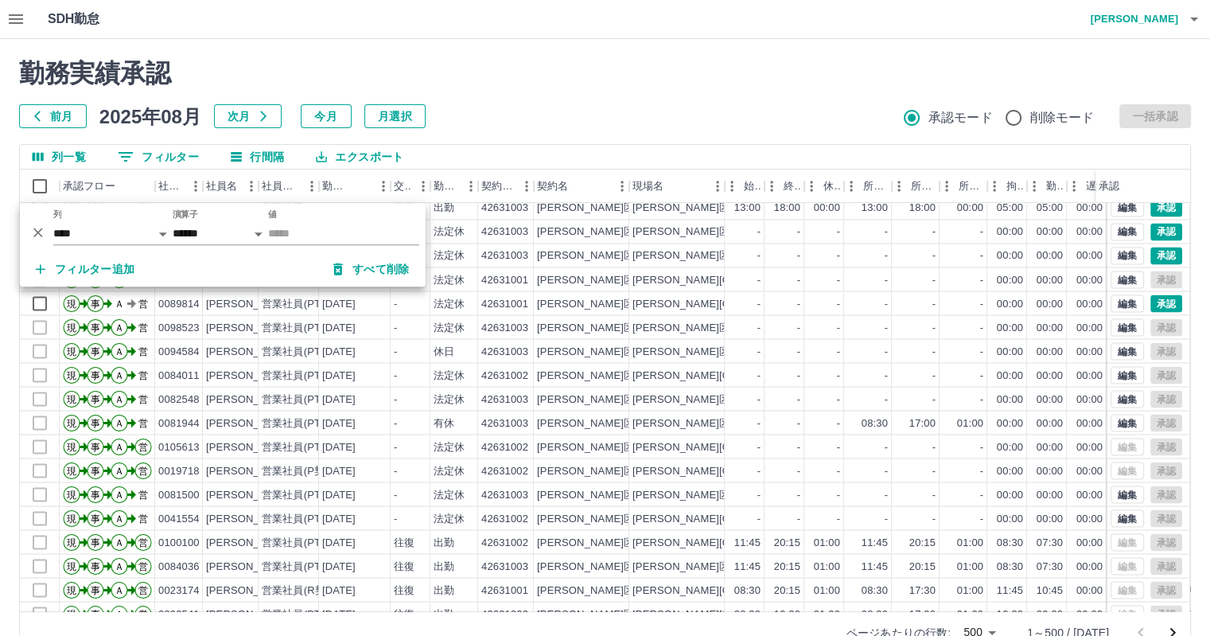
click at [101, 220] on div "列 **** *** **** *** *** **** ***** *** *** ** ** ** **** **** **** ** ** *** **…" at bounding box center [112, 227] width 119 height 36
click at [99, 228] on select "**** *** **** *** *** **** ***** *** *** ** ** ** **** **** **** ** ** *** ****…" at bounding box center [112, 233] width 119 height 23
click at [53, 222] on select "**** *** **** *** *** **** ***** *** *** ** ** ** **** **** **** ** ** *** ****…" at bounding box center [112, 233] width 119 height 23
select select "**********"
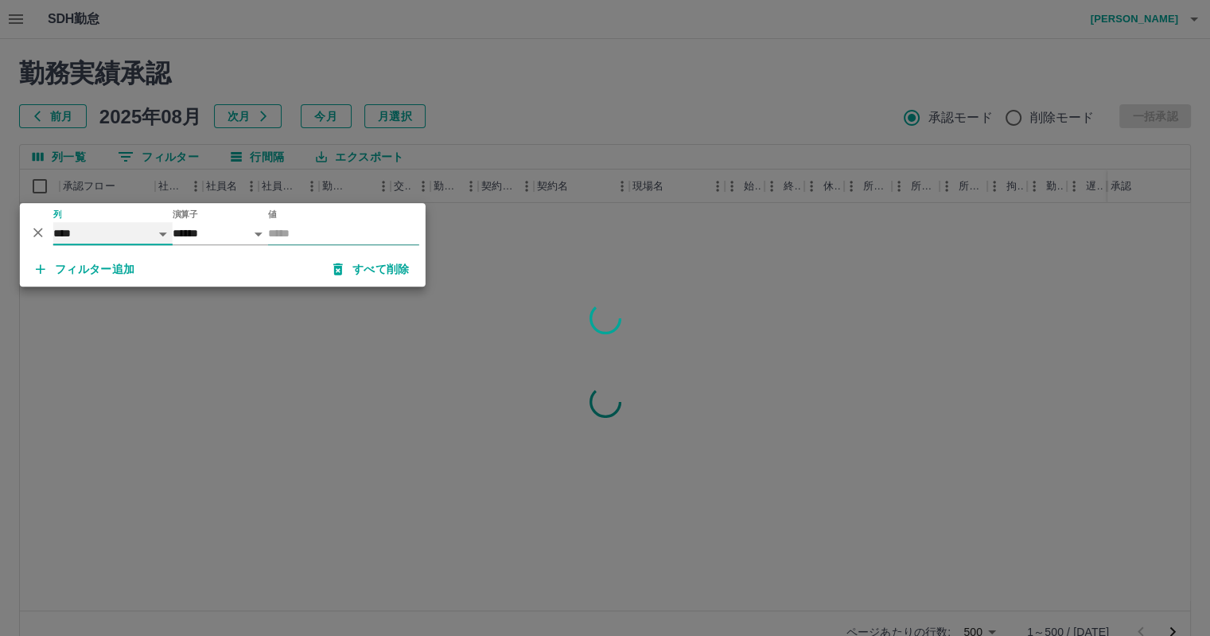
scroll to position [0, 0]
click at [311, 235] on input "値" at bounding box center [343, 233] width 151 height 23
type input "********"
click at [502, 131] on div at bounding box center [605, 318] width 1210 height 636
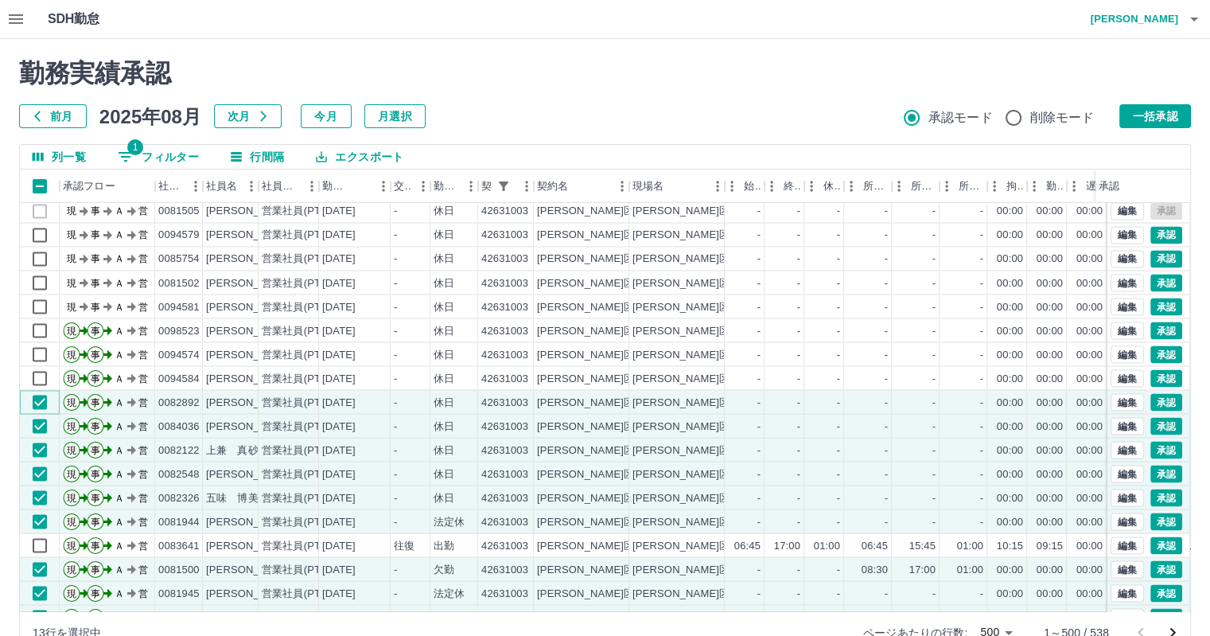
scroll to position [2898, 0]
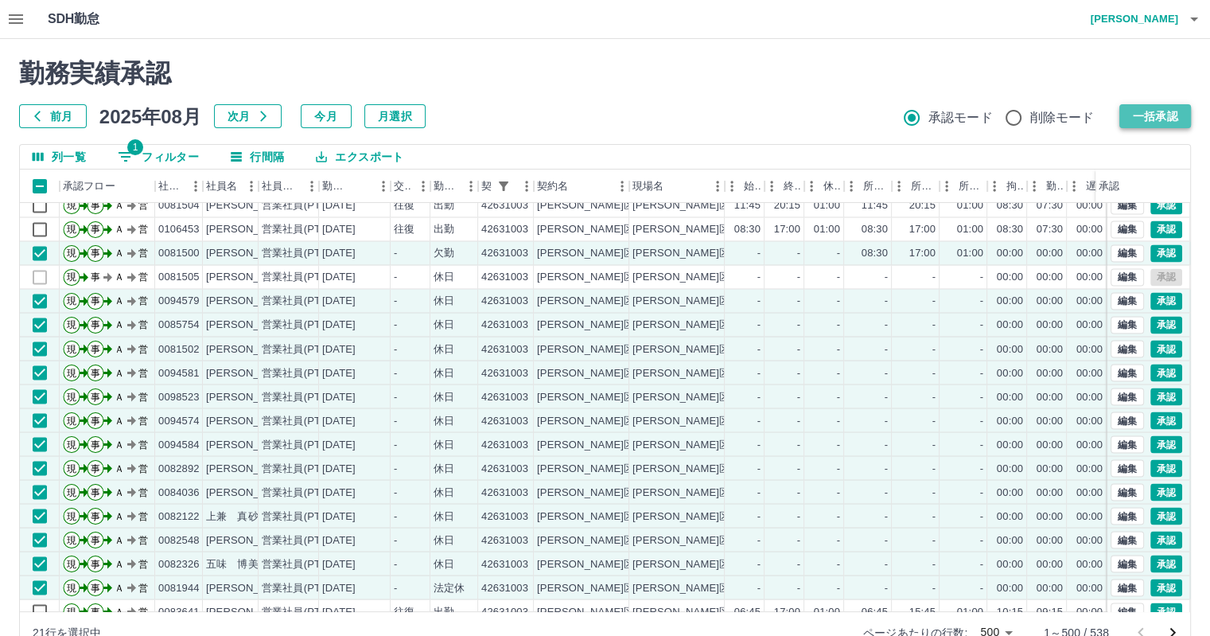
click at [1140, 110] on button "一括承認" at bounding box center [1155, 116] width 72 height 24
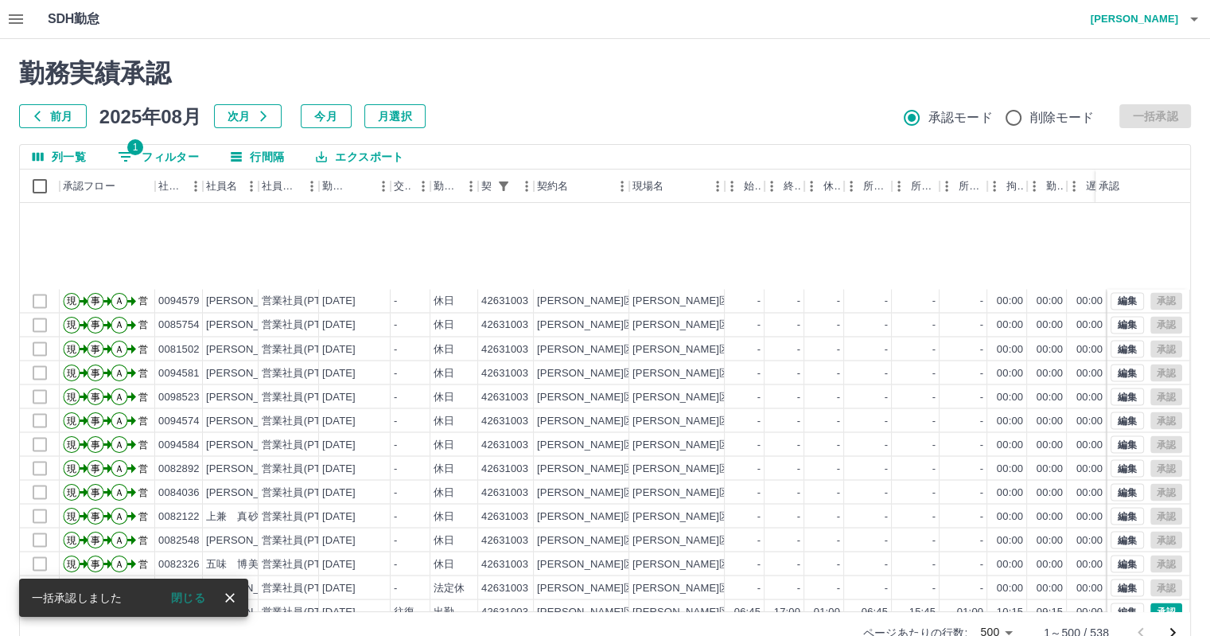
scroll to position [3057, 0]
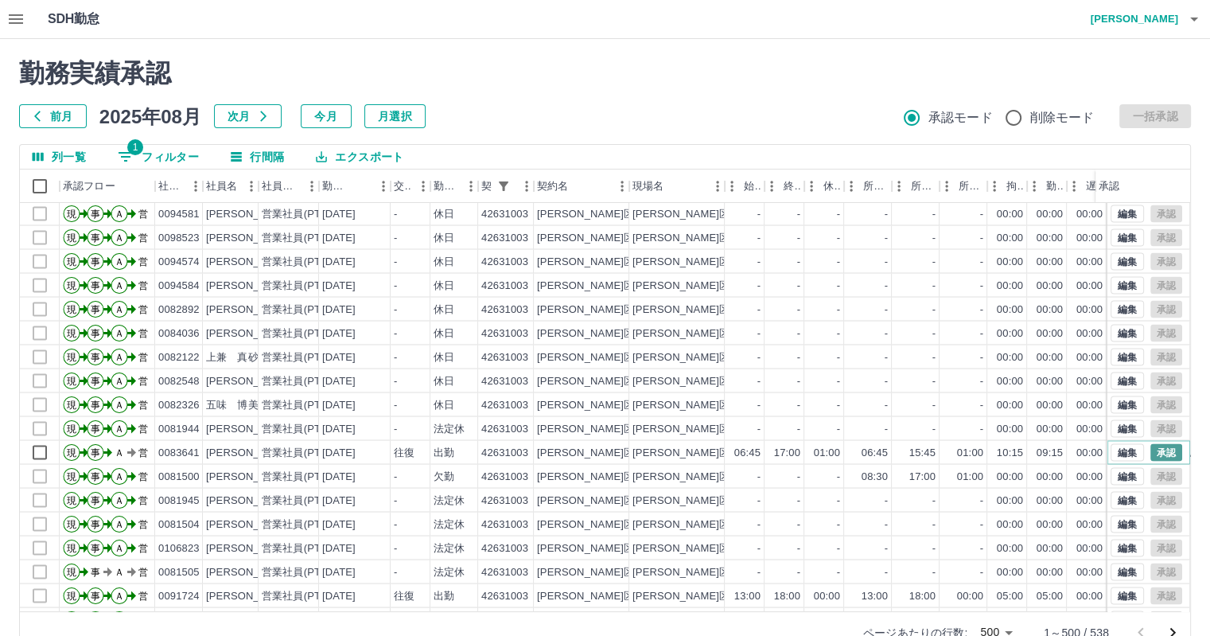
click at [1150, 449] on button "承認" at bounding box center [1166, 452] width 32 height 18
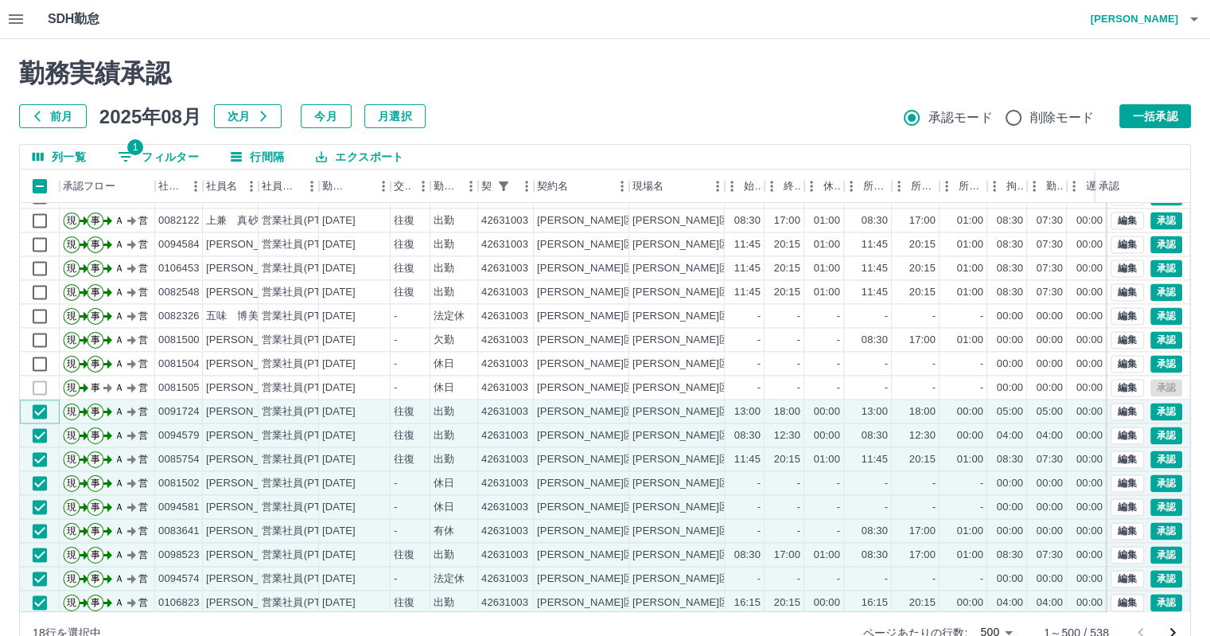
scroll to position [2261, 0]
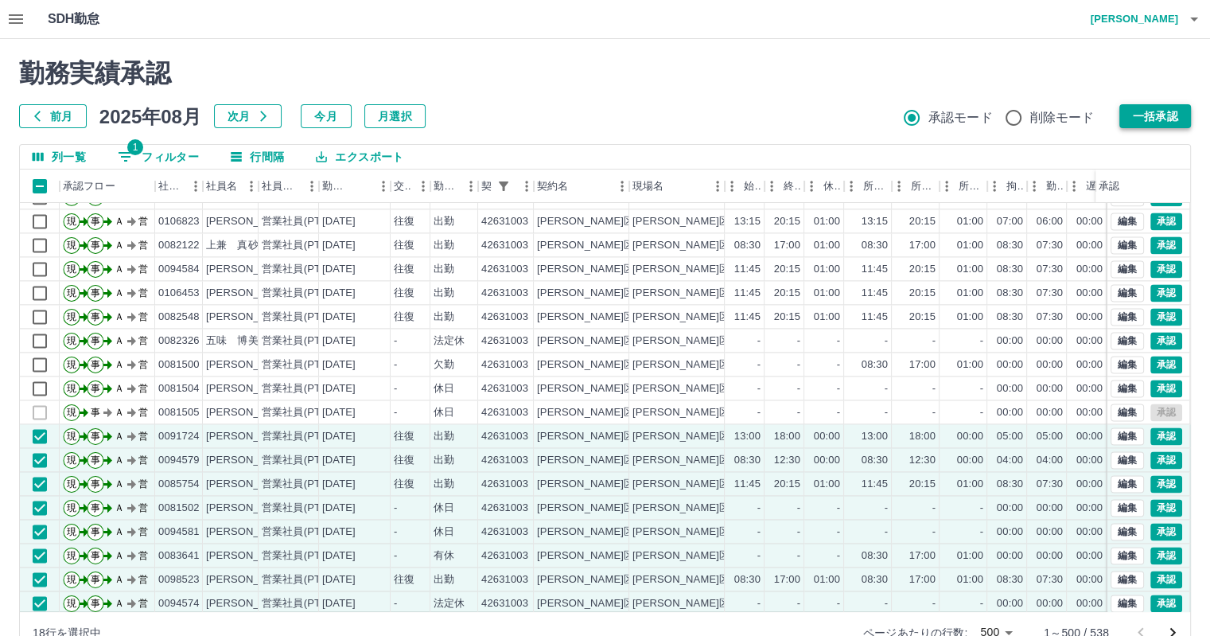
click at [1146, 117] on button "一括承認" at bounding box center [1155, 116] width 72 height 24
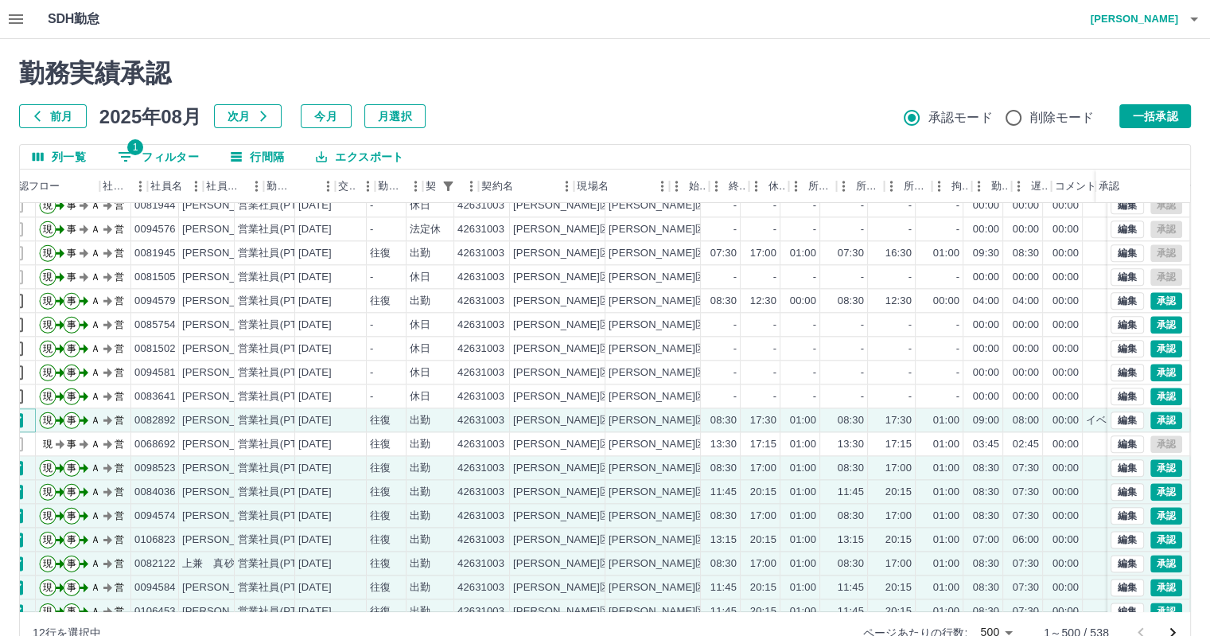
scroll to position [1943, 21]
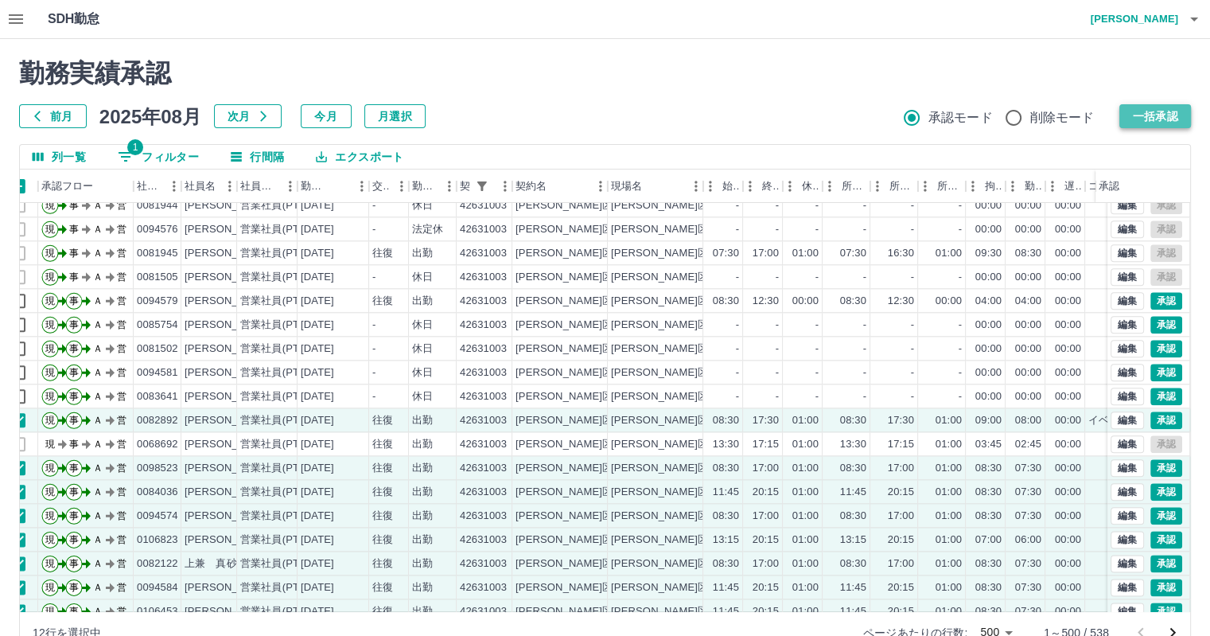
click at [1177, 116] on button "一括承認" at bounding box center [1155, 116] width 72 height 24
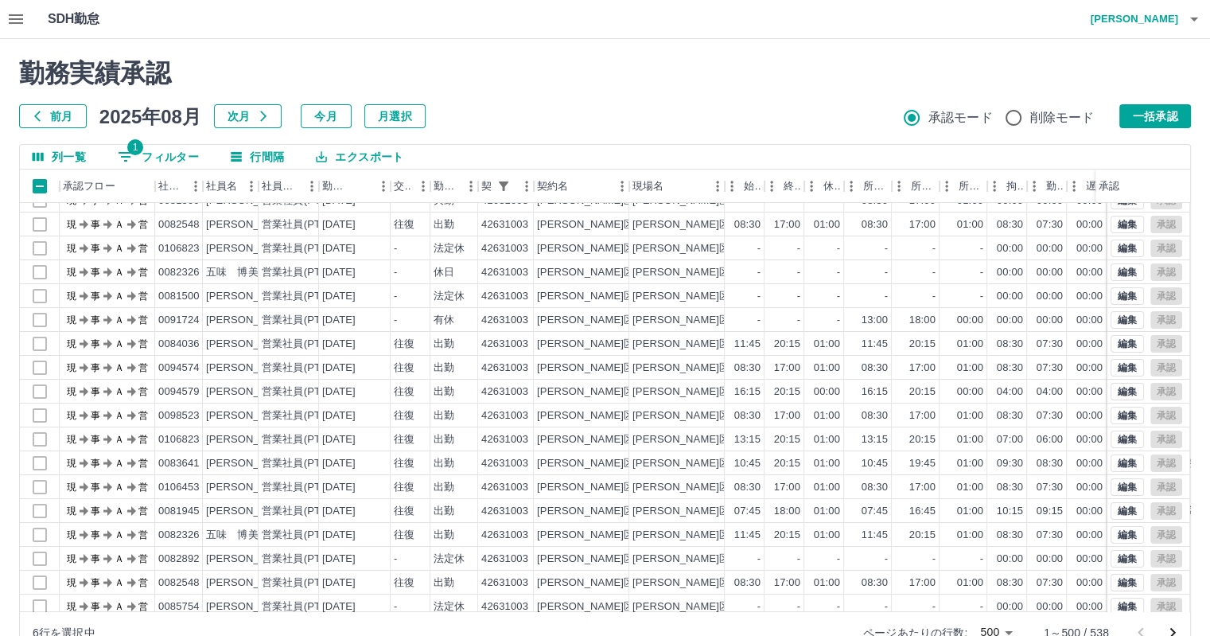
scroll to position [0, 0]
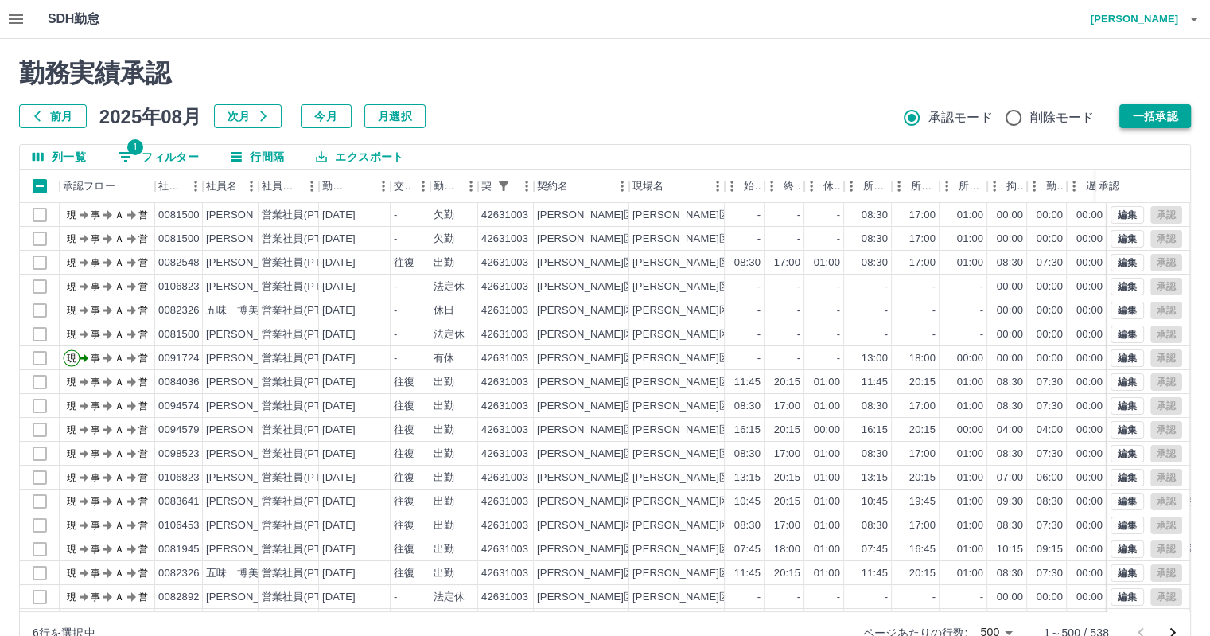
click at [1181, 111] on button "一括承認" at bounding box center [1155, 116] width 72 height 24
